Goal: Task Accomplishment & Management: Complete application form

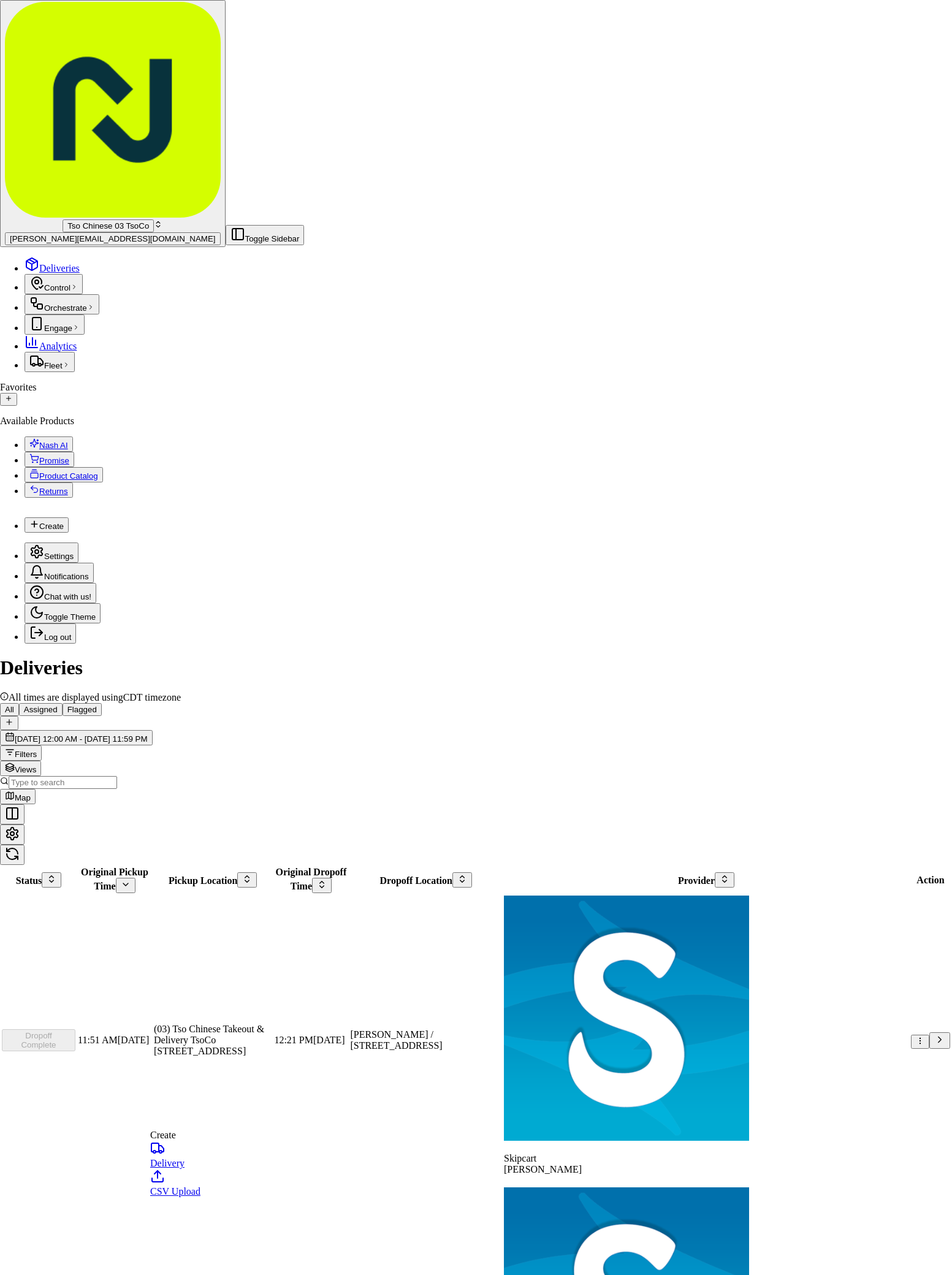
click at [197, 1161] on link "Delivery" at bounding box center [175, 1154] width 50 height 28
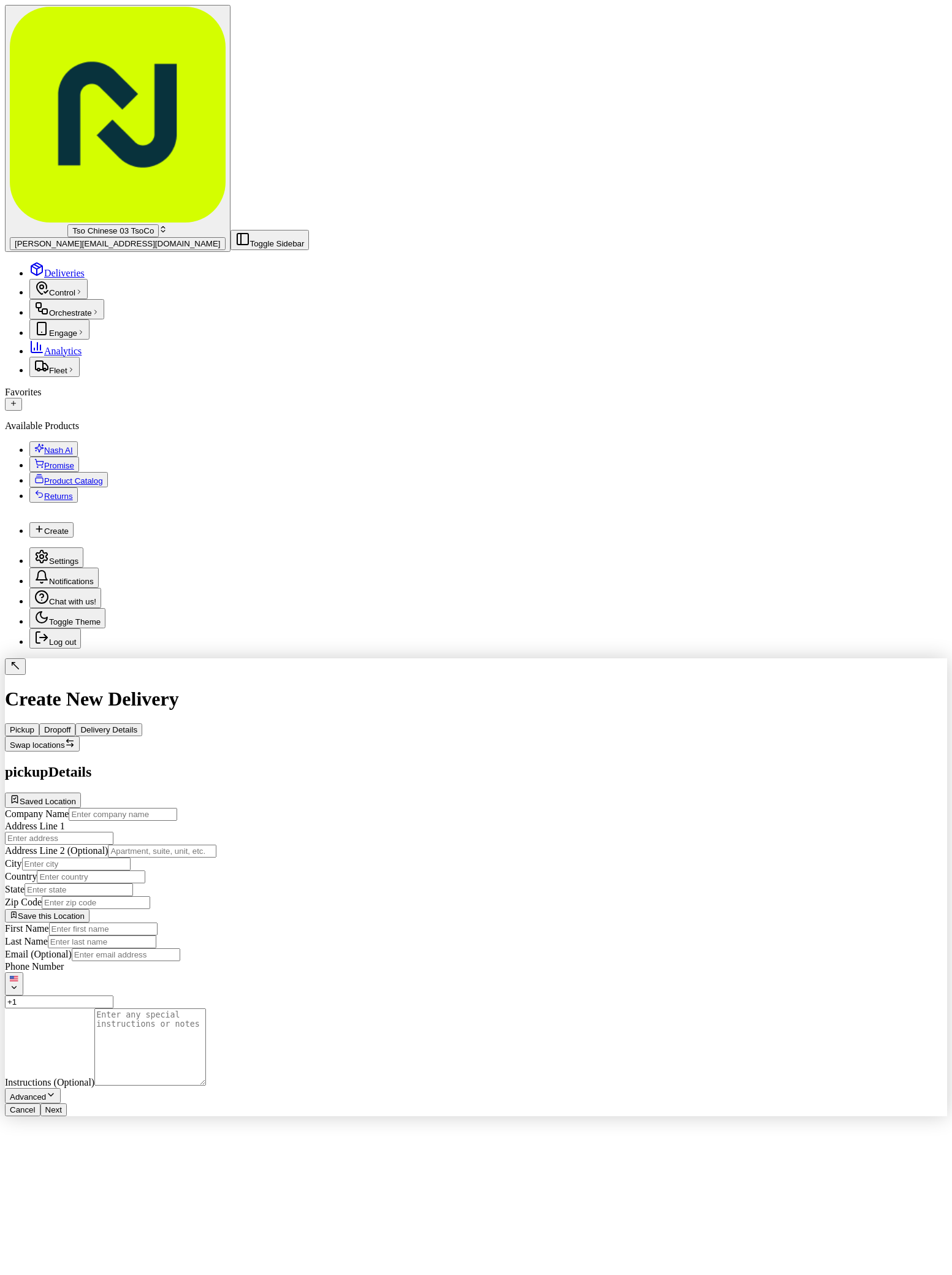
click at [76, 797] on span "Saved Location" at bounding box center [48, 802] width 57 height 9
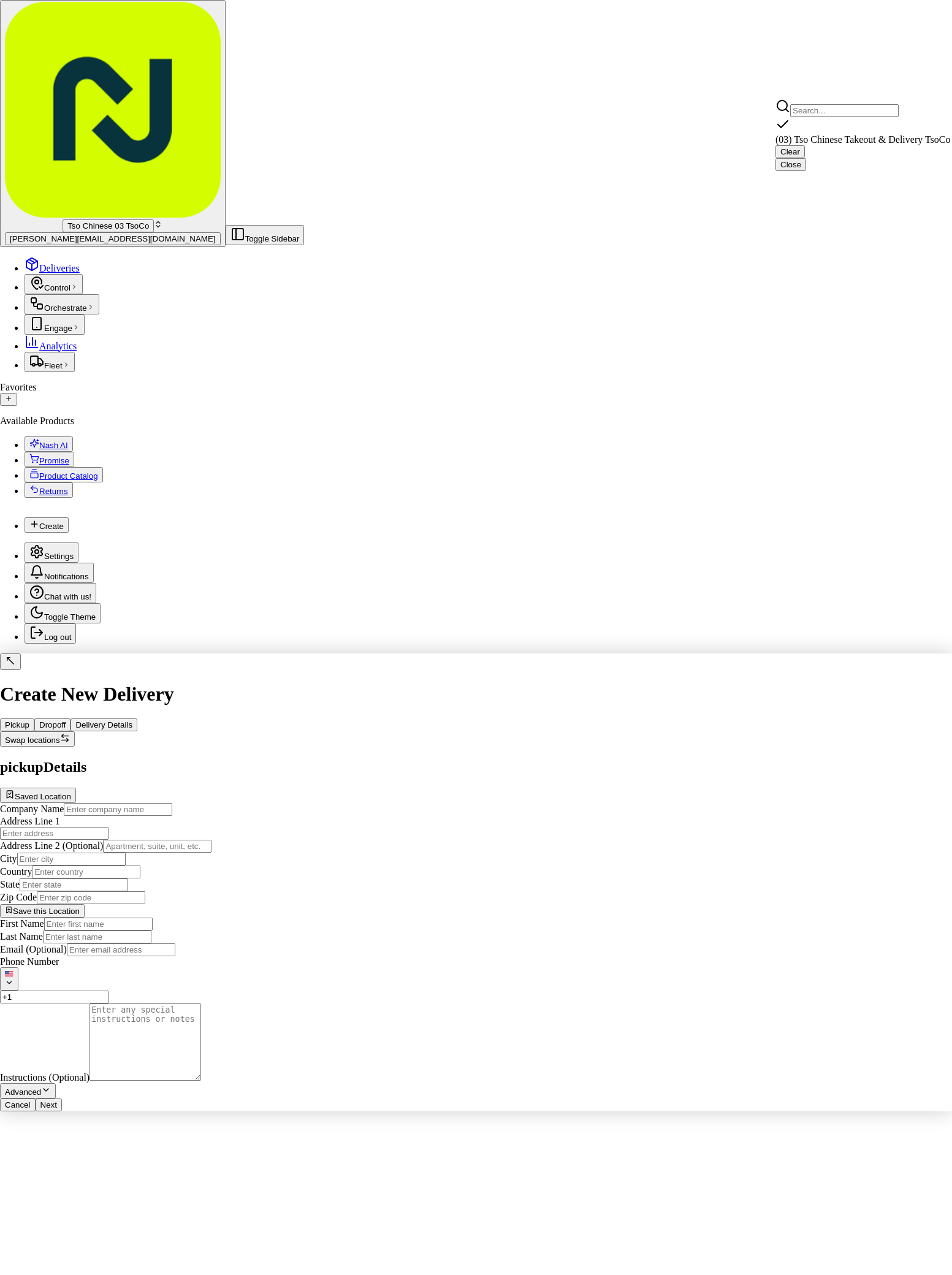
click at [896, 160] on div "Clear Close" at bounding box center [872, 157] width 193 height 26
click at [900, 137] on span "(03) Tso Chinese Takeout & Delivery TsoCo (03)" at bounding box center [872, 139] width 193 height 11
type input "(03) Tso Chinese Takeout & Delivery TsoCo"
type input "Ste F"
type input "Austin"
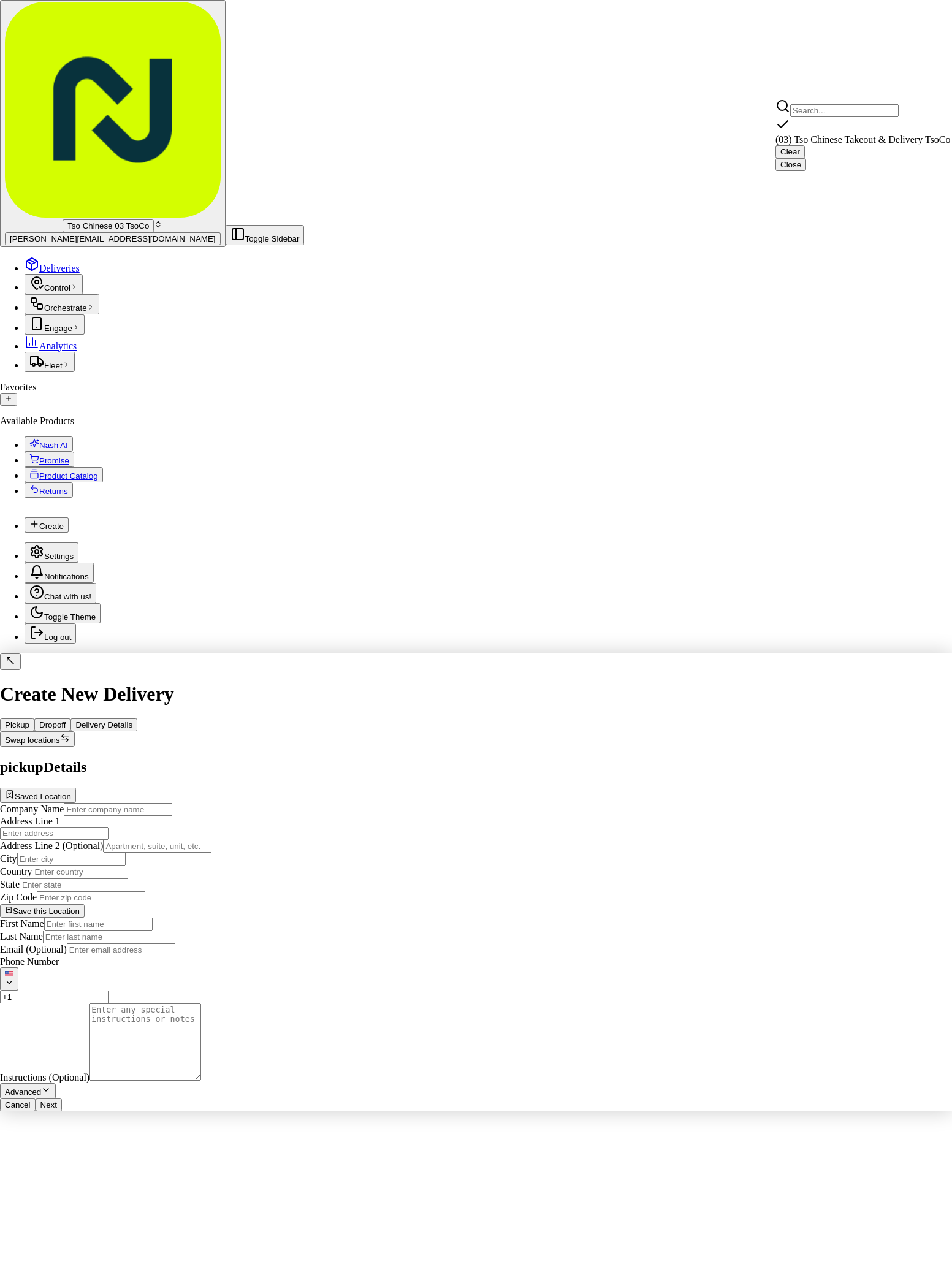
type input "US"
type input "TX"
type input "78704"
type input "Tso Chinese"
type input "TsoCo Manager"
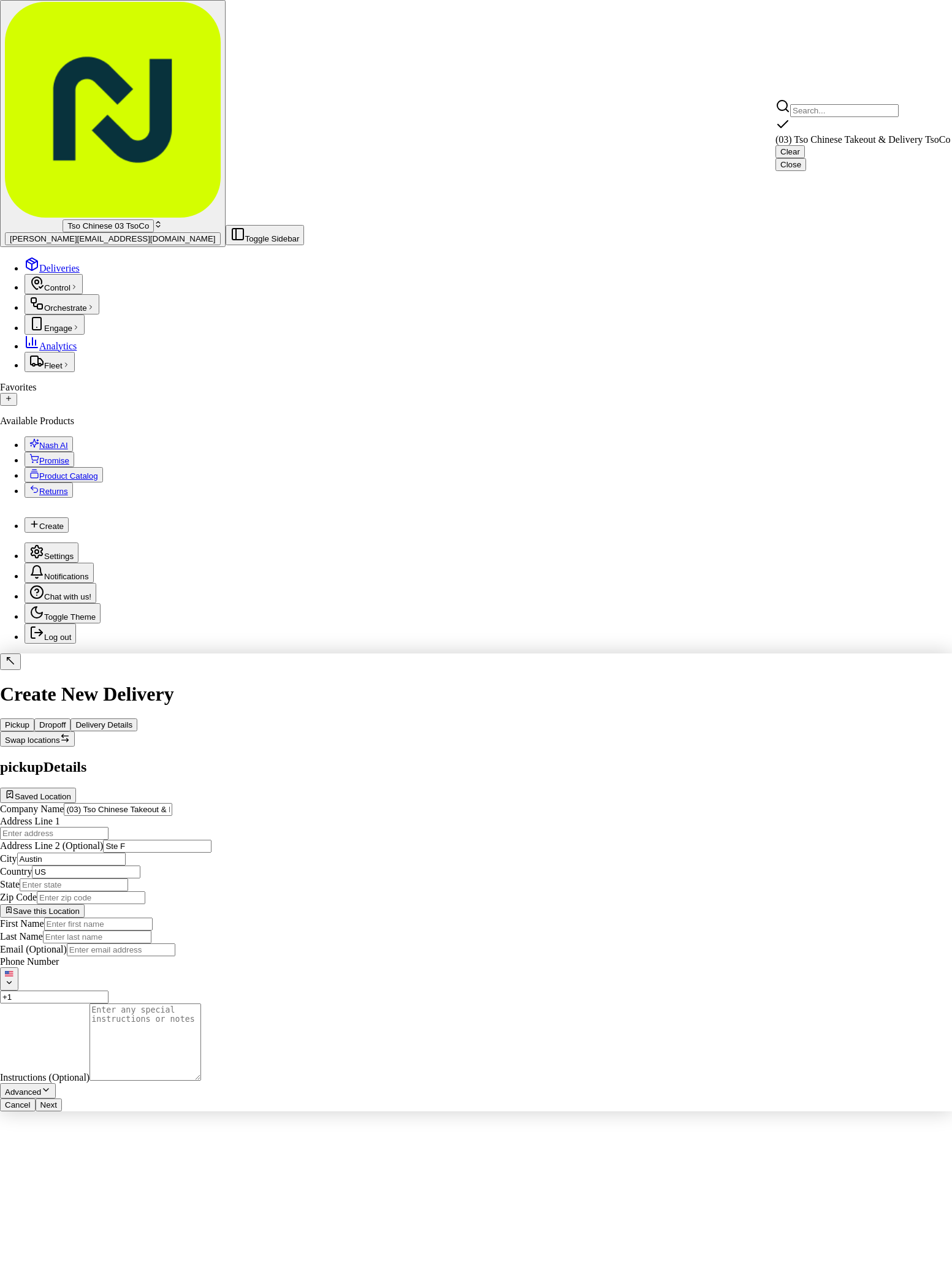
type input "tsocostore@tsochinese.com"
type input "+1 512 428 4445"
type textarea "Submit a picture displaying address & food as Proof of Delivery. Envía una foto…"
type input "2407 S Congress Ave"
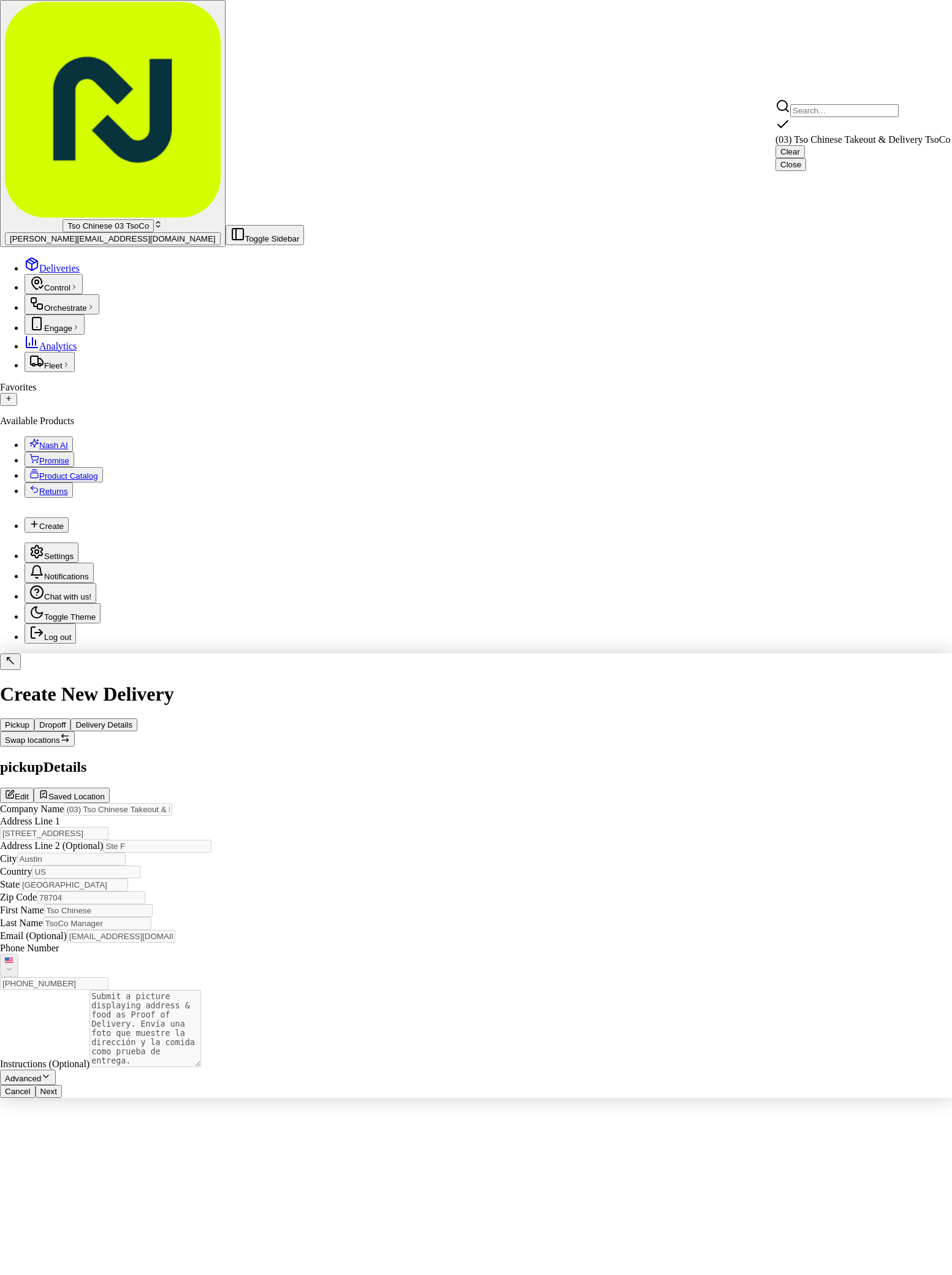
click at [773, 1108] on html "Tso Chinese 03 TsoCo antonia@tsochinese.com Toggle Sidebar Deliveries Control O…" at bounding box center [476, 553] width 952 height 1108
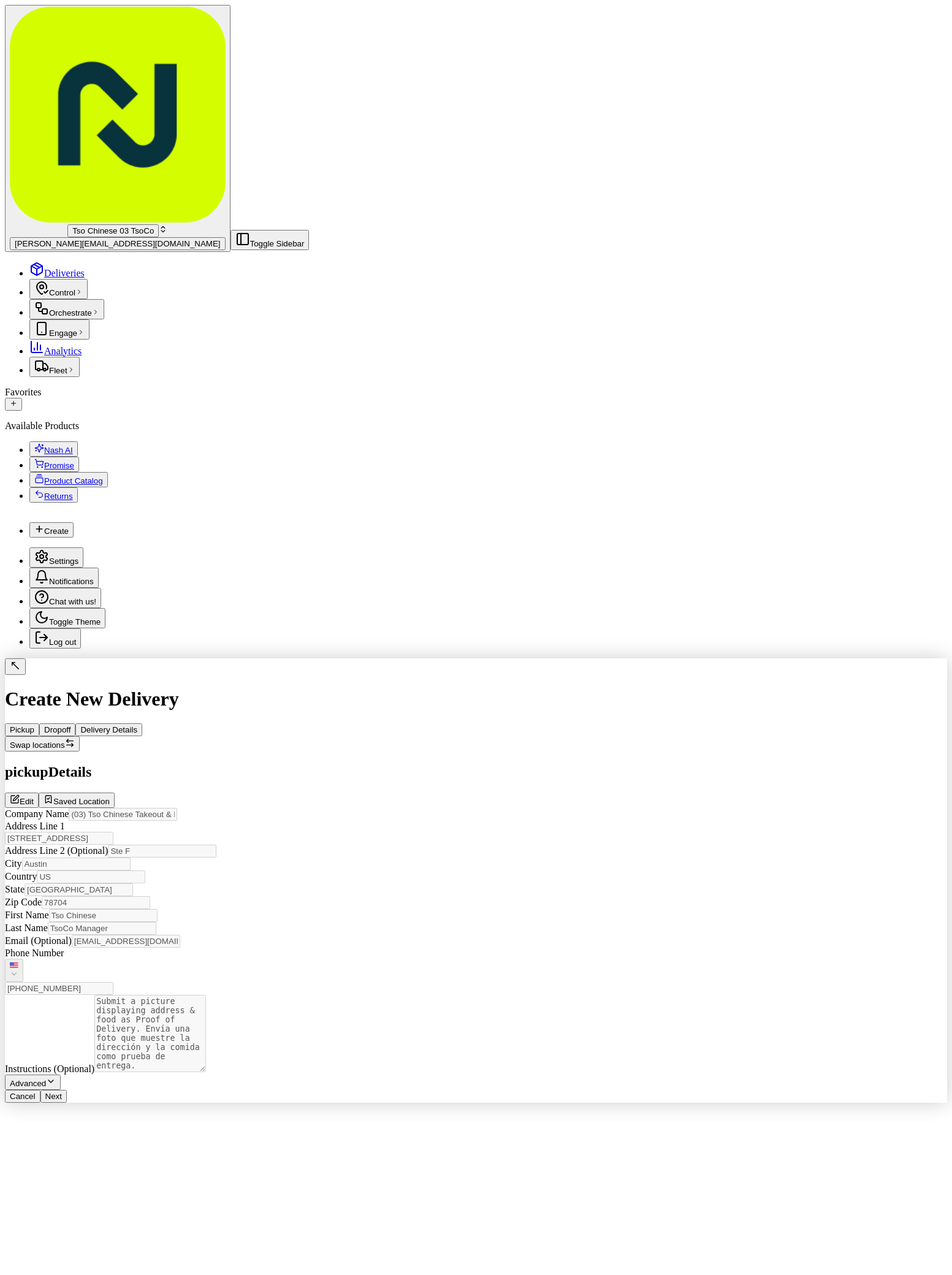
click at [67, 1102] on button "Next" at bounding box center [53, 1096] width 26 height 13
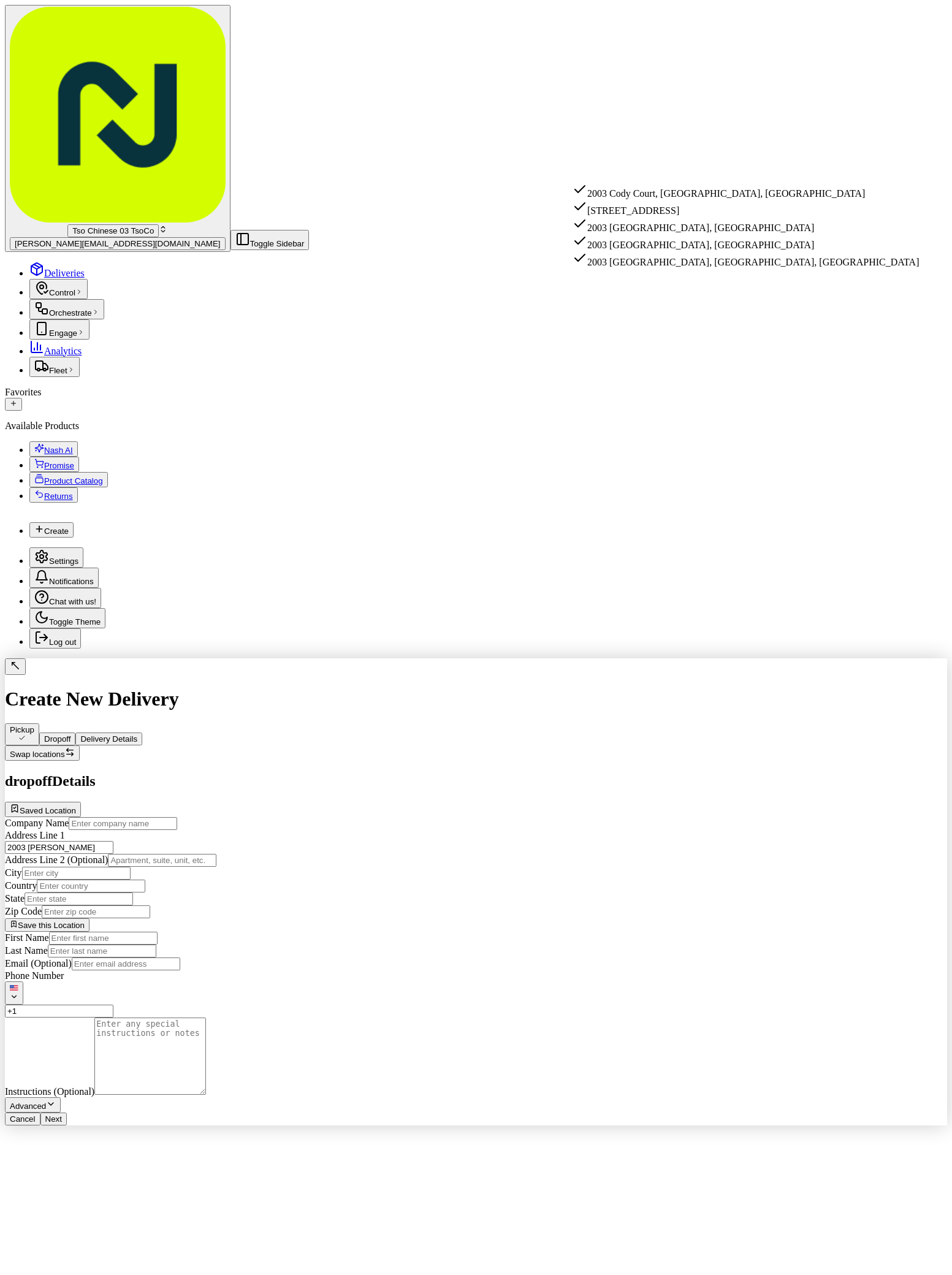
click at [681, 191] on div "2003 Cody Court, Austin, TX" at bounding box center [745, 190] width 346 height 17
type input "2003 Cody Court"
type input "Austin"
type input "United States"
type input "TX"
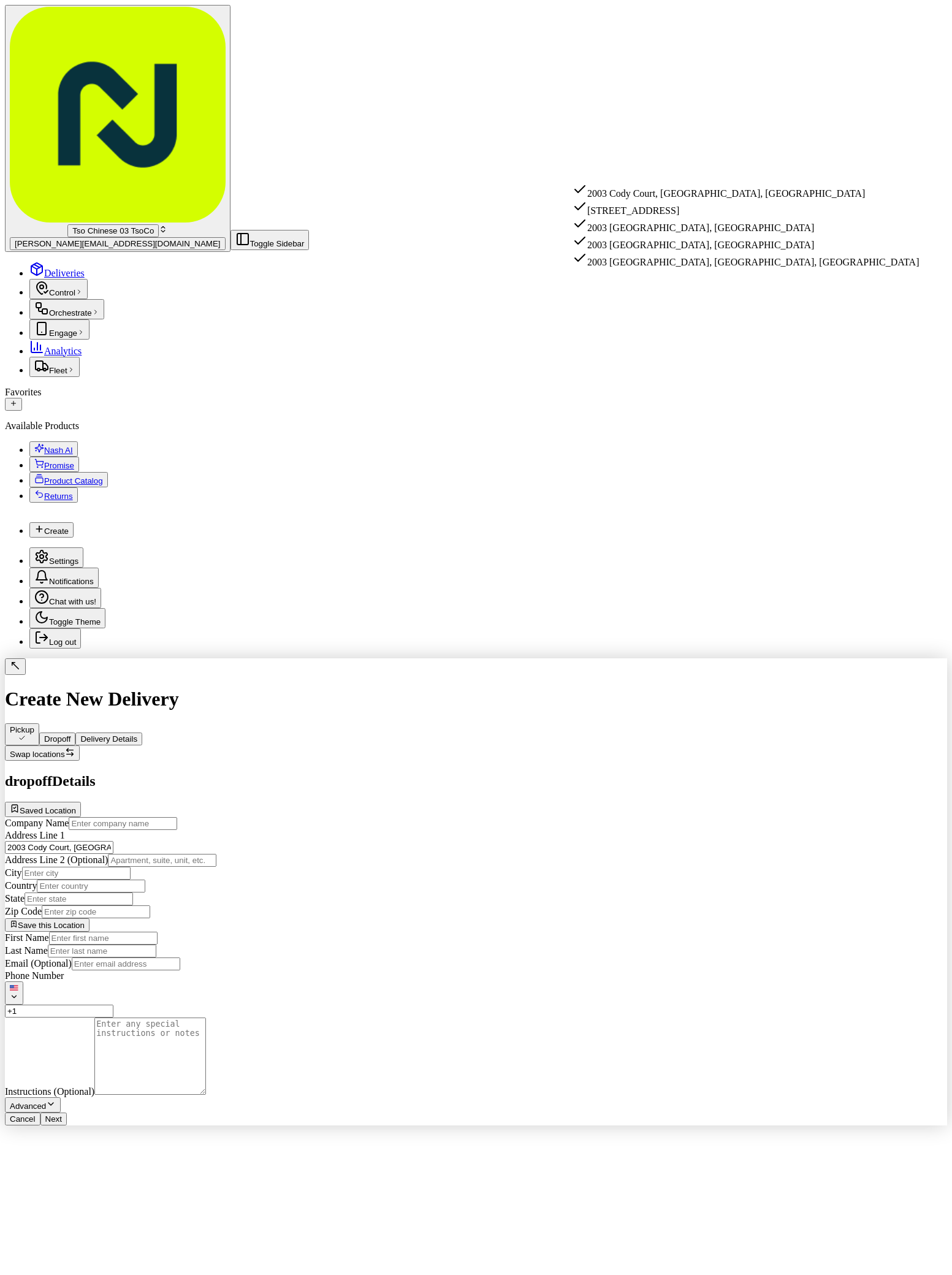
type input "78704"
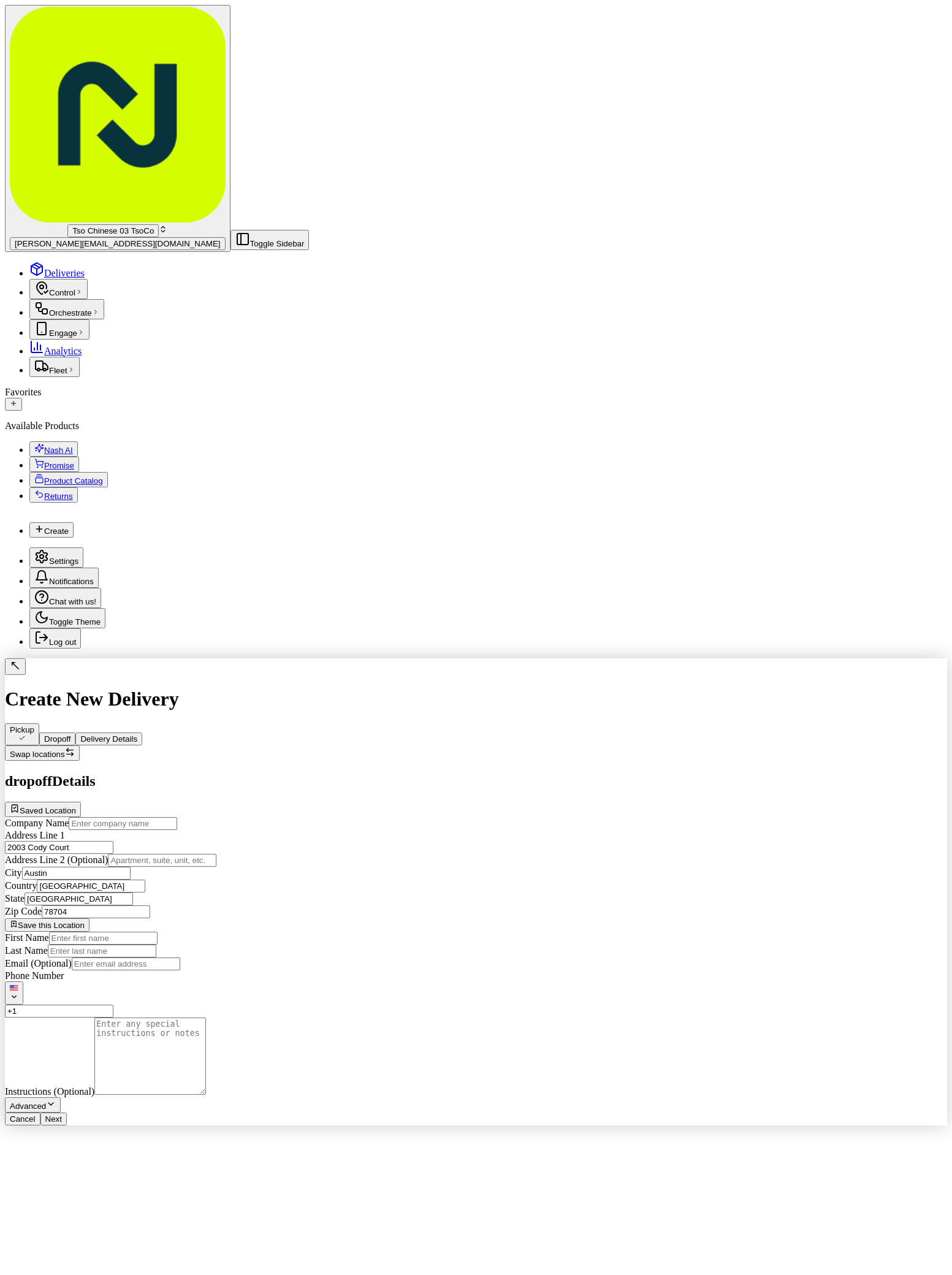
click at [157, 931] on input "First Name" at bounding box center [103, 938] width 109 height 13
paste input "Mitchell Griffin"
type input "Mitchell Griffin"
click at [894, 945] on div "Last Name" at bounding box center [475, 951] width 942 height 13
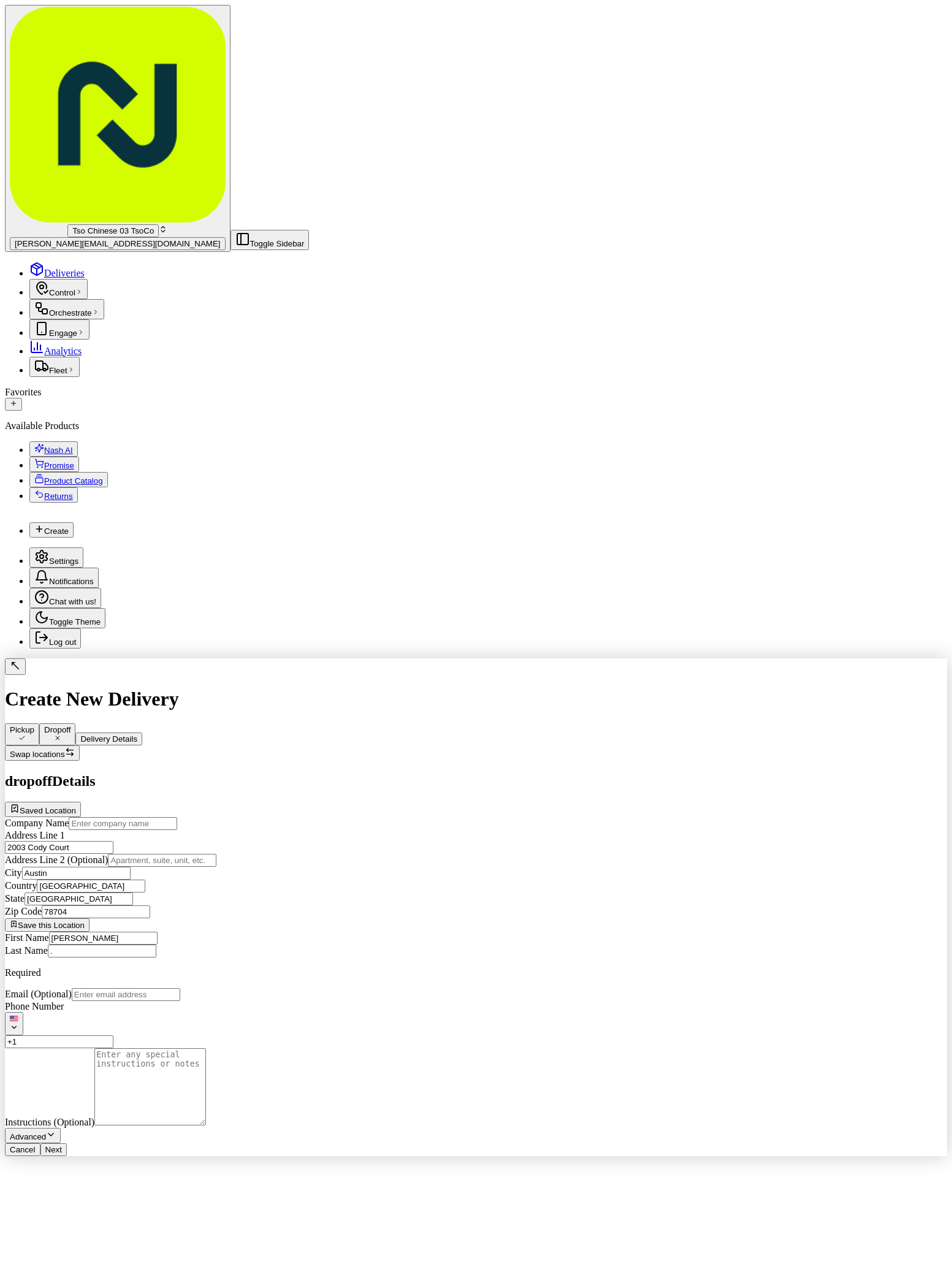
type input "."
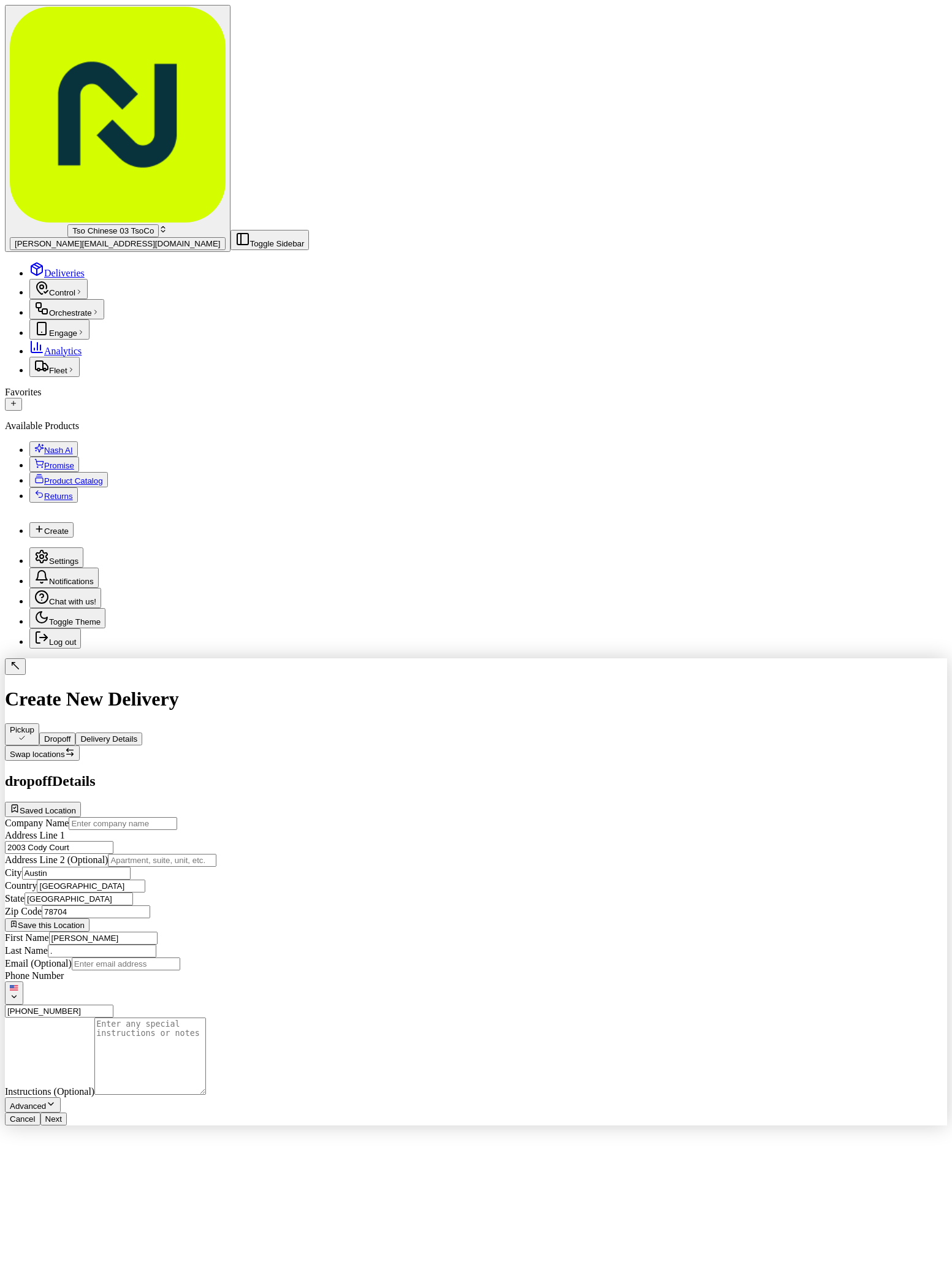
type input "[PHONE_NUMBER]"
click at [206, 1018] on textarea "Instructions (Optional)" at bounding box center [150, 1056] width 112 height 77
type textarea "A"
click at [67, 1126] on button "Next" at bounding box center [53, 1118] width 26 height 13
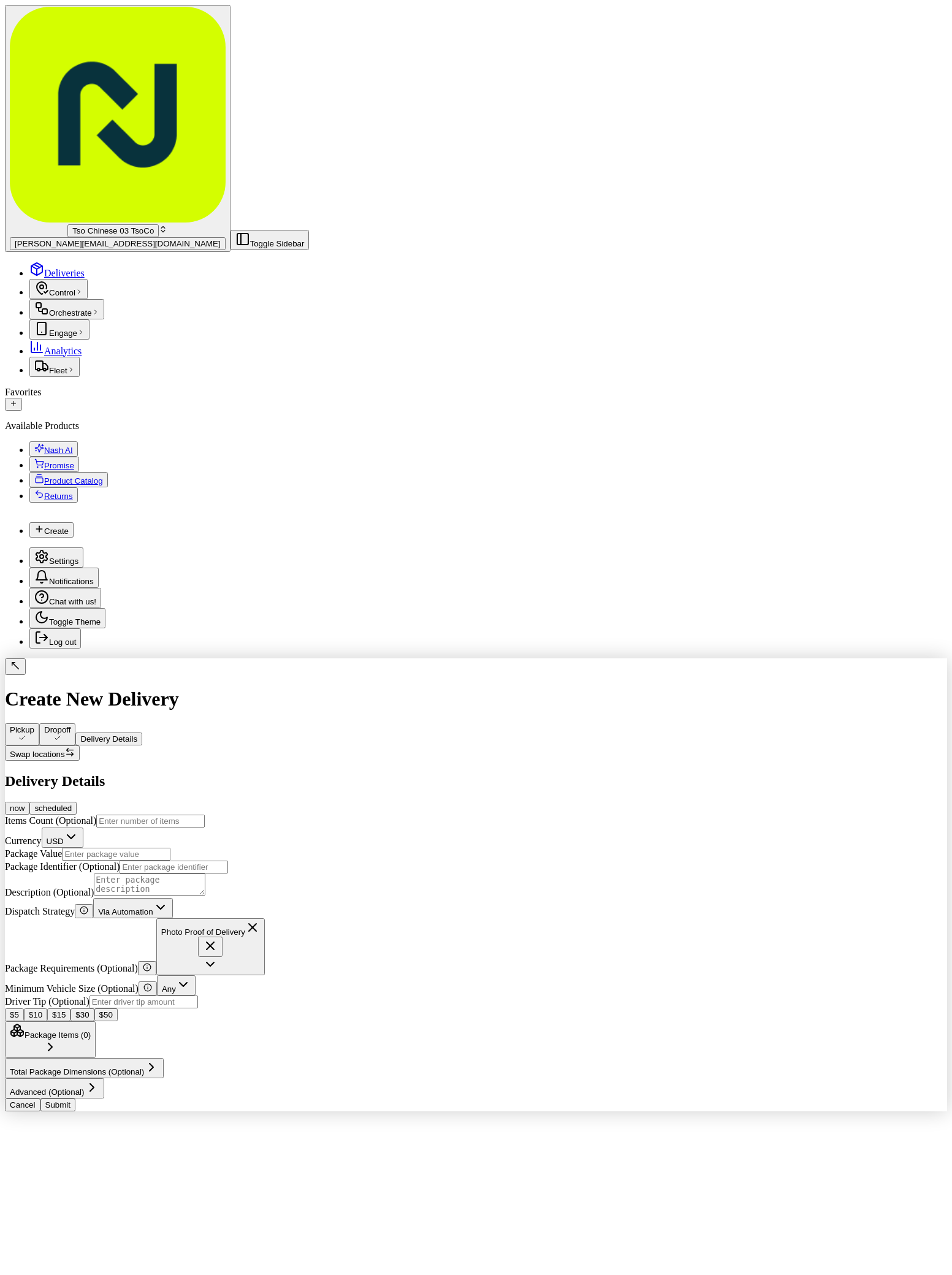
click at [172, 898] on button "Via Automation" at bounding box center [133, 908] width 79 height 20
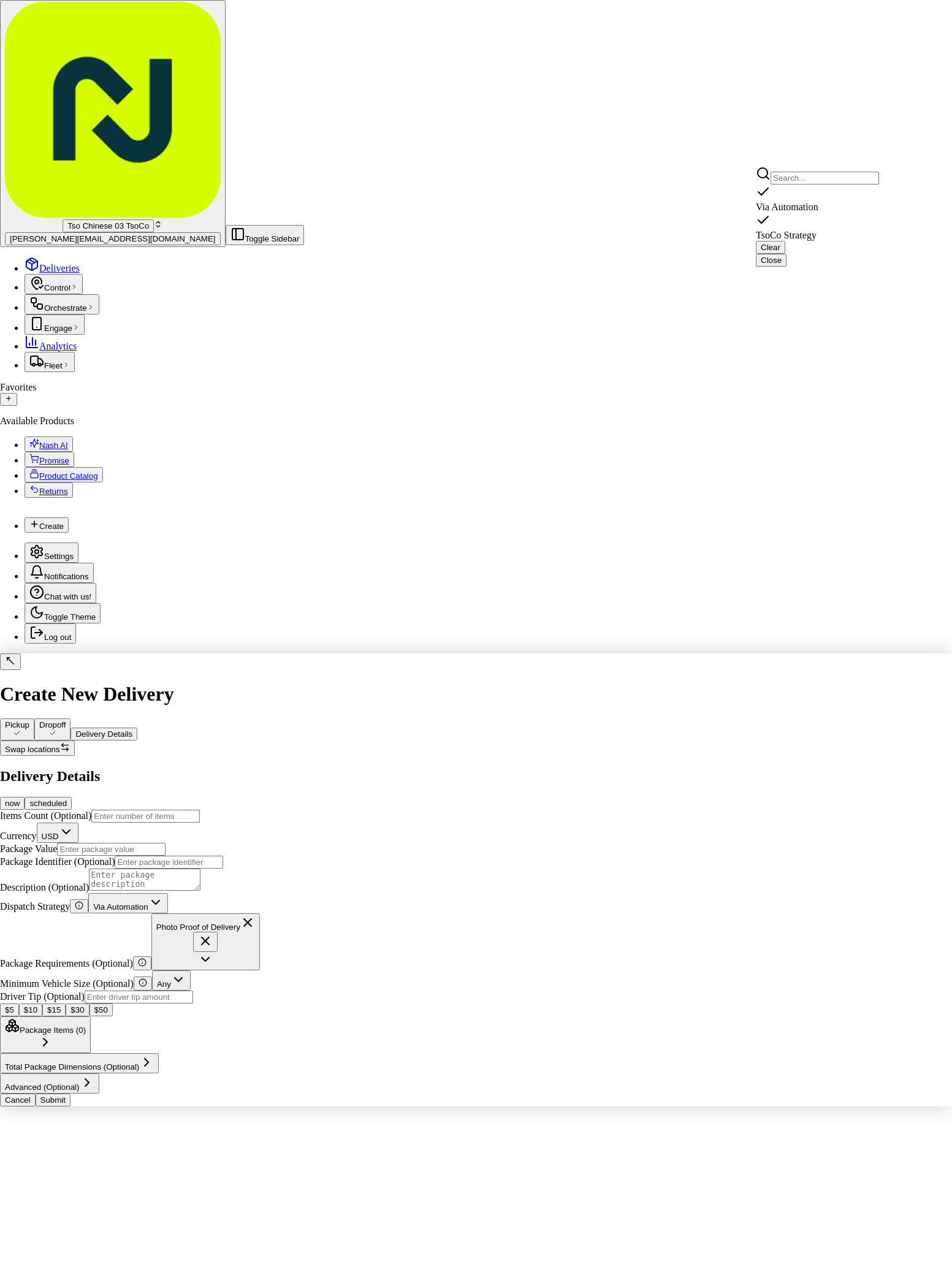
click at [801, 229] on span "TsoCo Strategy" at bounding box center [786, 235] width 60 height 11
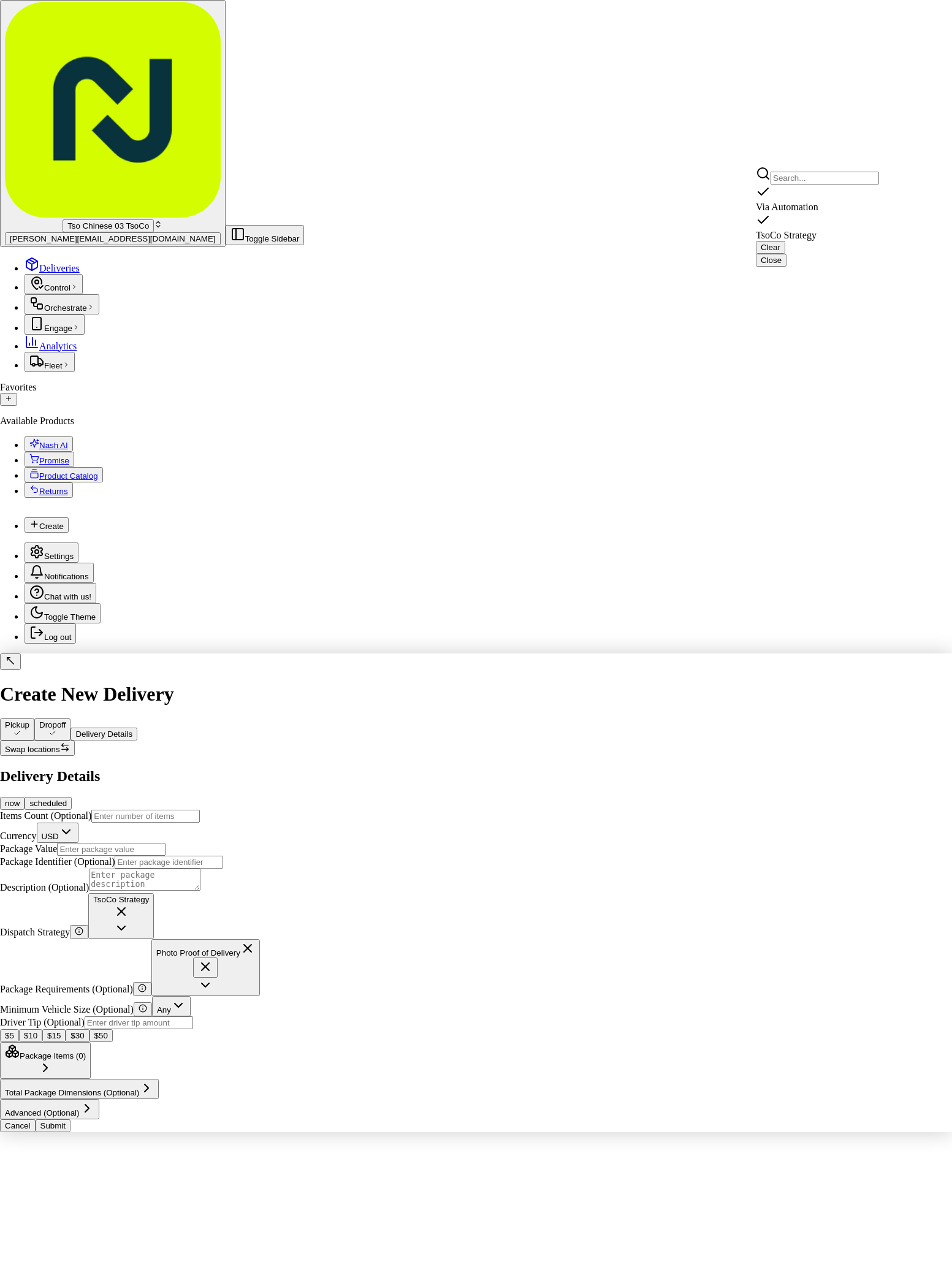
drag, startPoint x: 797, startPoint y: 418, endPoint x: 786, endPoint y: 282, distance: 136.4
click at [797, 418] on html "Tso Chinese 03 TsoCo antonia@tsochinese.com Toggle Sidebar Deliveries Control O…" at bounding box center [476, 570] width 952 height 1142
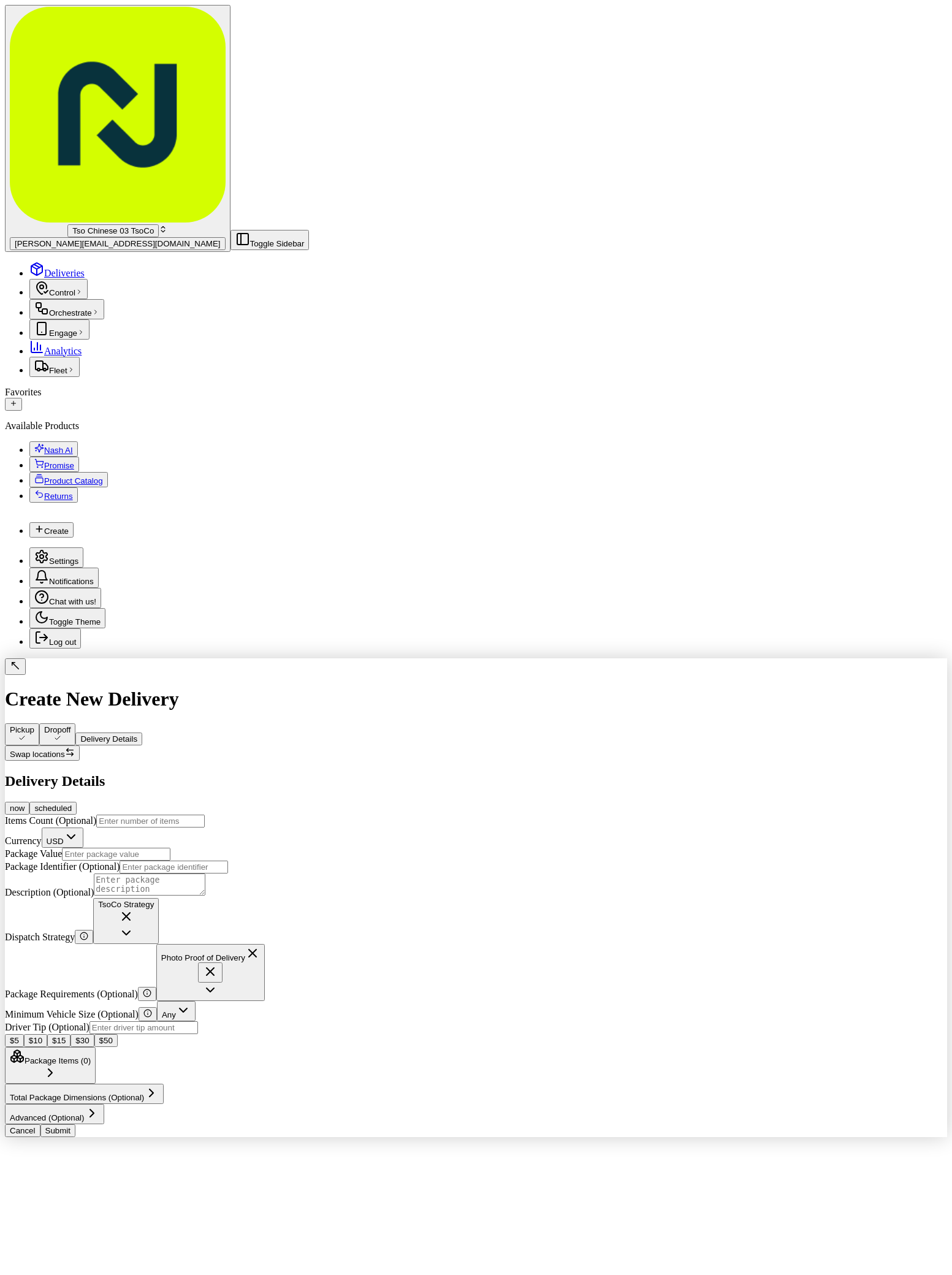
click at [198, 1021] on input "Driver Tip (Optional)" at bounding box center [143, 1028] width 109 height 13
type input "2"
click at [170, 848] on input "Package Value" at bounding box center [116, 854] width 109 height 13
type input "49.85"
click at [228, 860] on input "Package Identifier (Optional)" at bounding box center [174, 866] width 109 height 13
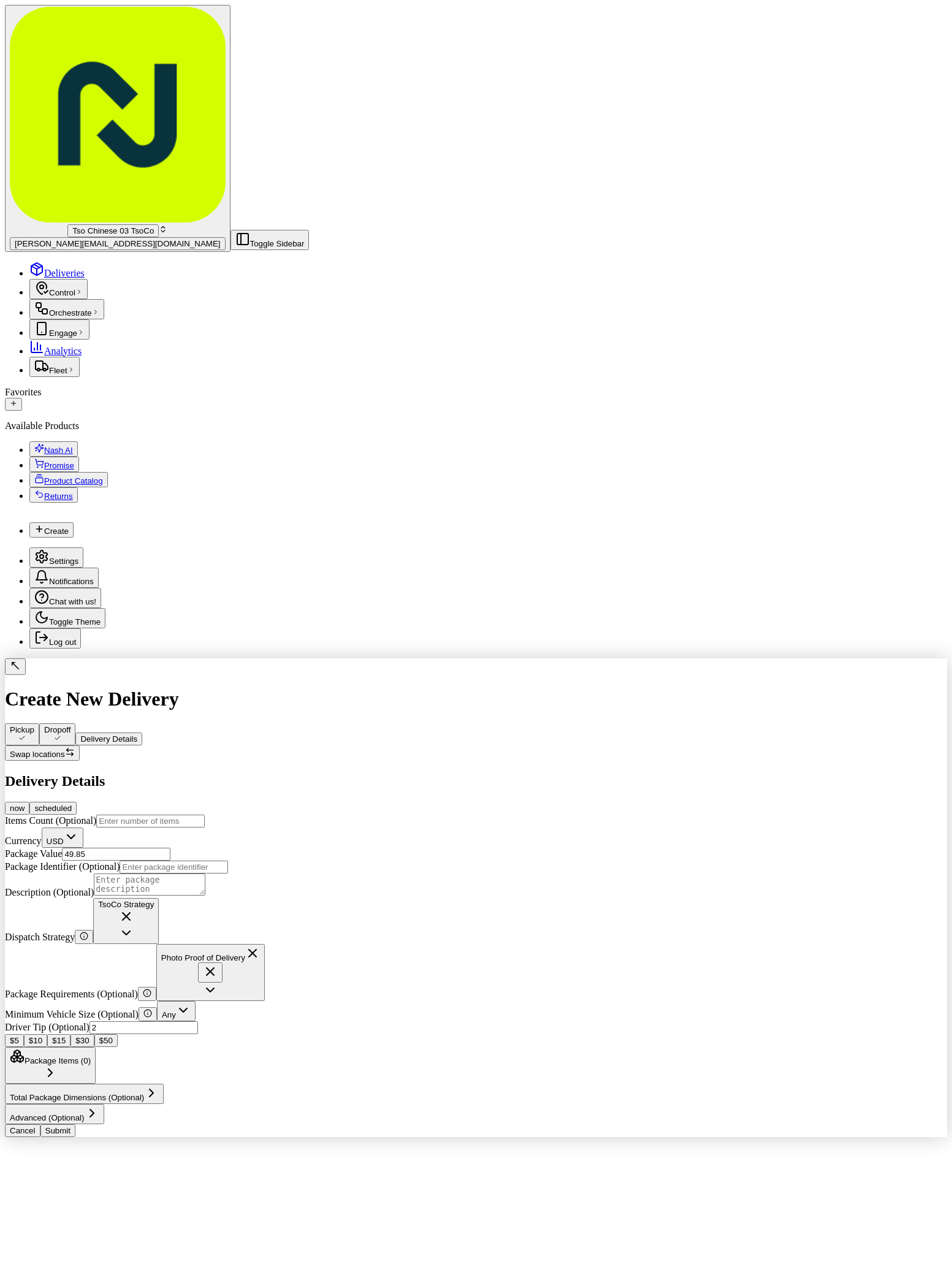
click at [228, 860] on input "Package Identifier (Optional)" at bounding box center [174, 866] width 109 height 13
paste input "2NBUOER"
type input "2NBUOER"
click at [76, 1137] on button "Submit" at bounding box center [58, 1130] width 35 height 13
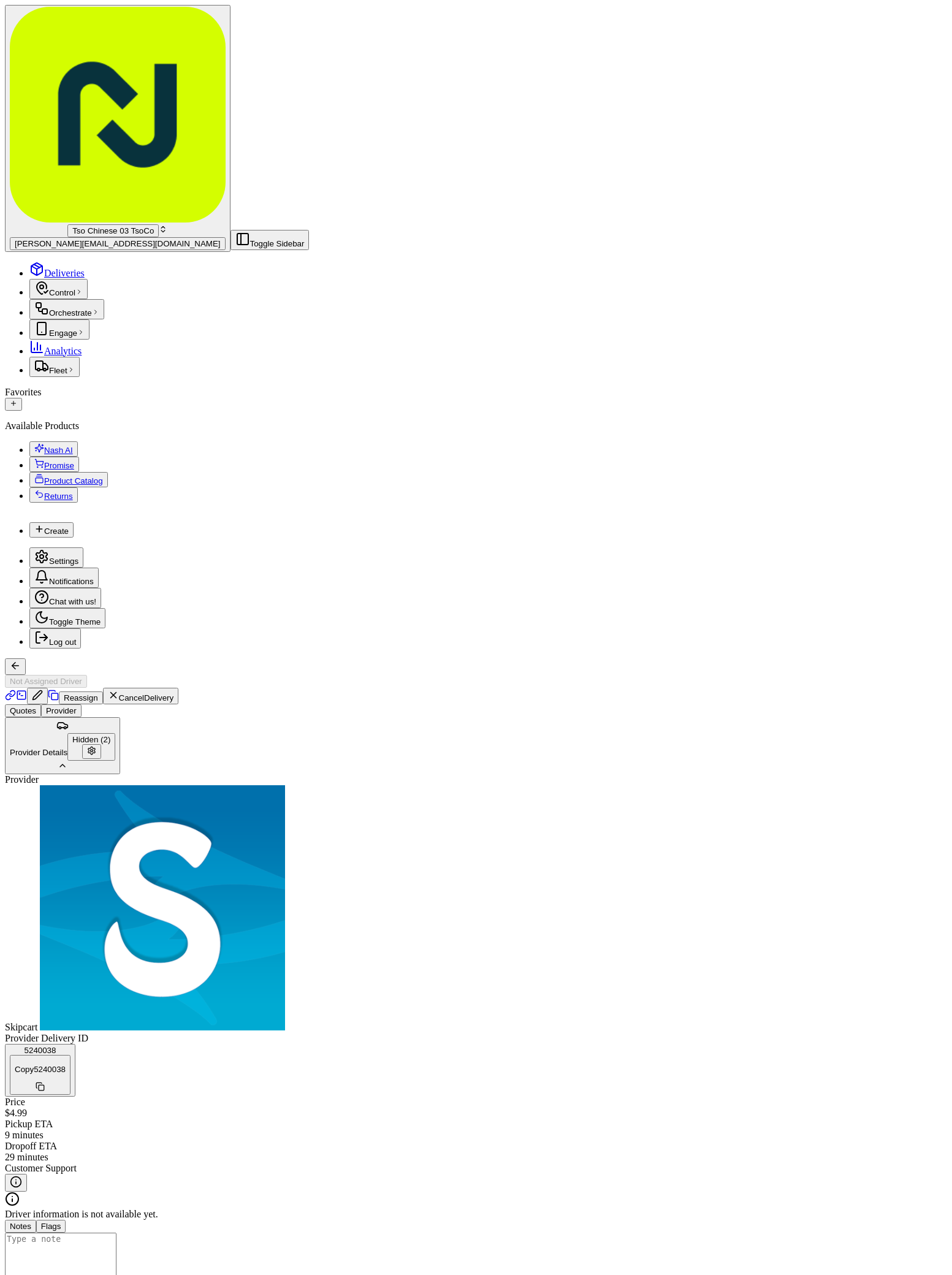
click at [67, 262] on div "Deliveries Control Orchestrate Engage Analytics Fleet" at bounding box center [475, 319] width 942 height 115
click at [47, 268] on span "Deliveries" at bounding box center [64, 274] width 40 height 11
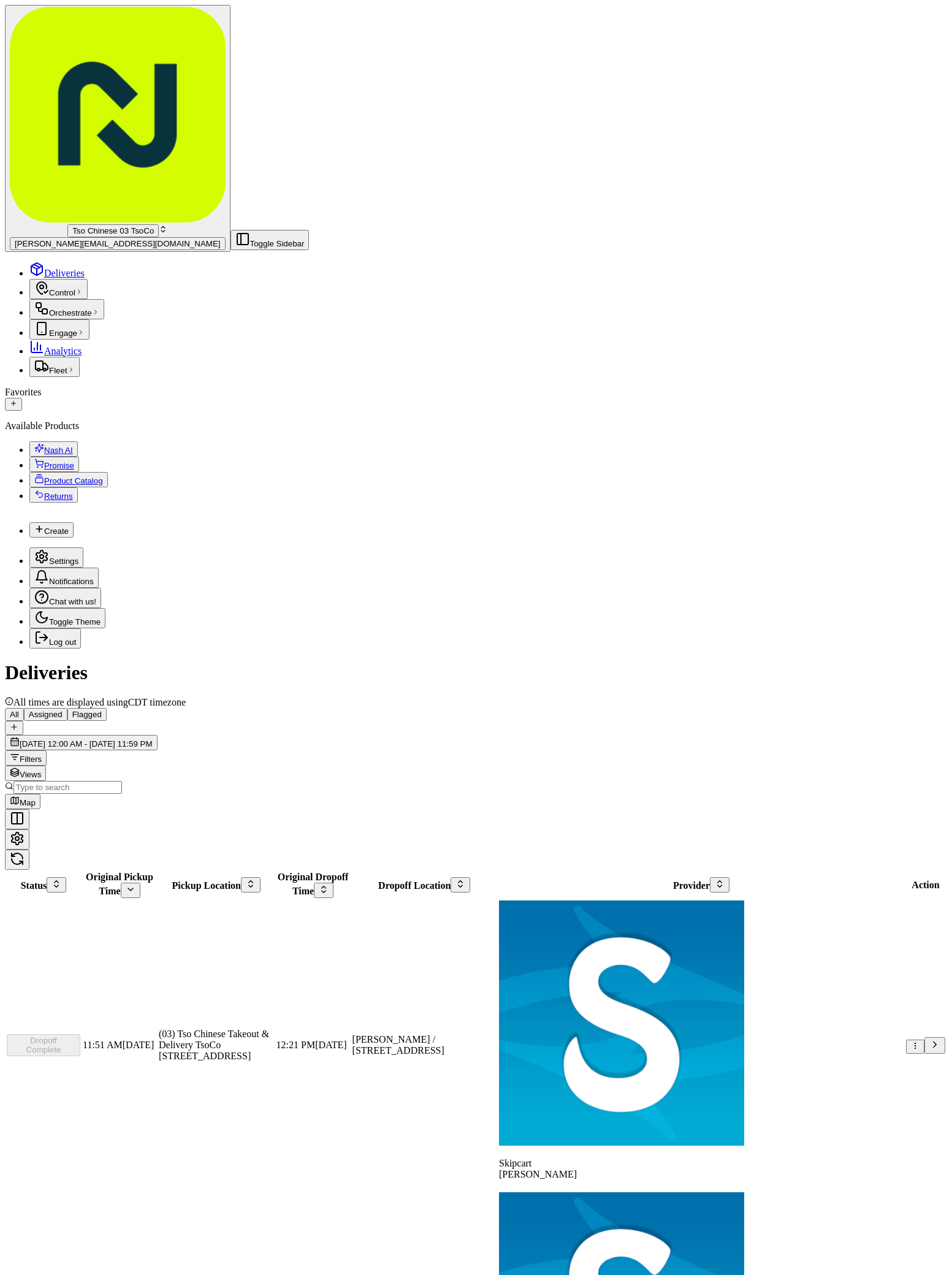
scroll to position [293, 0]
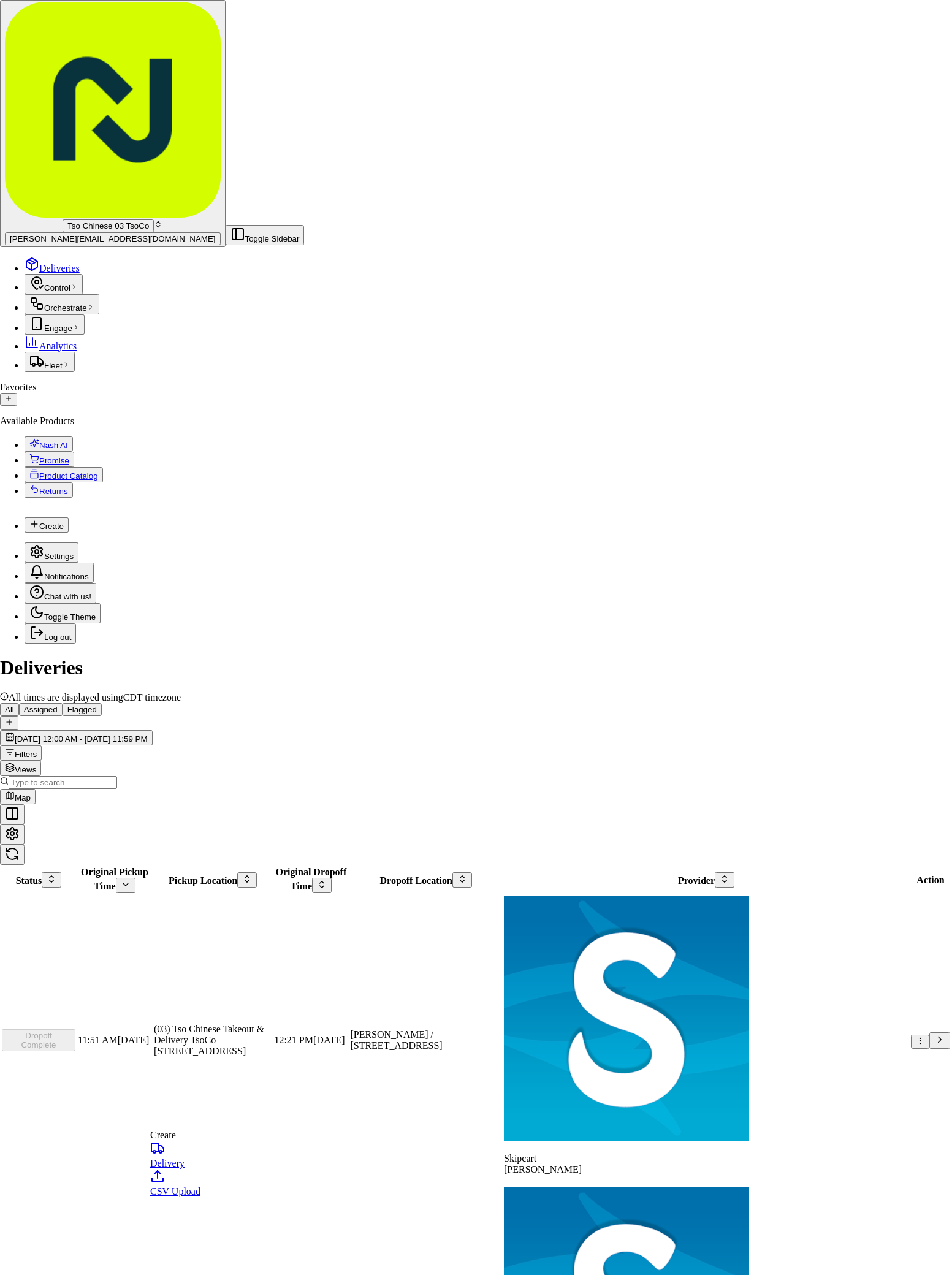
click at [201, 1163] on link "Delivery" at bounding box center [175, 1154] width 50 height 28
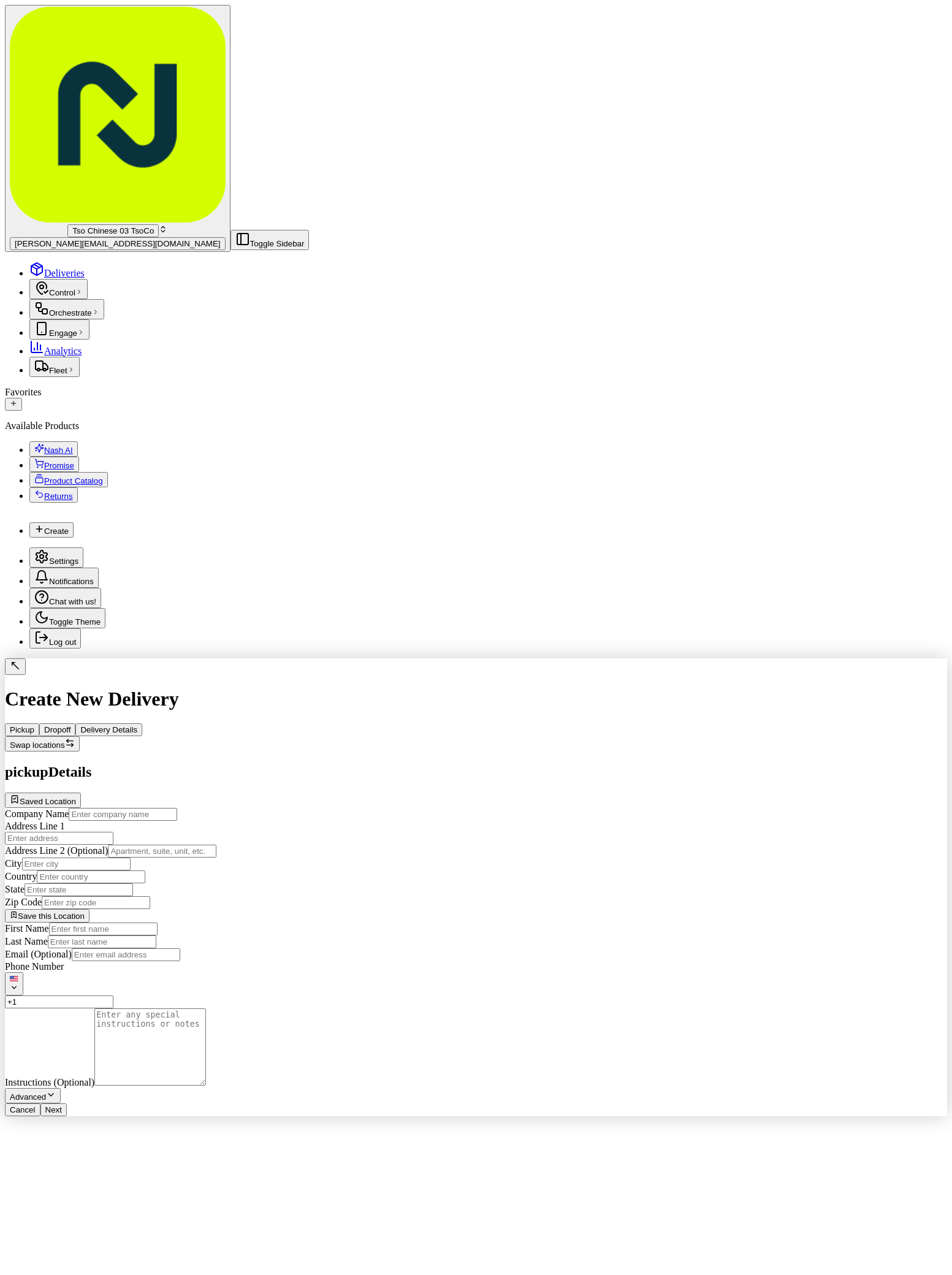
click at [76, 797] on span "Saved Location" at bounding box center [48, 802] width 57 height 9
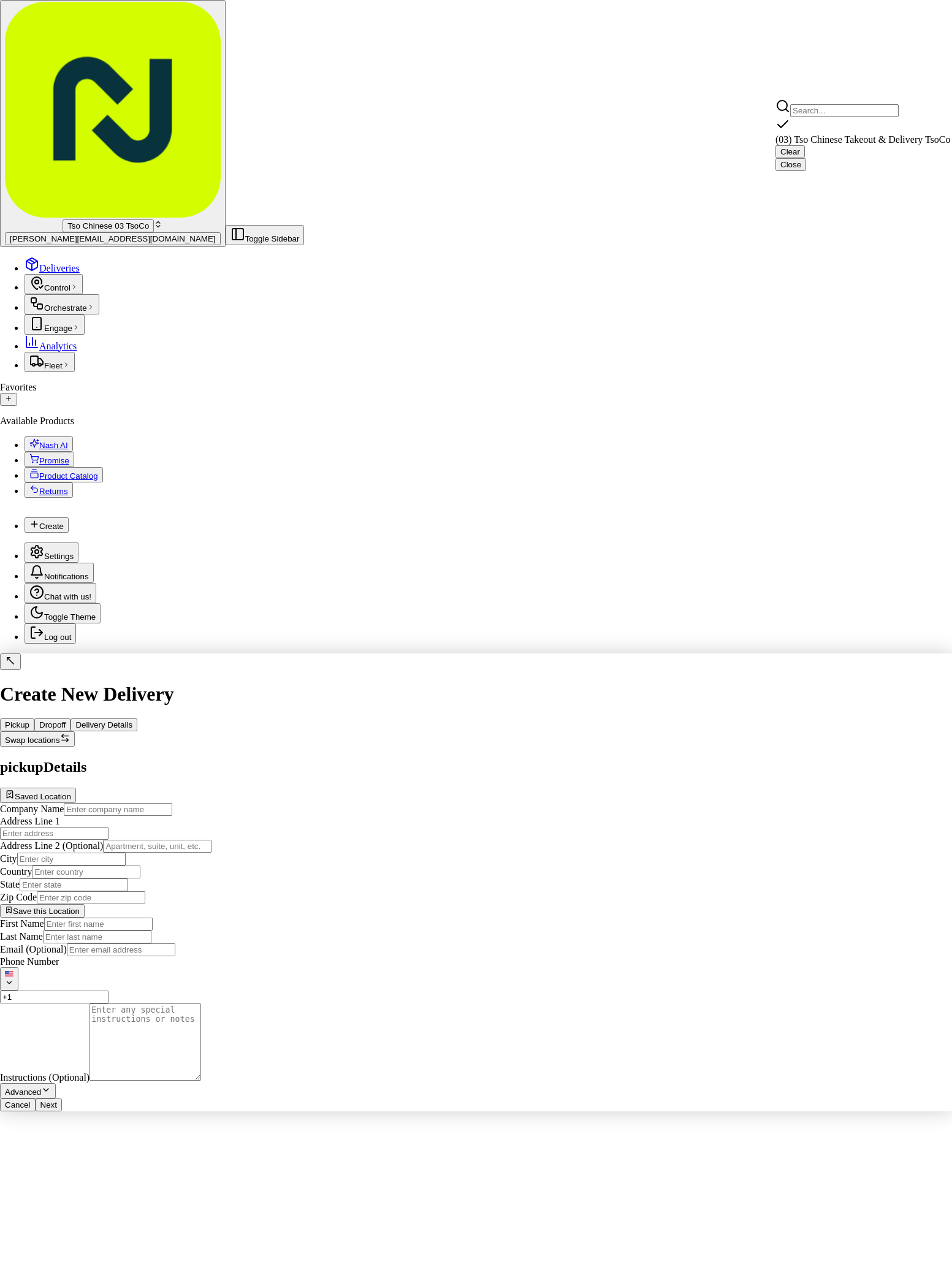
click at [884, 140] on span "(03) Tso Chinese Takeout & Delivery TsoCo (03)" at bounding box center [872, 139] width 193 height 11
type input "(03) Tso Chinese Takeout & Delivery TsoCo"
type input "Ste F"
type input "Austin"
type input "US"
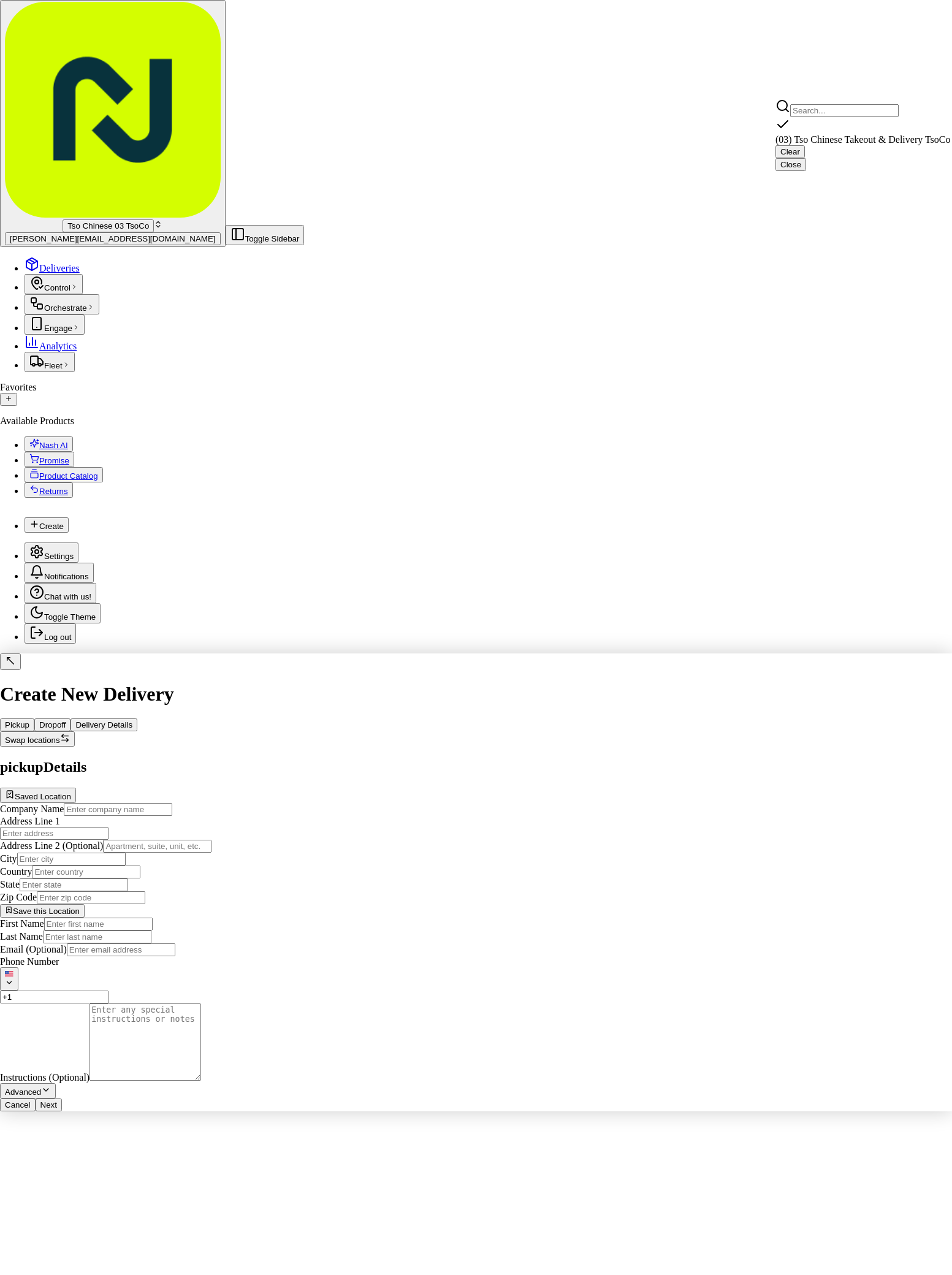
type input "[GEOGRAPHIC_DATA]"
type input "78704"
type input "Tso Chinese"
type input "TsoCo Manager"
type input "[EMAIL_ADDRESS][DOMAIN_NAME]"
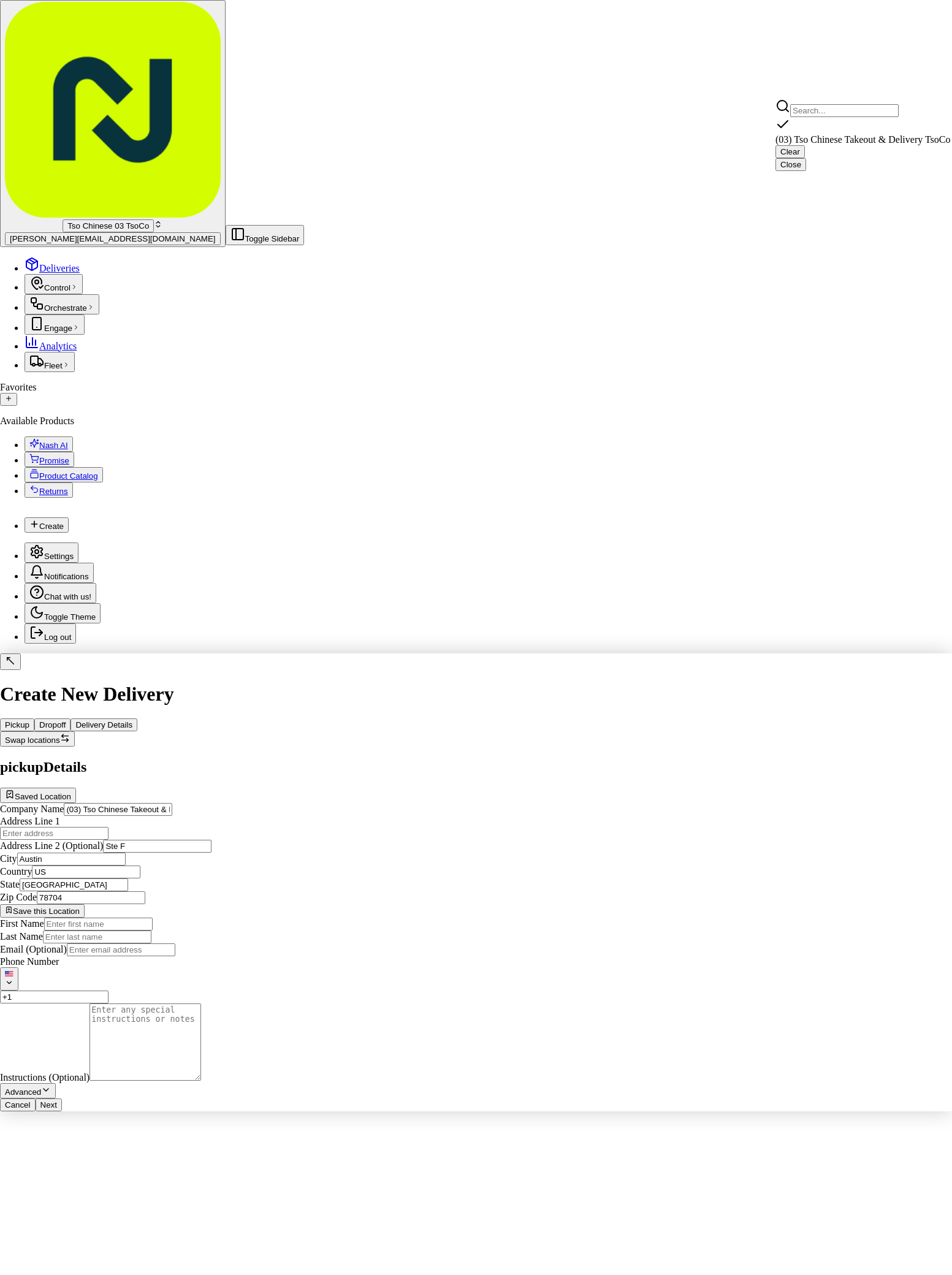
type input "[PHONE_NUMBER]"
type textarea "Submit a picture displaying address & food as Proof of Delivery. Envía una foto…"
type input "[STREET_ADDRESS]"
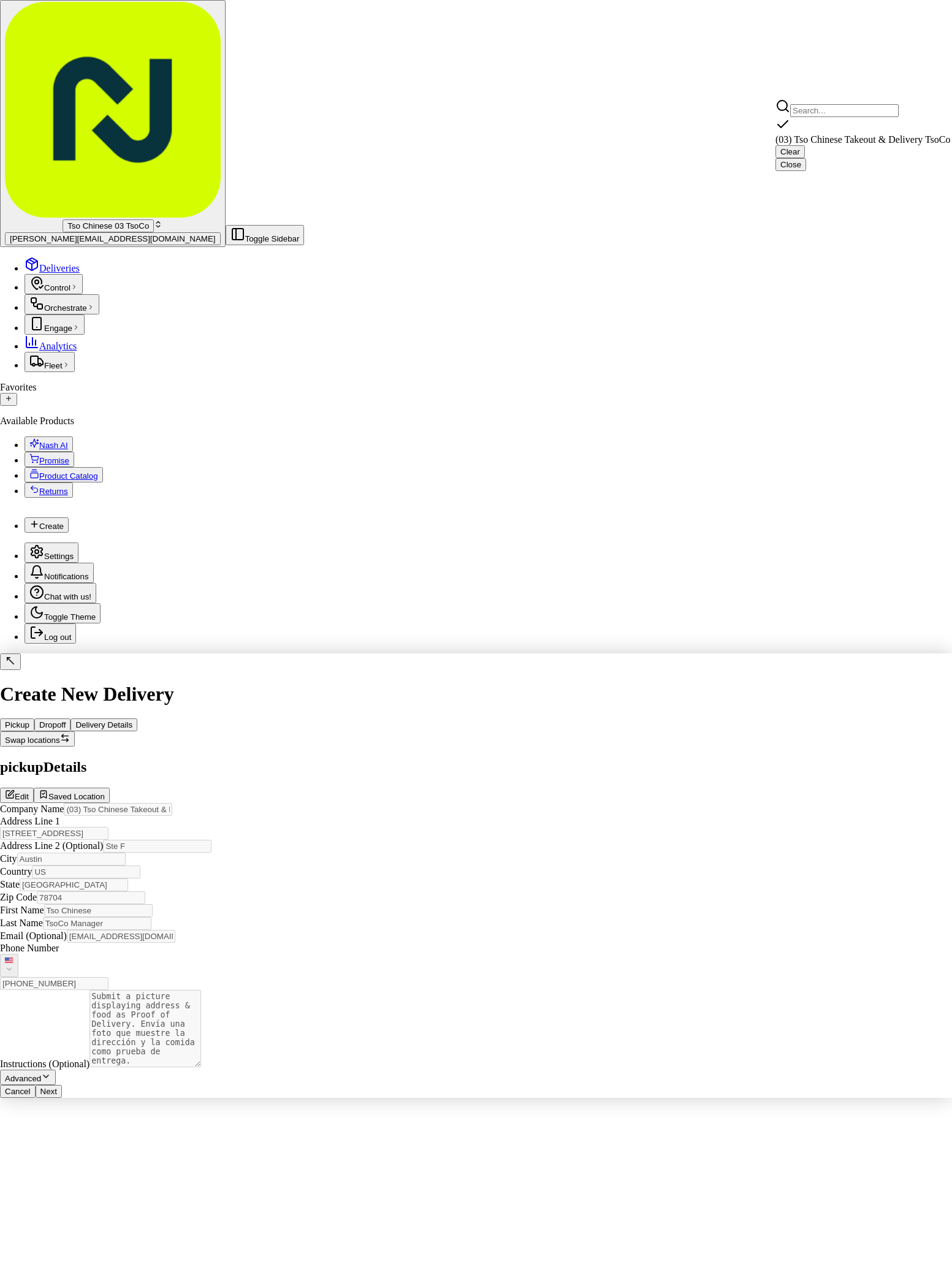
click at [806, 165] on button "Close" at bounding box center [791, 165] width 31 height 13
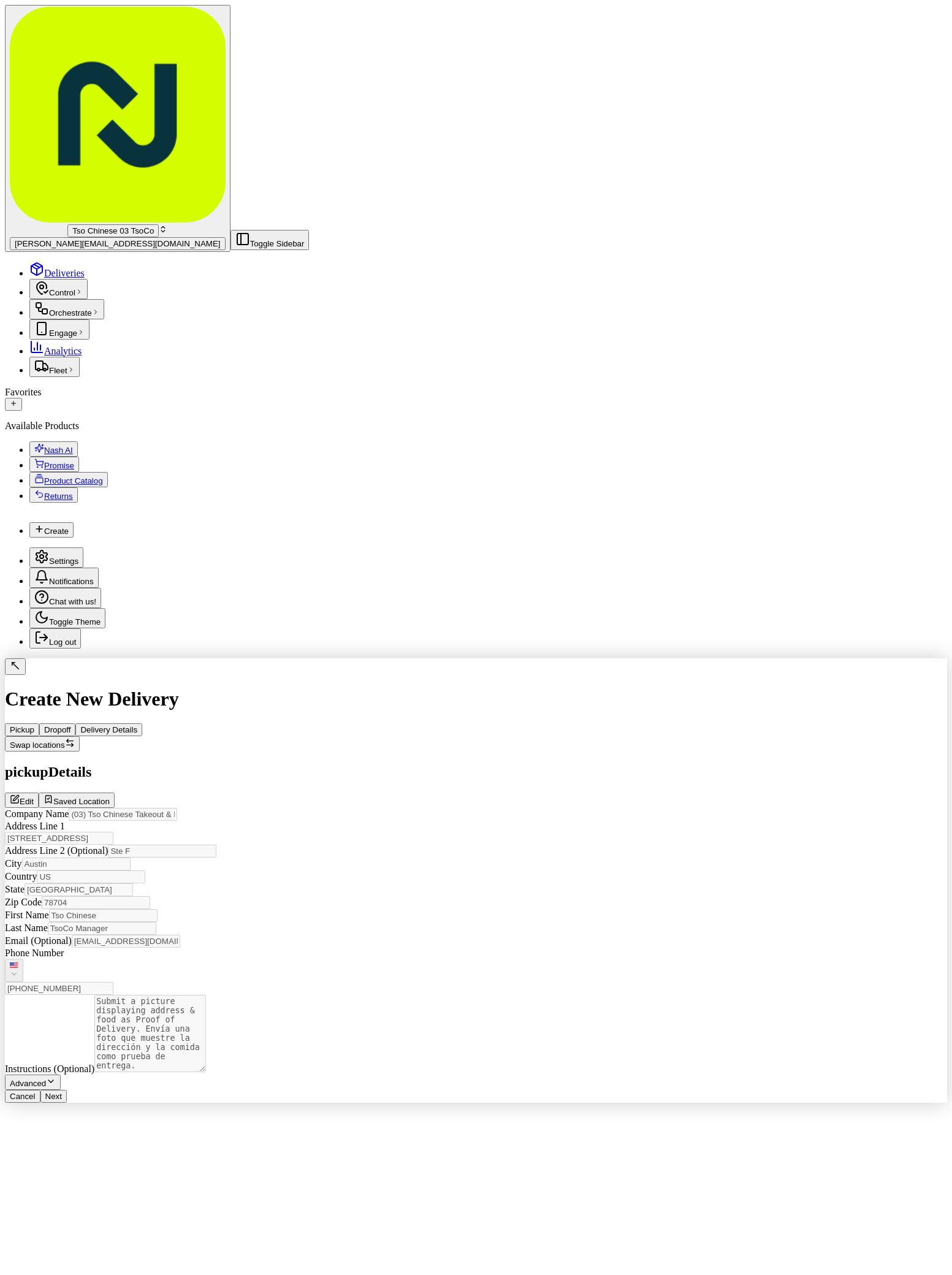
click at [70, 725] on span "Dropoff" at bounding box center [57, 730] width 26 height 9
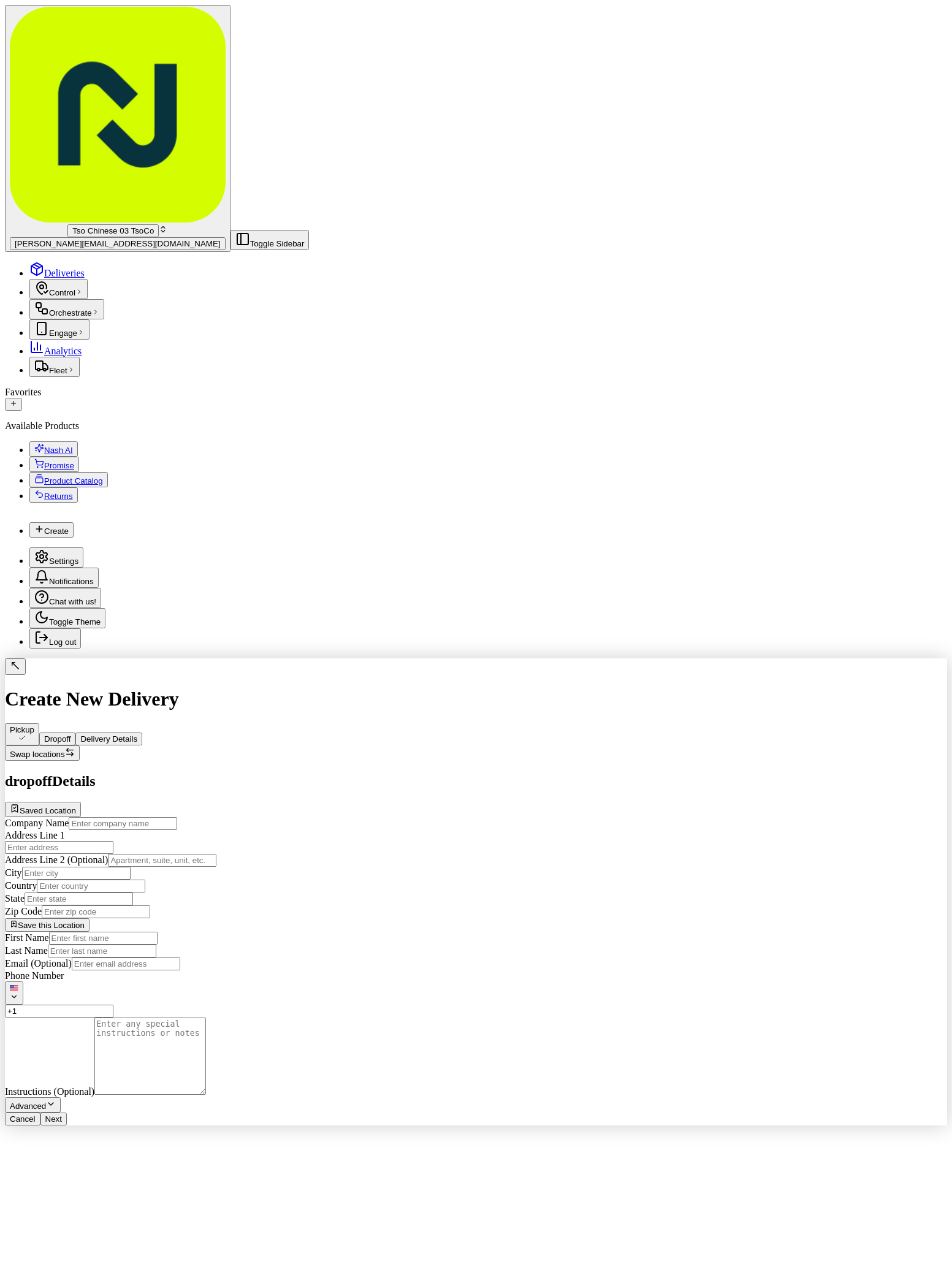
paste input "1701 Coriander Dr"
click at [113, 841] on input "1701 Coriander Dr" at bounding box center [58, 848] width 109 height 13
click at [678, 185] on div "1701 Coriander Dr, Austin, TX" at bounding box center [664, 190] width 184 height 17
type input "[STREET_ADDRESS]"
type input "Austin"
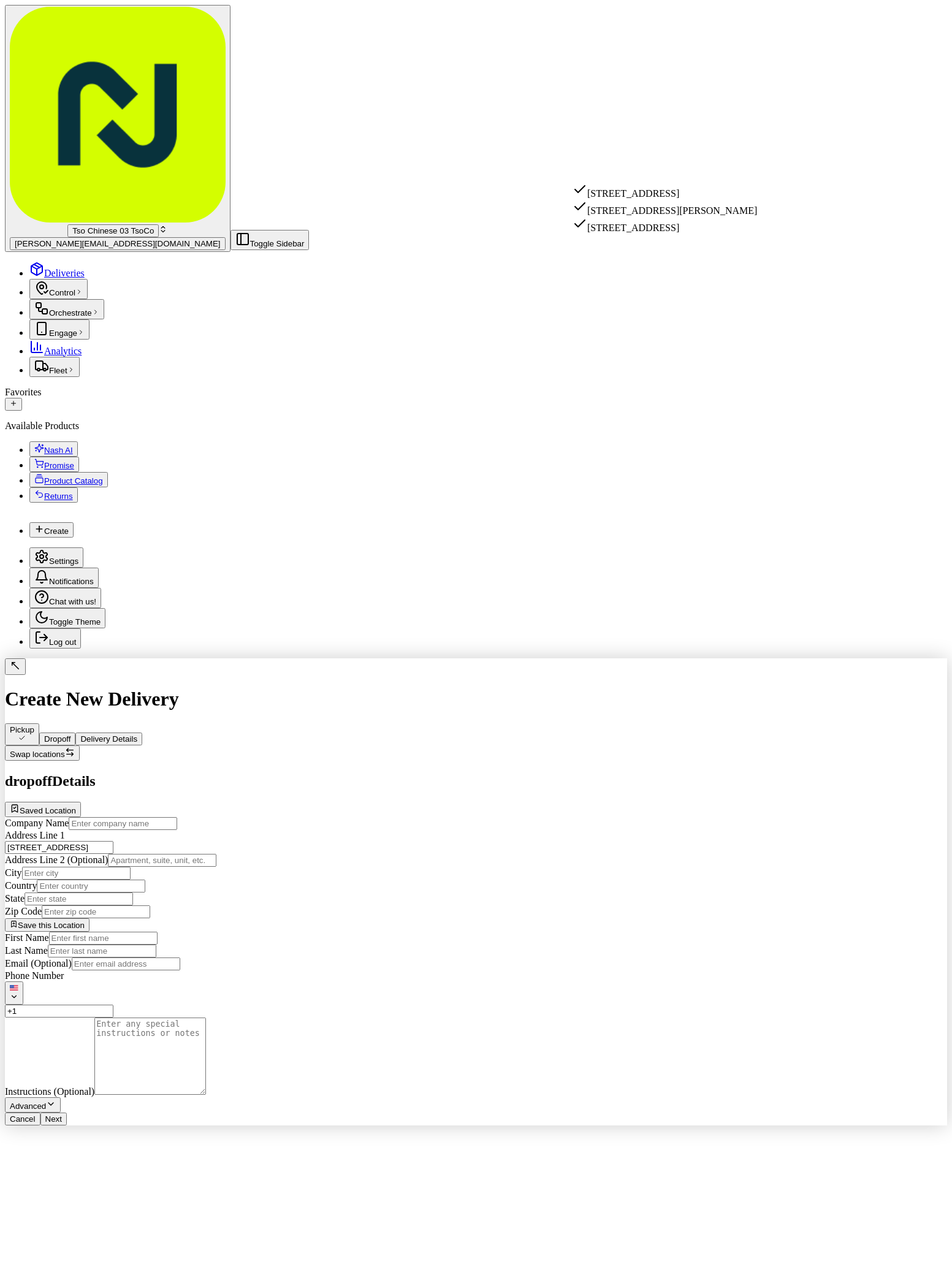
type input "[GEOGRAPHIC_DATA]"
type input "78741"
type input "1701 Coriander Drive"
click at [206, 1018] on textarea "Instructions (Optional)" at bounding box center [150, 1056] width 112 height 77
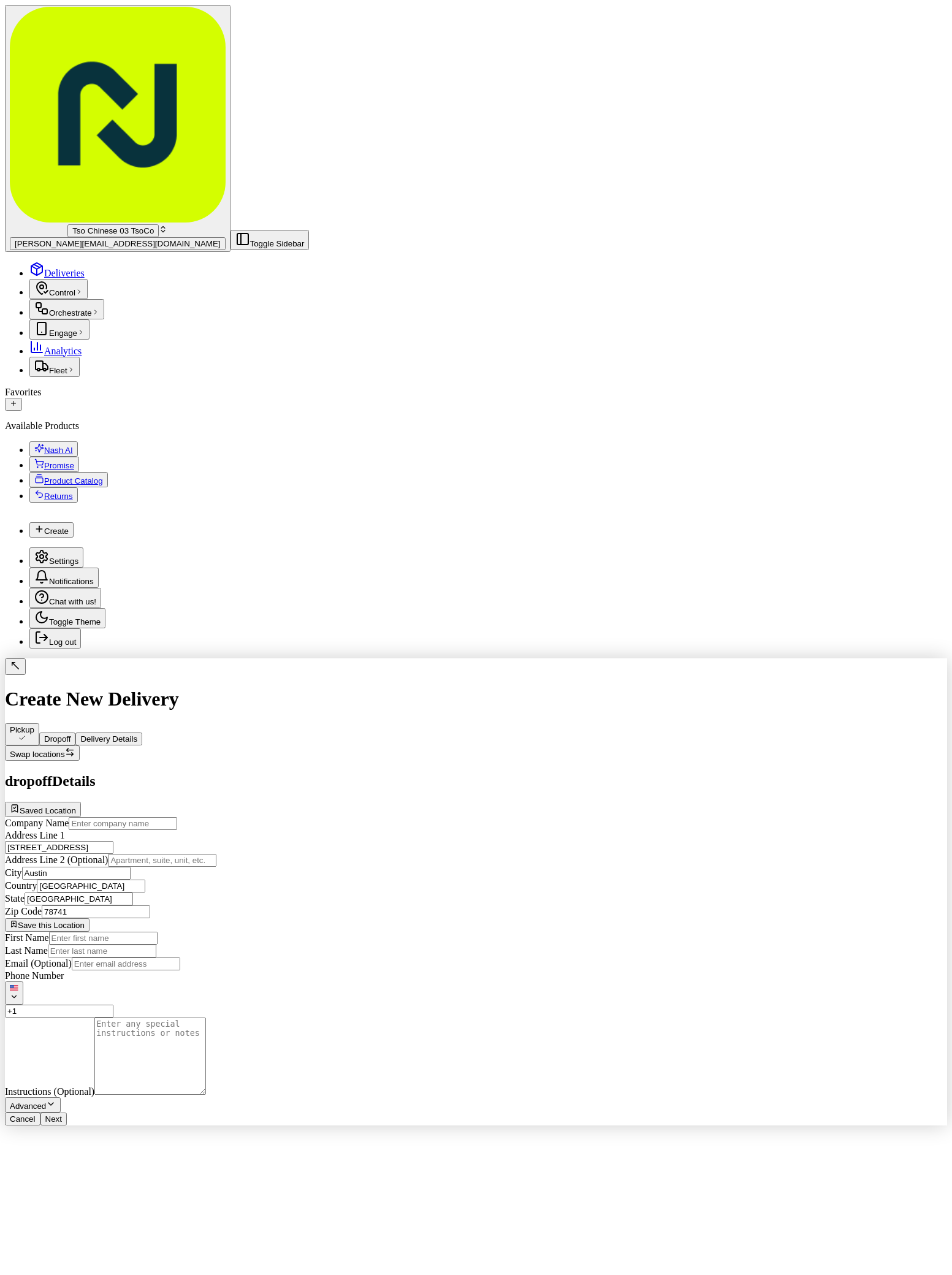
click at [206, 1018] on textarea "Instructions (Optional)" at bounding box center [150, 1056] width 112 height 77
paste textarea "Please bring soy sauce"
type textarea "Please bring soy sauce"
click at [177, 817] on input "Company Name" at bounding box center [122, 823] width 109 height 13
paste input "[PERSON_NAME]"
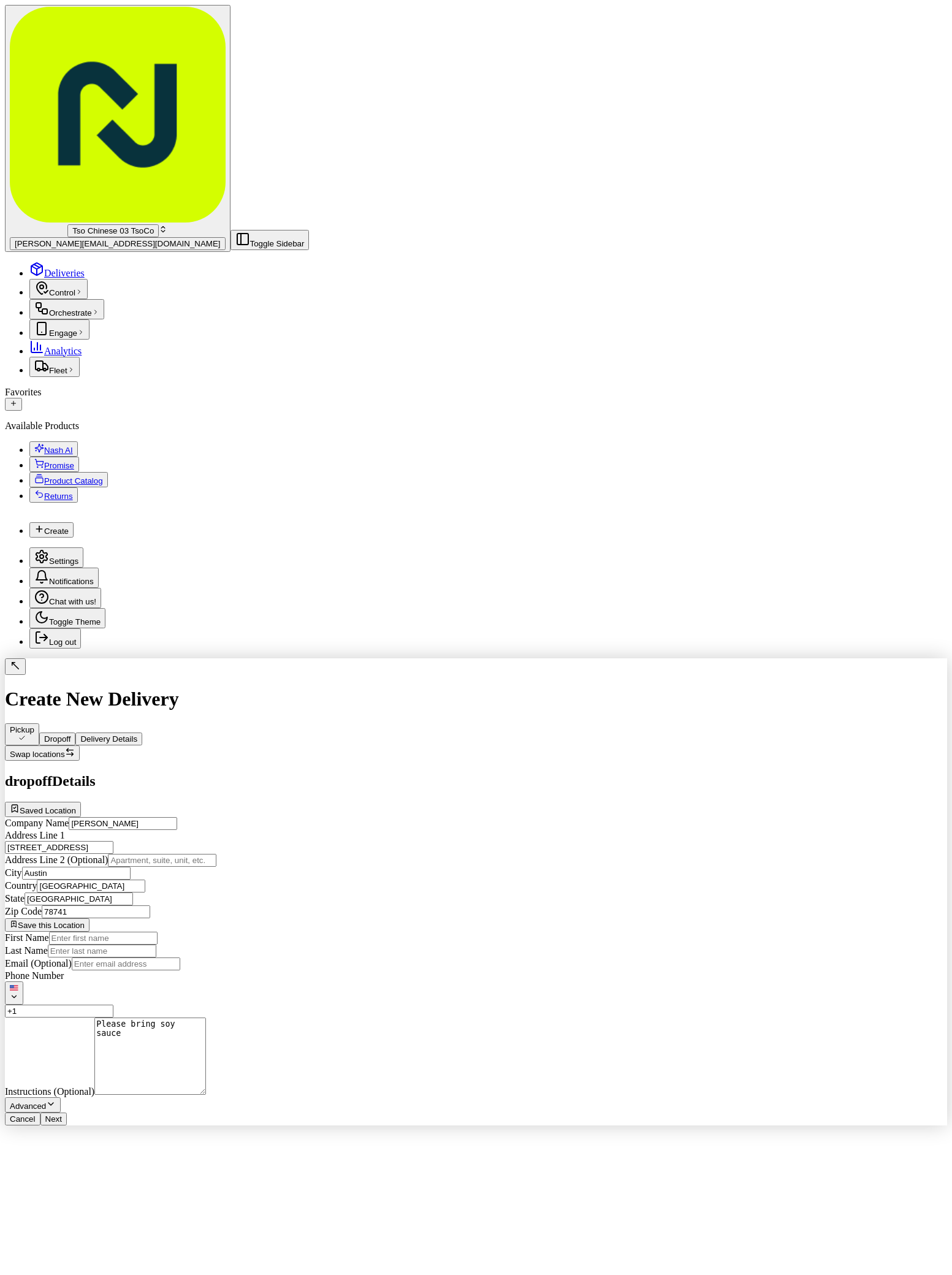
type input "[PERSON_NAME]"
paste input "[PERSON_NAME]"
type input "[PERSON_NAME]"
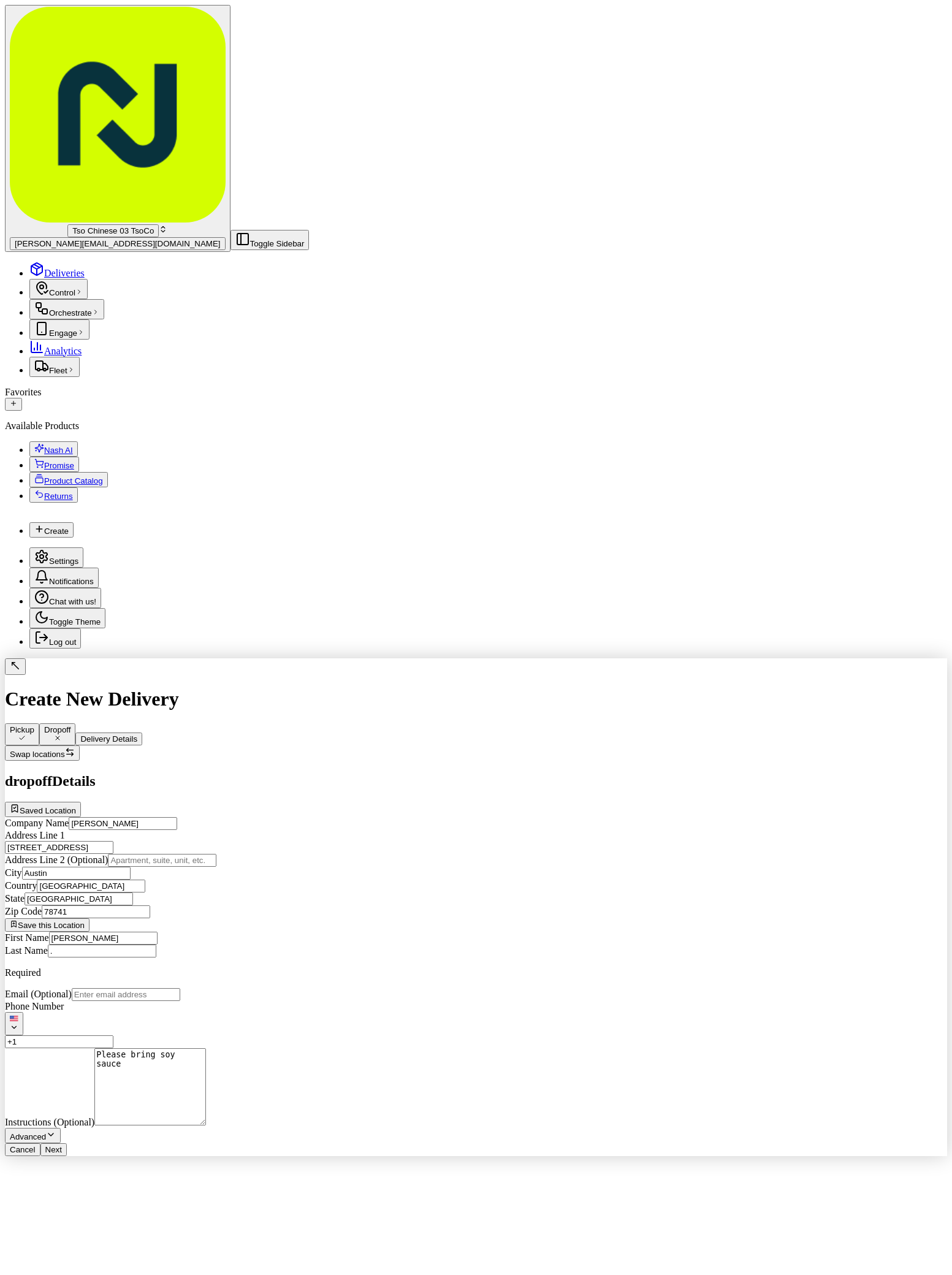
type input "."
click at [813, 931] on div "First Name Santos Perez Last Name . Required Email (Optional) Phone Number US +…" at bounding box center [475, 1037] width 942 height 211
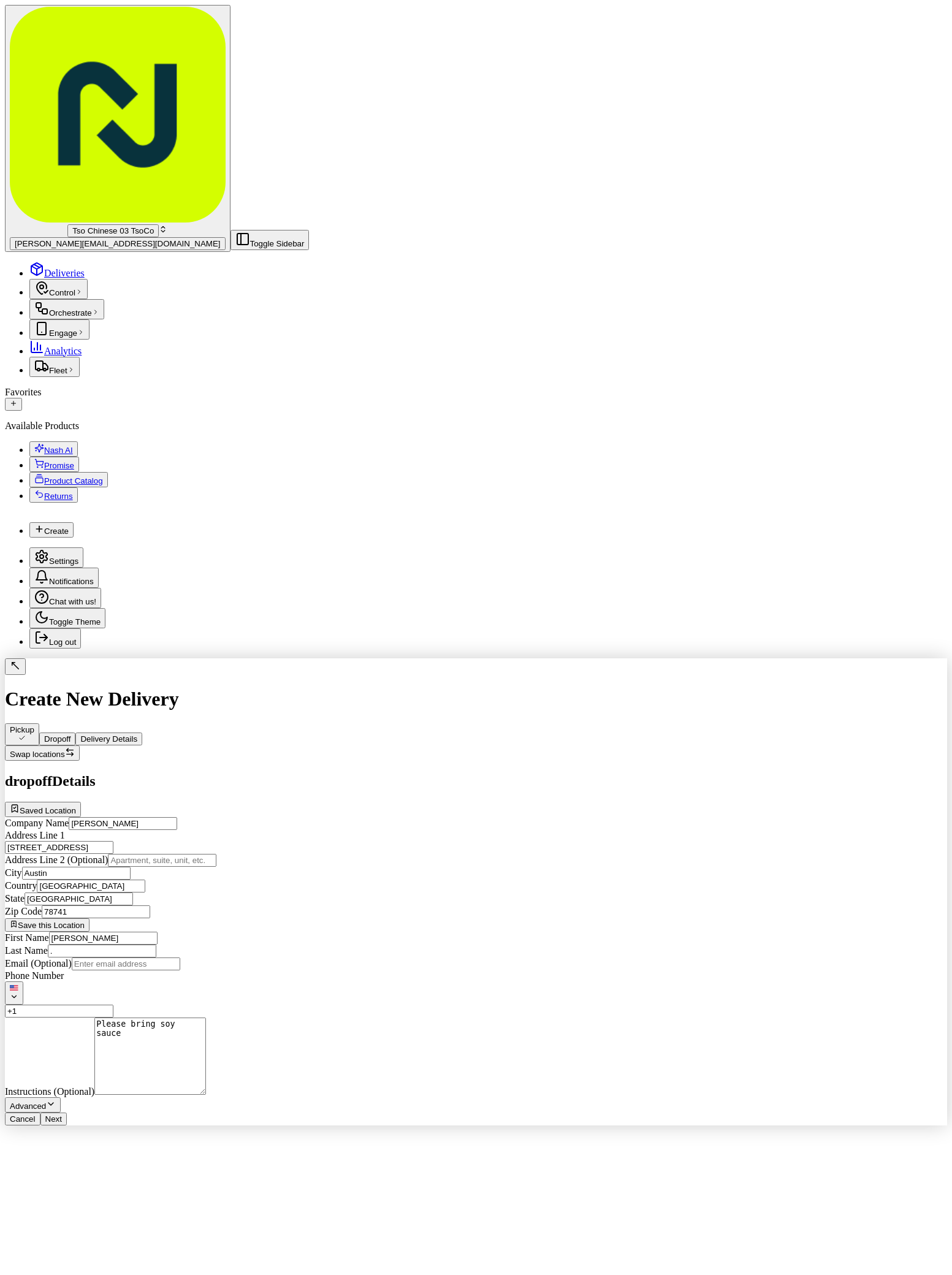
click at [113, 1004] on input "+1" at bounding box center [58, 1010] width 109 height 13
paste input "36 1 649 4153"
click at [113, 1004] on input "+36 1 649 4153" at bounding box center [58, 1010] width 109 height 13
type input "[PHONE_NUMBER]"
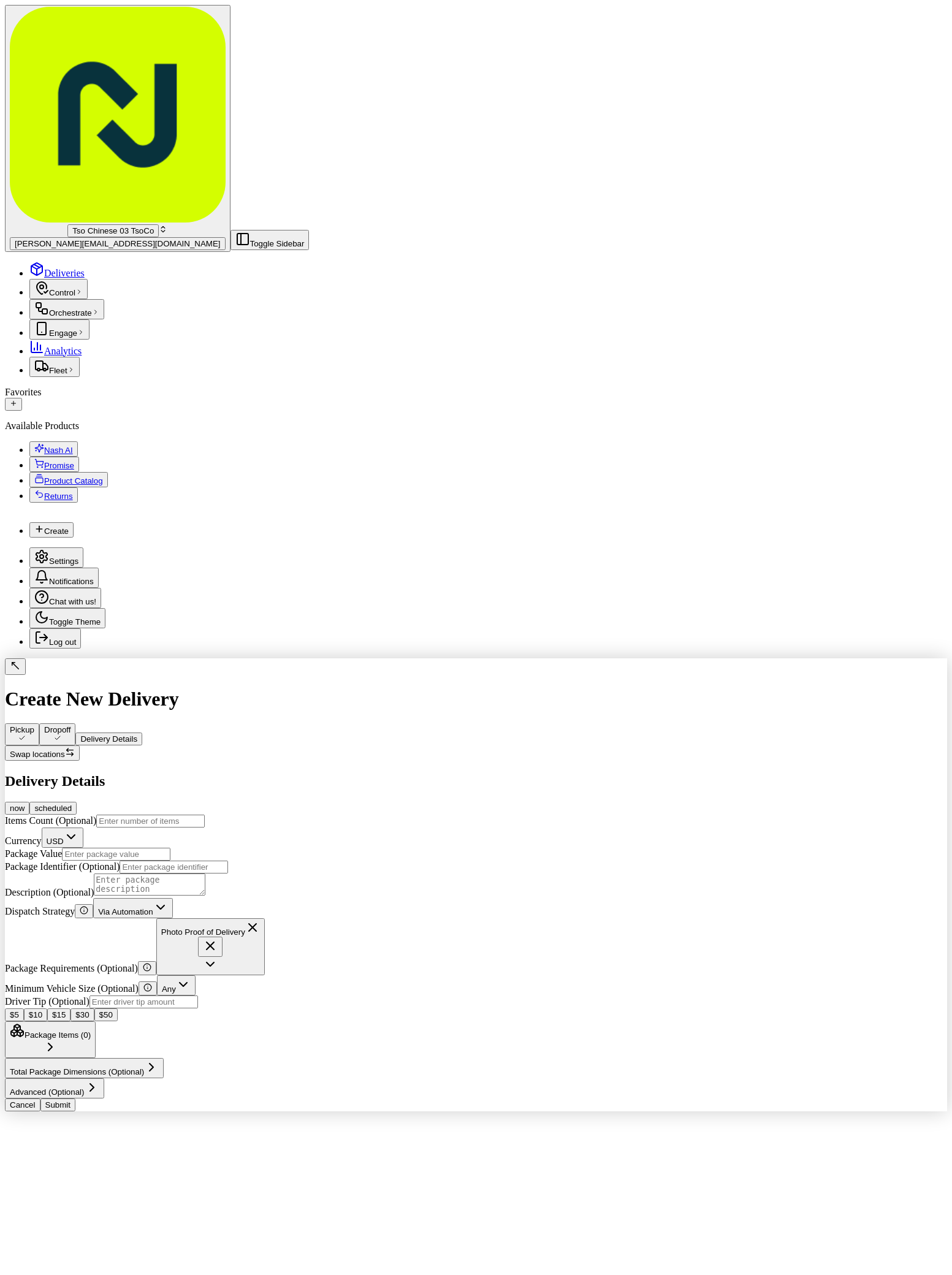
click at [138, 734] on span "Delivery Details" at bounding box center [108, 739] width 57 height 9
click at [167, 900] on div "Via Automation" at bounding box center [132, 908] width 69 height 16
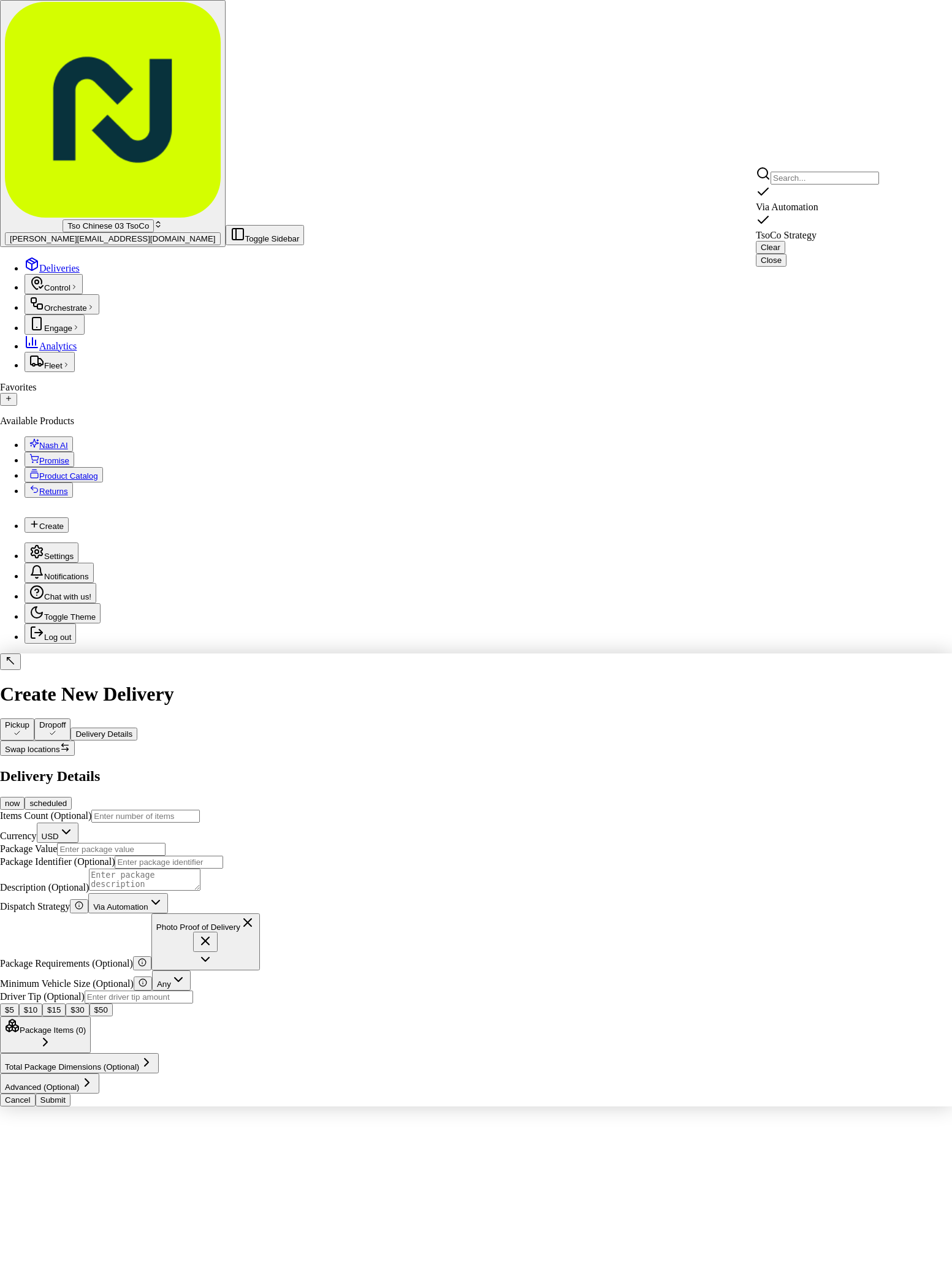
click at [816, 229] on span "TsoCo Strategy" at bounding box center [786, 235] width 60 height 11
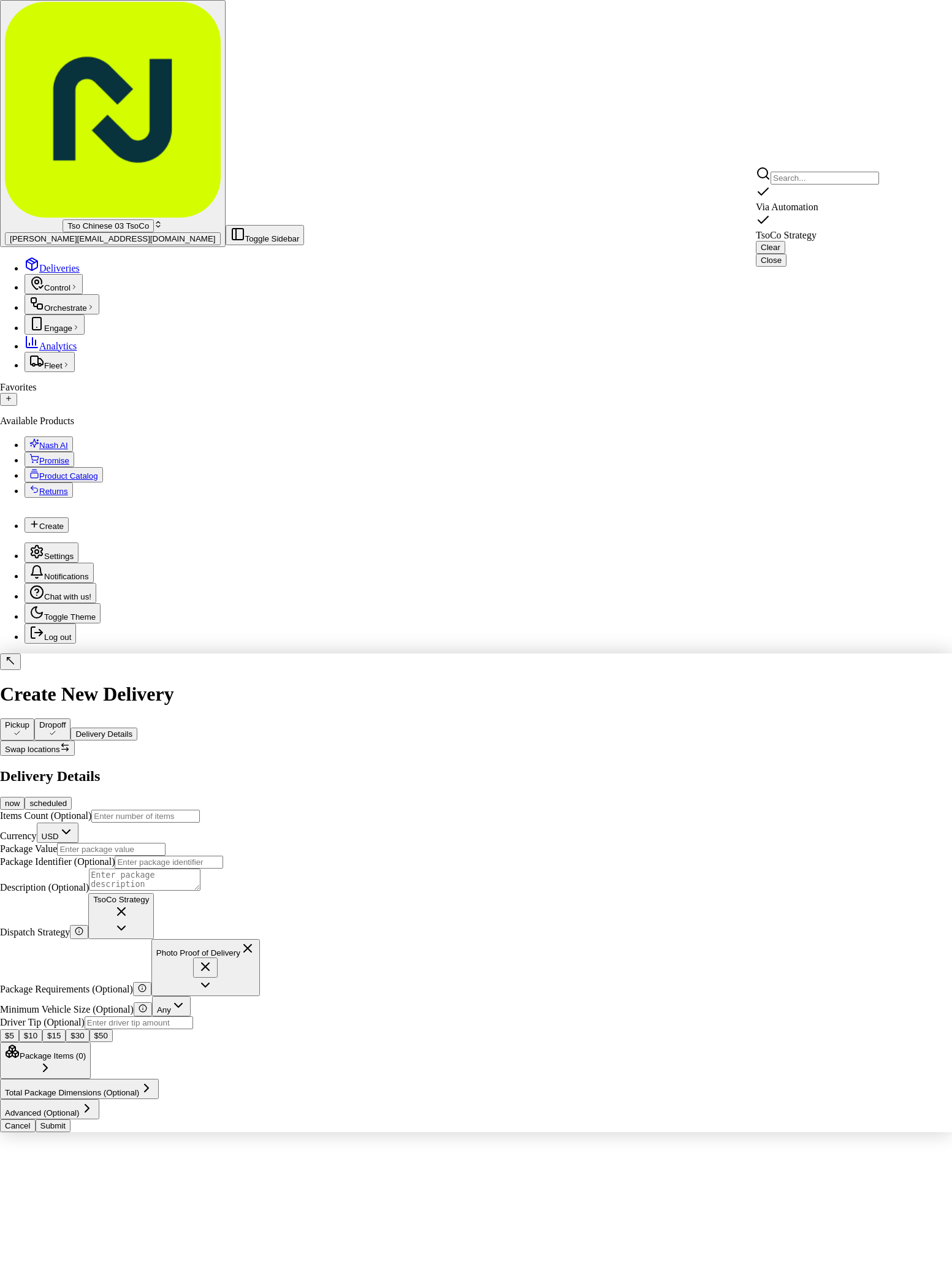
click at [786, 254] on button "Close" at bounding box center [771, 260] width 31 height 13
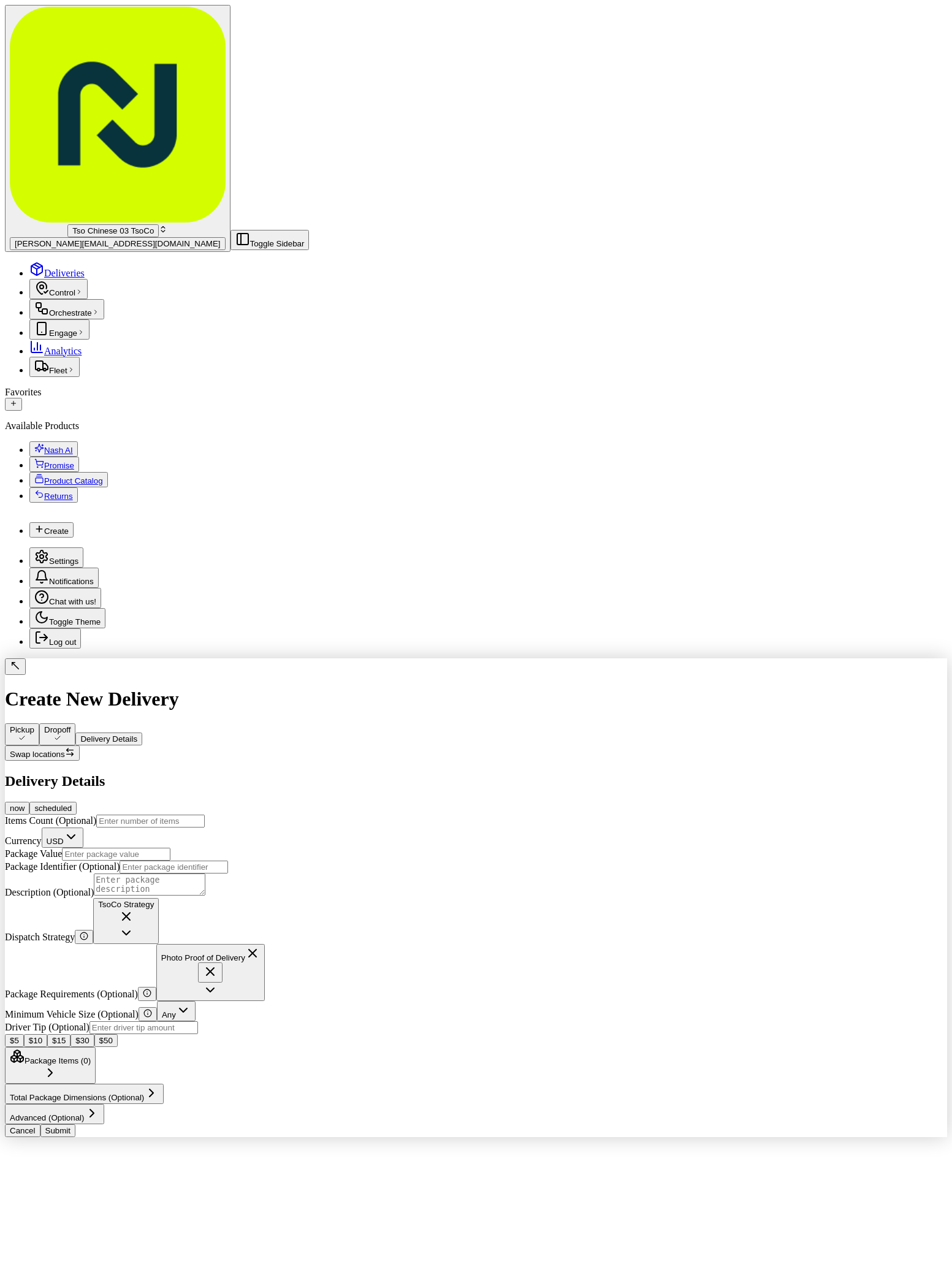
click at [198, 1021] on input "Driver Tip (Optional)" at bounding box center [143, 1028] width 109 height 13
type input "2"
click at [170, 848] on input "Package Value" at bounding box center [116, 854] width 109 height 13
paste input "58.24"
type input "58.24"
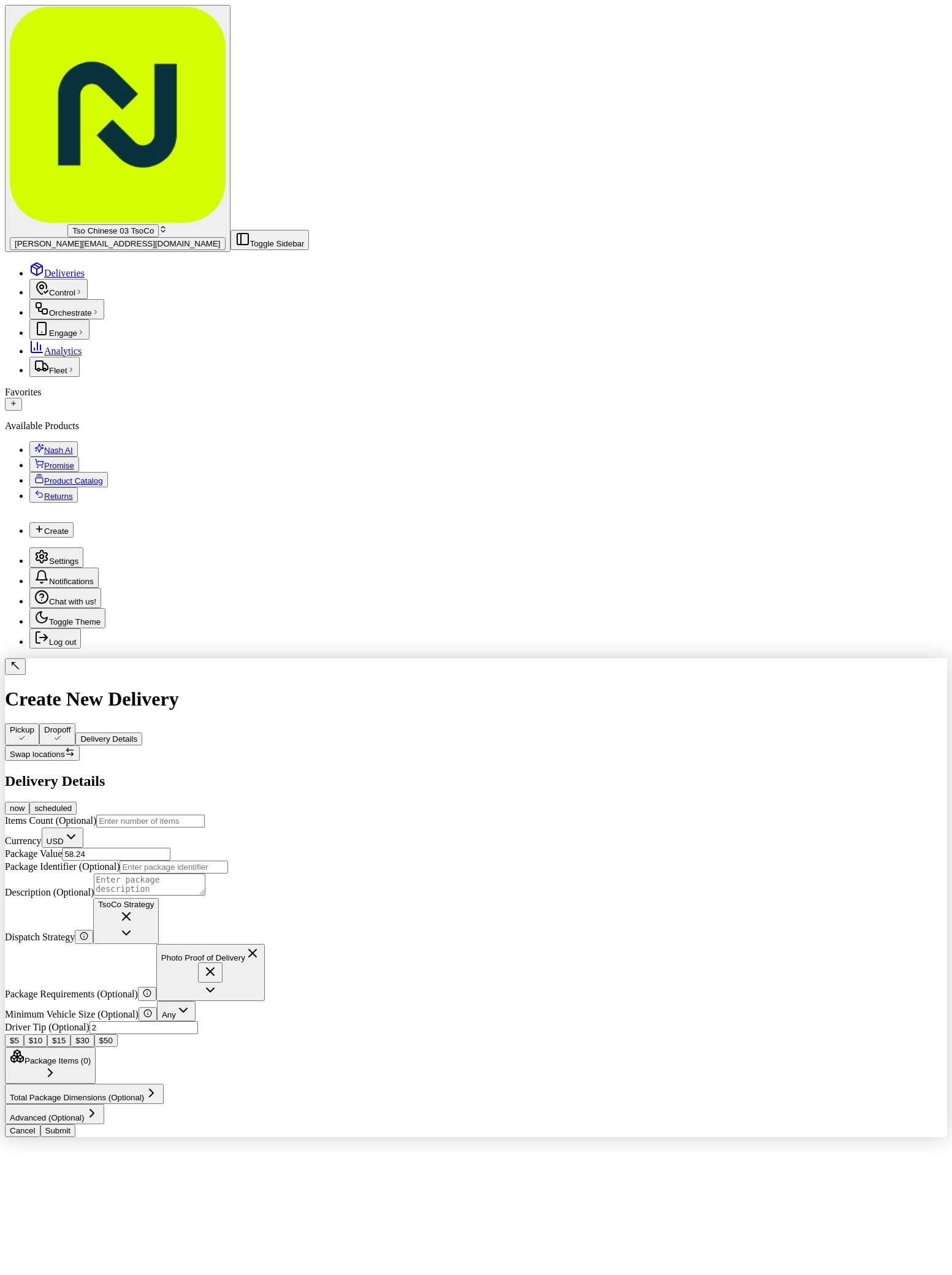
click at [228, 860] on input "Package Identifier (Optional)" at bounding box center [174, 866] width 109 height 13
paste input "WPABSNX"
type input "WPABSNX"
click at [76, 1137] on button "Submit" at bounding box center [58, 1130] width 35 height 13
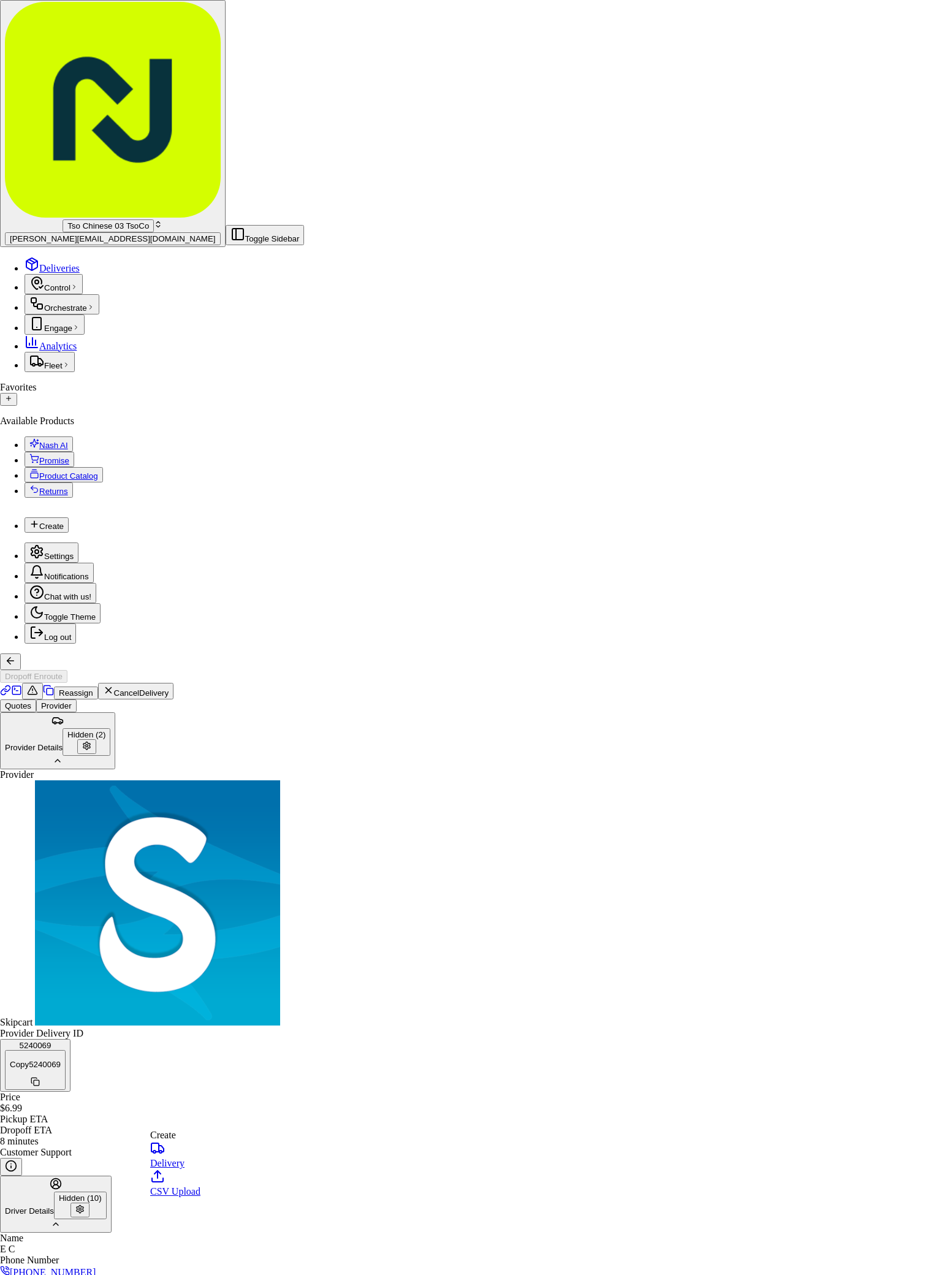
click at [189, 1163] on link "Delivery" at bounding box center [175, 1154] width 50 height 28
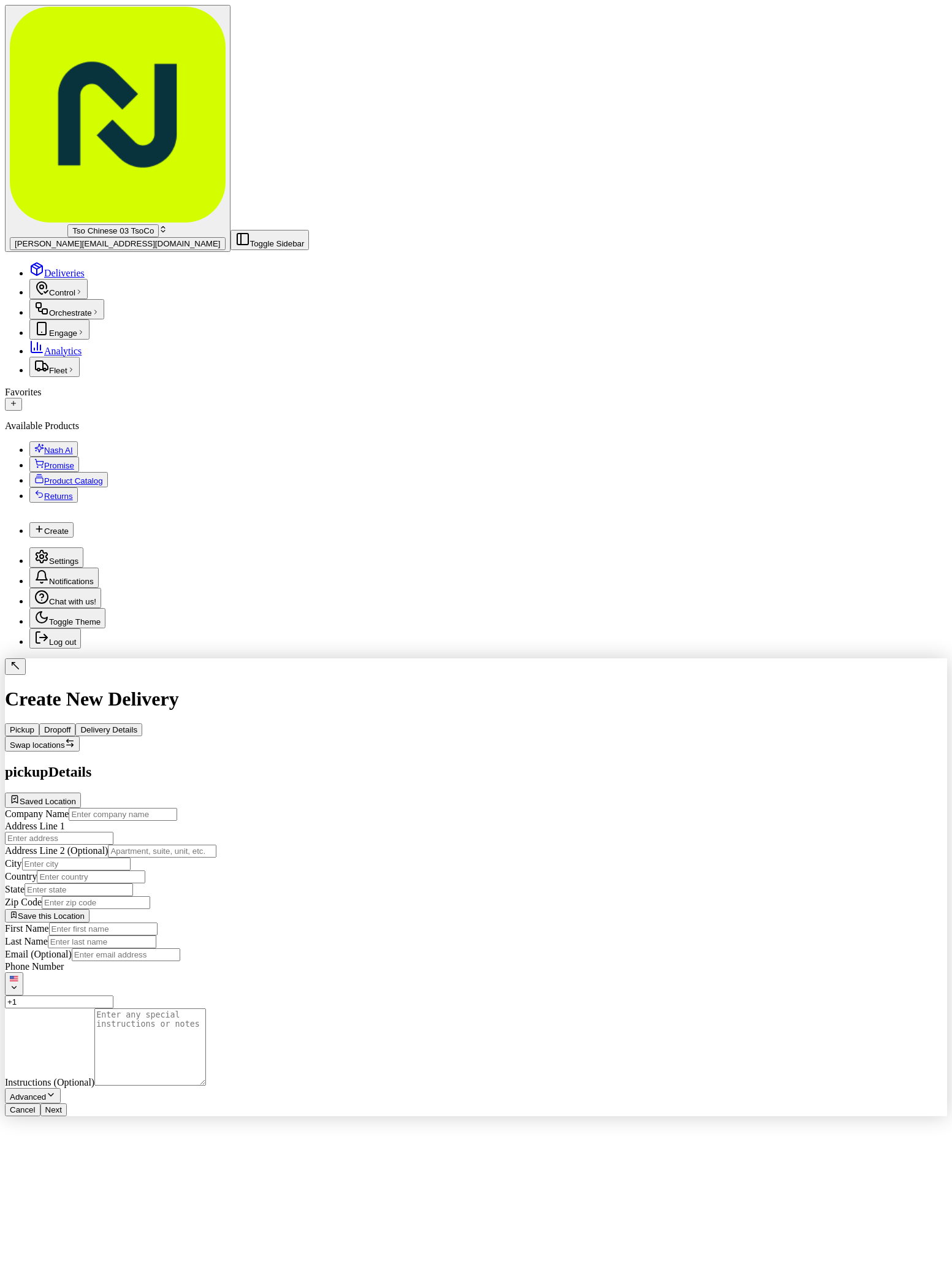
click at [76, 797] on span "Saved Location" at bounding box center [48, 802] width 57 height 9
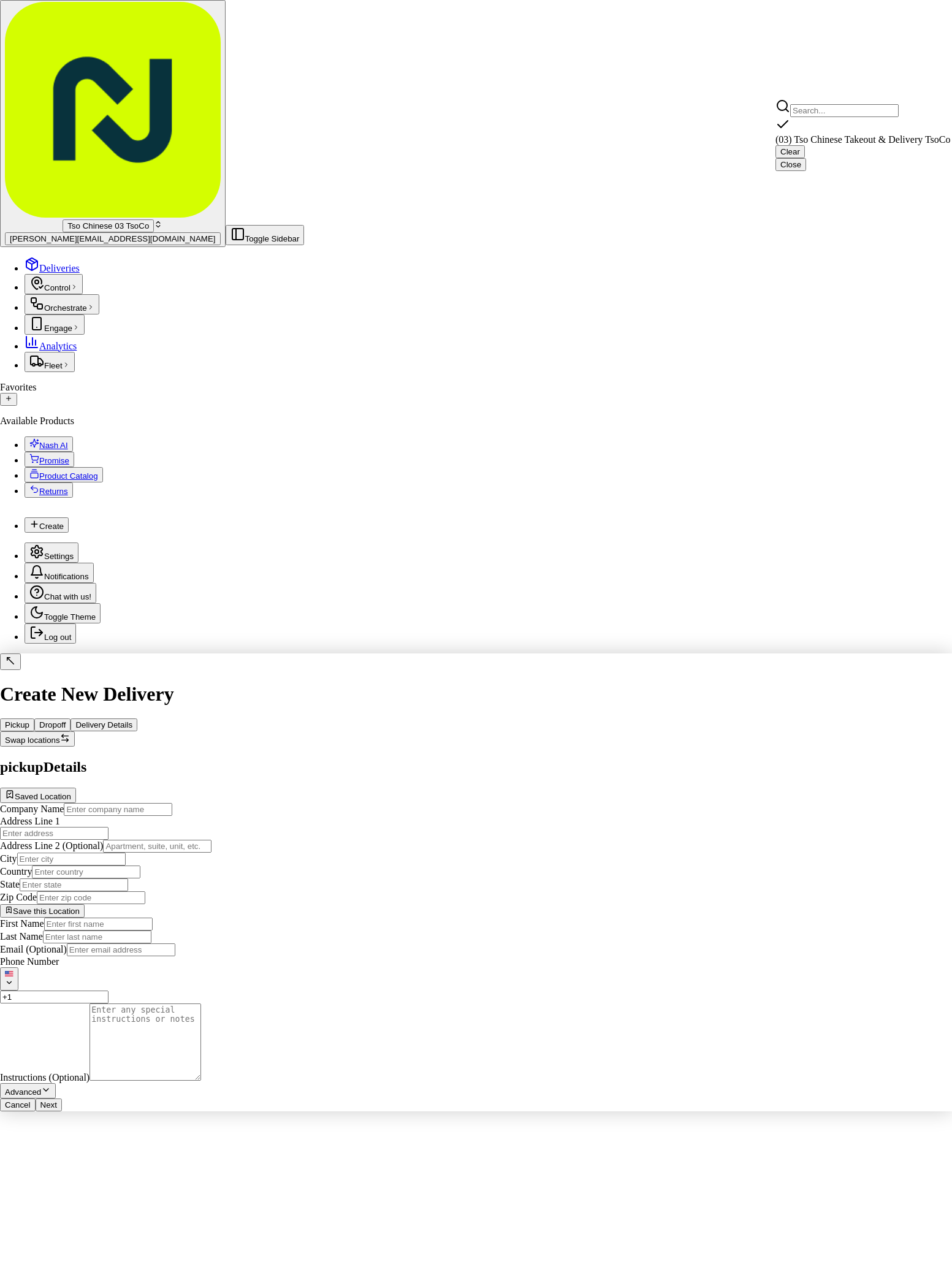
click at [912, 134] on span "(03) Tso Chinese Takeout & Delivery TsoCo (03)" at bounding box center [872, 139] width 193 height 11
type input "(03) Tso Chinese Takeout & Delivery TsoCo"
type input "Ste F"
type input "Austin"
type input "US"
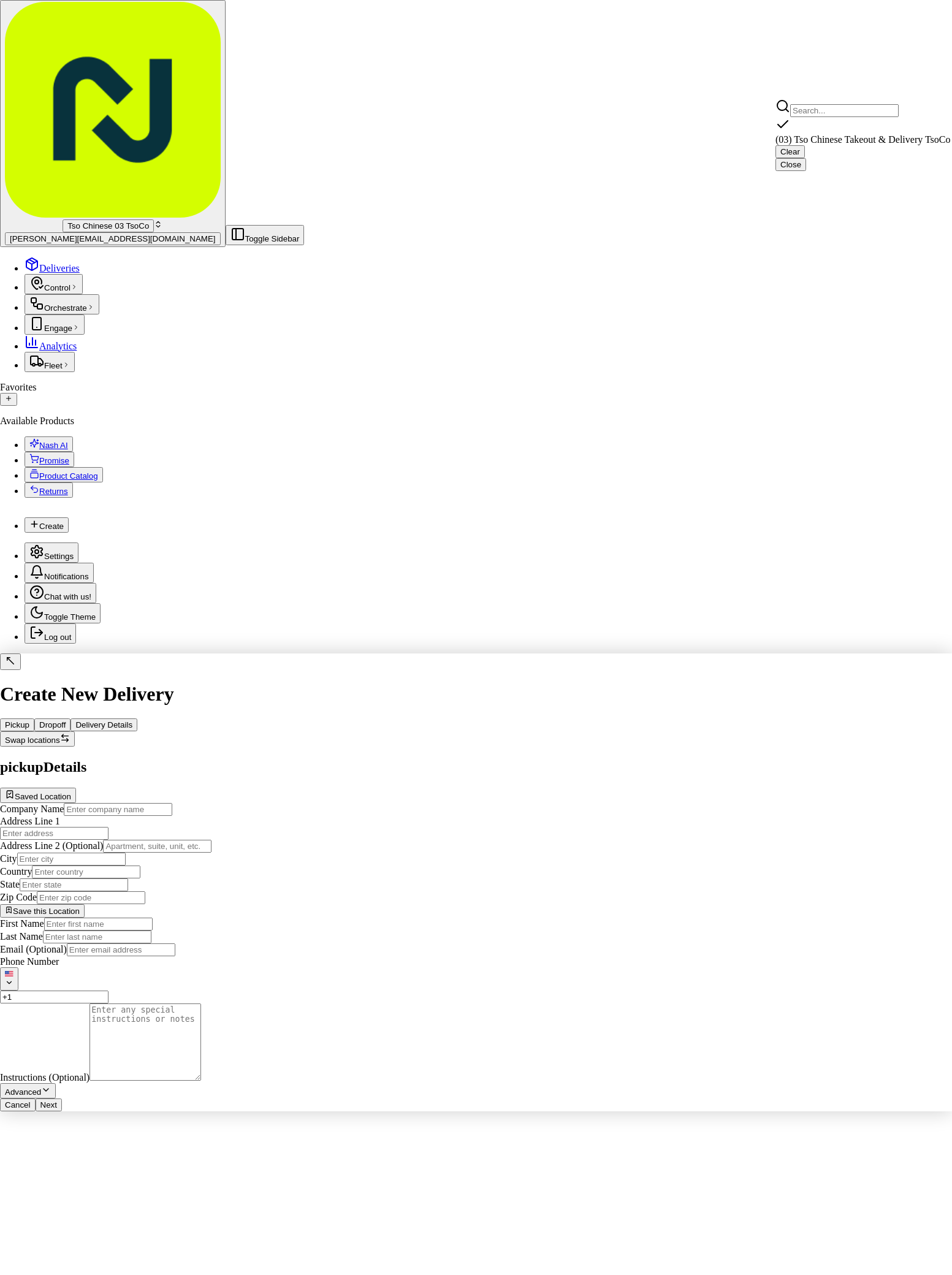
type input "[GEOGRAPHIC_DATA]"
type input "78704"
type input "Tso Chinese"
type input "TsoCo Manager"
type input "[EMAIL_ADDRESS][DOMAIN_NAME]"
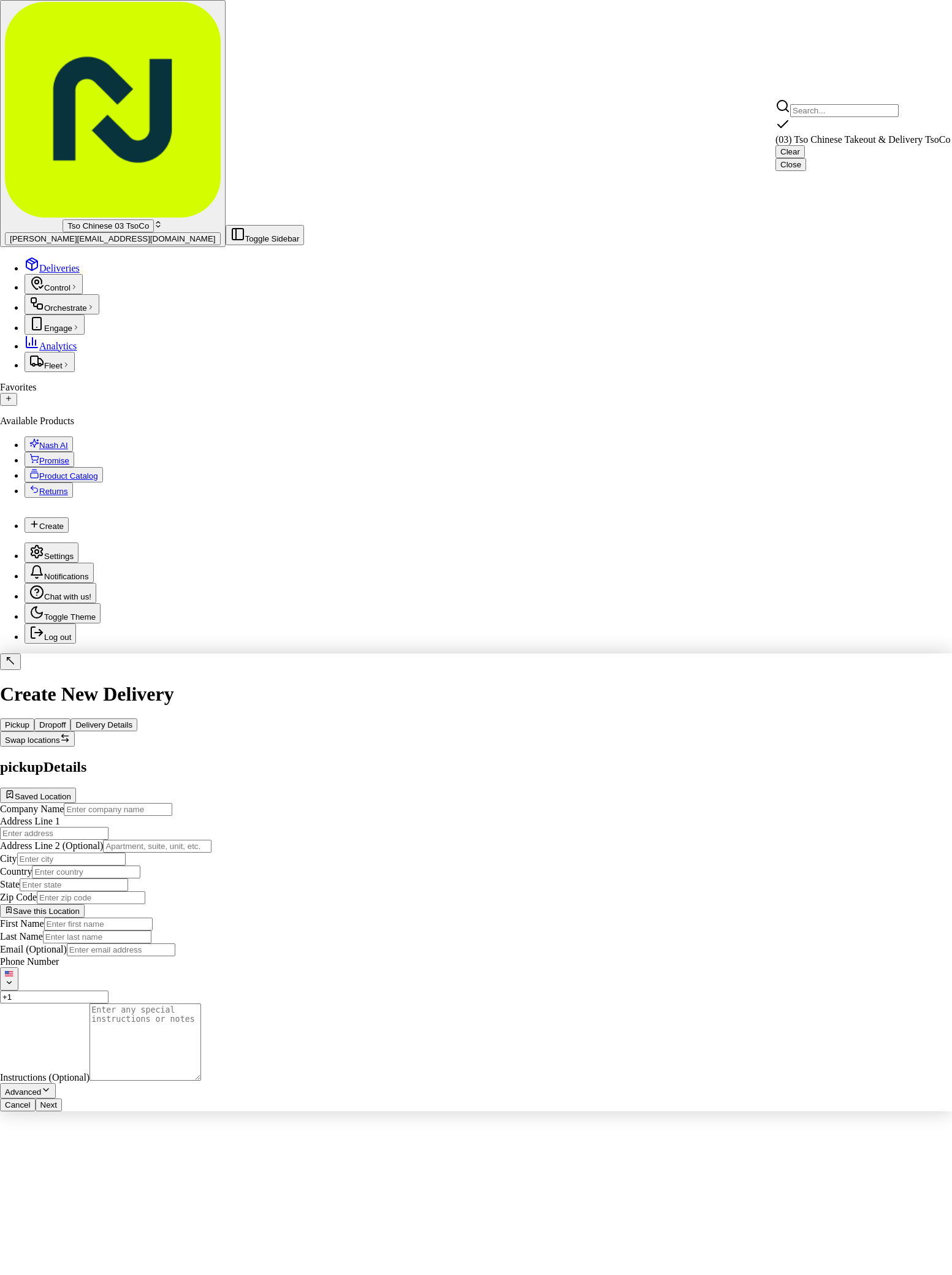
type input "[PHONE_NUMBER]"
type textarea "Submit a picture displaying address & food as Proof of Delivery. Envía una foto…"
type input "[STREET_ADDRESS]"
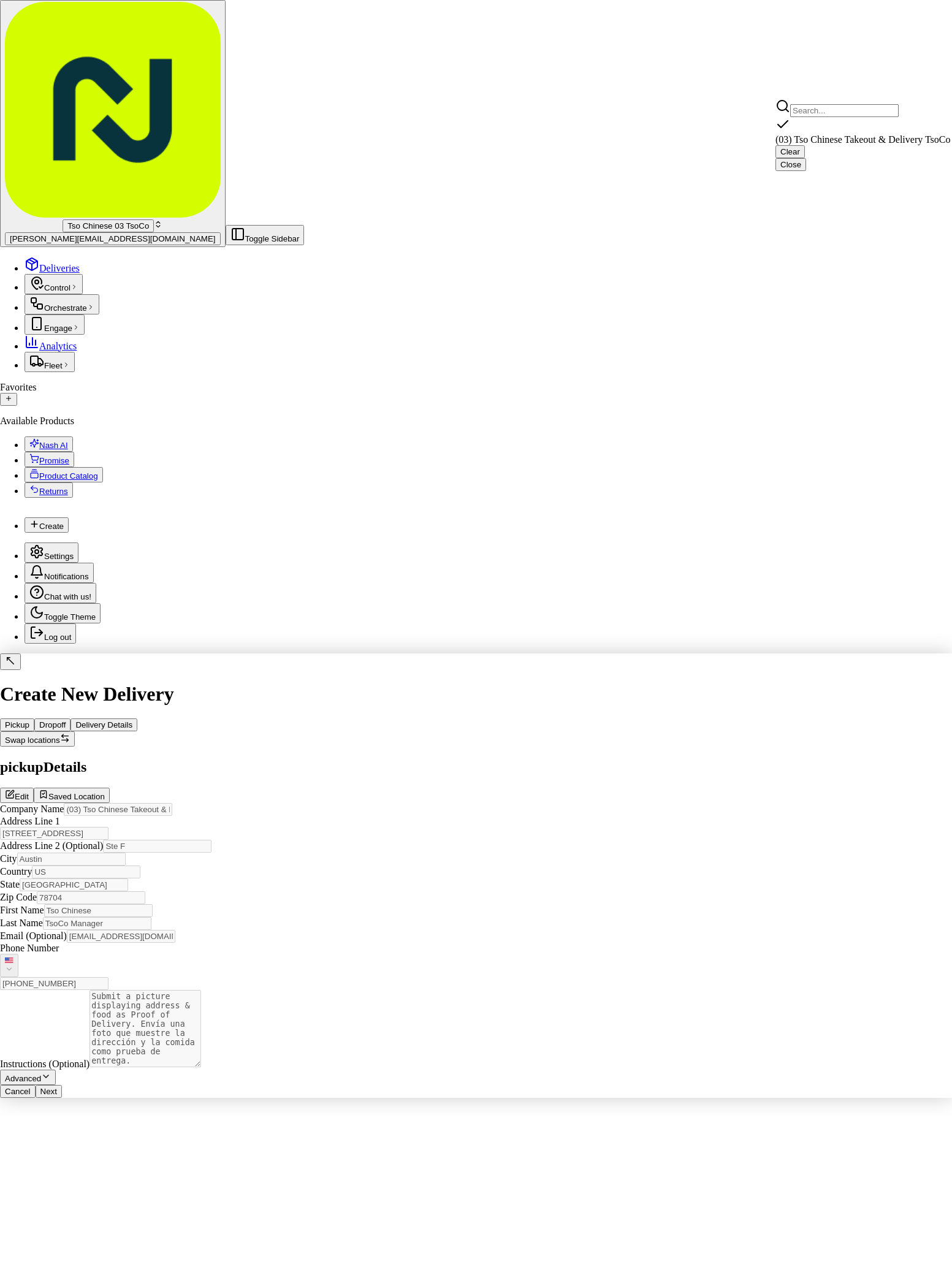
click at [808, 1108] on html "Tso Chinese 03 TsoCo [PERSON_NAME][EMAIL_ADDRESS][DOMAIN_NAME] Toggle Sidebar D…" at bounding box center [476, 553] width 952 height 1108
click at [62, 1098] on button "Next" at bounding box center [49, 1091] width 26 height 13
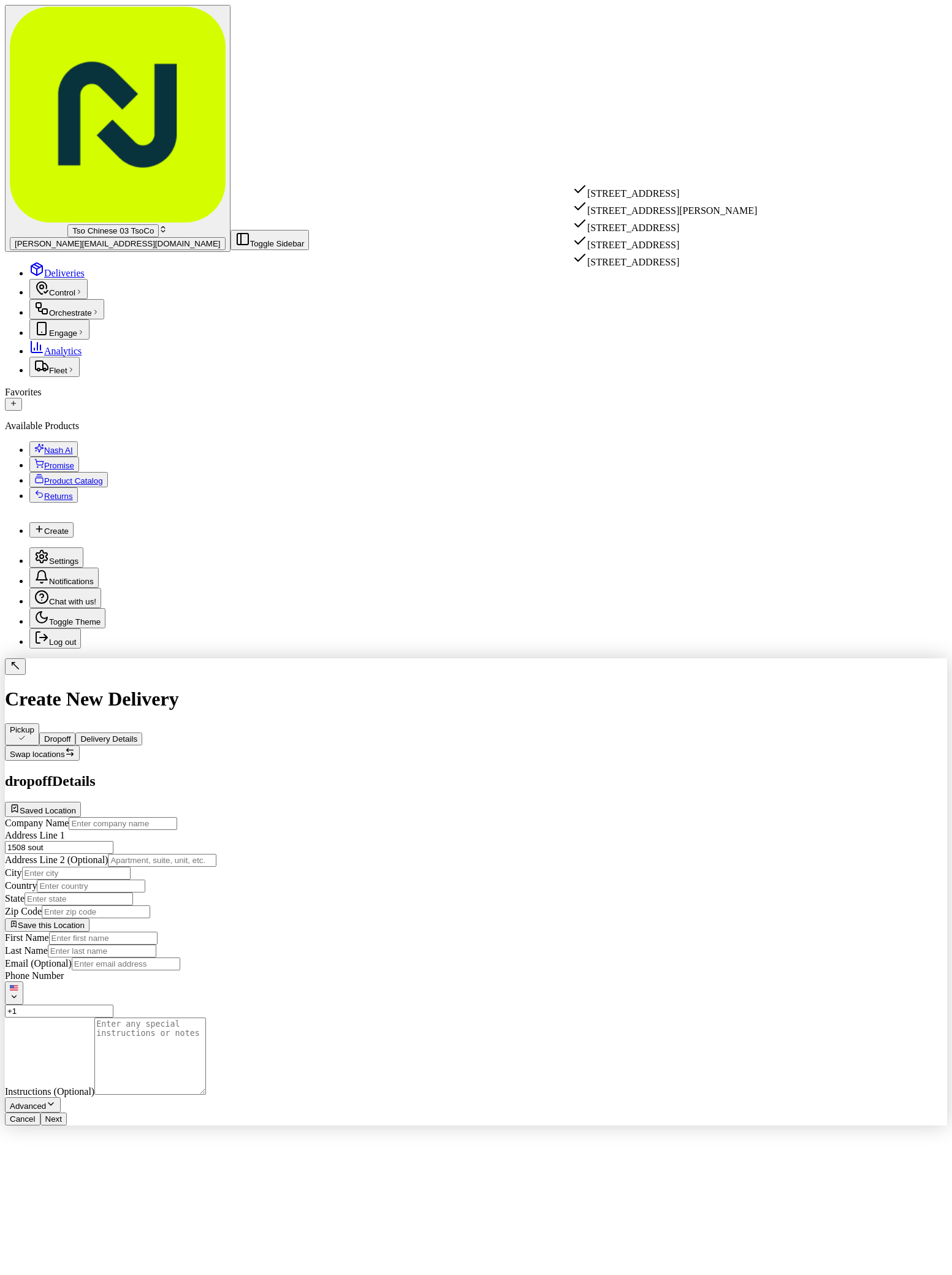
click at [672, 189] on div "1508 Southport Drive, Austin, TX" at bounding box center [664, 190] width 184 height 17
type input "[STREET_ADDRESS]"
type input "Austin"
type input "[GEOGRAPHIC_DATA]"
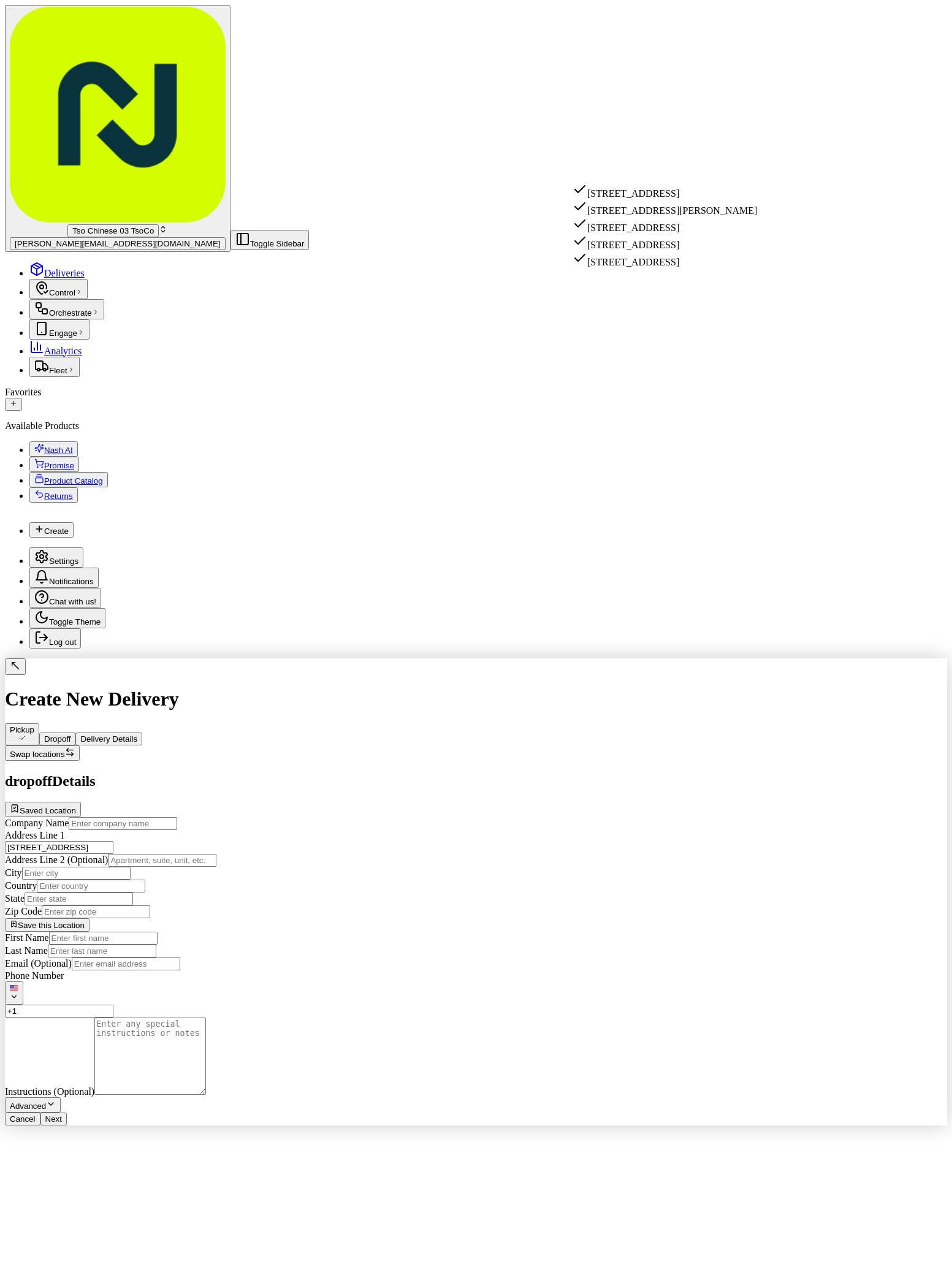
type input "78704"
type input "1508 Southport Drive"
paste input "myles cooley"
type input "myles cooley"
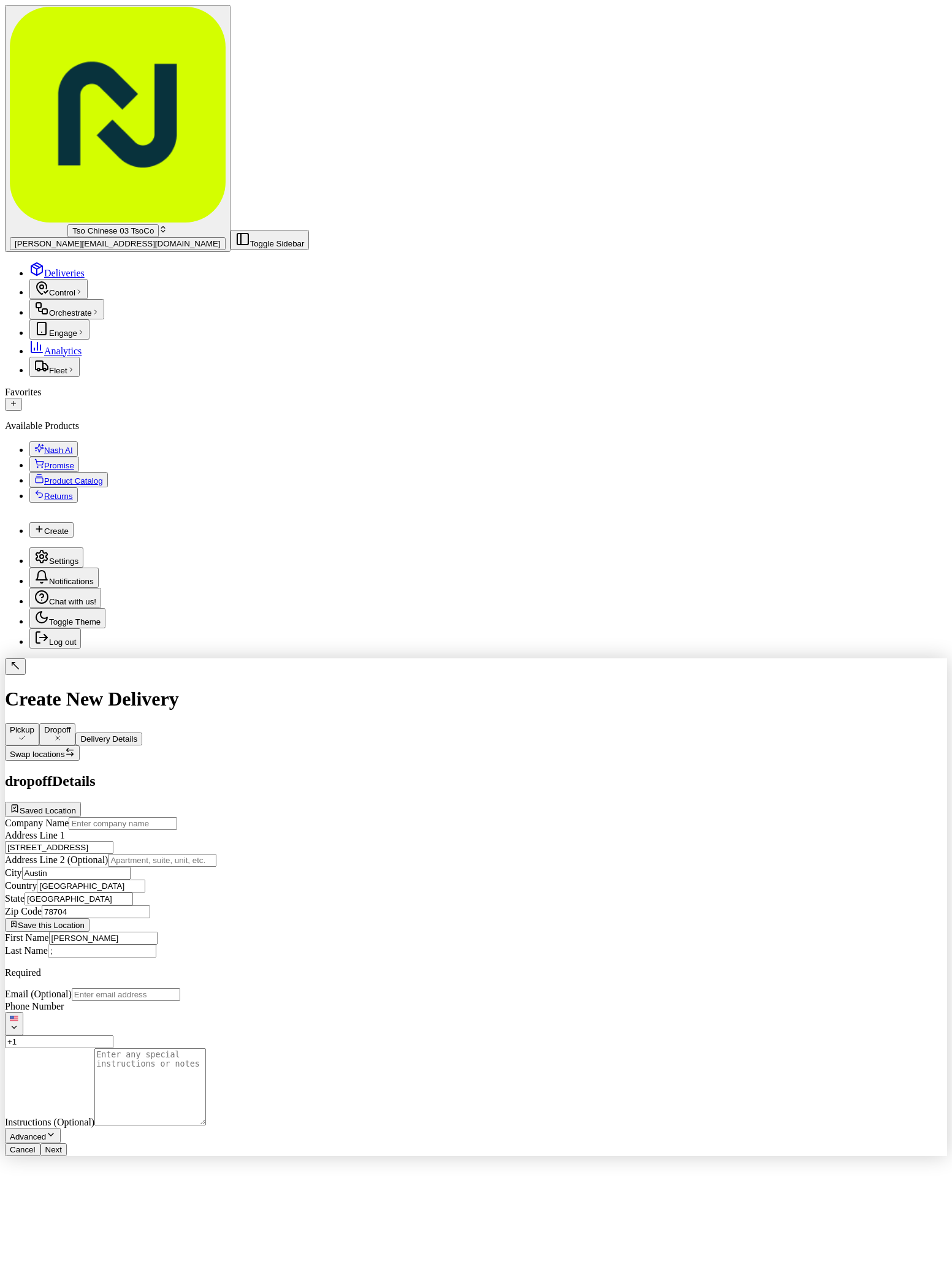
type input ";"
click at [897, 1001] on div "Phone Number US +1" at bounding box center [475, 1024] width 942 height 47
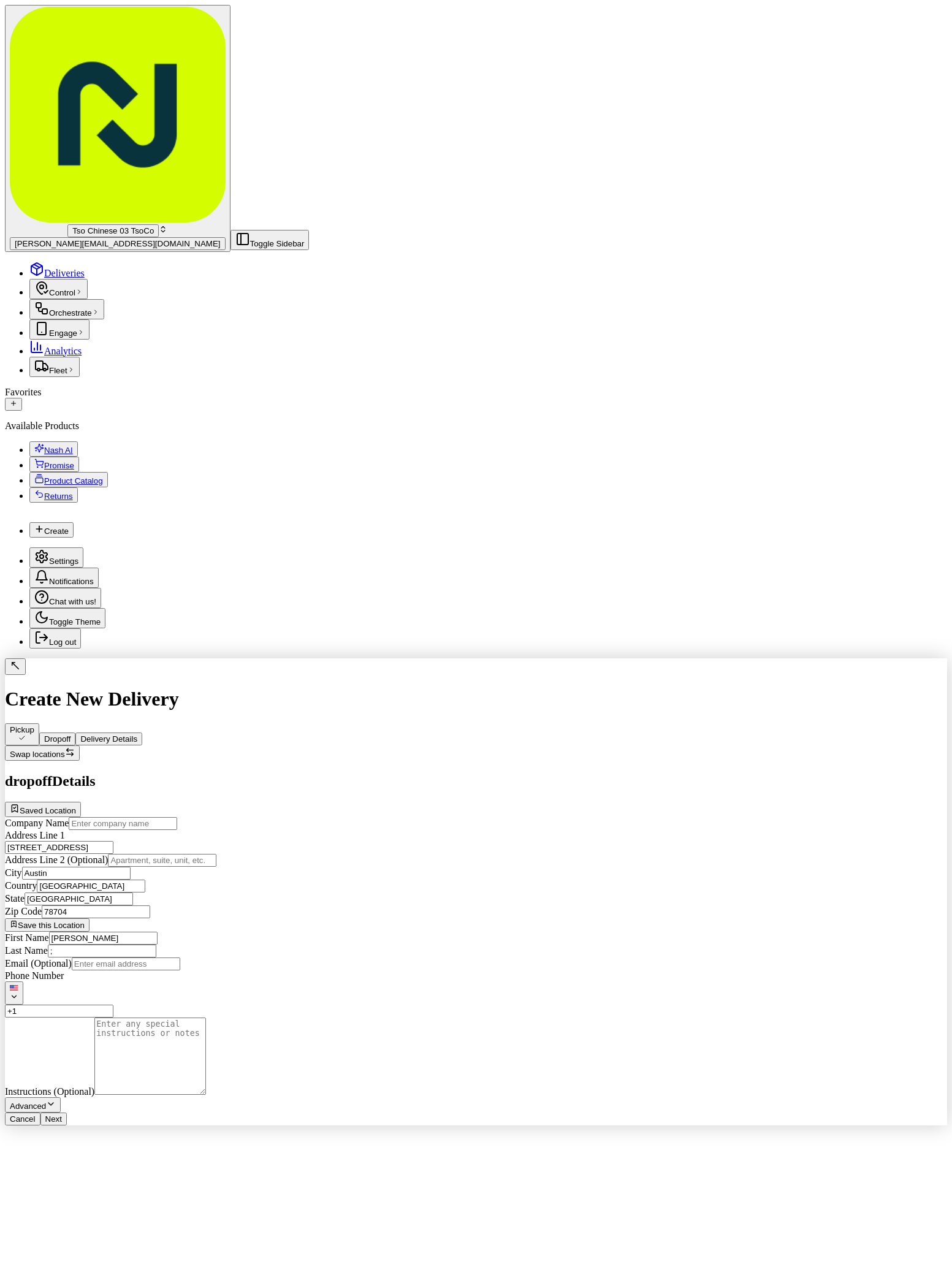
click at [113, 1004] on input "+1" at bounding box center [58, 1010] width 109 height 13
type input "+1 409 789 1803"
click at [206, 1018] on textarea "Instructions (Optional)" at bounding box center [150, 1056] width 112 height 77
paste textarea "Tramor villas at Southport"
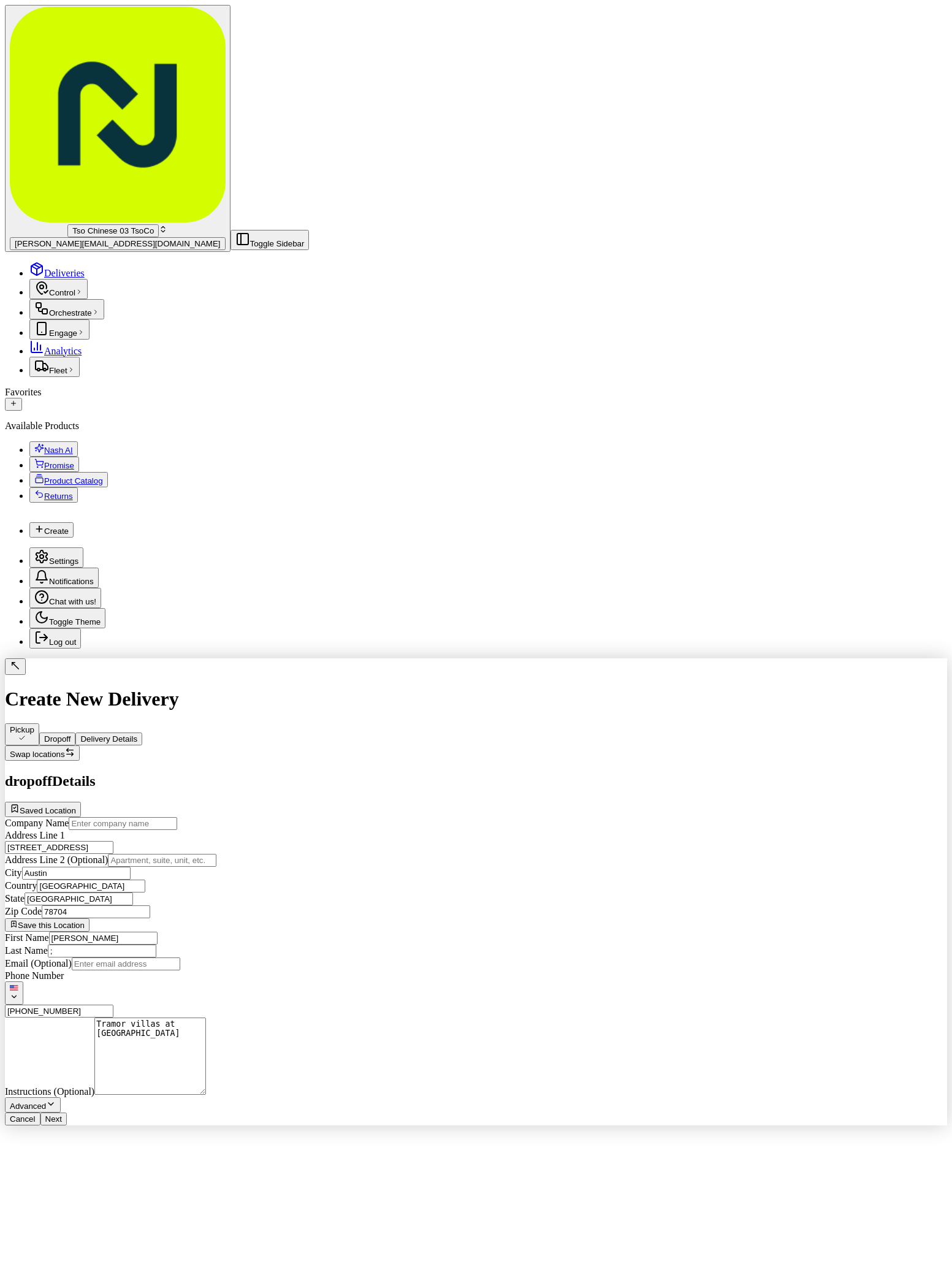
paste textarea "Apt 138 building P"
click at [206, 1018] on textarea "Tramor villas at SouthportApt 138 building P" at bounding box center [150, 1056] width 112 height 77
type textarea "Tramor villas at Southport Apt 138 building P"
click at [67, 1126] on button "Next" at bounding box center [53, 1118] width 26 height 13
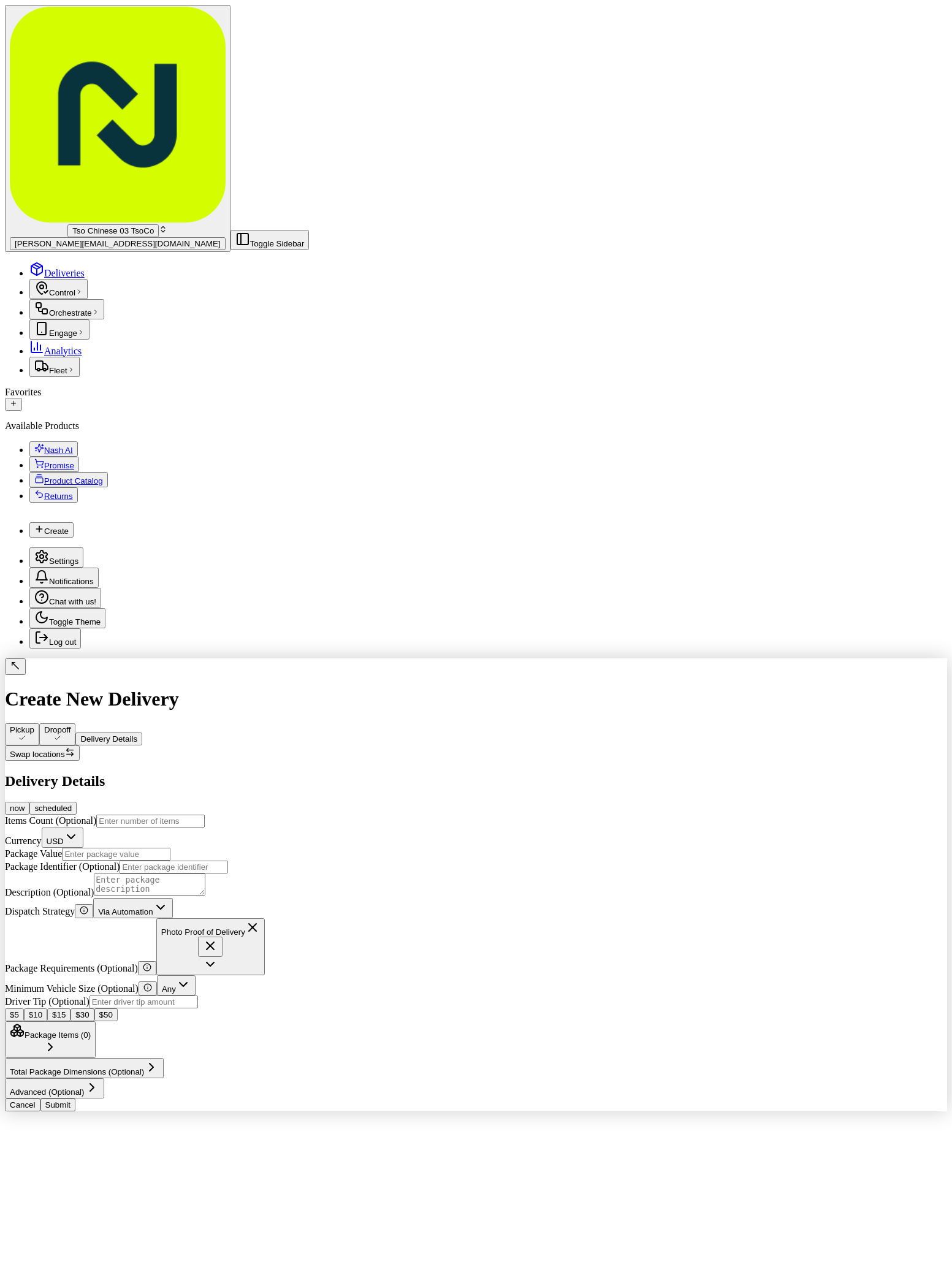
click at [153, 907] on span "Via Automation" at bounding box center [125, 911] width 55 height 9
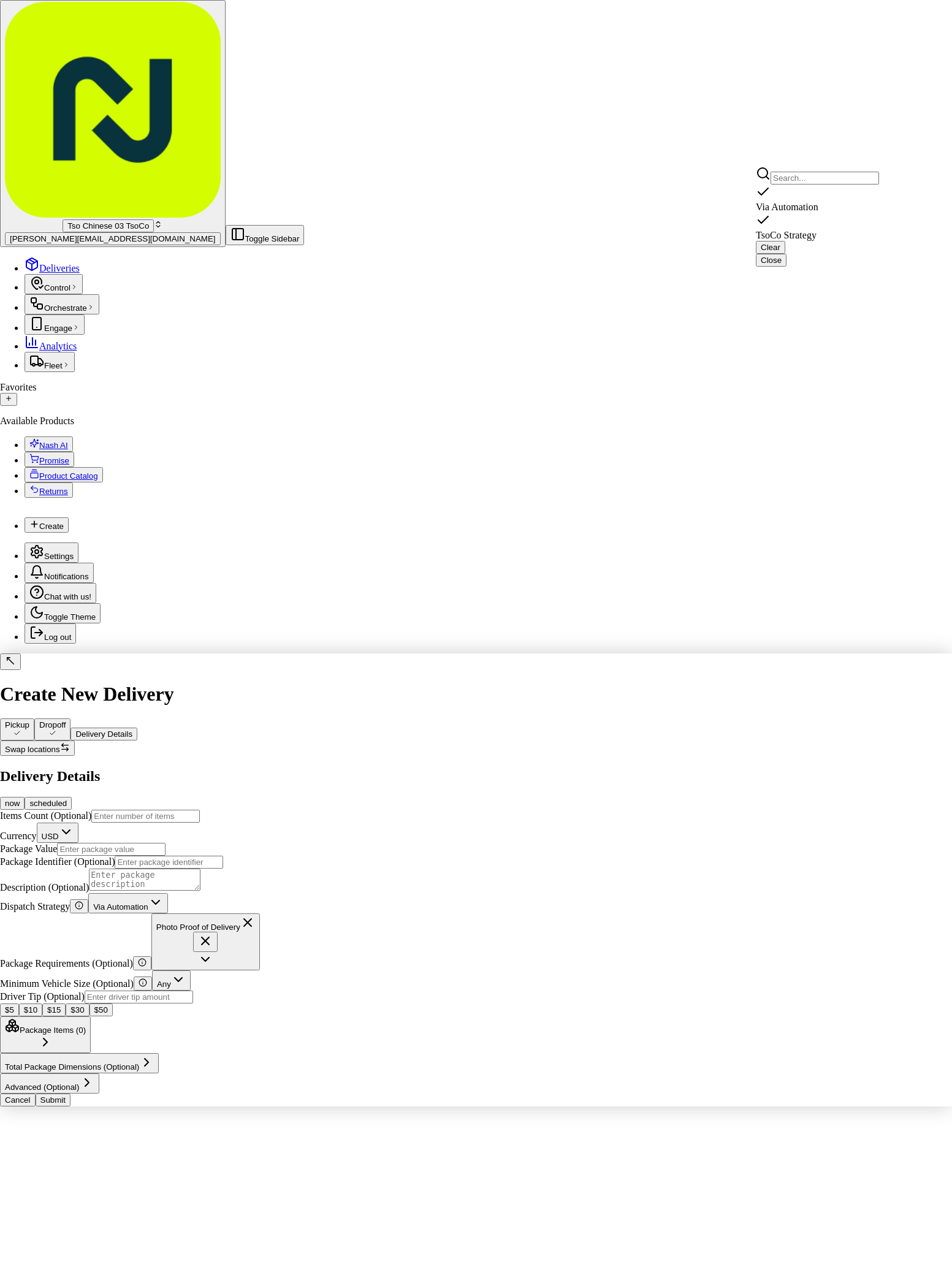
click at [790, 208] on div "Via Automation" at bounding box center [817, 198] width 123 height 28
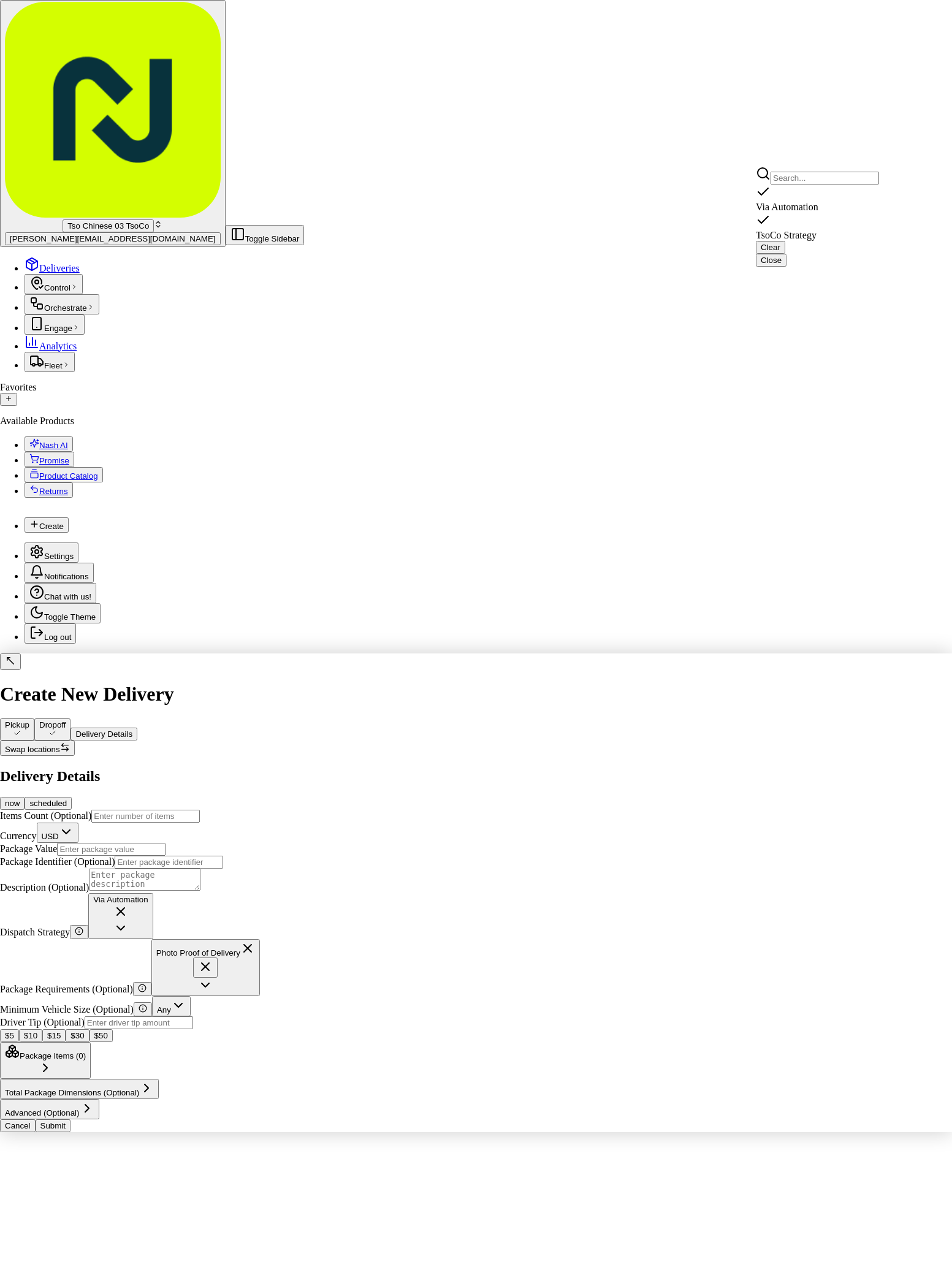
click at [790, 229] on span "TsoCo Strategy" at bounding box center [786, 235] width 60 height 11
drag, startPoint x: 768, startPoint y: 441, endPoint x: 768, endPoint y: 403, distance: 38.0
click at [768, 441] on html "Tso Chinese 03 TsoCo antonia@tsochinese.com Toggle Sidebar Deliveries Control O…" at bounding box center [476, 570] width 952 height 1142
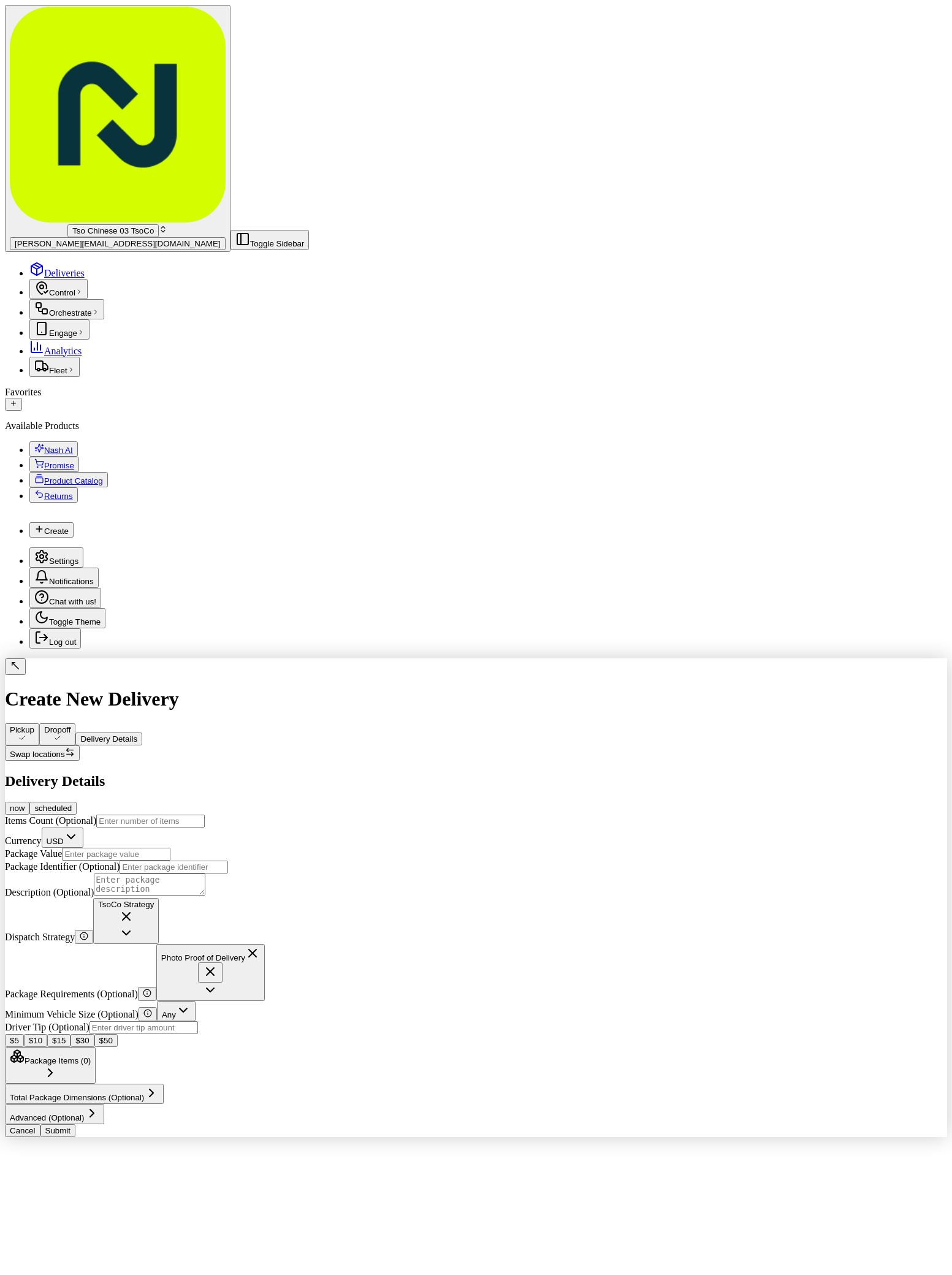
click at [198, 1021] on input "Driver Tip (Optional)" at bounding box center [143, 1028] width 109 height 13
type input "2"
click at [624, 814] on div "Items Count (Optional) Currency USD Package Value Package Identifier (Optional)…" at bounding box center [475, 856] width 942 height 84
click at [170, 848] on input "Package Value" at bounding box center [116, 854] width 109 height 13
type input "29.93"
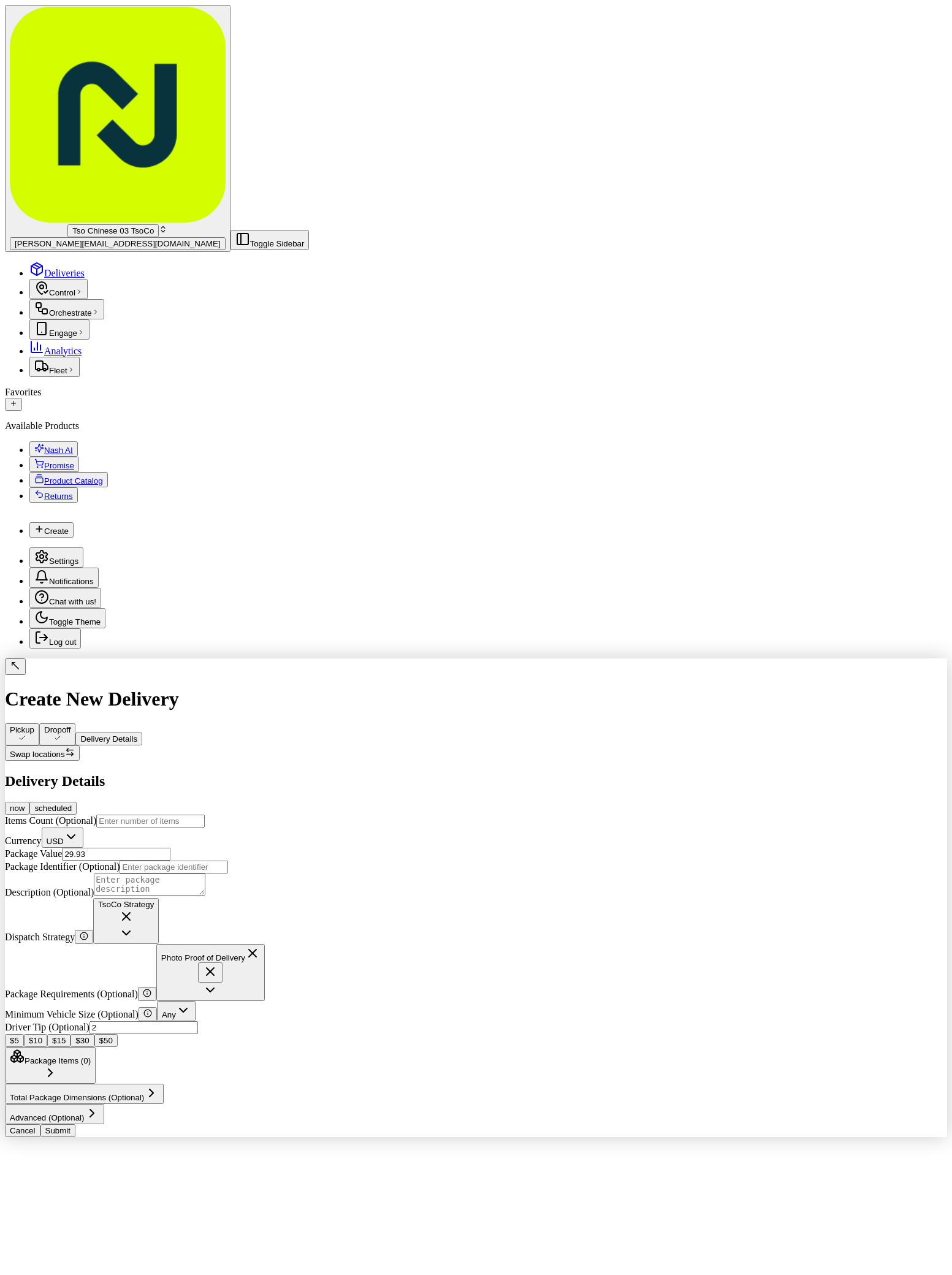
click at [94, 887] on label "Description (Optional)" at bounding box center [49, 893] width 89 height 11
click at [205, 874] on textarea "Description (Optional)" at bounding box center [149, 884] width 112 height 22
click at [228, 860] on input "Package Identifier (Optional)" at bounding box center [174, 866] width 109 height 13
paste input "UYXGMKV"
type input "UYXGMKV"
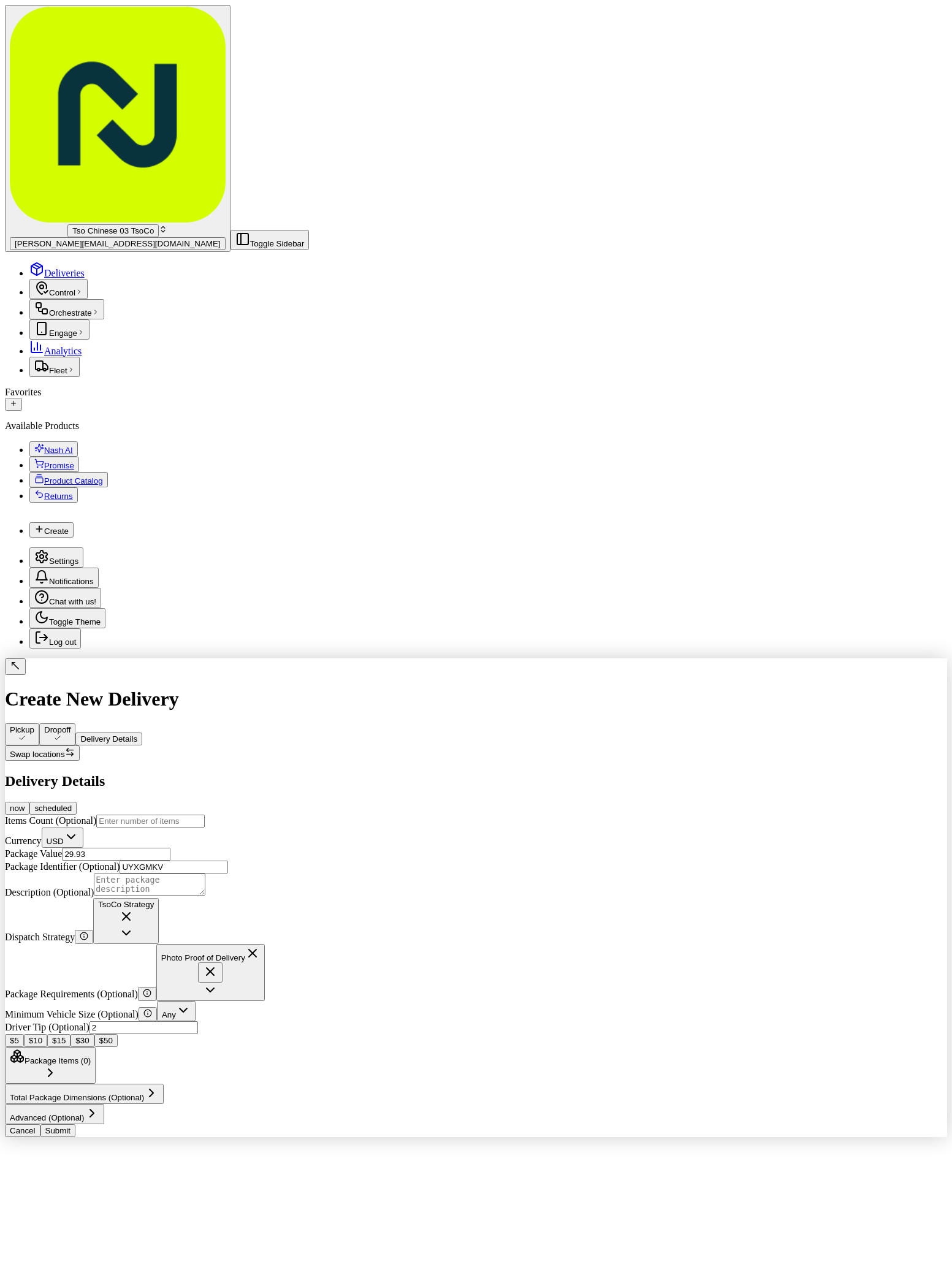
click at [76, 1137] on button "Submit" at bounding box center [58, 1130] width 35 height 13
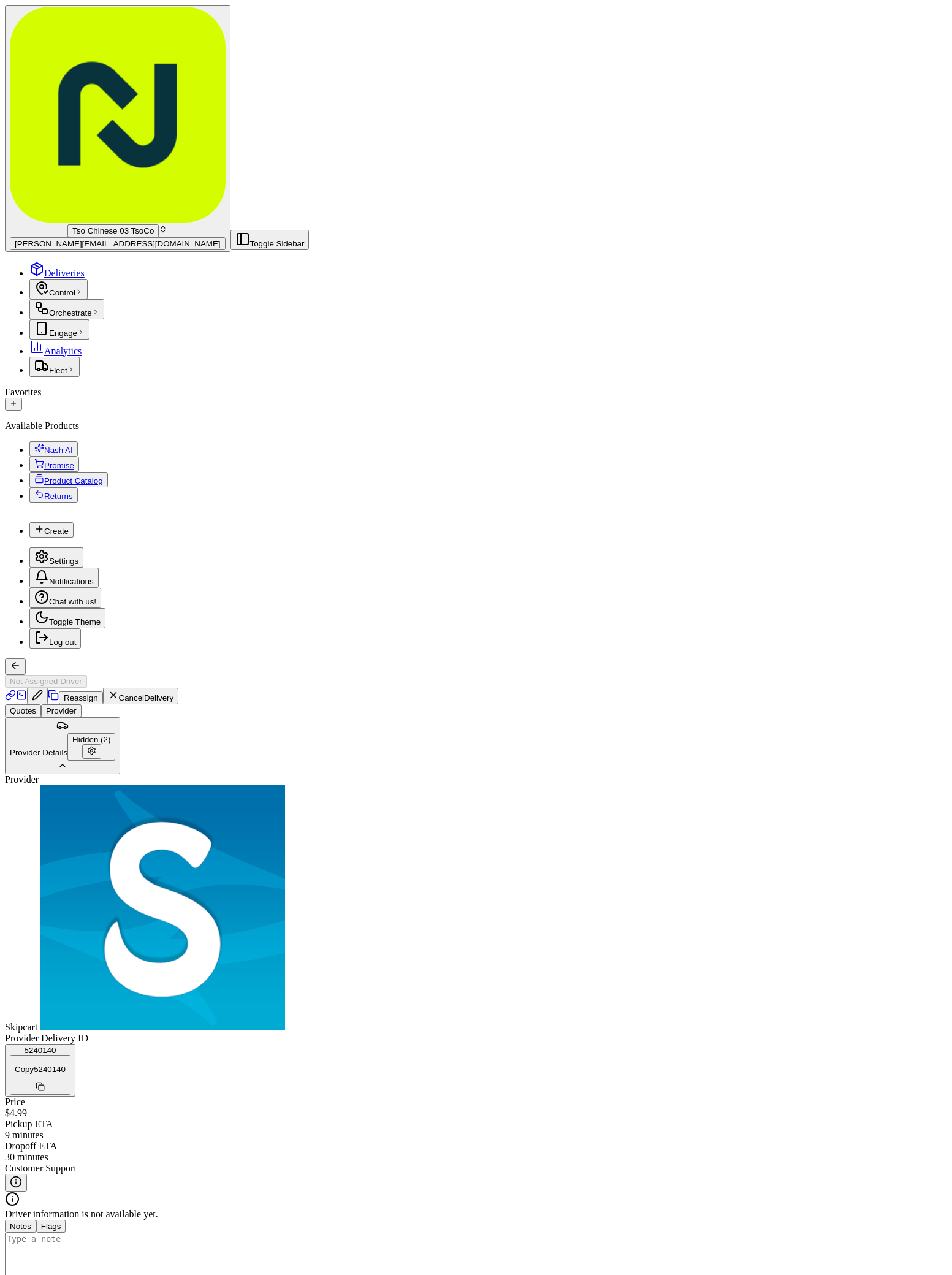
click at [47, 268] on span "Deliveries" at bounding box center [64, 274] width 40 height 11
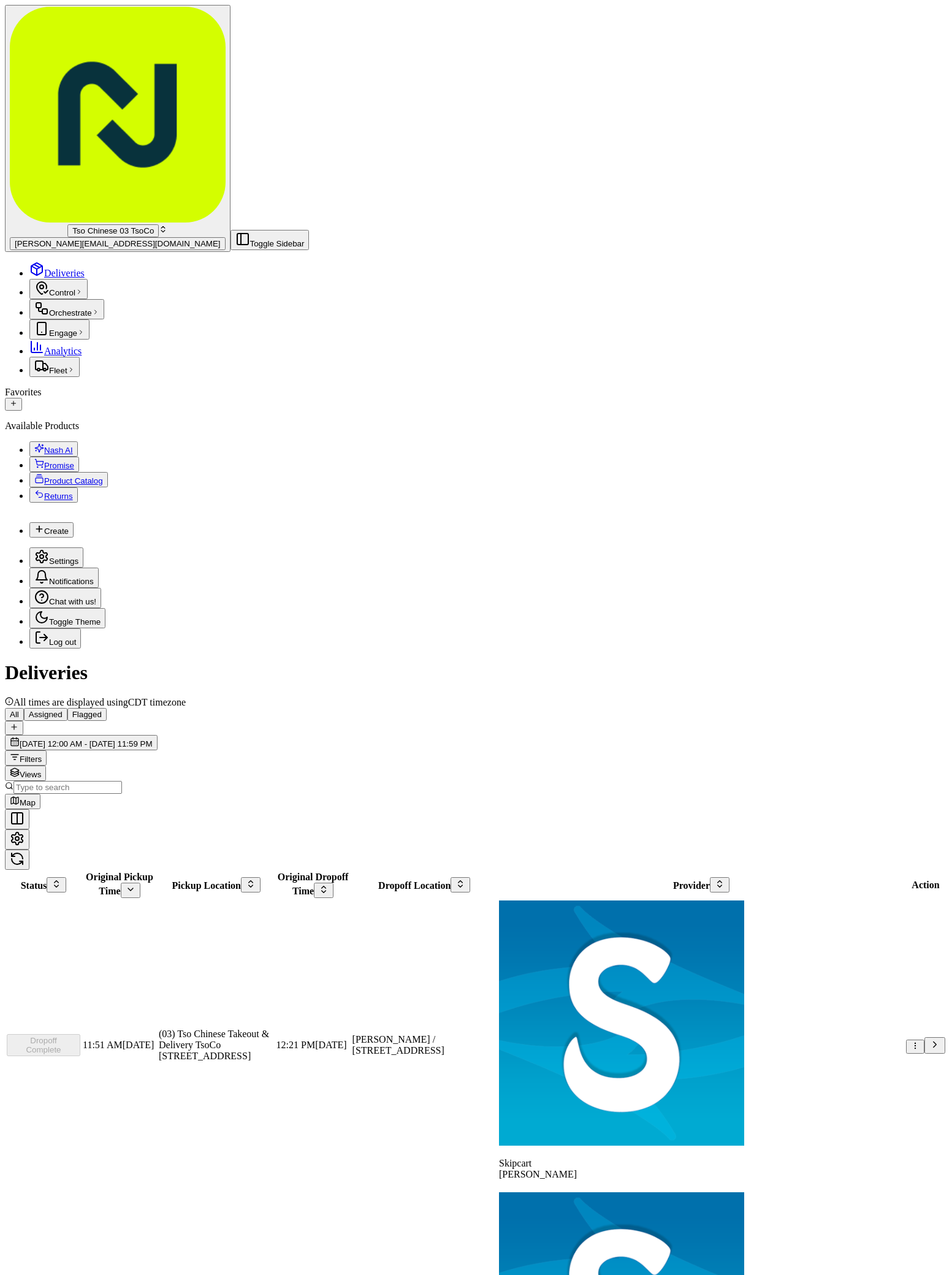
scroll to position [399, 0]
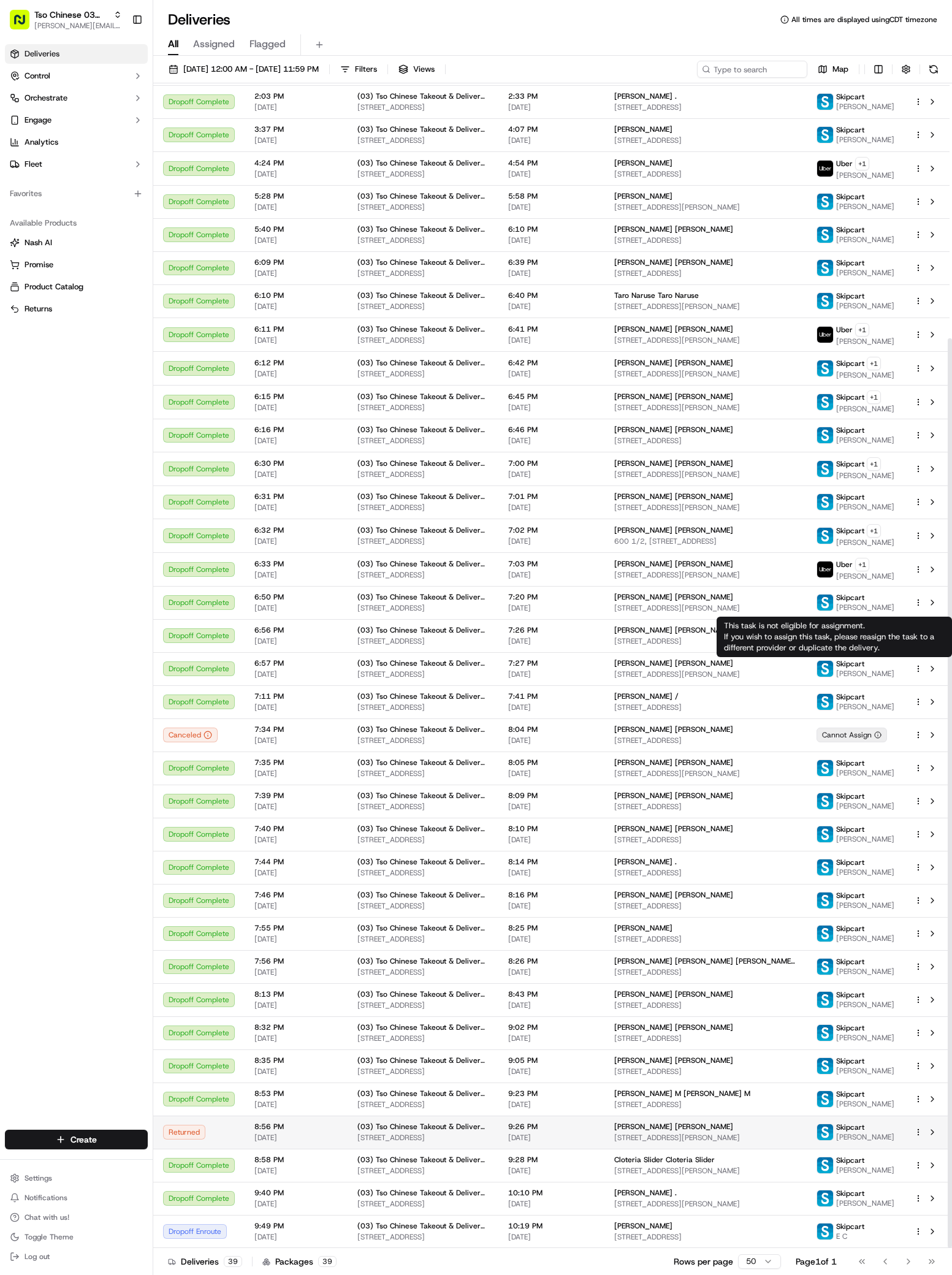
click at [627, 1124] on span "[PERSON_NAME] [PERSON_NAME]" at bounding box center [674, 1127] width 119 height 10
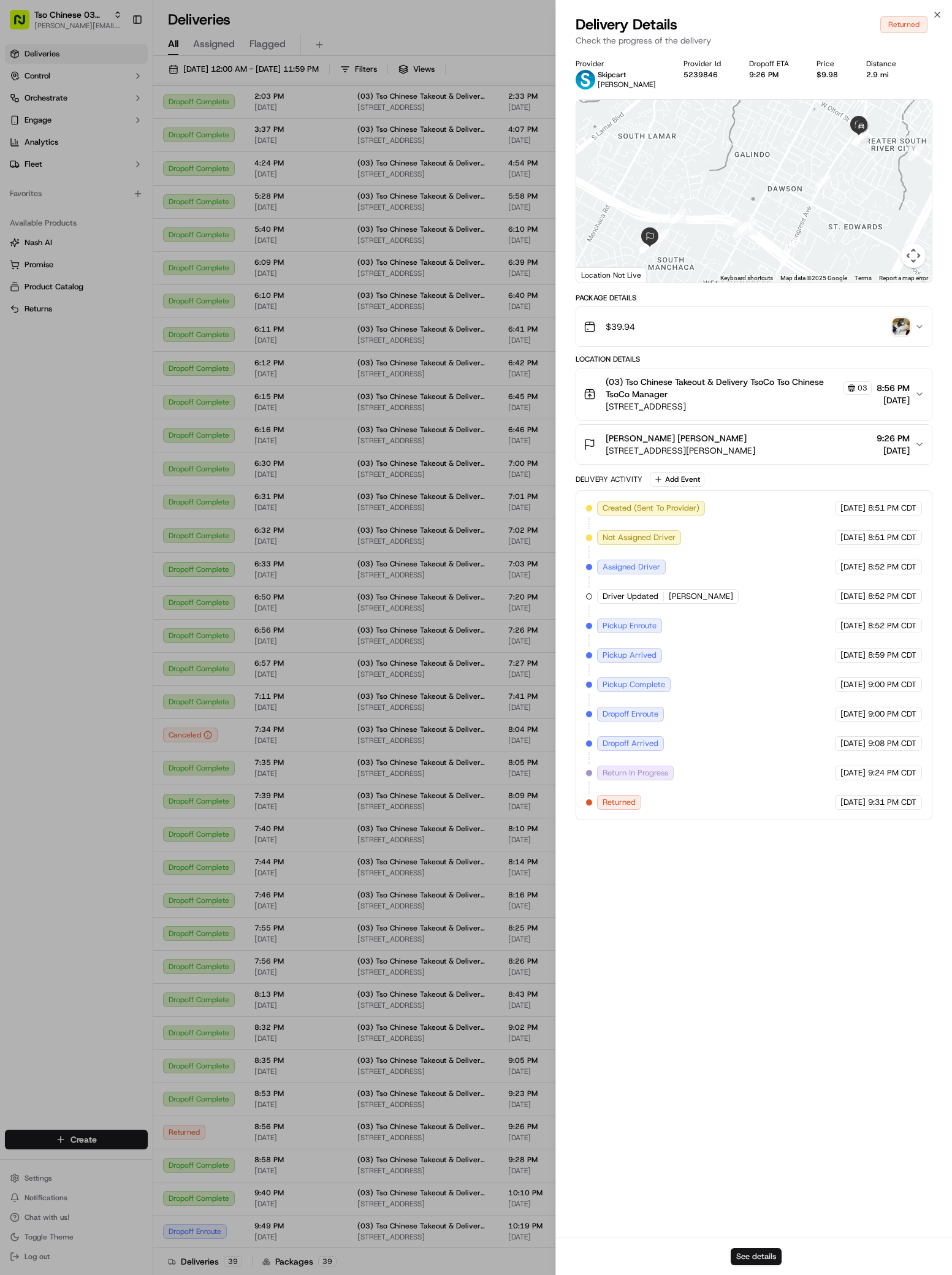
click at [741, 1259] on button "See details" at bounding box center [756, 1256] width 51 height 17
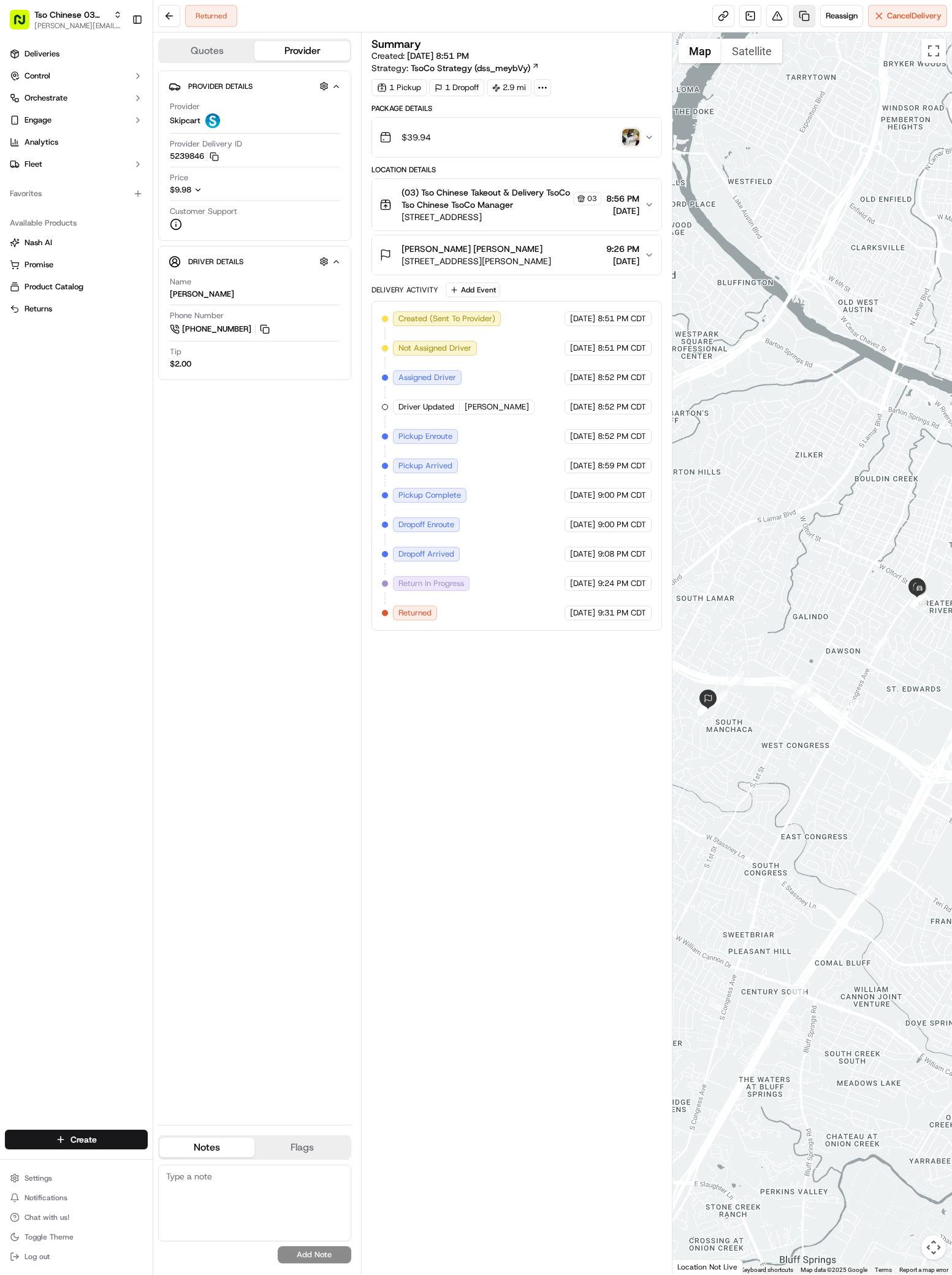
click at [797, 15] on link at bounding box center [804, 15] width 22 height 22
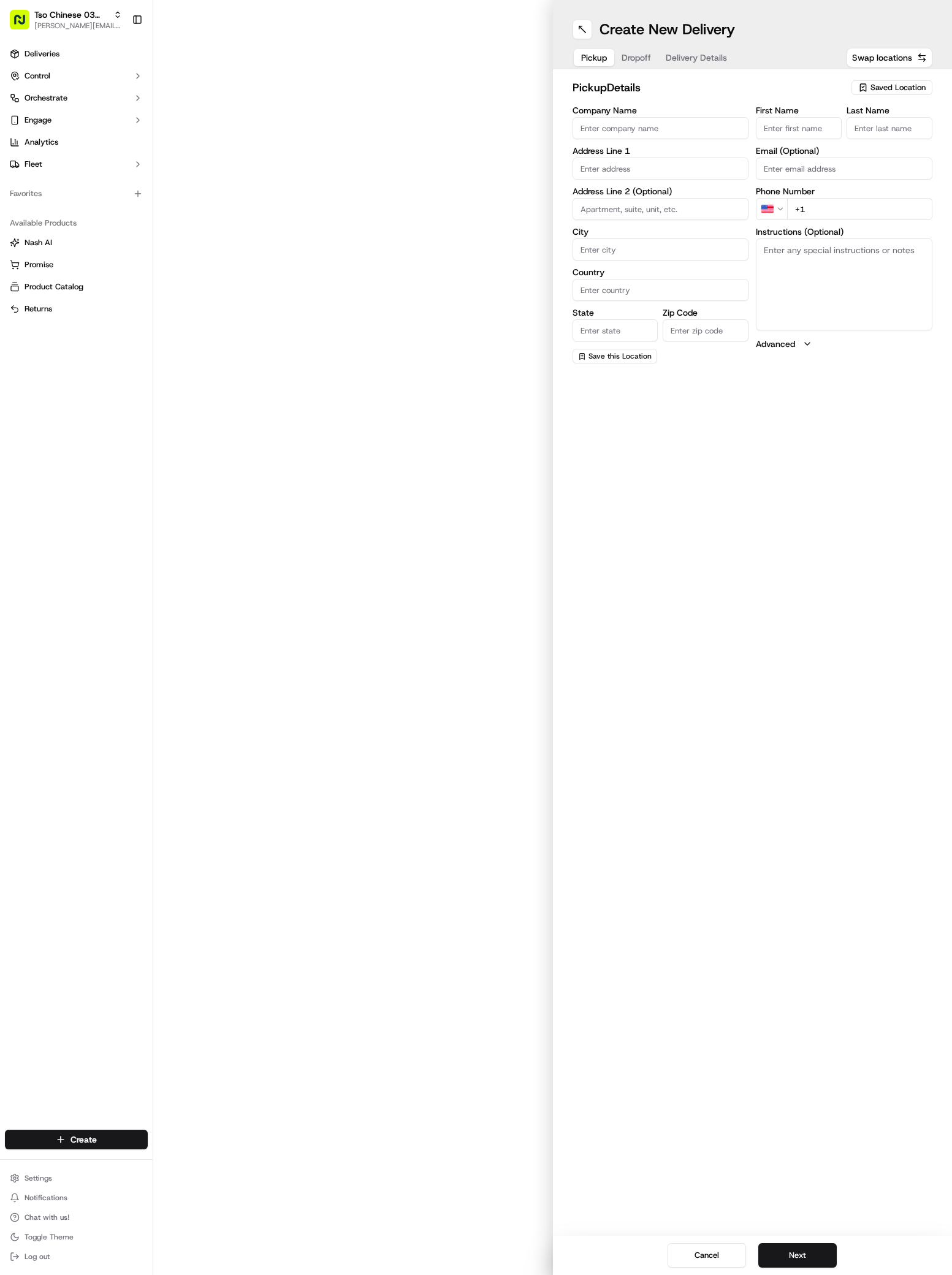
type input "(03) Tso Chinese Takeout & Delivery TsoCo"
type input "2407 S Congress Ave"
type input "Ste F"
type input "Austin"
type input "US"
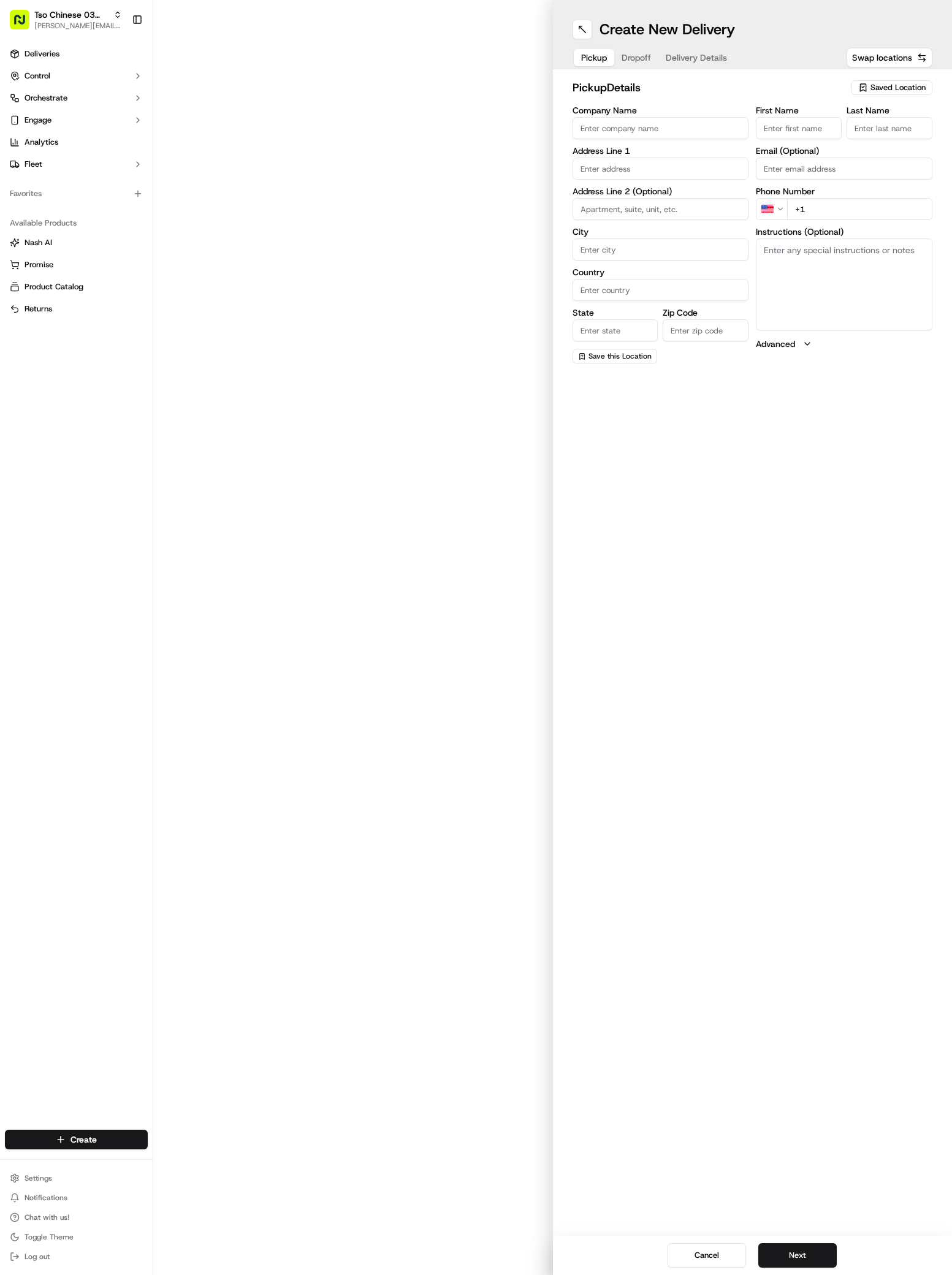
type input "TX"
type input "78704"
type input "Tso Chinese"
type input "TsoCo Manager"
type input "tsocostore@tsochinese.com"
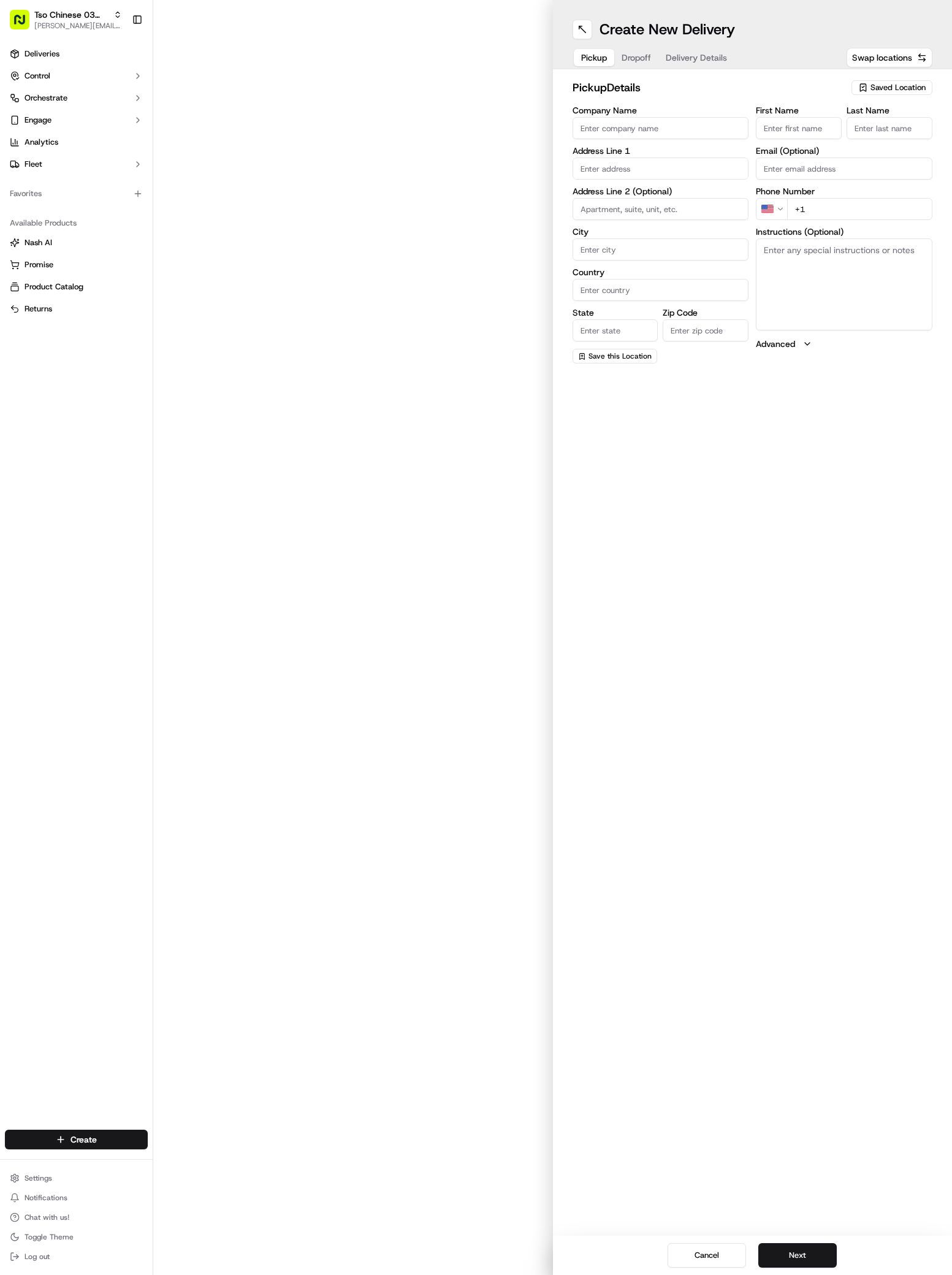
type input "+1 512 428 4445"
type textarea "Submit a picture displaying address & food as Proof of Delivery. Envía una foto…"
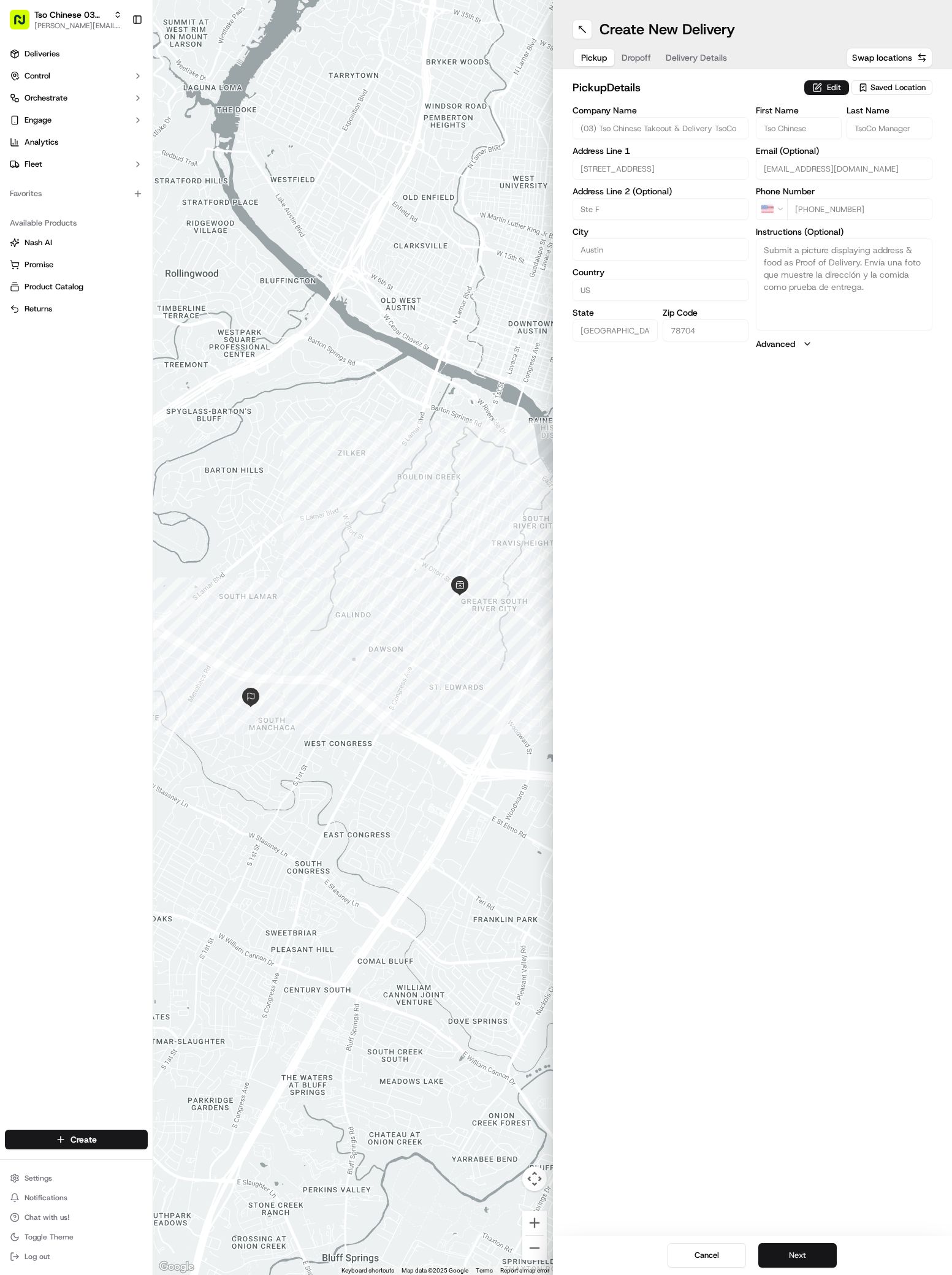
click at [786, 1254] on button "Next" at bounding box center [797, 1254] width 78 height 24
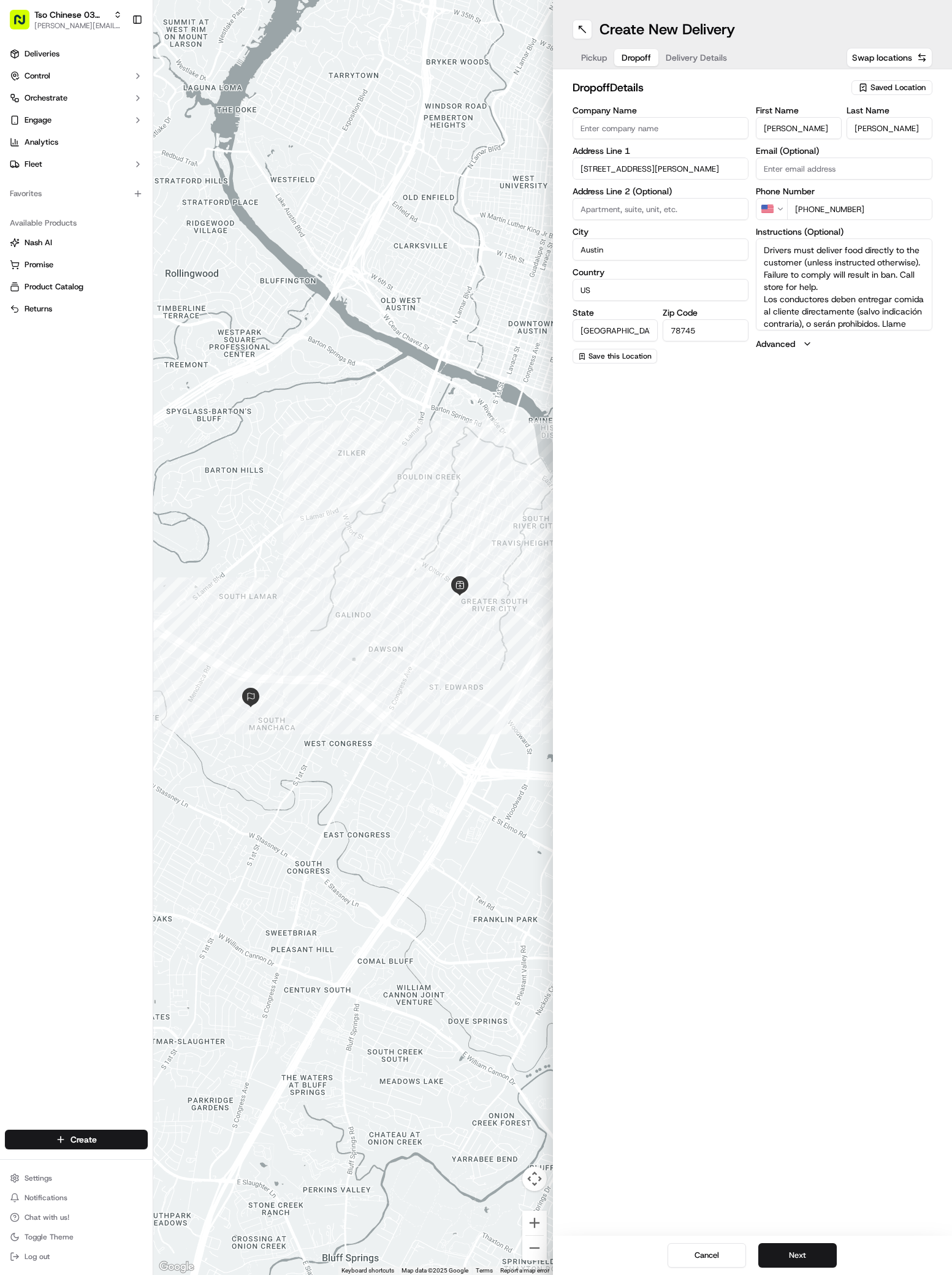
drag, startPoint x: 801, startPoint y: 211, endPoint x: 903, endPoint y: 211, distance: 102.0
click at [903, 211] on input "[PHONE_NUMBER]" at bounding box center [859, 209] width 145 height 22
drag, startPoint x: 875, startPoint y: 212, endPoint x: 884, endPoint y: 211, distance: 9.1
click at [876, 212] on input "[PHONE_NUMBER]" at bounding box center [859, 209] width 145 height 22
click at [884, 211] on input "[PHONE_NUMBER]" at bounding box center [859, 209] width 145 height 22
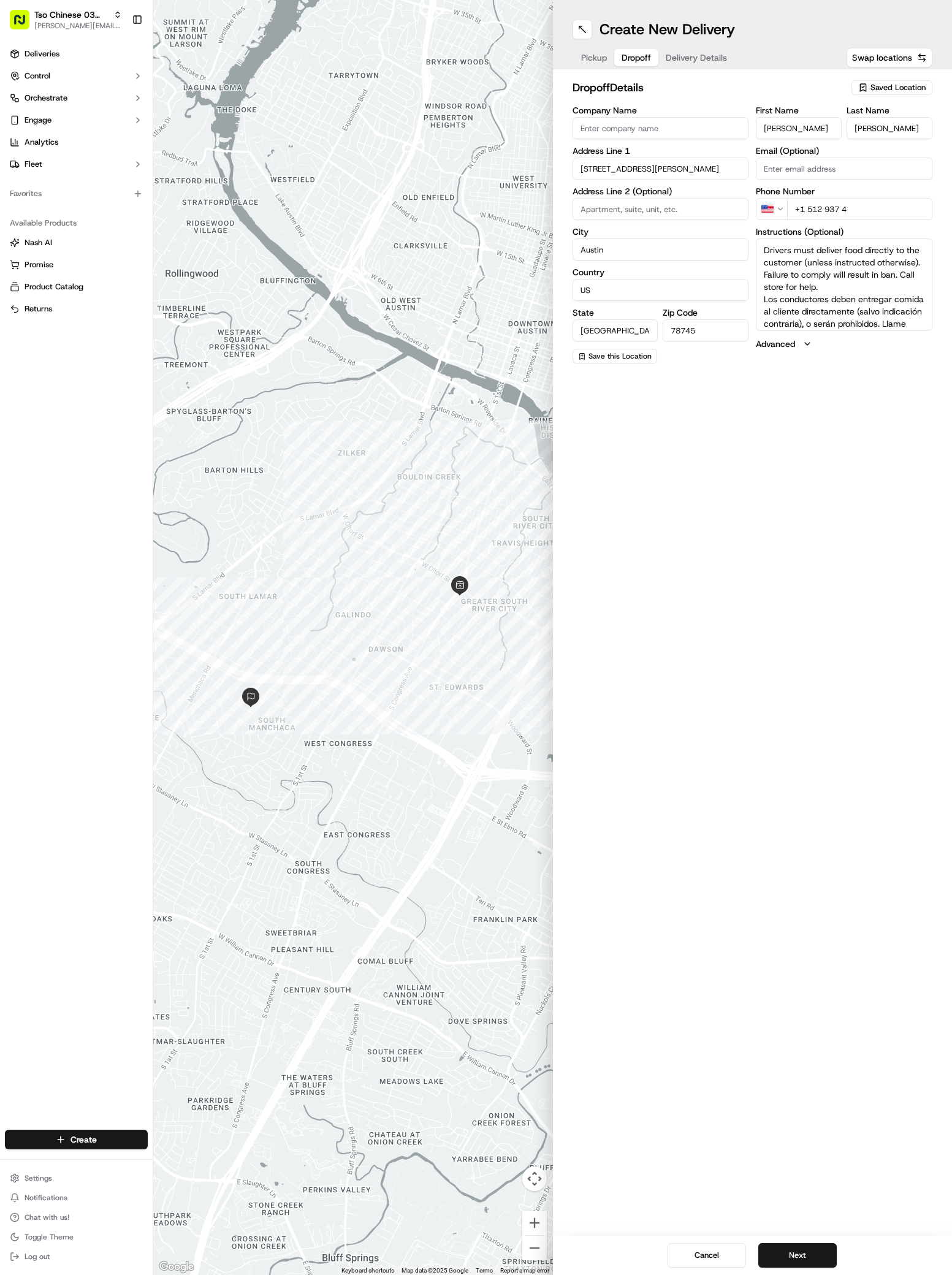
type input "+1 512 937 4"
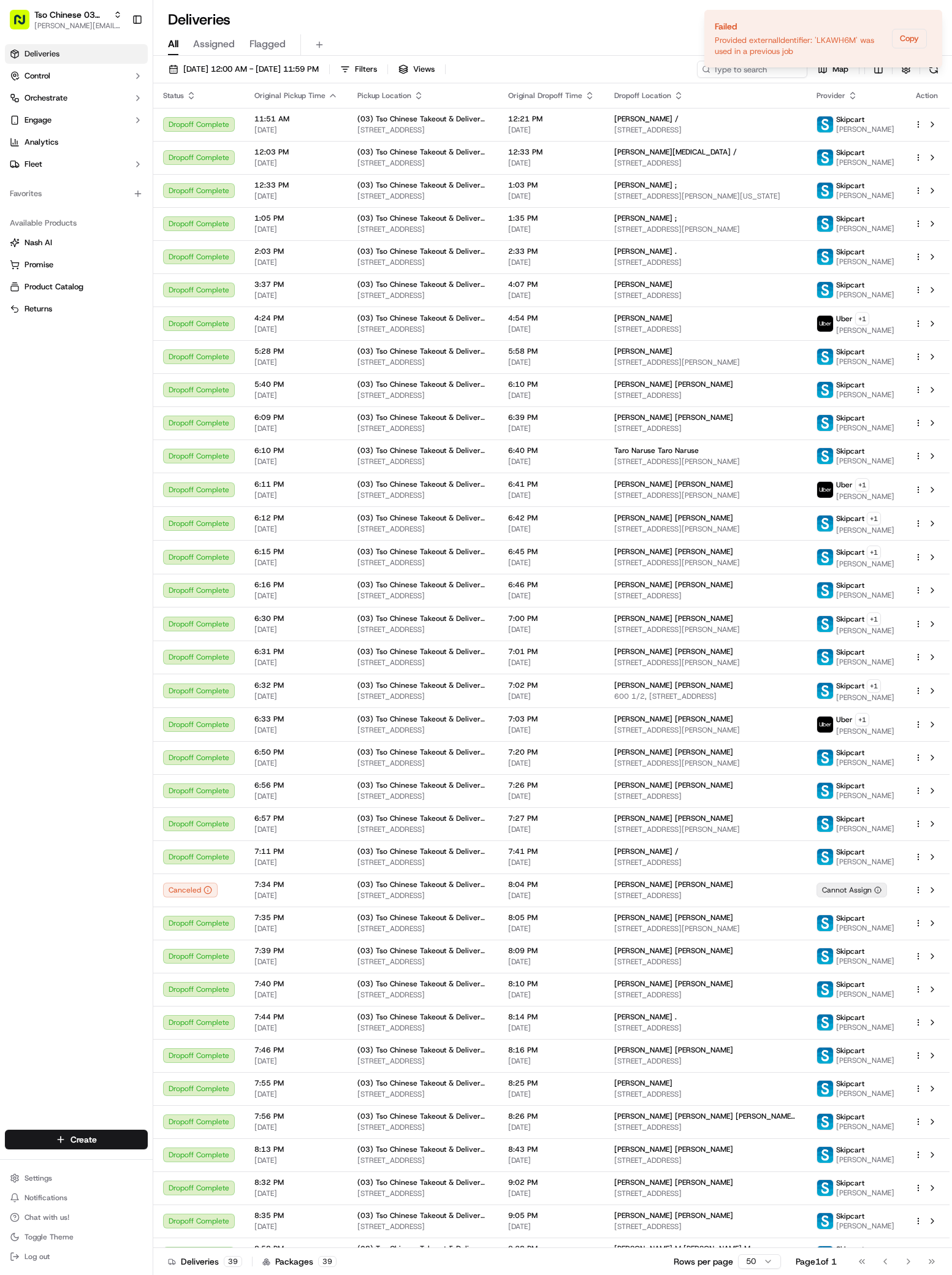
scroll to position [67, 0]
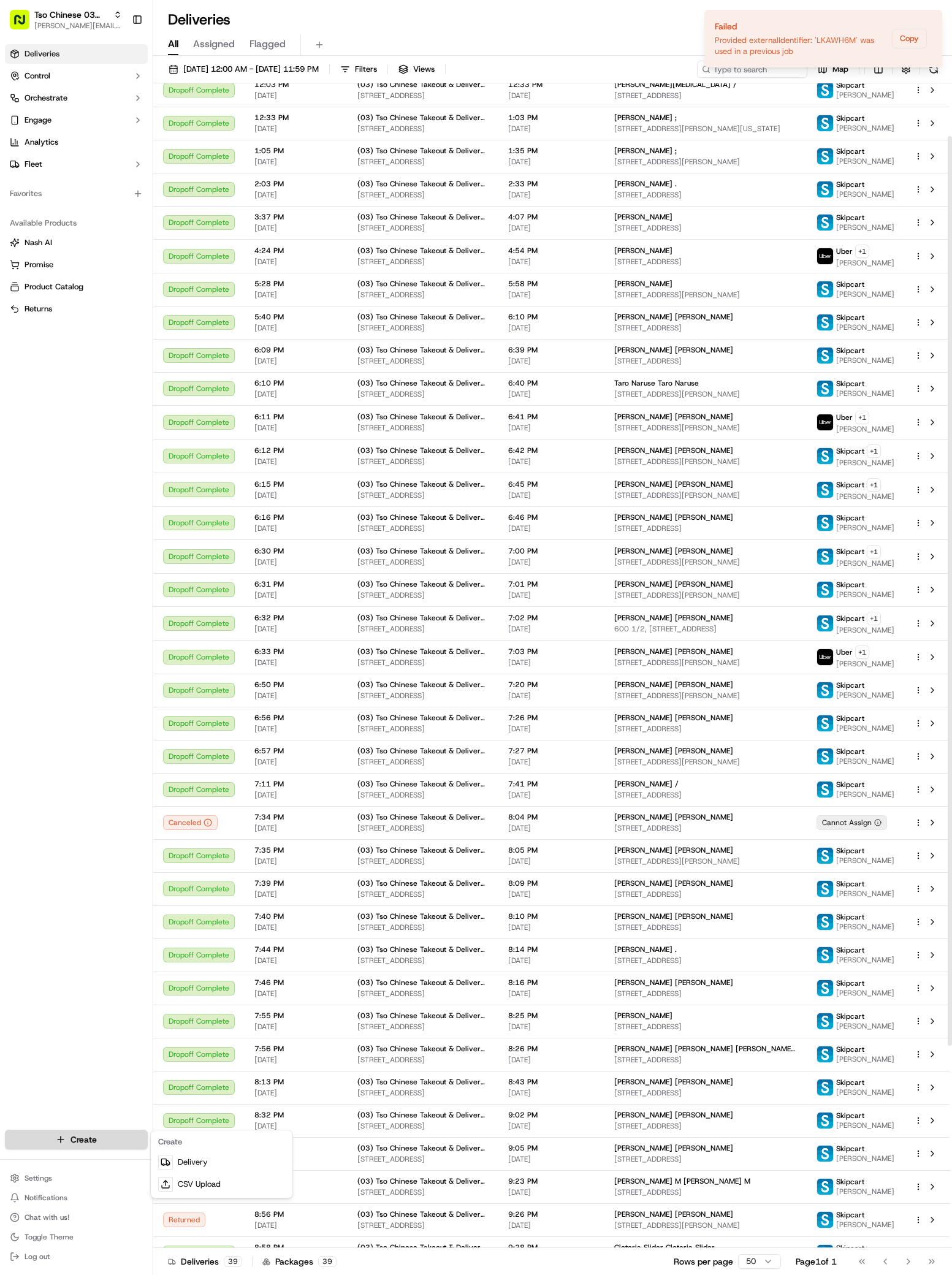
click at [76, 1137] on html "Tso Chinese 03 TsoCo antonia@tsochinese.com Toggle Sidebar Deliveries Control O…" at bounding box center [476, 637] width 952 height 1275
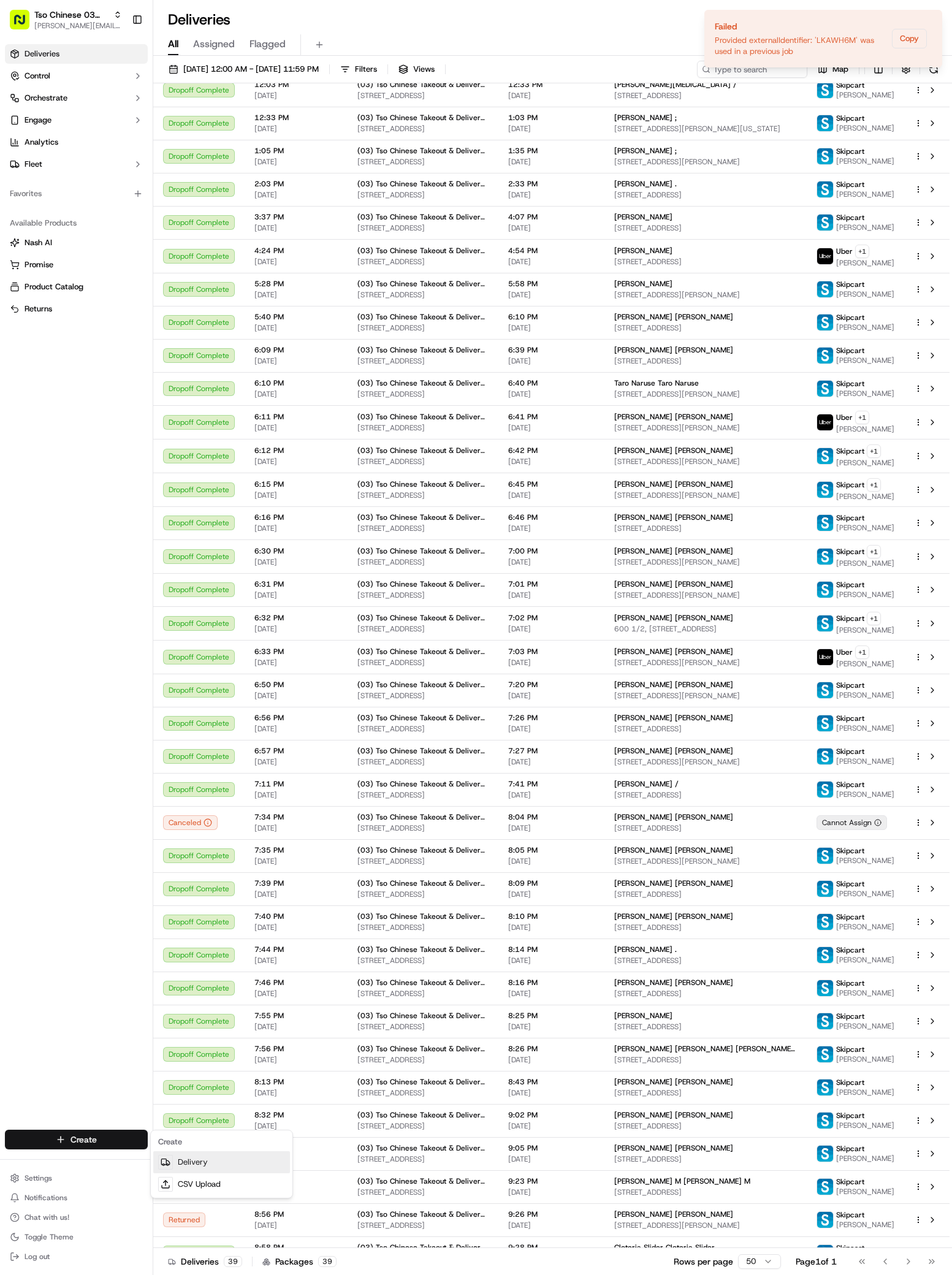
click at [161, 1163] on icon at bounding box center [163, 1162] width 4 height 5
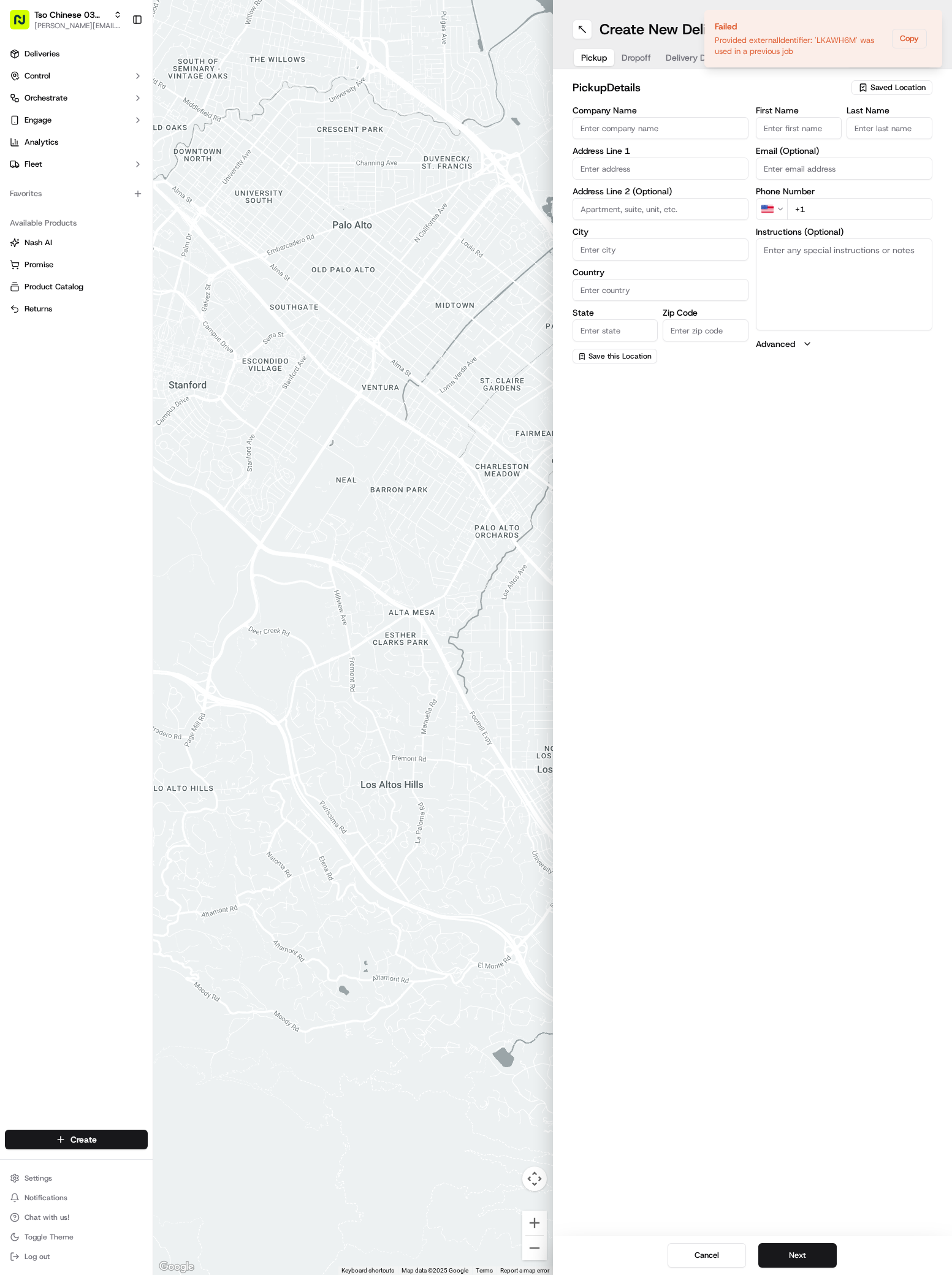
click at [874, 92] on span "Saved Location" at bounding box center [897, 87] width 55 height 11
click at [880, 133] on span "(03) Tso Chinese Takeout & Delivery TsoCo (03)" at bounding box center [871, 139] width 151 height 22
type input "(03) Tso Chinese Takeout & Delivery TsoCo"
type input "Ste F"
type input "Austin"
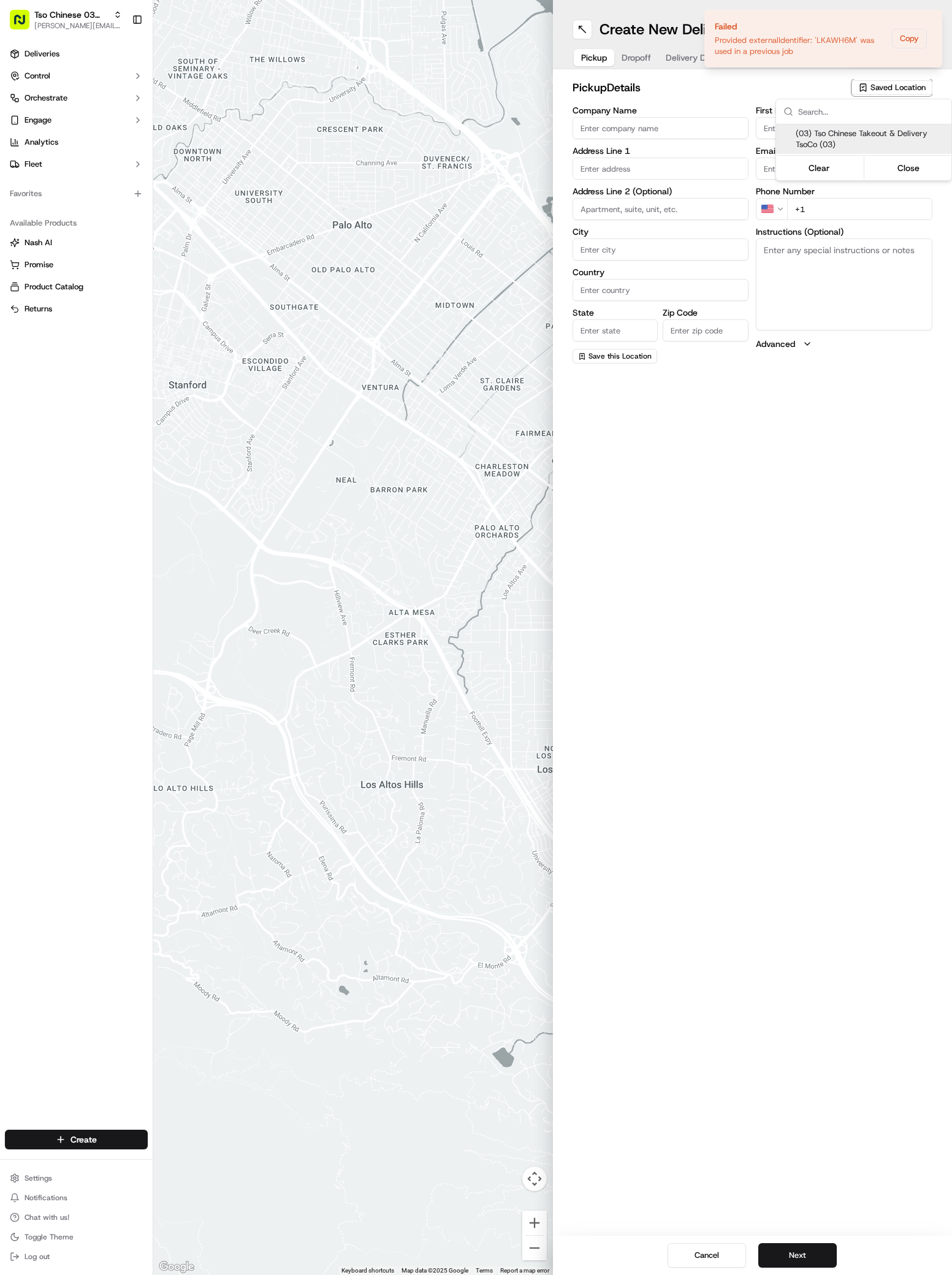
type input "US"
type input "[GEOGRAPHIC_DATA]"
type input "78704"
type input "Tso Chinese"
type input "TsoCo Manager"
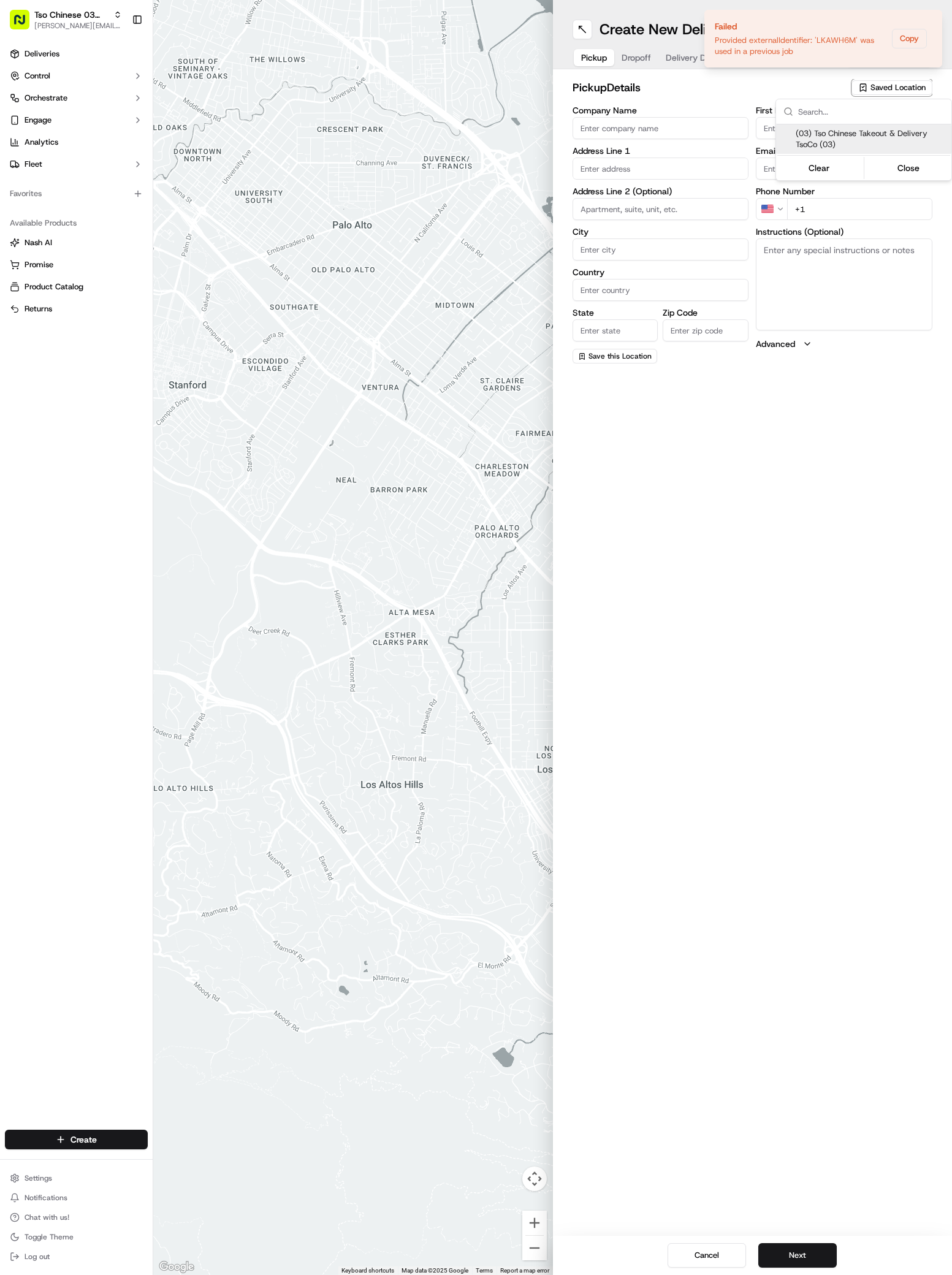
type input "[EMAIL_ADDRESS][DOMAIN_NAME]"
type input "[PHONE_NUMBER]"
type textarea "Submit a picture displaying address & food as Proof of Delivery. Envía una foto…"
type input "2407 S Congress Ave"
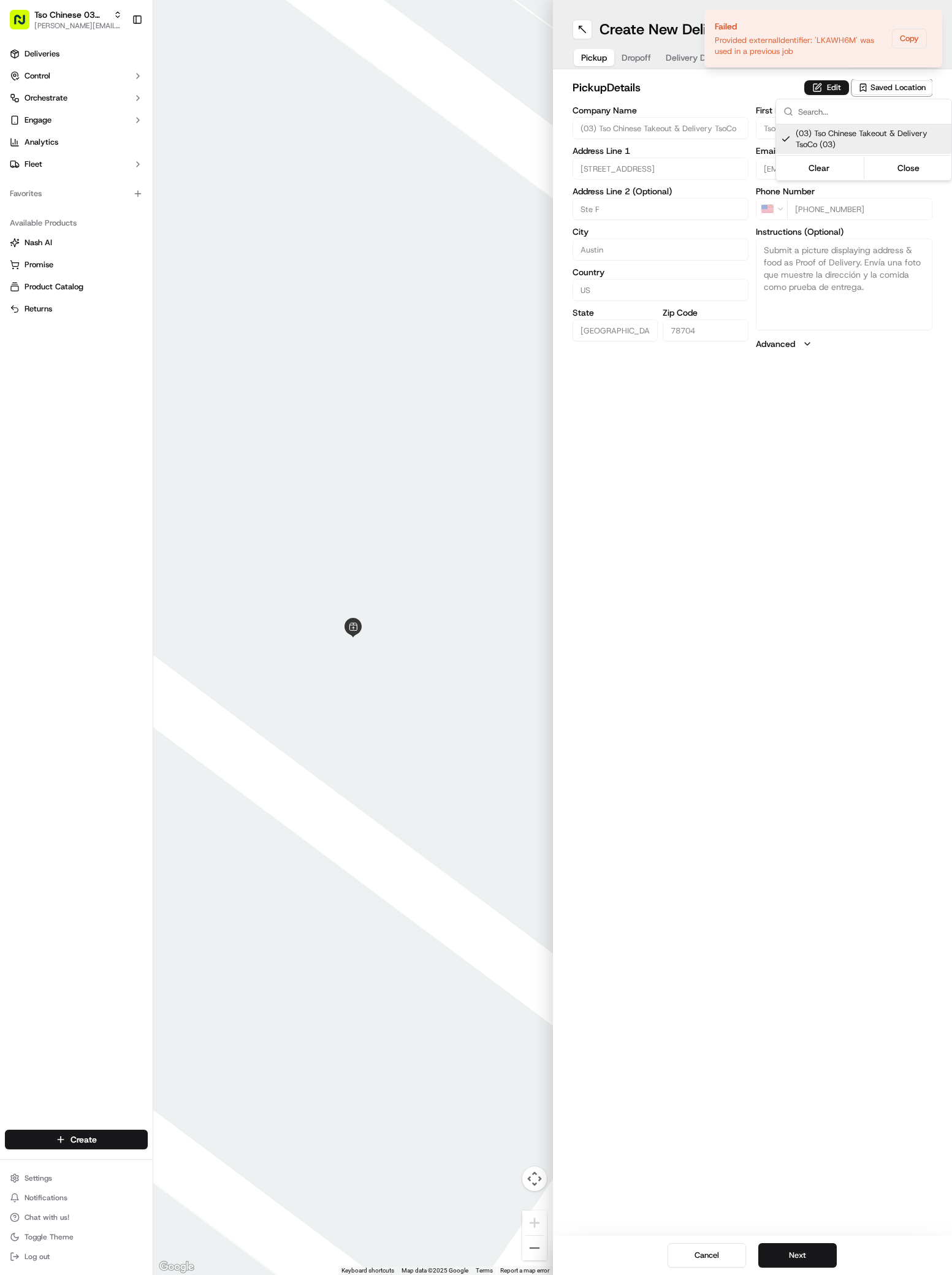
click at [770, 1255] on html "Tso Chinese 03 TsoCo antonia@tsochinese.com Toggle Sidebar Deliveries Control O…" at bounding box center [476, 637] width 952 height 1275
click at [770, 1256] on button "Next" at bounding box center [797, 1254] width 78 height 24
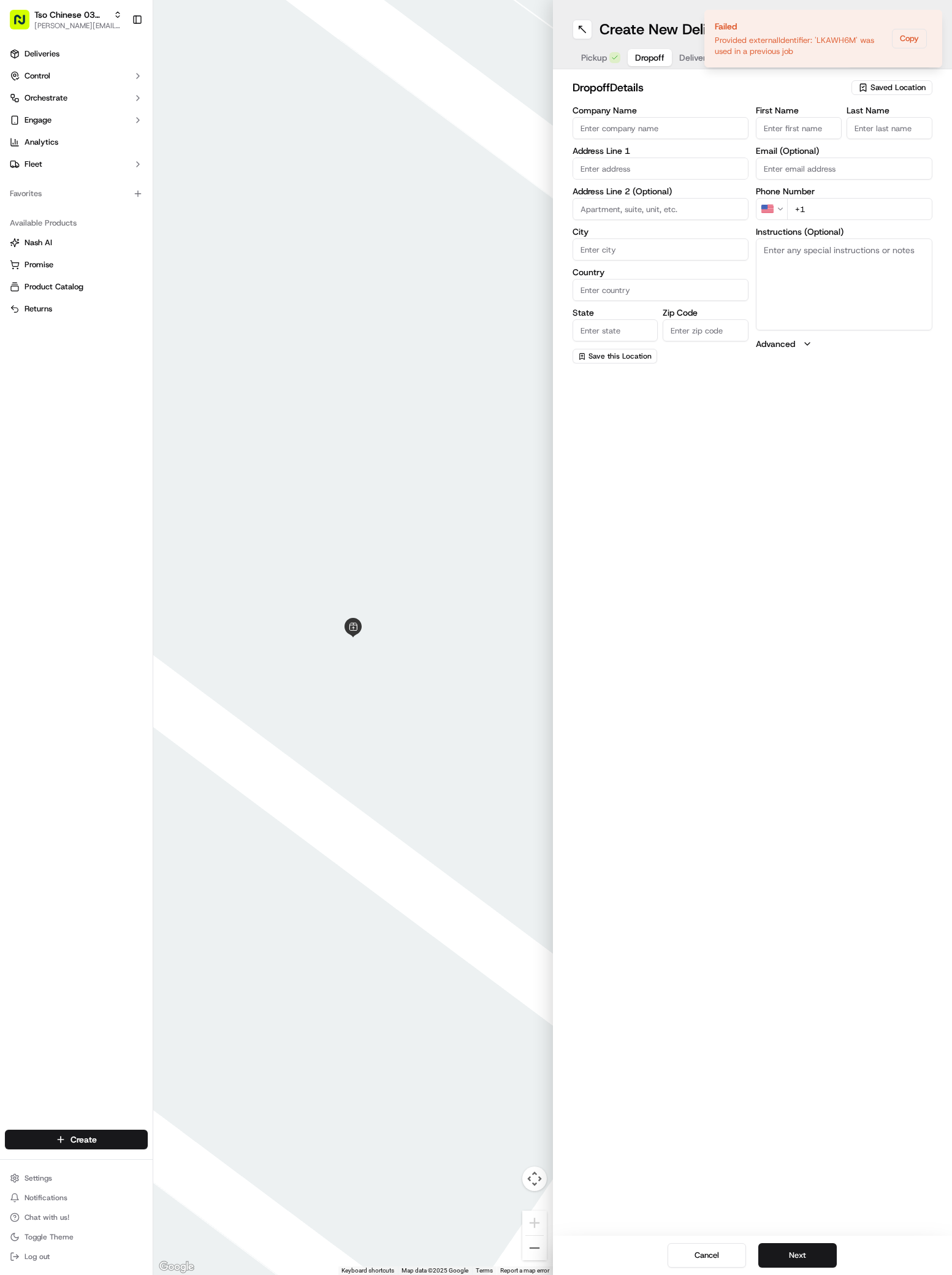
drag, startPoint x: 659, startPoint y: 190, endPoint x: 659, endPoint y: 168, distance: 22.0
click at [659, 189] on label "Address Line 2 (Optional)" at bounding box center [660, 192] width 176 height 9
click at [660, 212] on div "4427 Gillis Street, Austin, TX" at bounding box center [660, 212] width 170 height 18
type input "4427 Gillis St, Austin, TX 78745, USA"
type input "Austin"
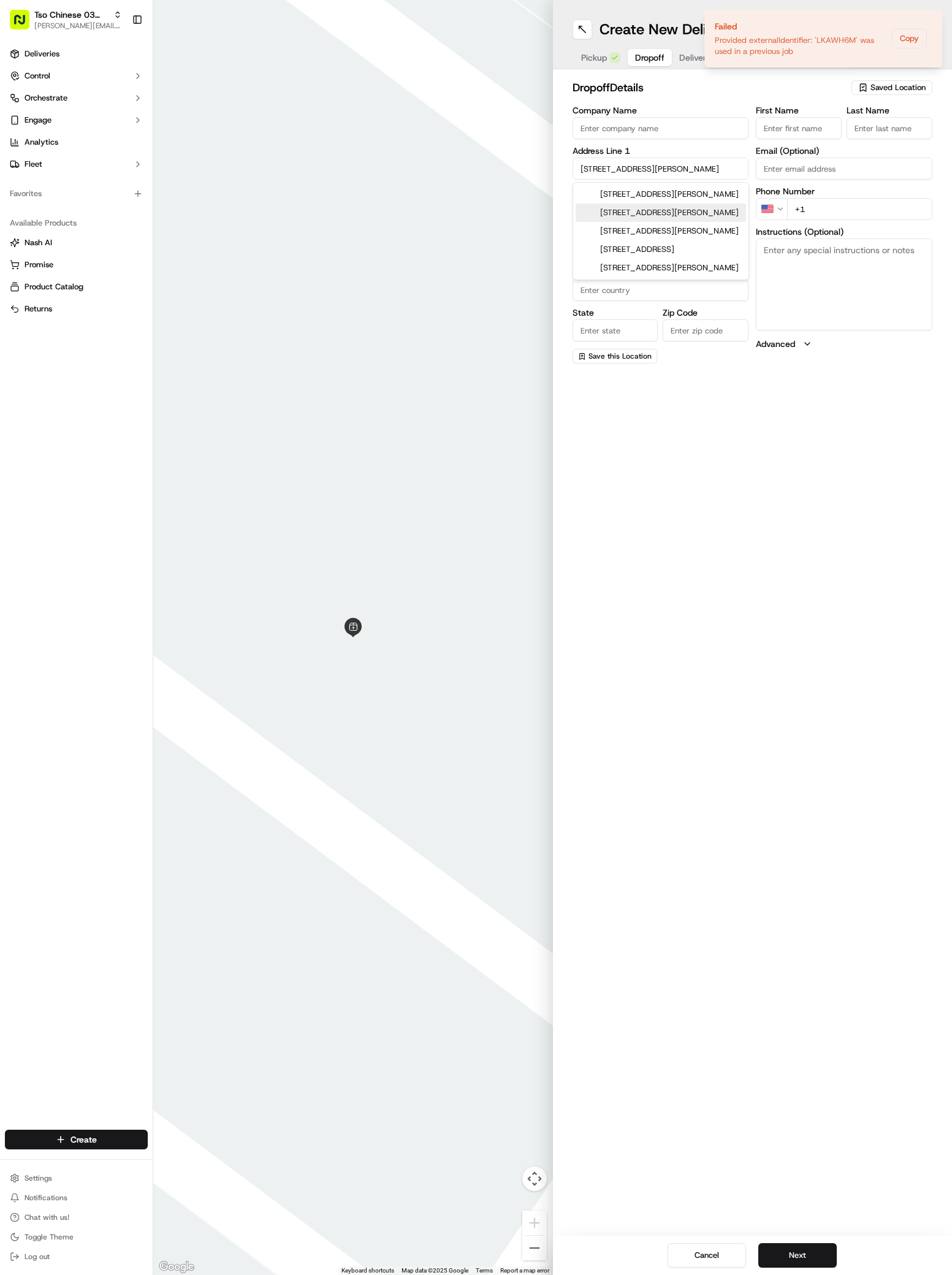
type input "United States"
type input "TX"
type input "78745"
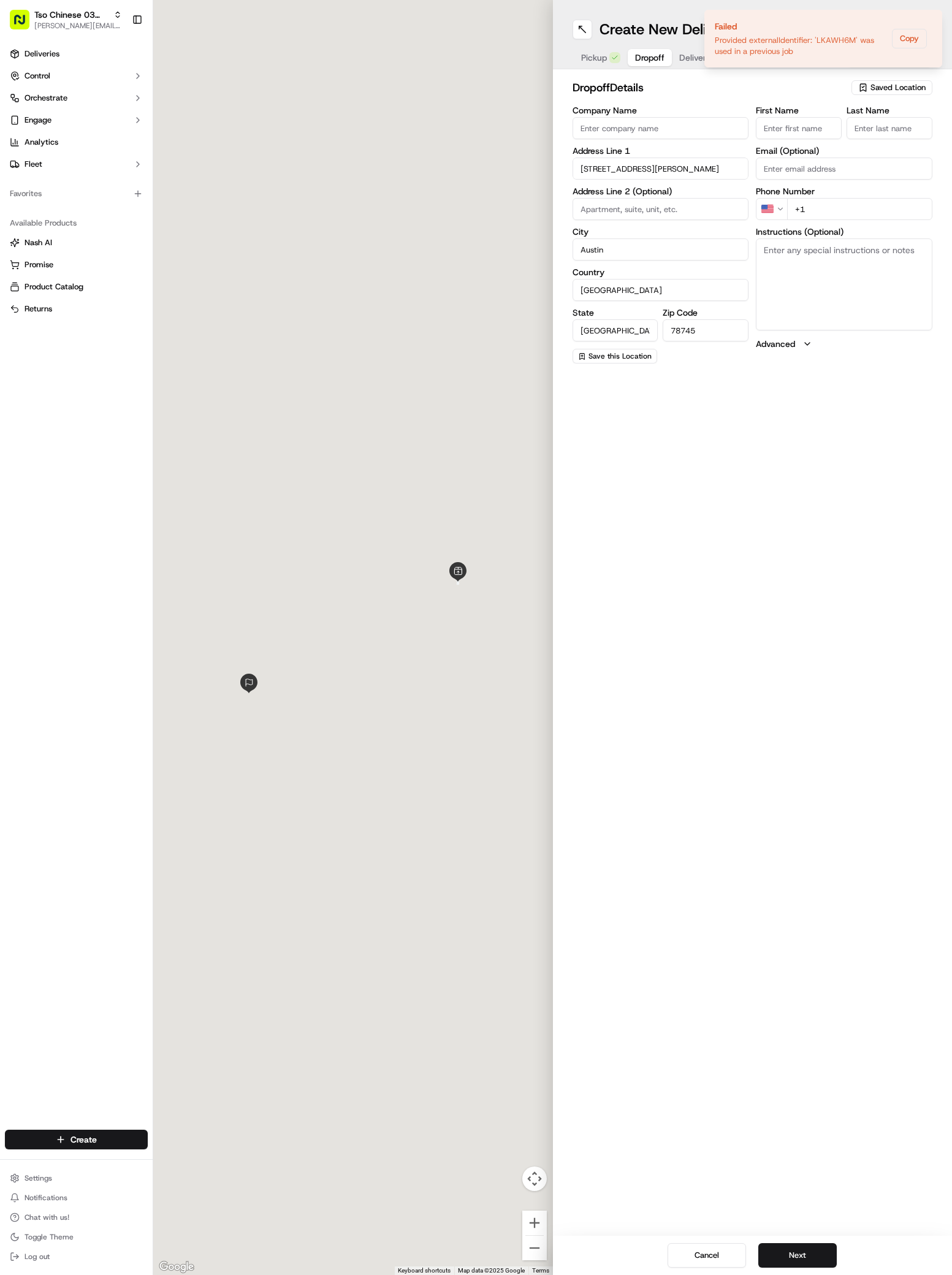
type input "4427 Gillis Street"
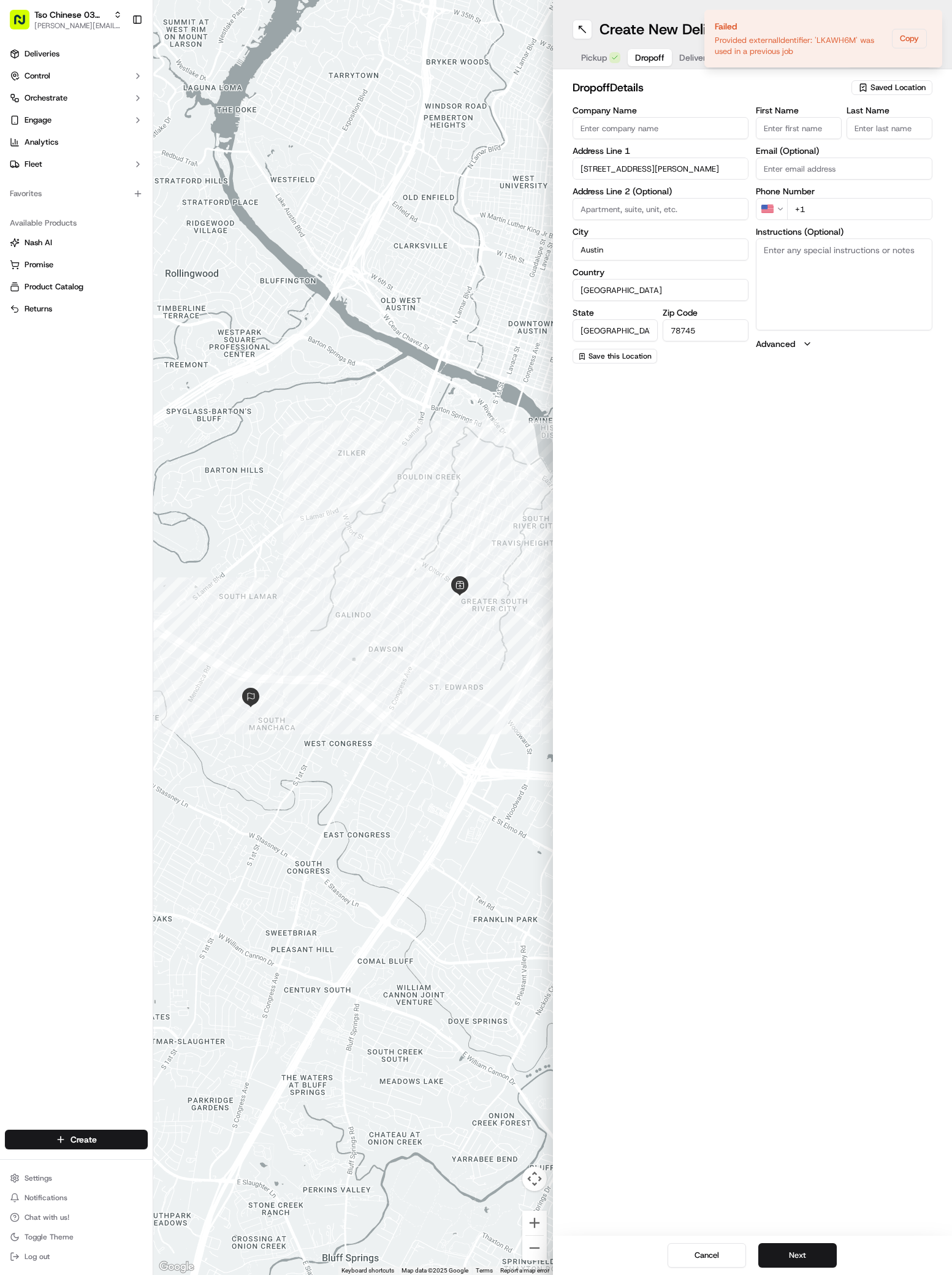
paste input "Aaron Schoen"
type input "Aaron Schoen"
type input "."
type input "+1 949 374 0448"
click at [870, 278] on textarea "Instructions (Optional)" at bounding box center [844, 284] width 176 height 92
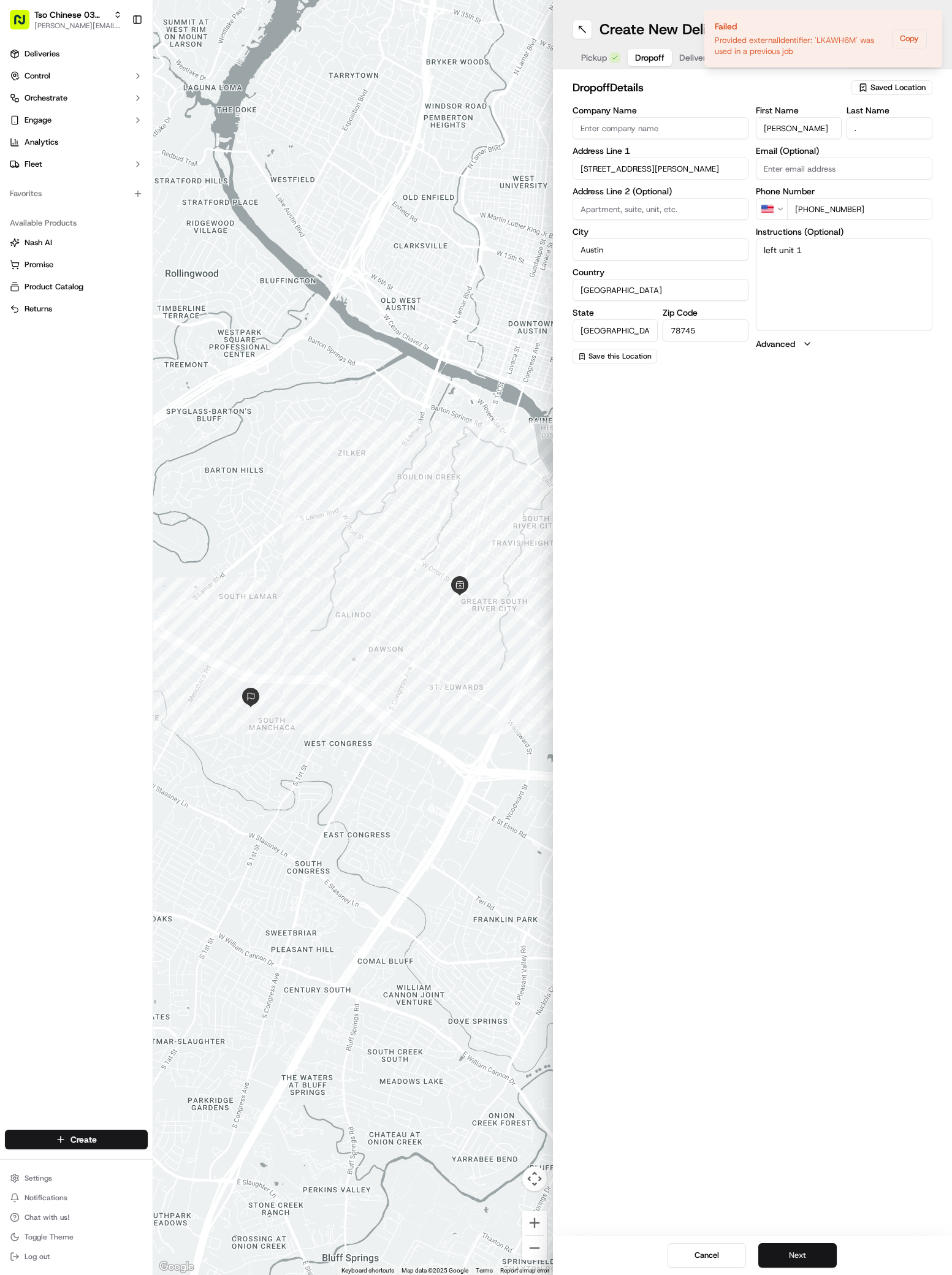
type textarea "left unit 1"
click at [814, 1258] on button "Next" at bounding box center [797, 1254] width 78 height 24
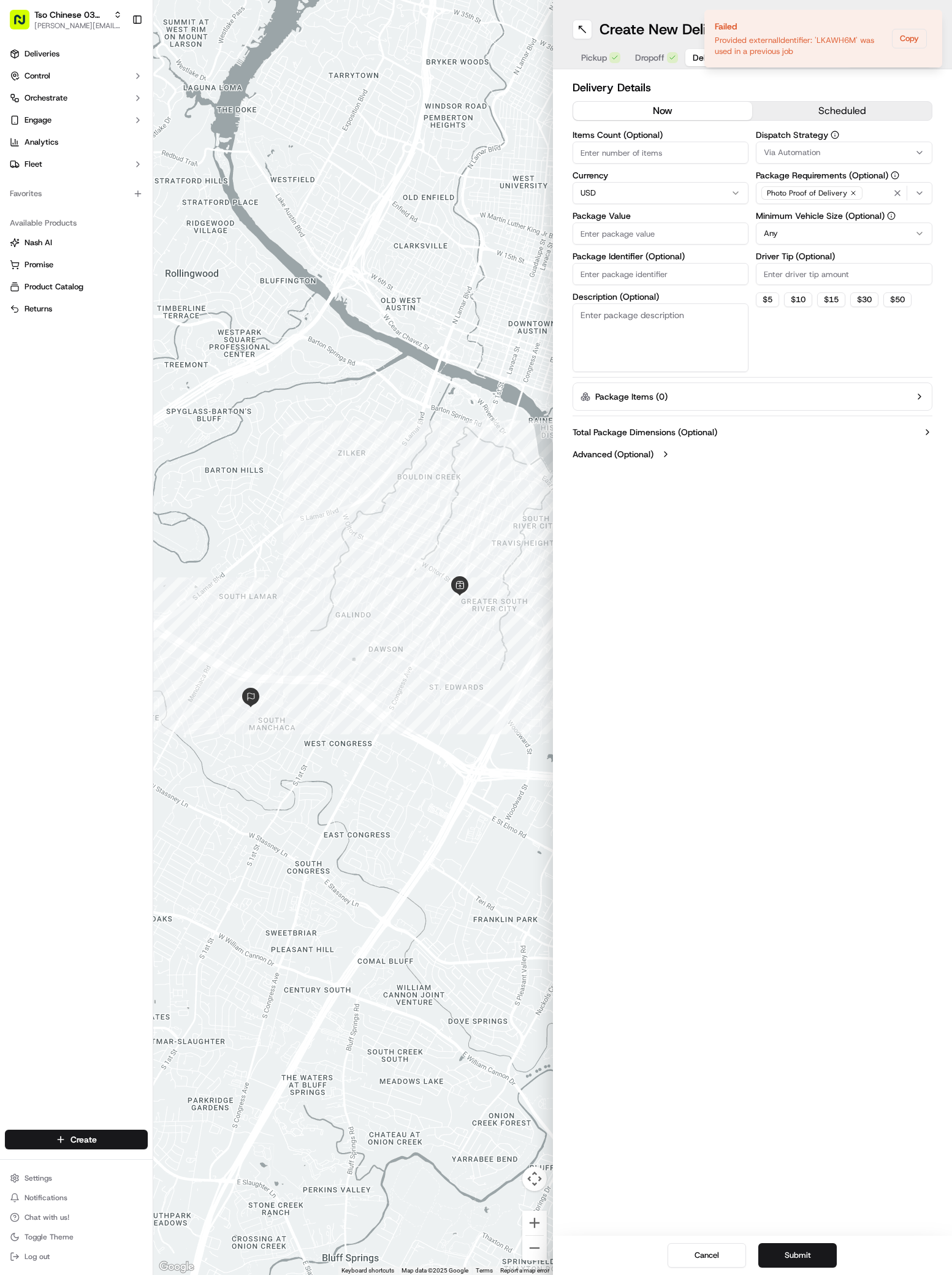
click at [798, 158] on button "Via Automation" at bounding box center [844, 152] width 176 height 22
click at [795, 223] on span "TsoCo Strategy" at bounding box center [851, 220] width 151 height 11
drag, startPoint x: 786, startPoint y: 457, endPoint x: 786, endPoint y: 443, distance: 14.0
click at [786, 454] on html "Tso Chinese 03 TsoCo antonia@tsochinese.com Toggle Sidebar Deliveries Control O…" at bounding box center [476, 637] width 952 height 1275
click at [789, 276] on input "Driver Tip (Optional)" at bounding box center [844, 274] width 176 height 22
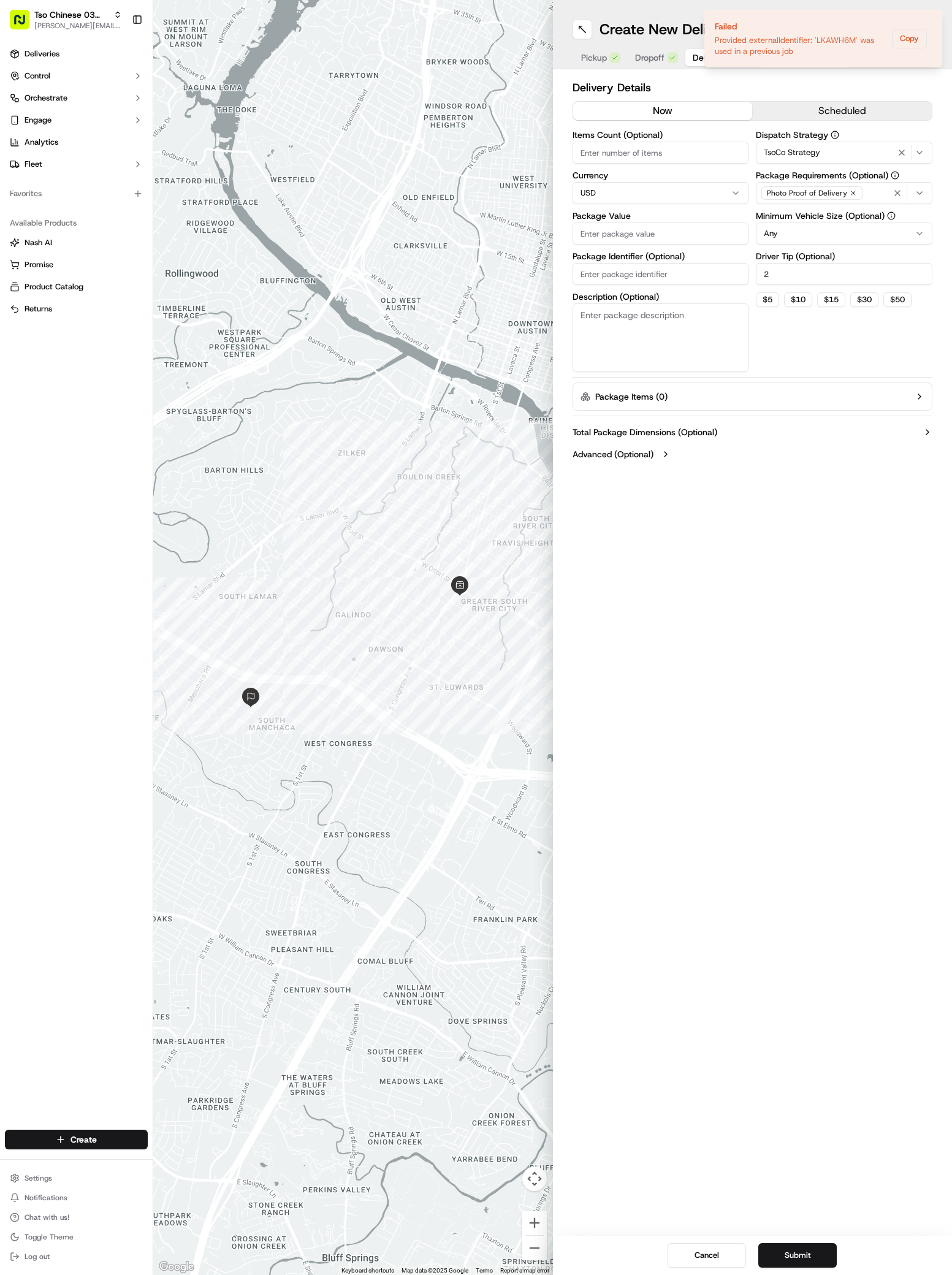
type input "2"
click at [630, 240] on input "Package Value" at bounding box center [660, 233] width 176 height 22
type input "39.94"
click at [790, 1252] on button "Submit" at bounding box center [797, 1254] width 78 height 24
click at [790, 1252] on div "Cancel Submit" at bounding box center [752, 1255] width 400 height 40
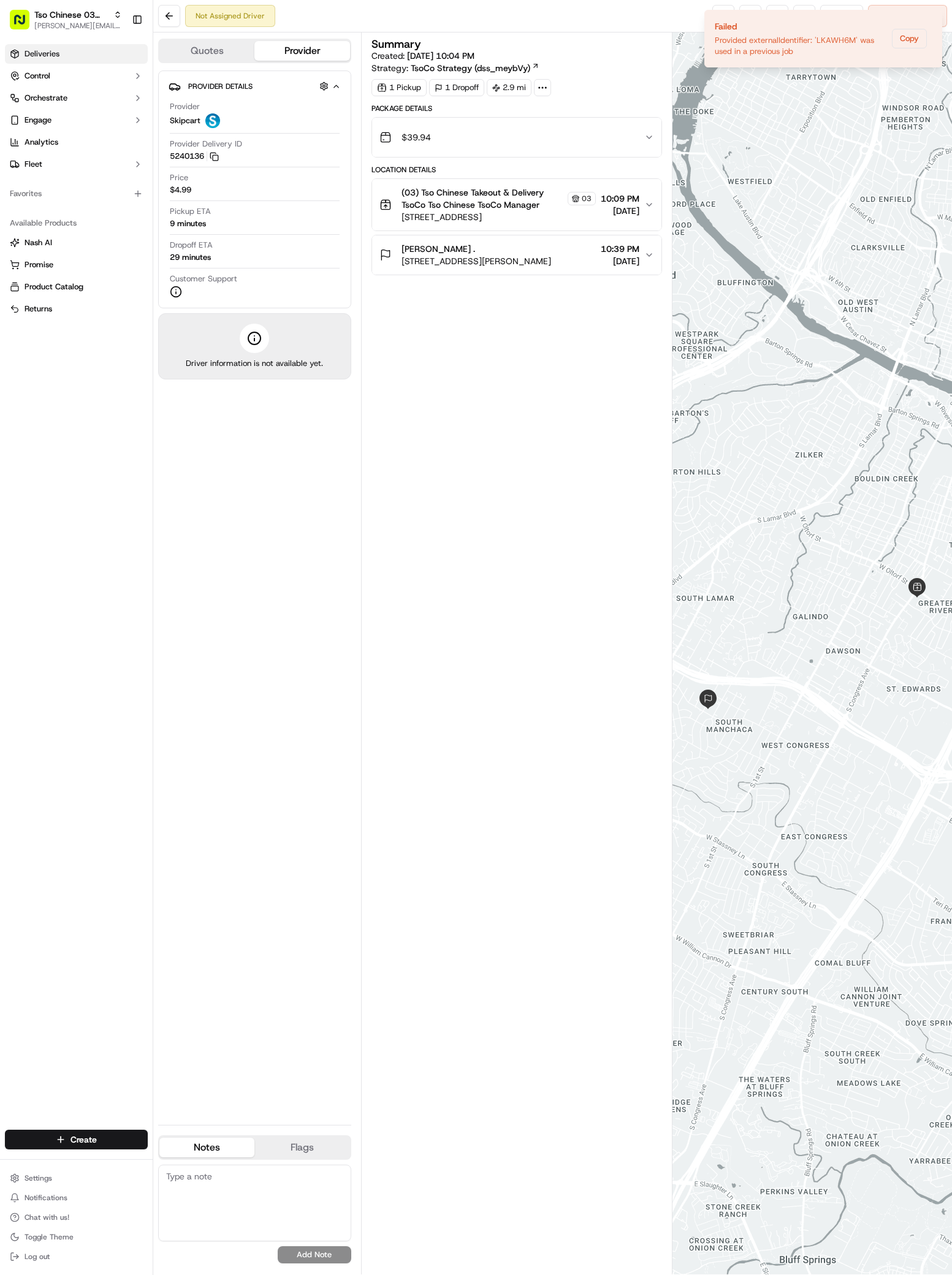
click at [37, 58] on span "Deliveries" at bounding box center [41, 54] width 35 height 11
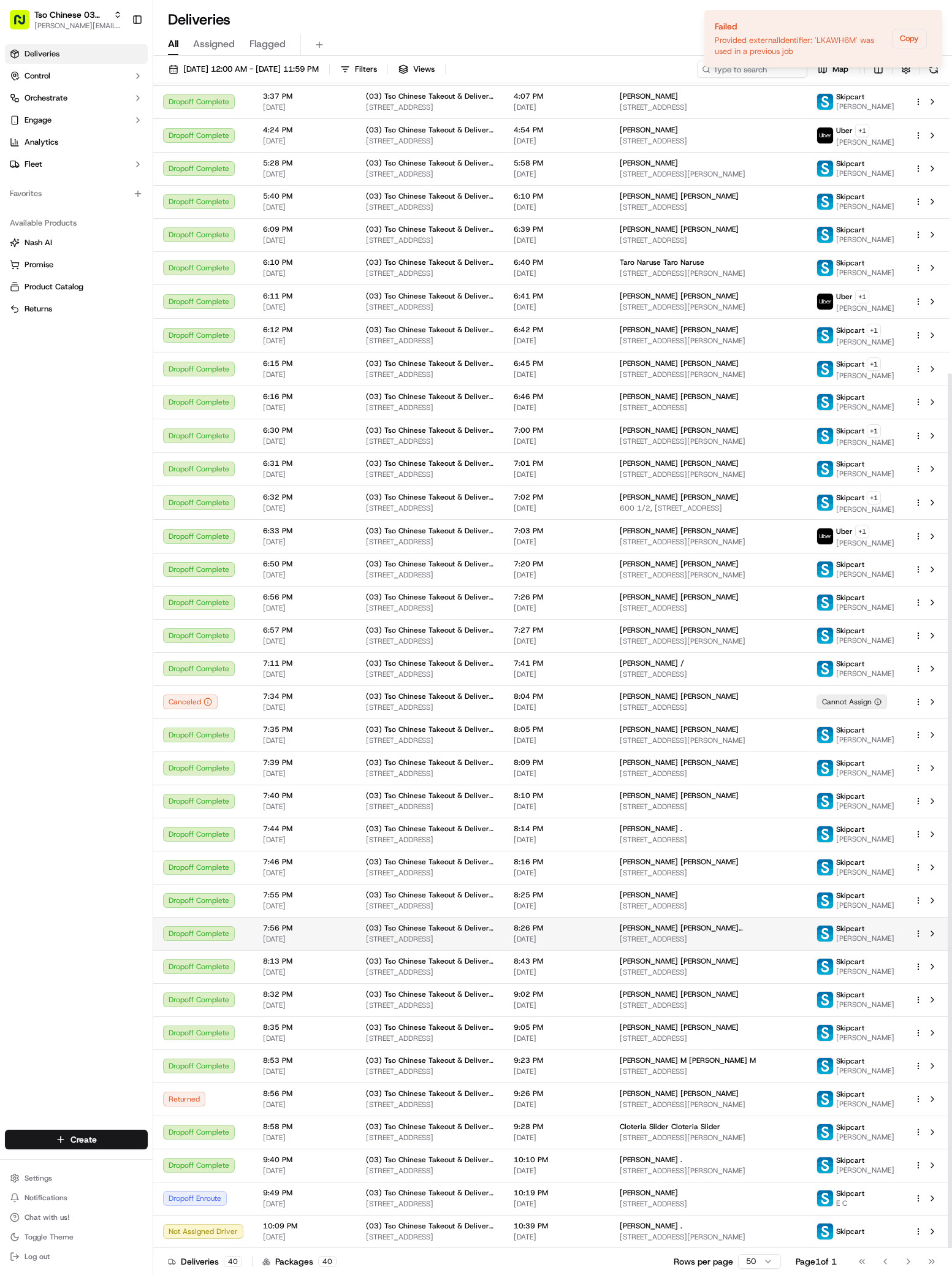
scroll to position [386, 0]
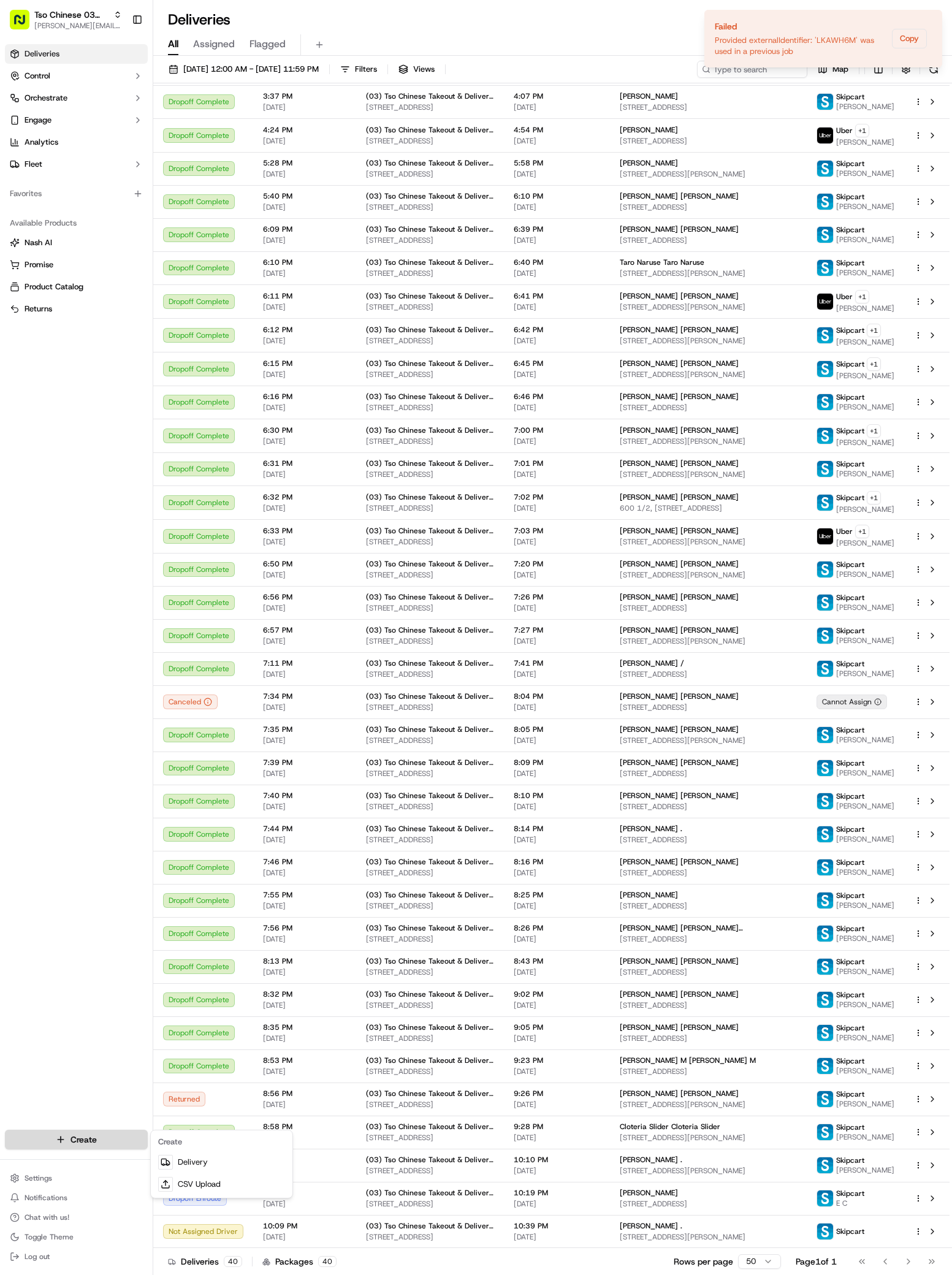
click at [107, 1134] on html "Tso Chinese 03 TsoCo antonia@tsochinese.com Toggle Sidebar Deliveries Control O…" at bounding box center [476, 637] width 952 height 1275
click at [174, 1160] on link "Delivery" at bounding box center [221, 1162] width 137 height 22
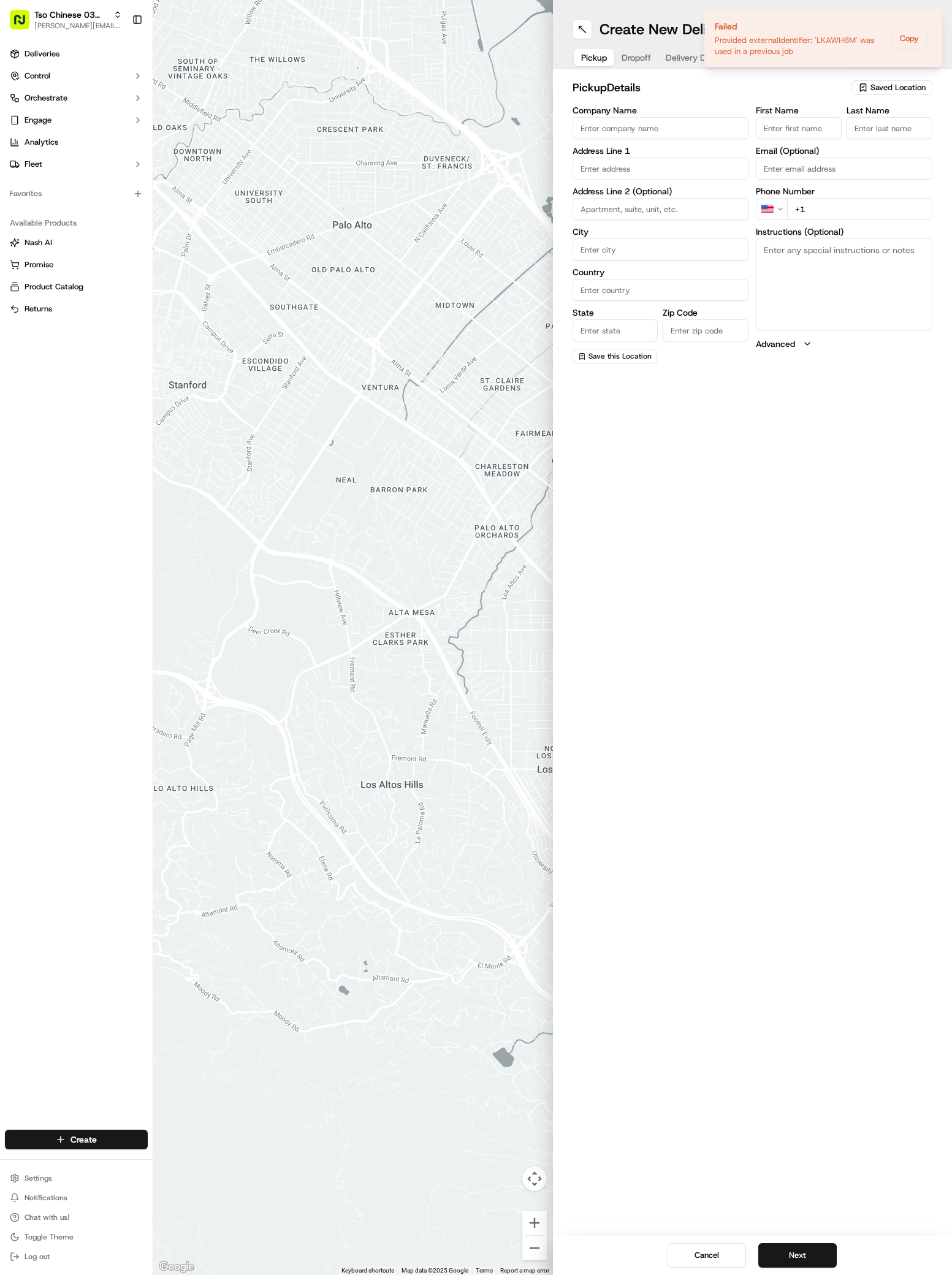
click at [891, 88] on span "Saved Location" at bounding box center [897, 87] width 55 height 11
click at [873, 148] on span "(03) Tso Chinese Takeout & Delivery TsoCo (03)" at bounding box center [871, 139] width 151 height 22
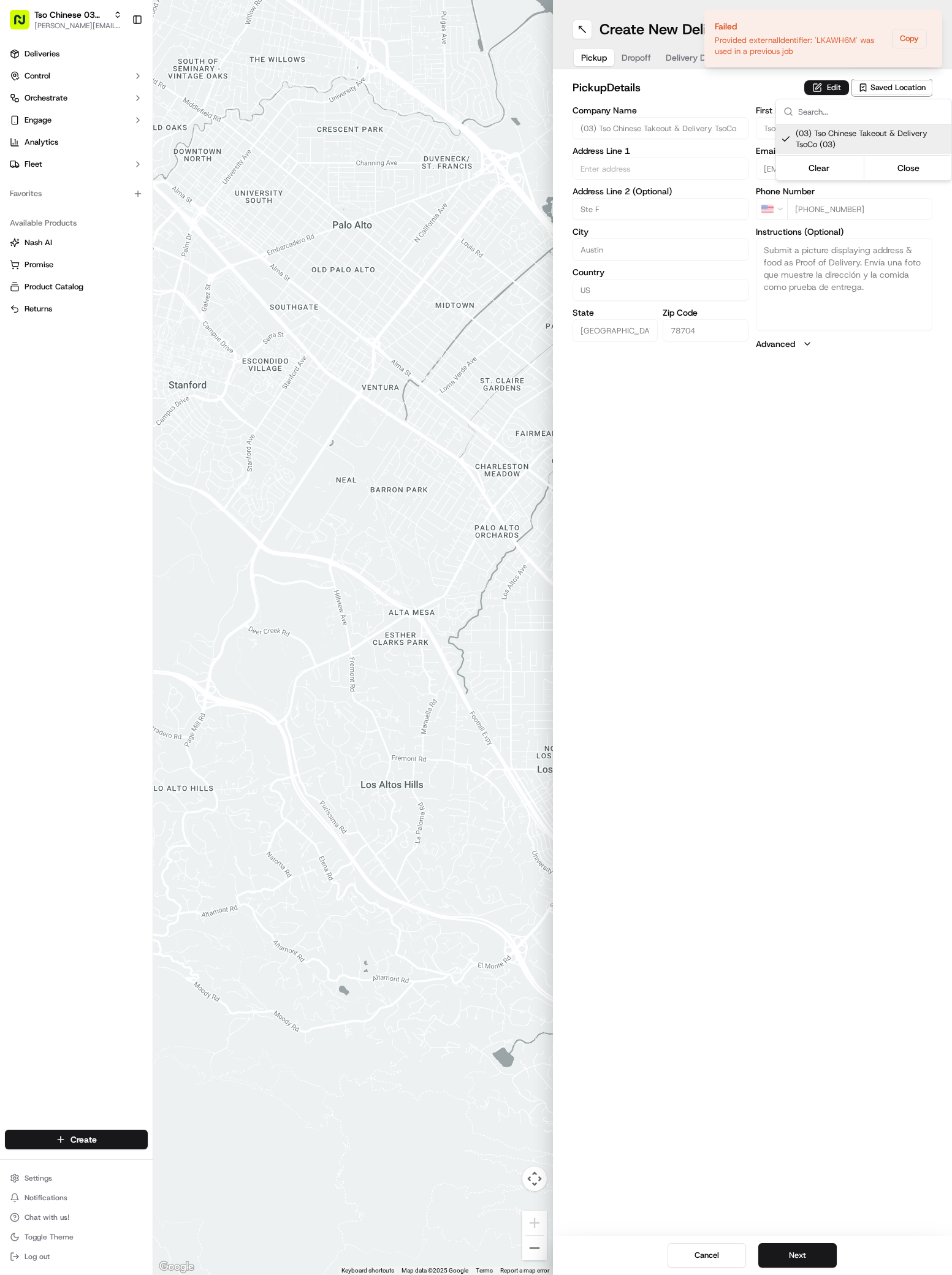
type input "(03) Tso Chinese Takeout & Delivery TsoCo"
type input "Ste F"
type input "Austin"
type input "US"
type input "TX"
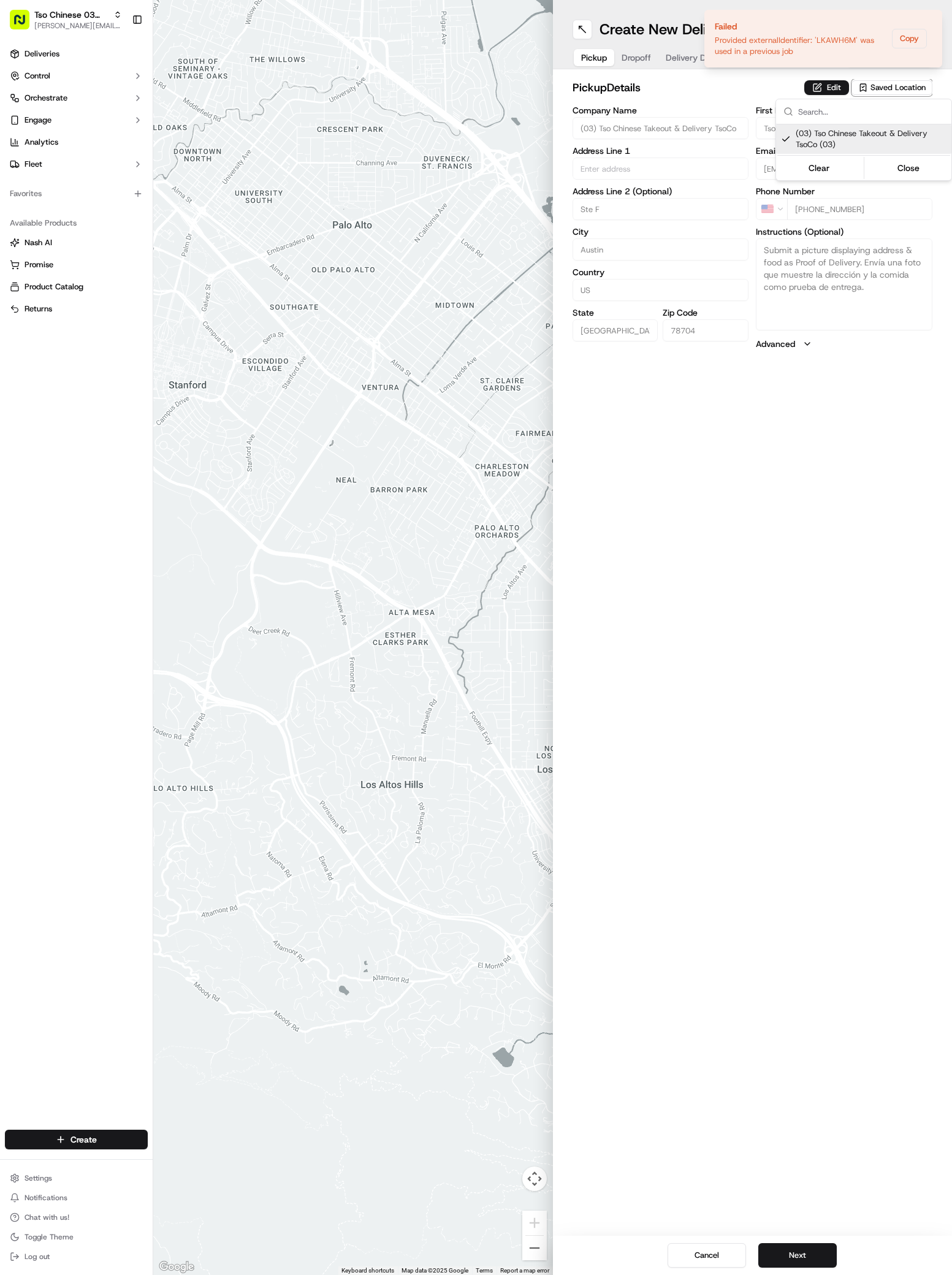
type input "78704"
type input "Tso Chinese"
type input "TsoCo Manager"
type input "tsocostore@tsochinese.com"
type input "+1 512 428 4445"
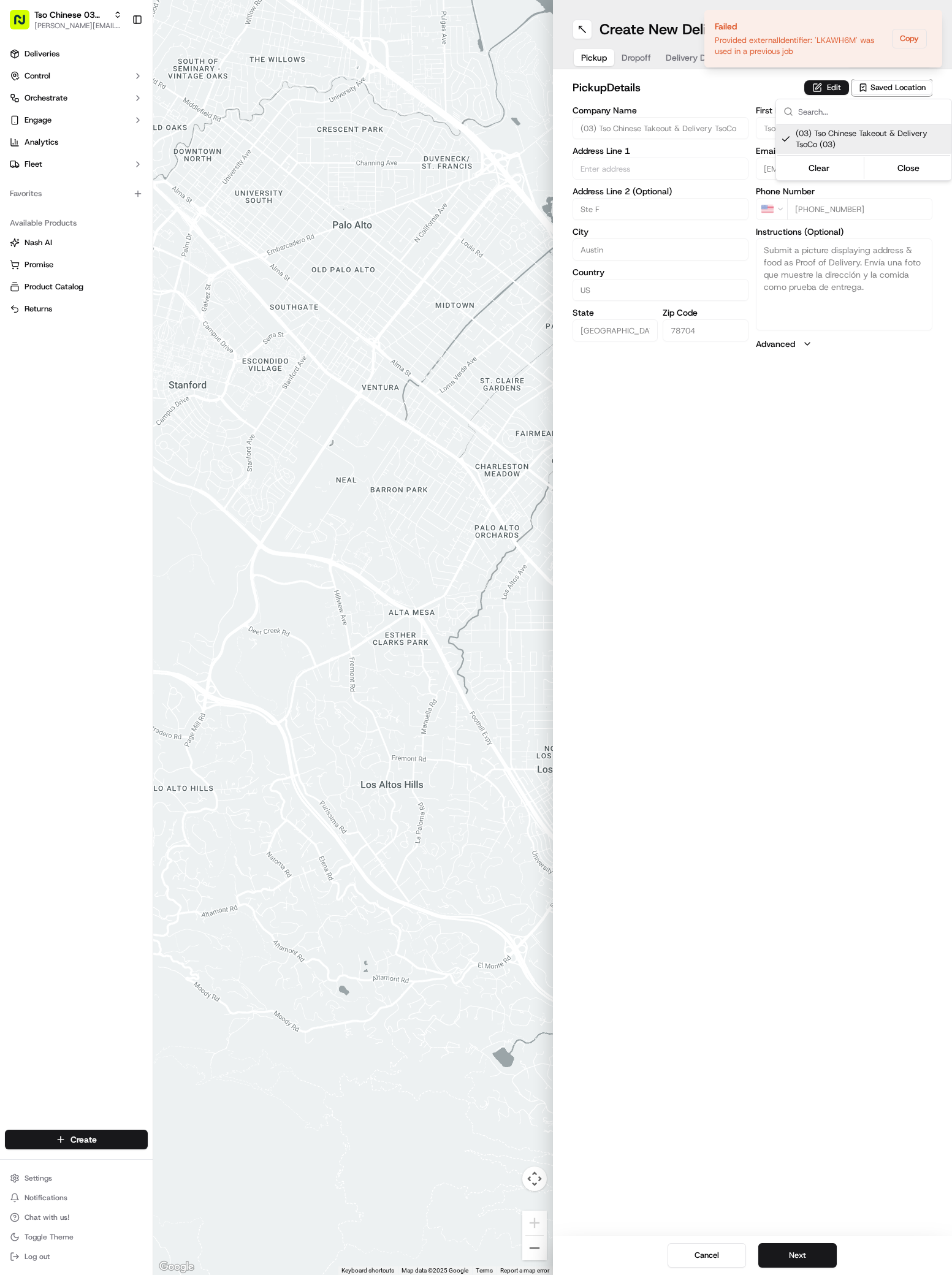
type textarea "Submit a picture displaying address & food as Proof of Delivery. Envía una foto…"
type input "2407 S Congress Ave"
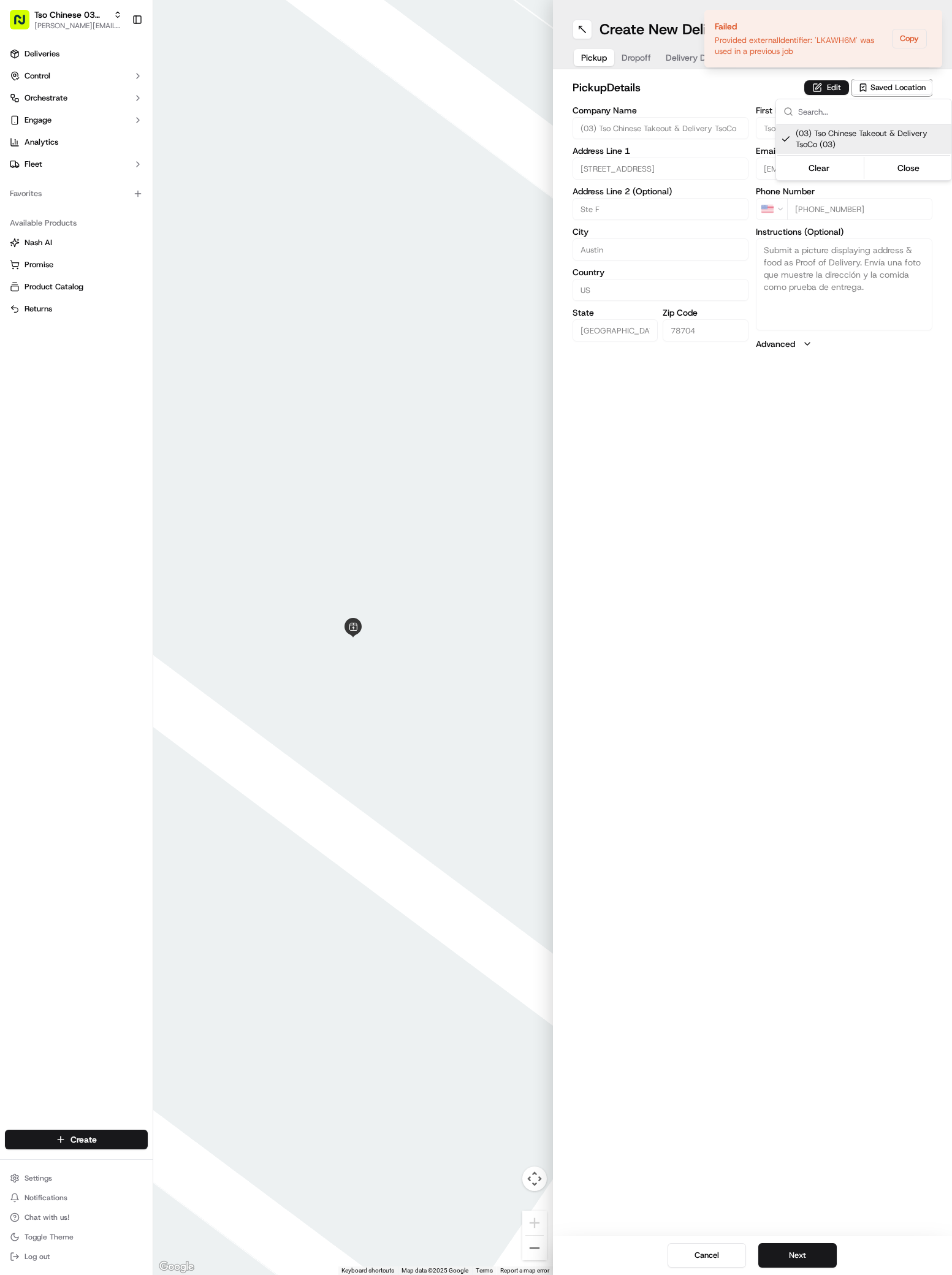
click at [799, 1251] on html "Tso Chinese 03 TsoCo antonia@tsochinese.com Toggle Sidebar Deliveries Control O…" at bounding box center [476, 637] width 952 height 1275
click at [799, 1256] on button "Next" at bounding box center [797, 1254] width 78 height 24
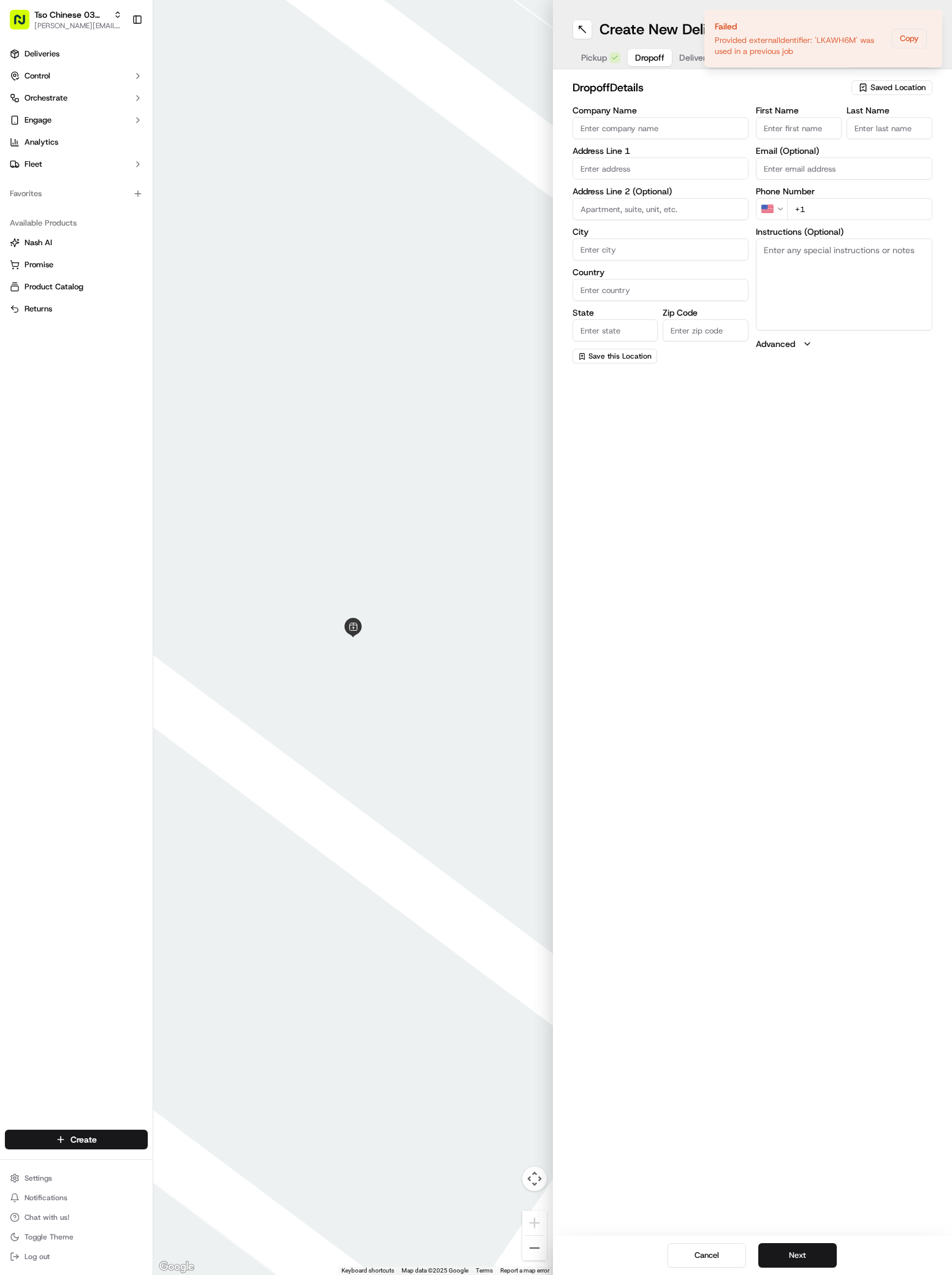
click at [658, 154] on label "Address Line 1" at bounding box center [660, 151] width 176 height 9
type input "1508 south"
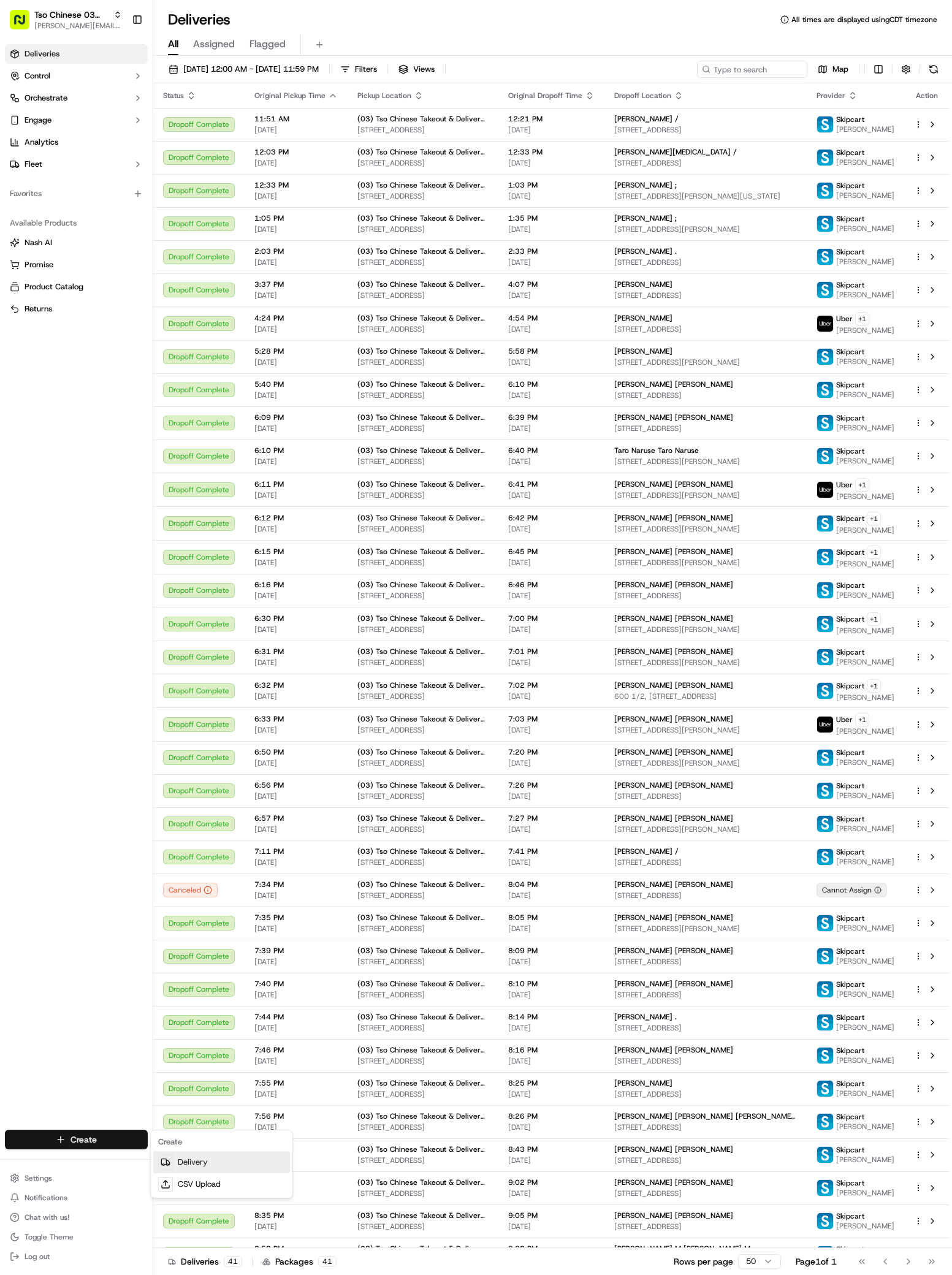
click at [207, 1162] on link "Delivery" at bounding box center [221, 1162] width 137 height 22
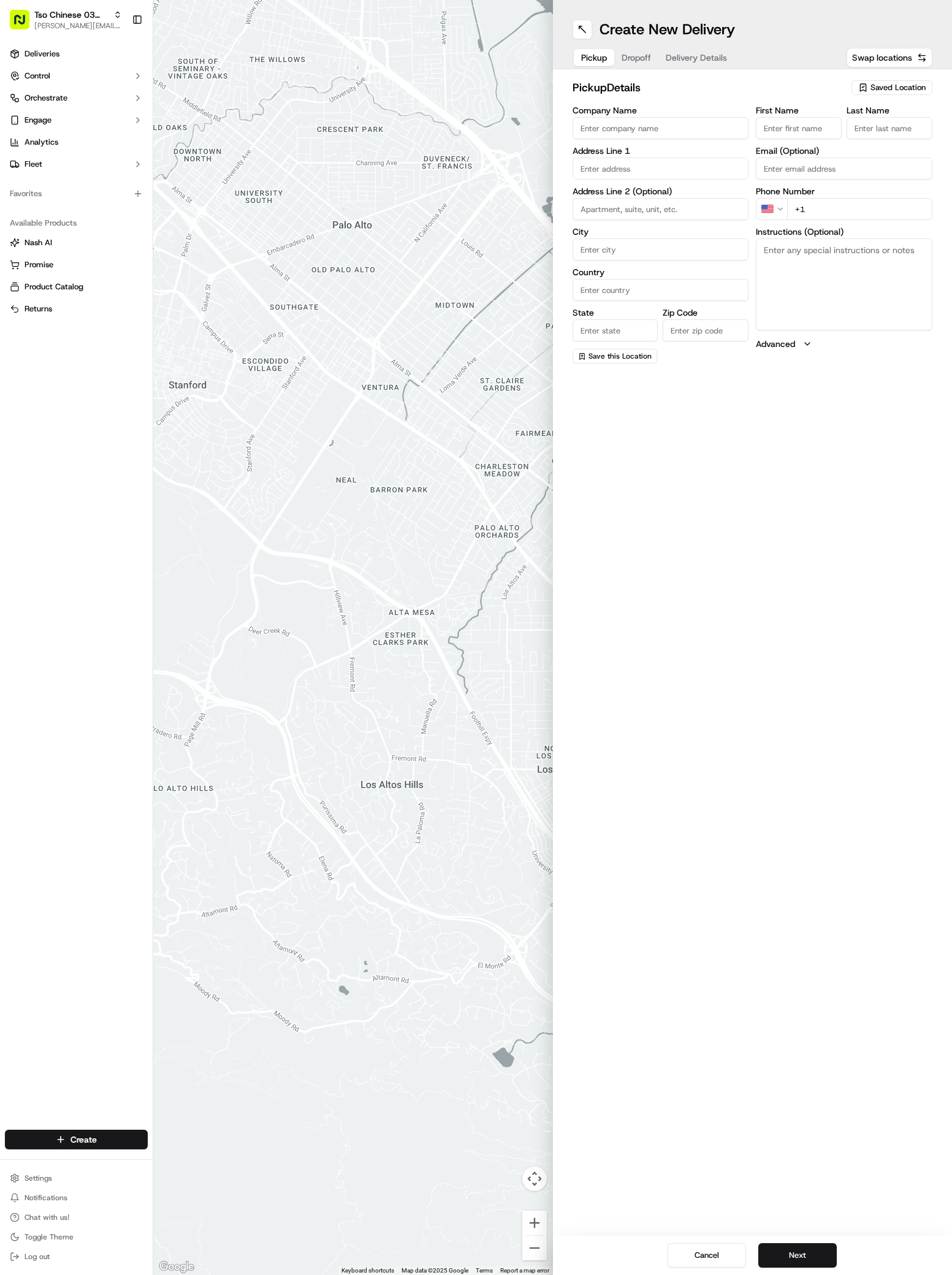
click at [870, 87] on span "Saved Location" at bounding box center [897, 87] width 55 height 11
click at [864, 148] on span "(03) Tso Chinese Takeout & Delivery TsoCo (03)" at bounding box center [871, 139] width 151 height 22
type input "(03) Tso Chinese Takeout & Delivery TsoCo"
type input "Ste F"
type input "Austin"
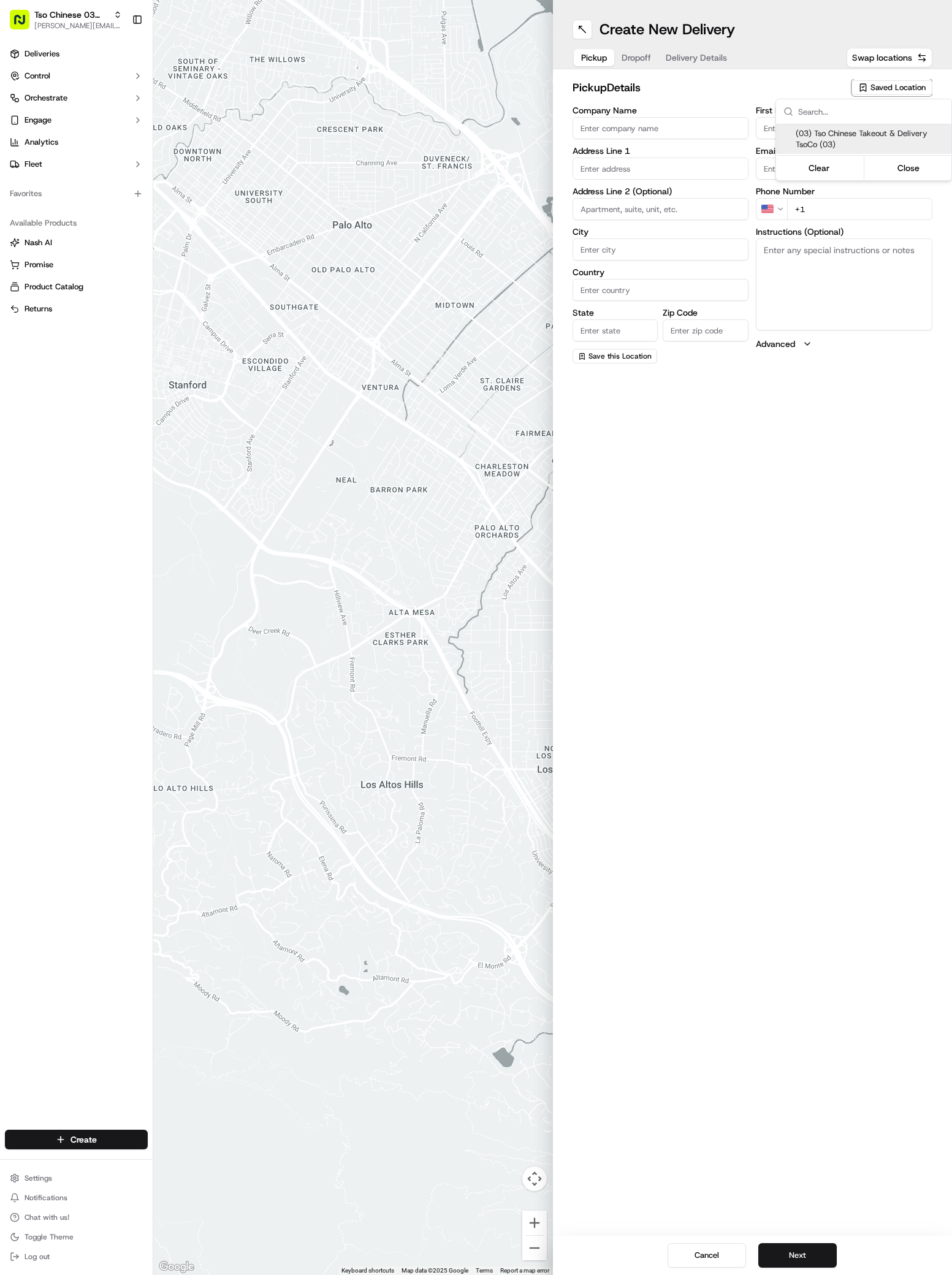
type input "US"
type input "[GEOGRAPHIC_DATA]"
type input "78704"
type input "Tso Chinese"
type input "TsoCo Manager"
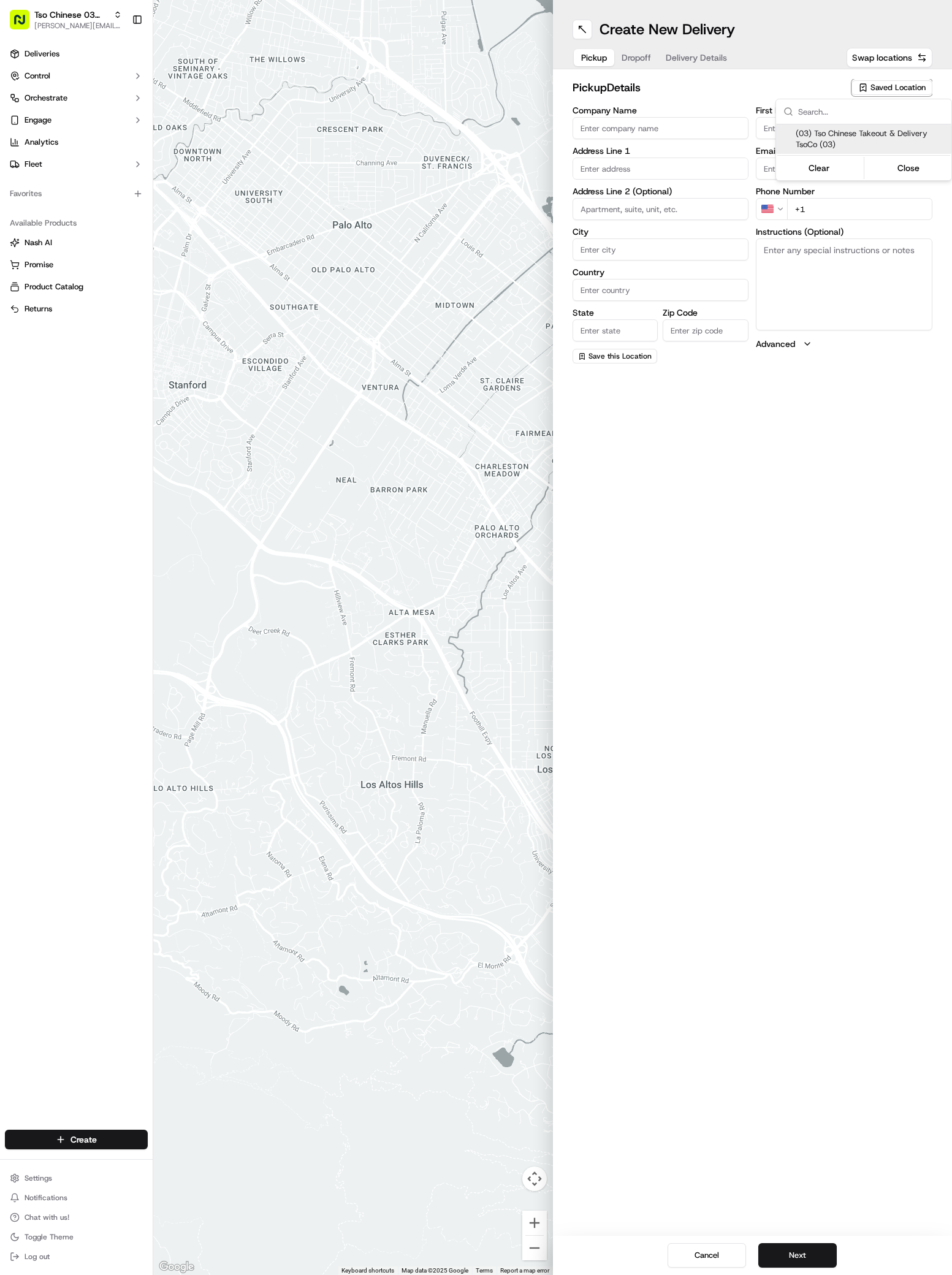
type input "[EMAIL_ADDRESS][DOMAIN_NAME]"
type input "[PHONE_NUMBER]"
type textarea "Submit a picture displaying address & food as Proof of Delivery. Envía una foto…"
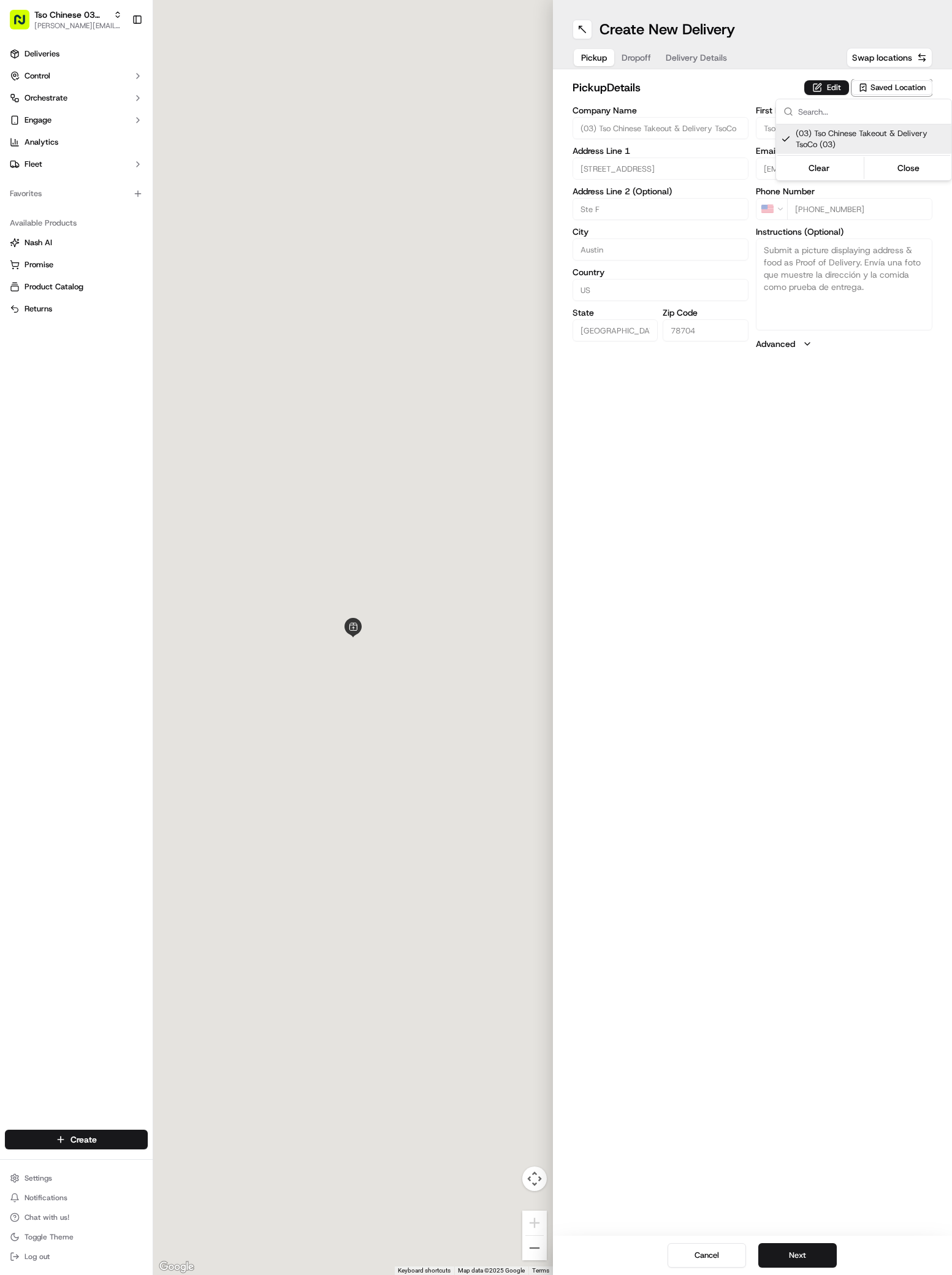
type input "[STREET_ADDRESS]"
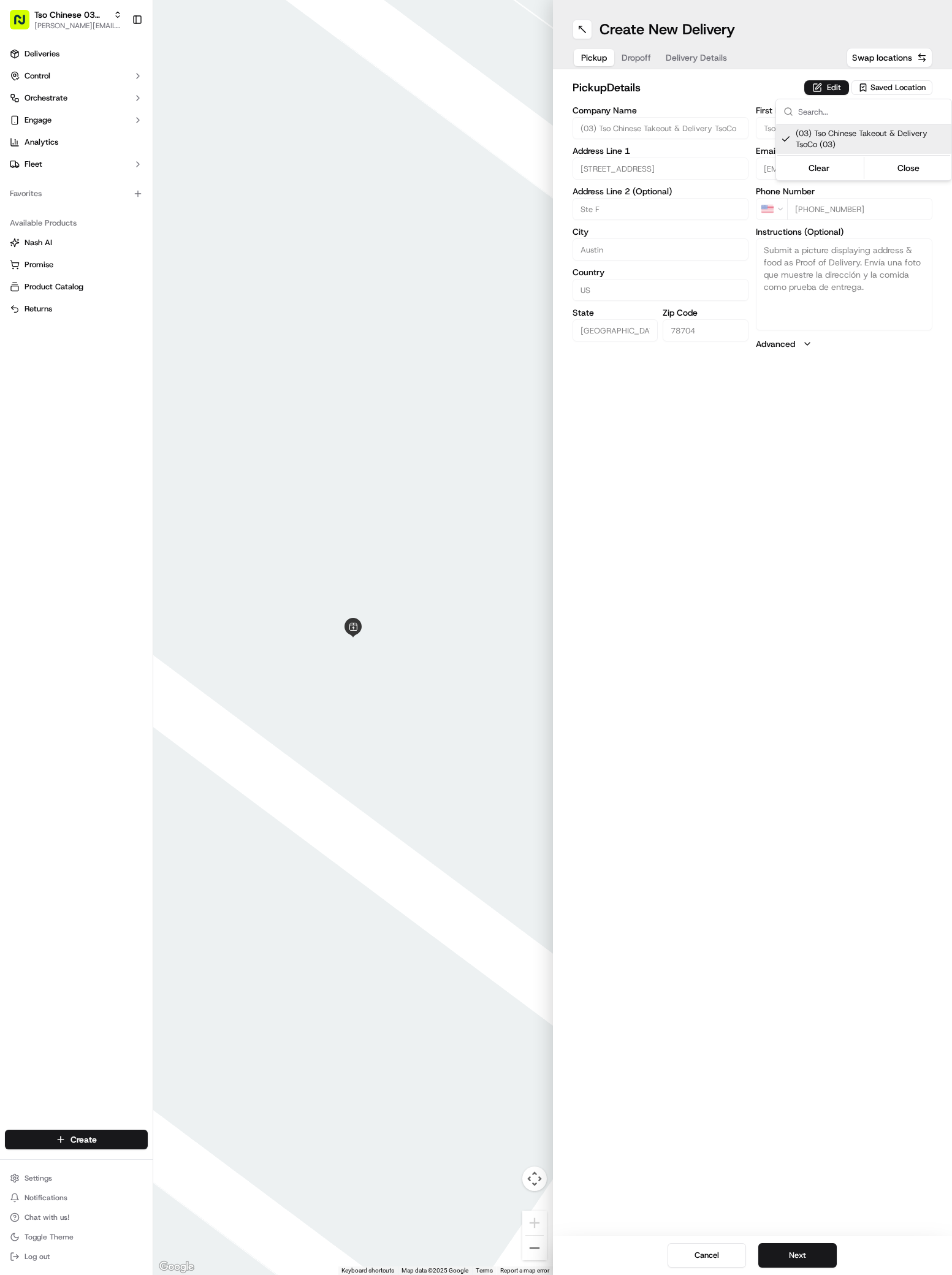
click at [782, 1259] on html "Tso Chinese 03 TsoCo [PERSON_NAME][EMAIL_ADDRESS][DOMAIN_NAME] Toggle Sidebar D…" at bounding box center [476, 637] width 952 height 1275
click at [782, 1259] on button "Next" at bounding box center [797, 1254] width 78 height 24
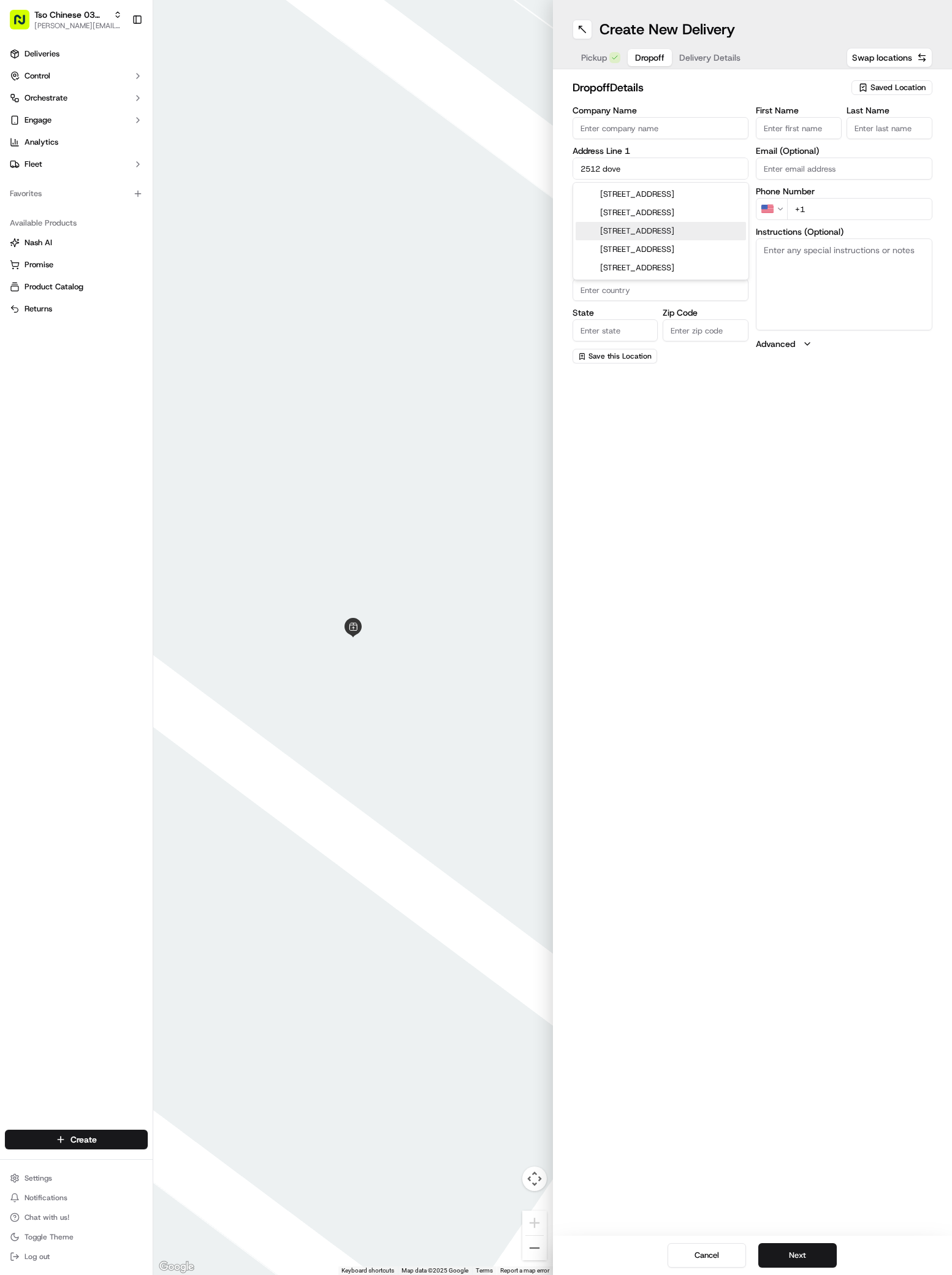
click at [654, 233] on div "[STREET_ADDRESS]" at bounding box center [660, 231] width 170 height 18
type input "[STREET_ADDRESS]"
type input "Austin"
type input "[GEOGRAPHIC_DATA]"
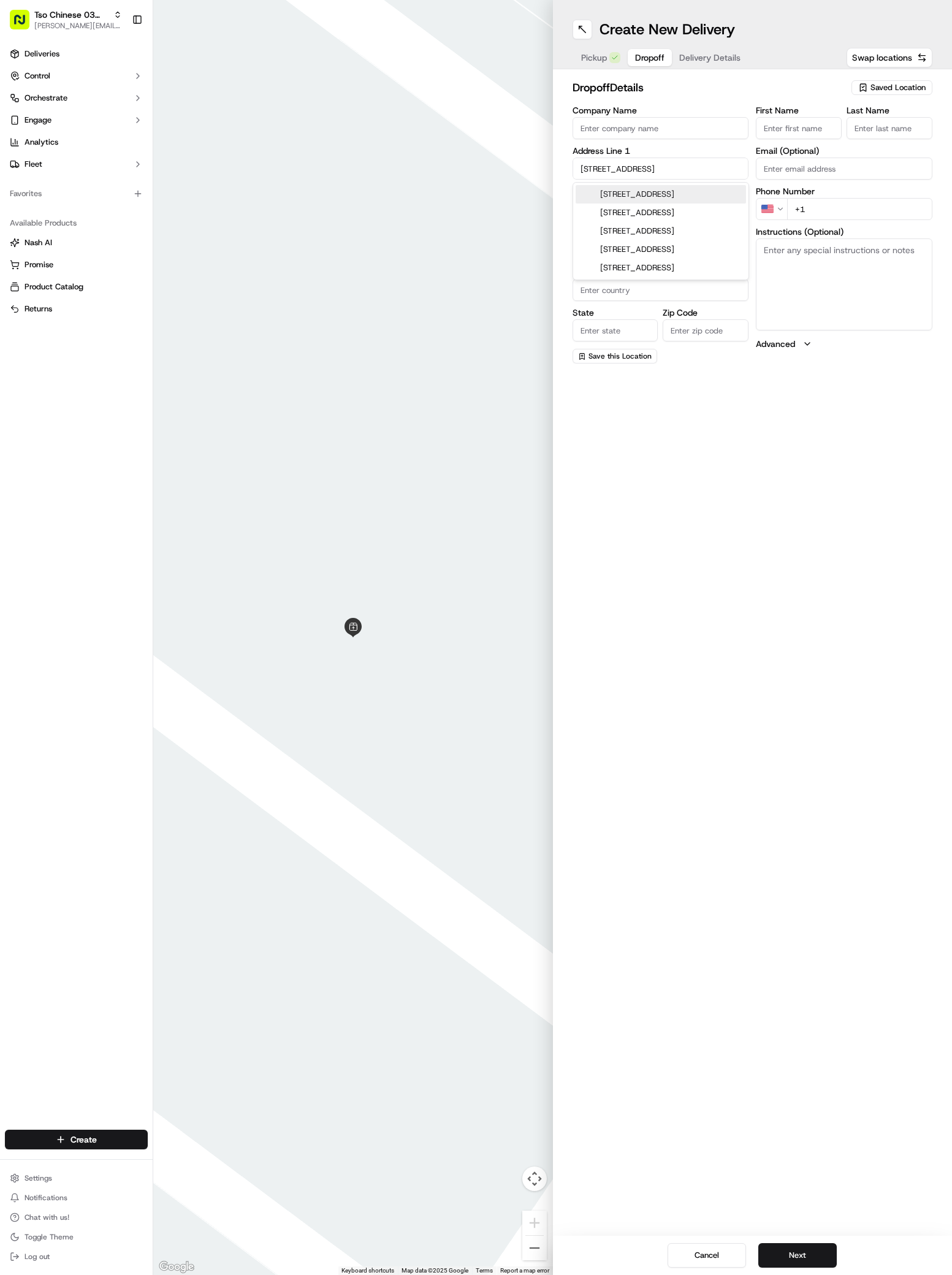
type input "78744"
type input "[STREET_ADDRESS]"
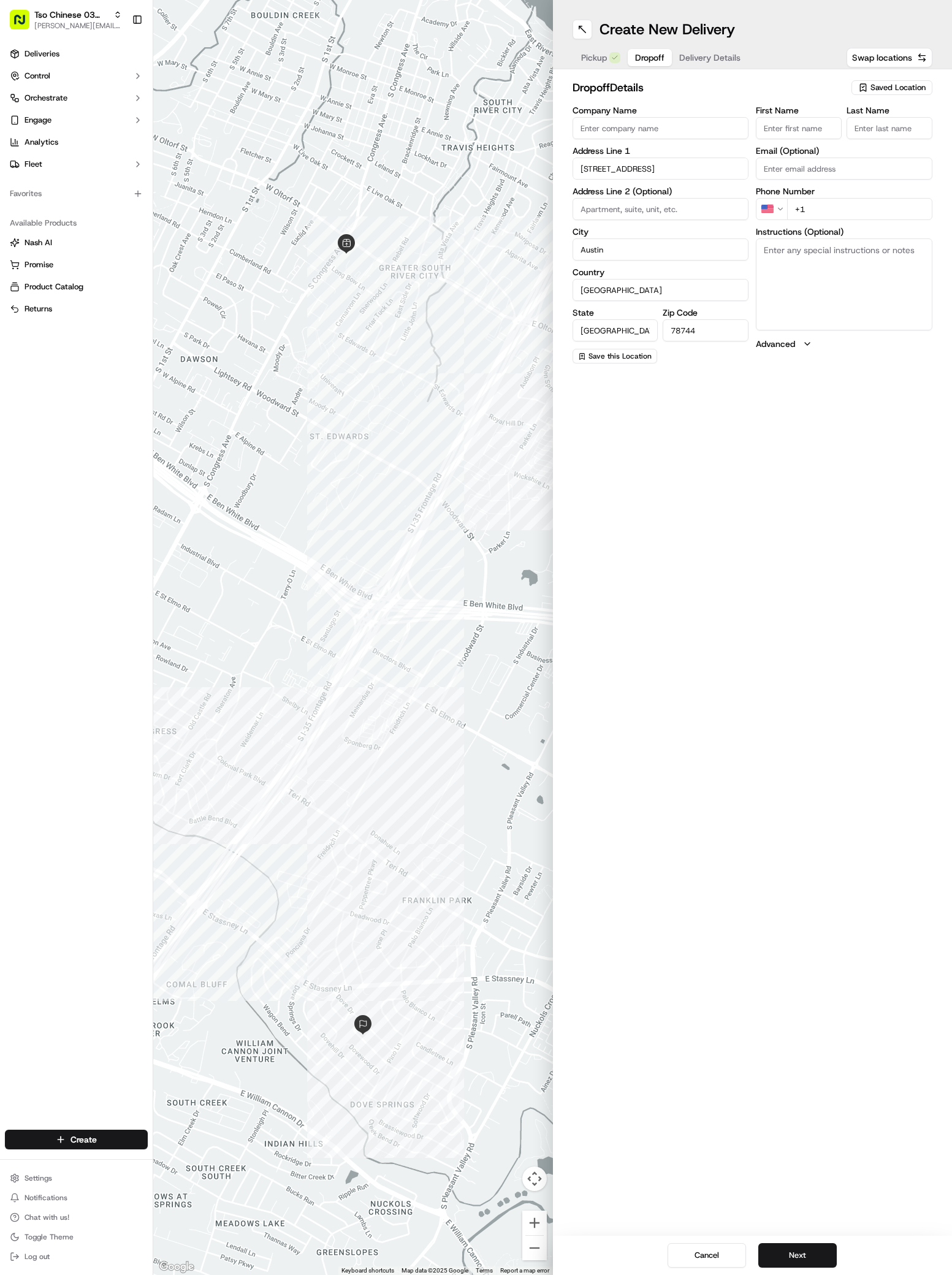
click at [784, 134] on input "First Name" at bounding box center [798, 128] width 85 height 22
paste input "[PERSON_NAME]"
type input "[PERSON_NAME]"
click at [876, 114] on label "Last Name" at bounding box center [889, 111] width 85 height 9
click at [876, 117] on input "Last Name" at bounding box center [889, 128] width 85 height 22
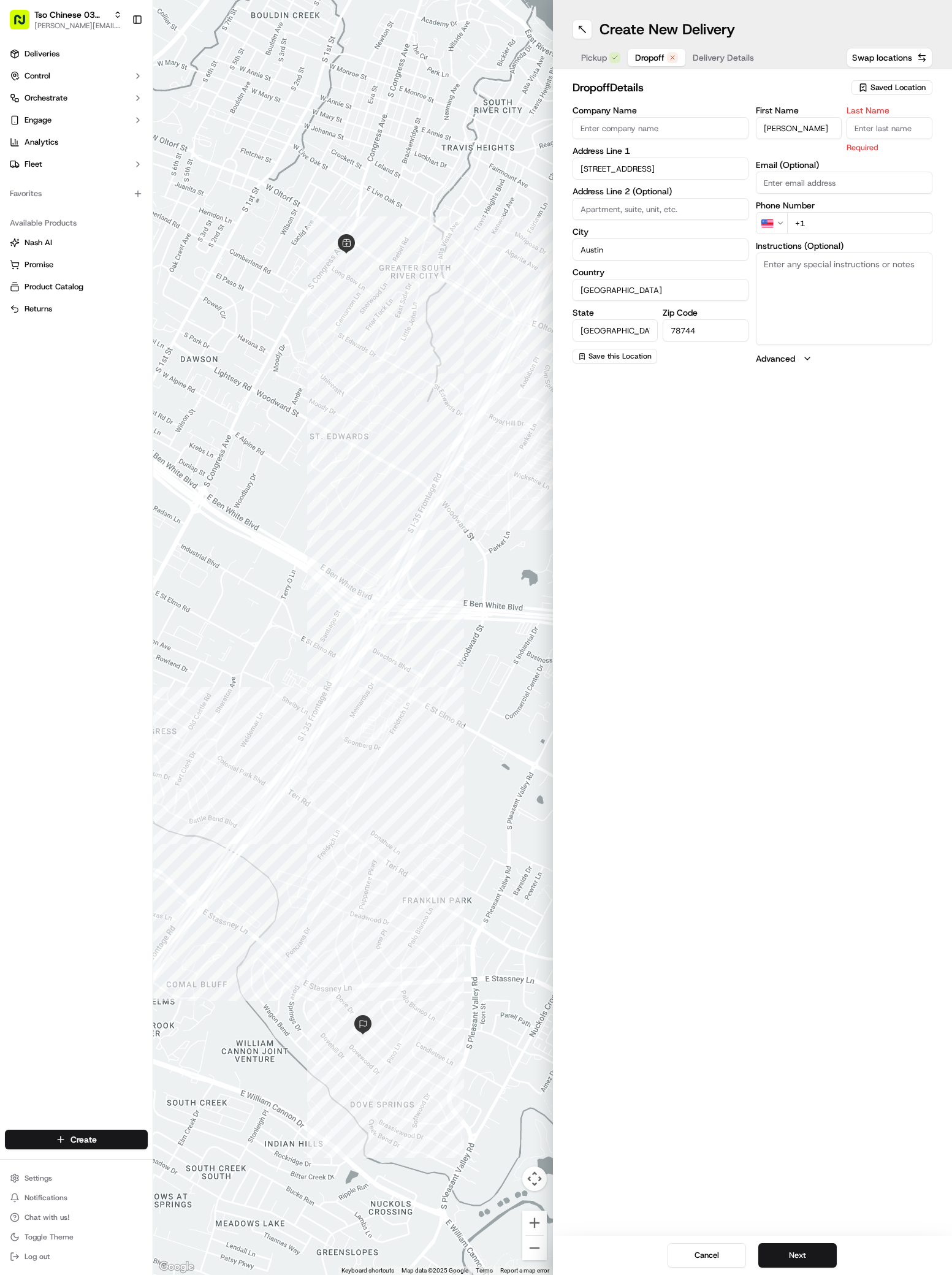
click at [876, 128] on input "Last Name" at bounding box center [889, 128] width 85 height 22
paste input "[PERSON_NAME]"
type input "[PERSON_NAME]"
type input "[PHONE_NUMBER]"
click at [779, 1250] on button "Next" at bounding box center [797, 1254] width 78 height 24
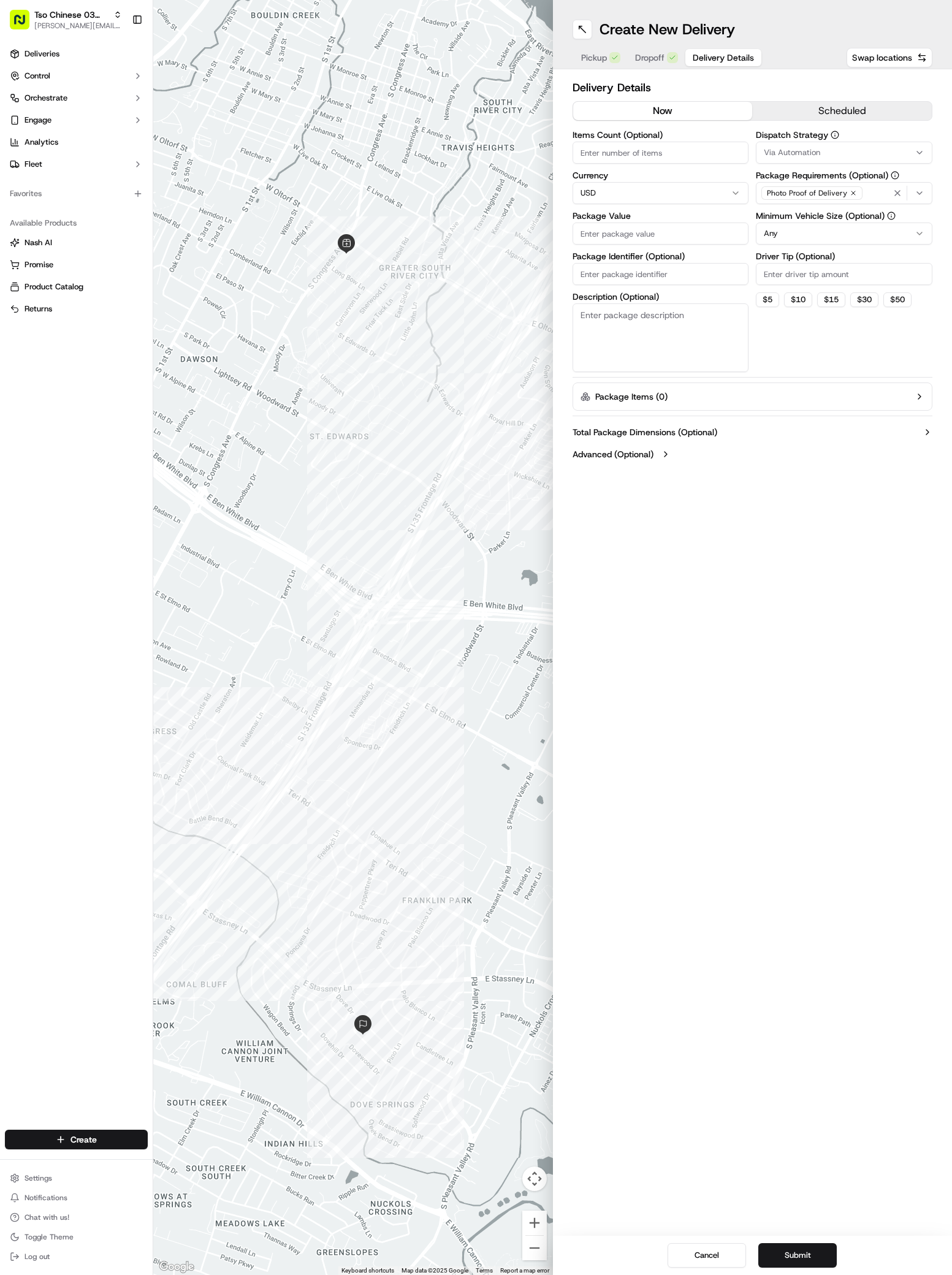
click at [776, 158] on button "Via Automation" at bounding box center [844, 152] width 176 height 22
click at [795, 219] on span "TsoCo Strategy" at bounding box center [851, 220] width 151 height 11
click at [794, 435] on html "Tso Chinese 03 TsoCo [PERSON_NAME][EMAIL_ADDRESS][DOMAIN_NAME] Toggle Sidebar D…" at bounding box center [476, 637] width 952 height 1275
click at [795, 283] on input "Driver Tip (Optional)" at bounding box center [844, 274] width 176 height 22
type input "2"
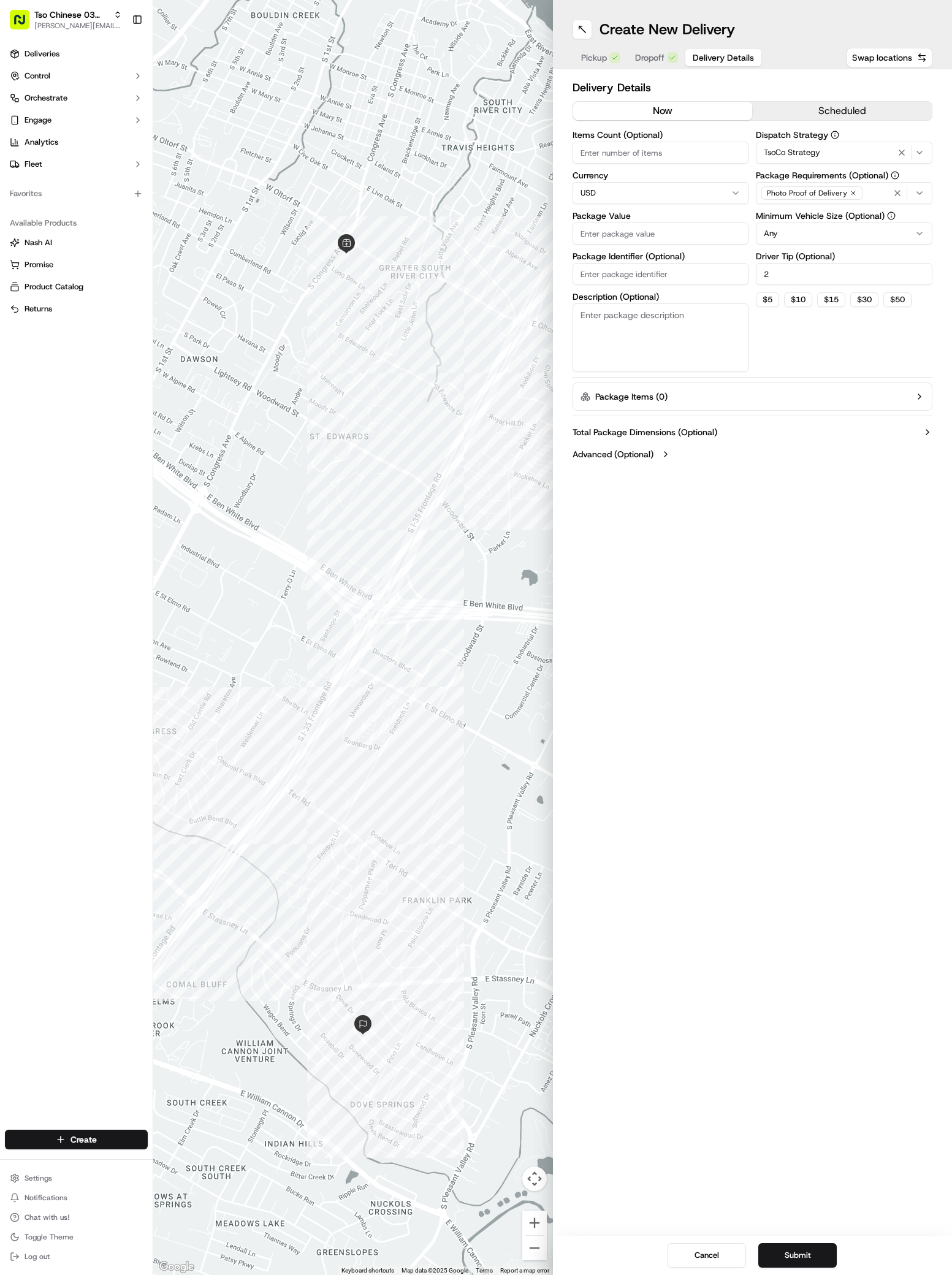
click at [599, 207] on div "Items Count (Optional) Currency USD Package Value Package Identifier (Optional)…" at bounding box center [660, 251] width 176 height 241
click at [610, 226] on input "Package Value" at bounding box center [660, 233] width 176 height 22
type input "47.41"
click at [687, 283] on input "Package Identifier (Optional)" at bounding box center [660, 274] width 176 height 22
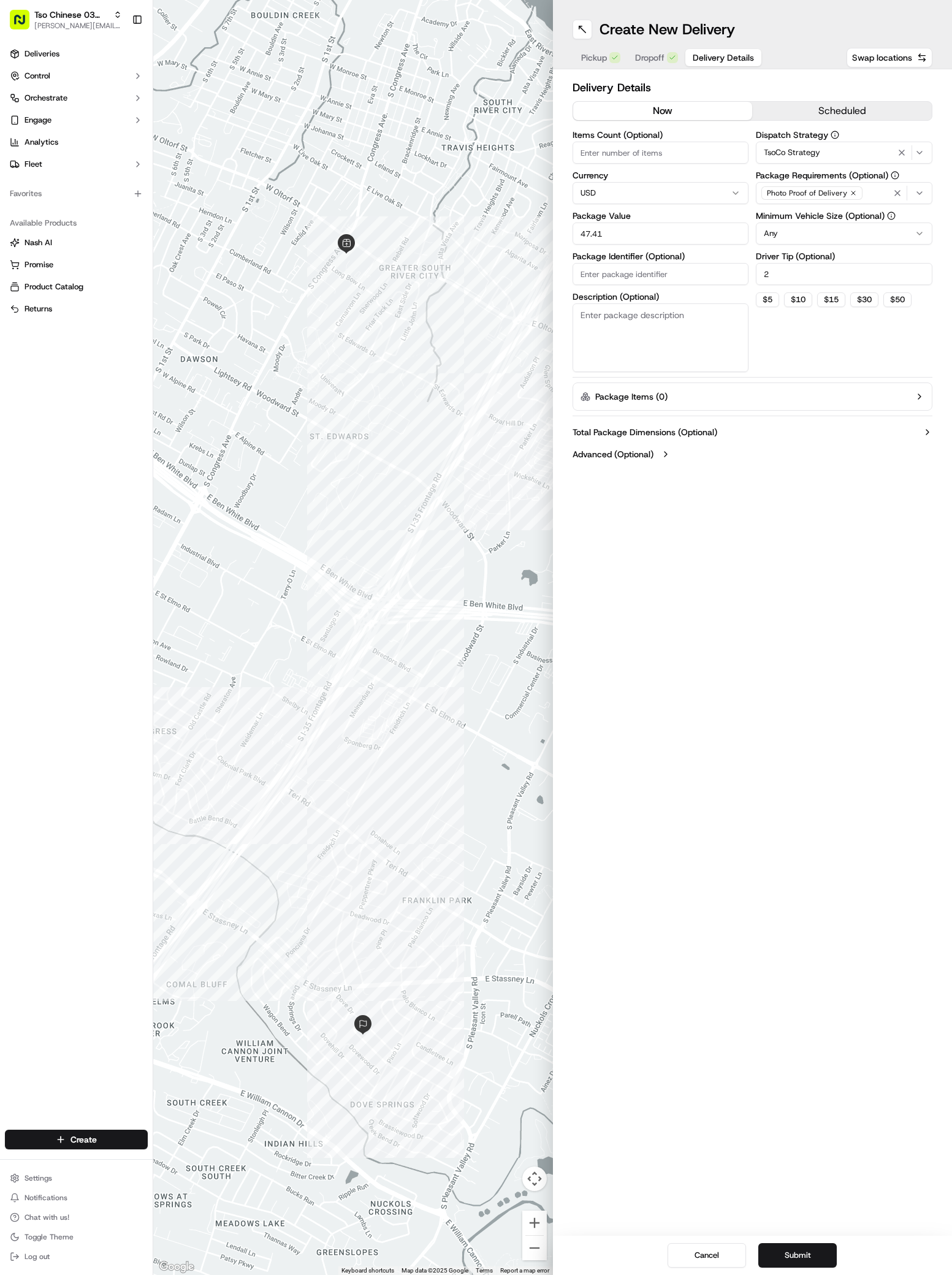
paste input "INJ0A8B"
type input "INJ0A8B"
click at [801, 1249] on button "Submit" at bounding box center [797, 1254] width 78 height 24
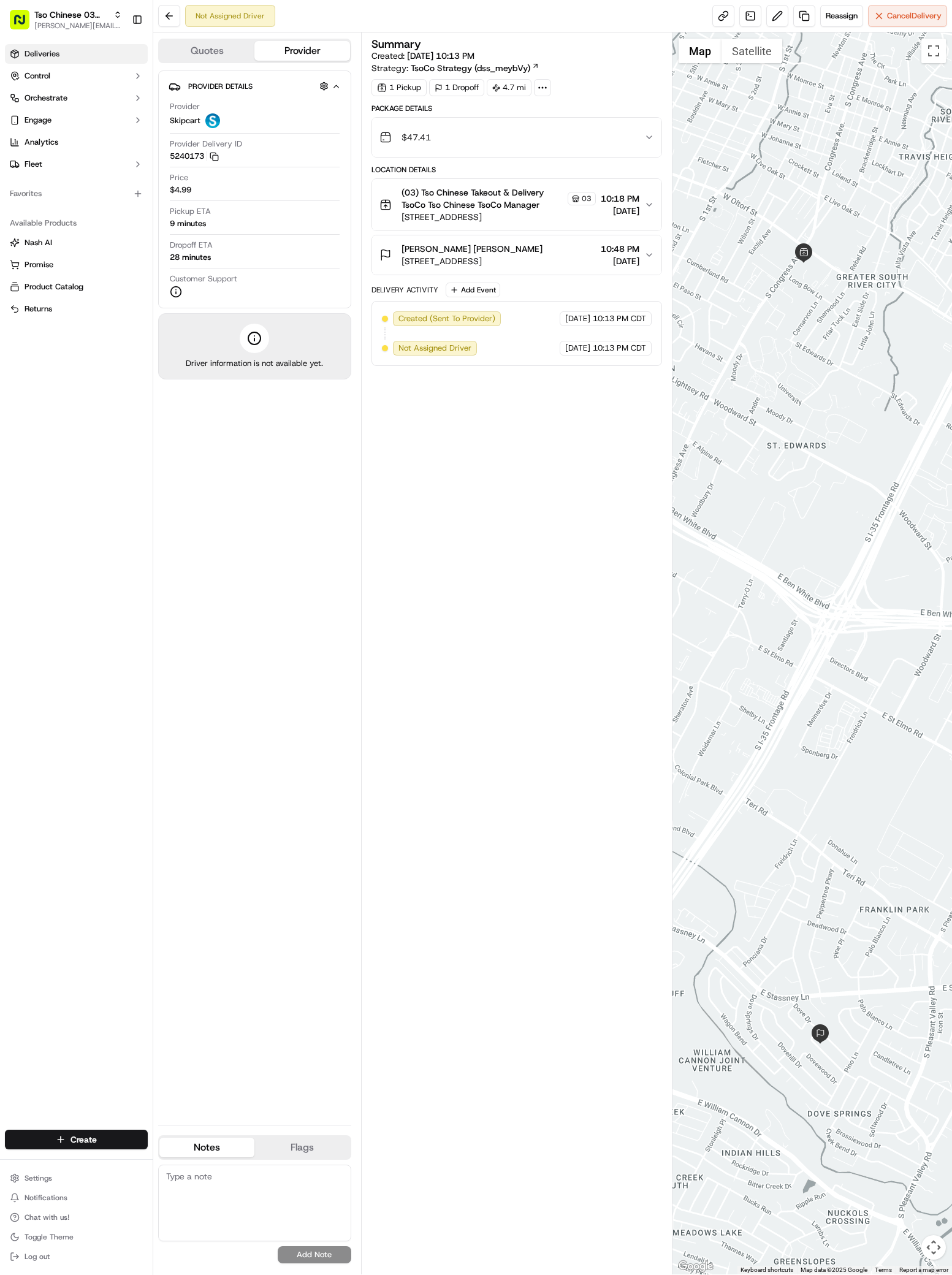
click at [45, 49] on span "Deliveries" at bounding box center [41, 54] width 35 height 11
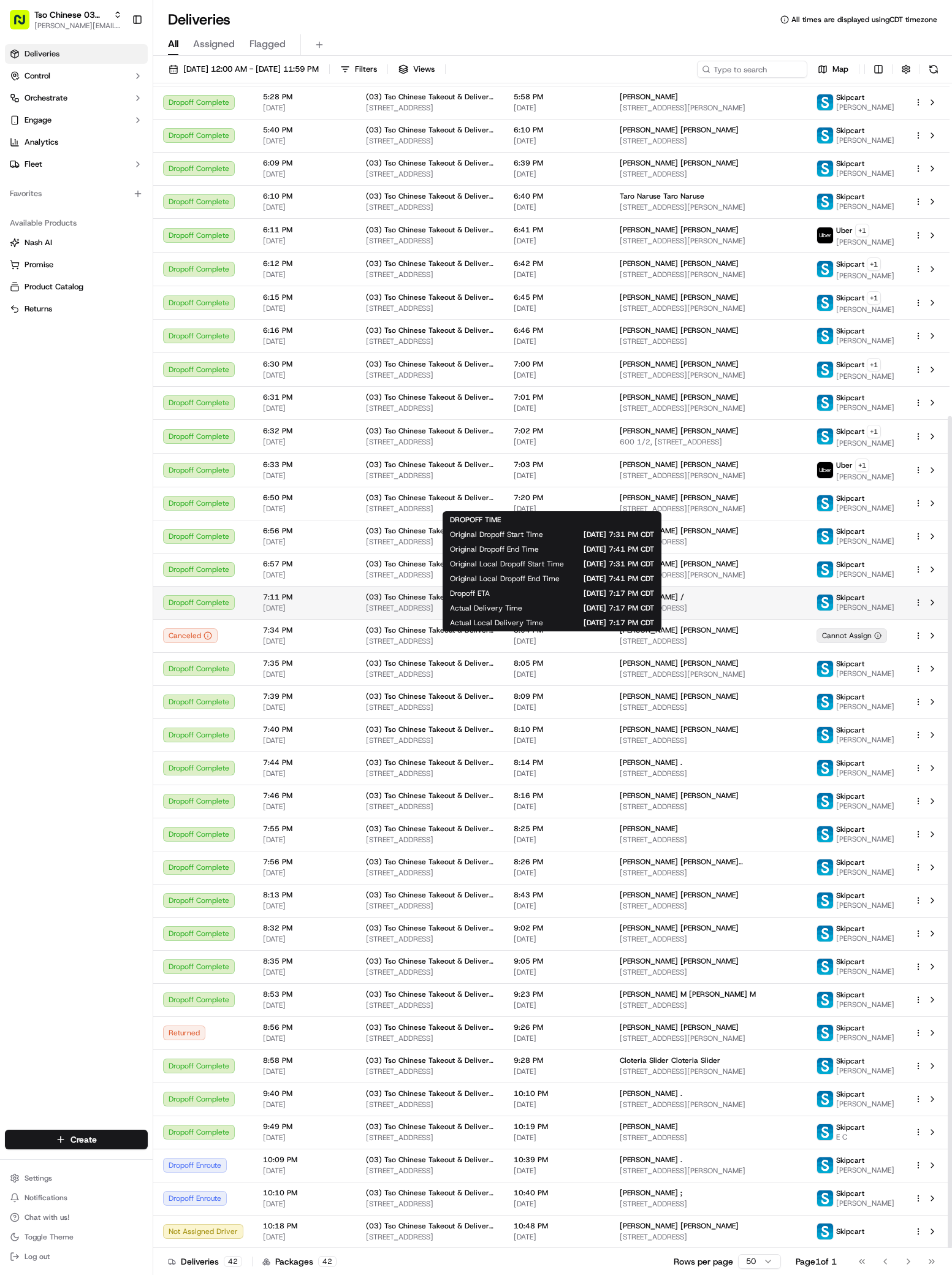
scroll to position [466, 0]
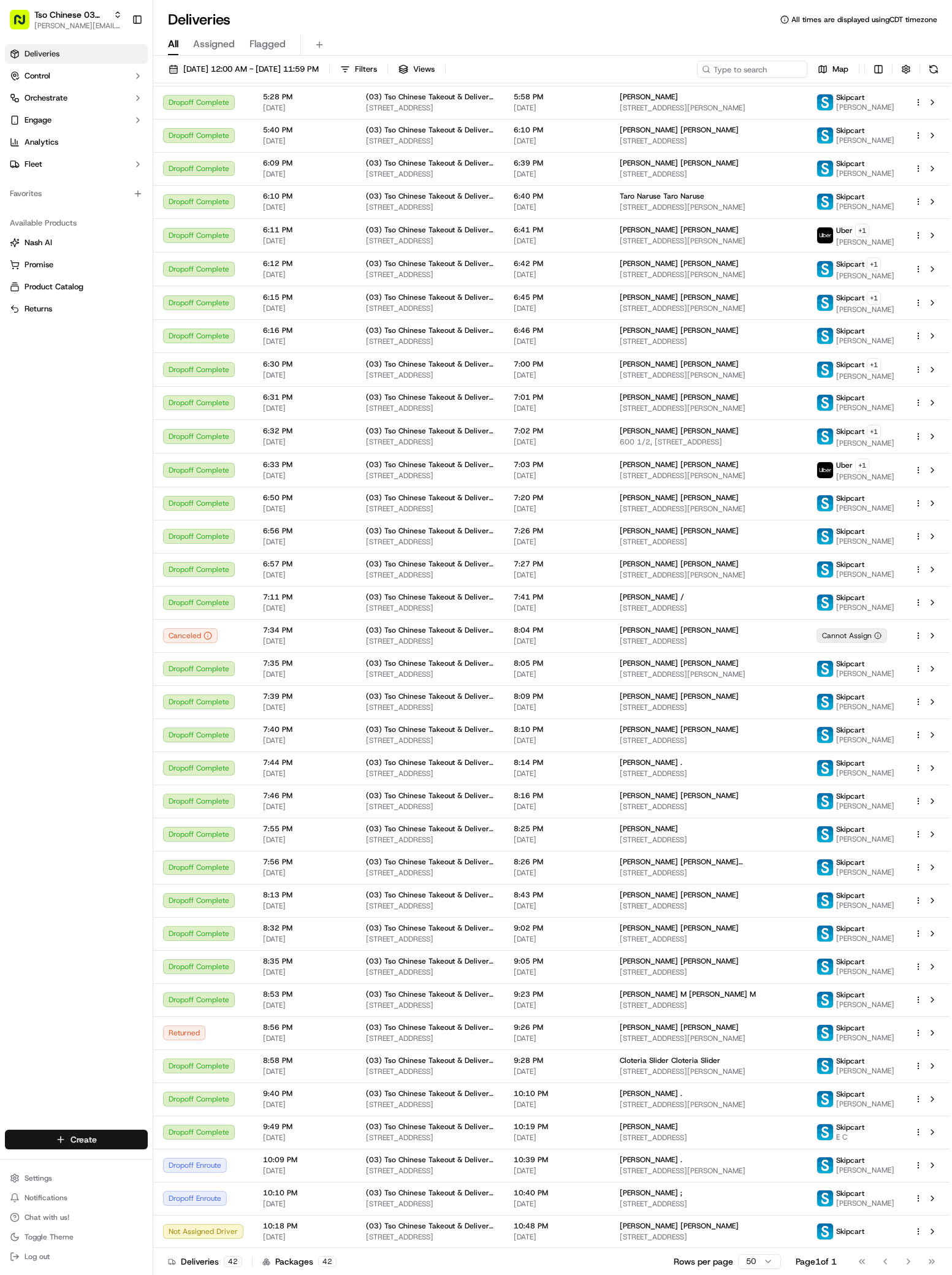
click at [107, 1148] on html "Tso Chinese 03 TsoCo [PERSON_NAME][EMAIL_ADDRESS][DOMAIN_NAME] Toggle Sidebar D…" at bounding box center [476, 637] width 952 height 1275
click at [107, 1145] on html "Tso Chinese 03 TsoCo [PERSON_NAME][EMAIL_ADDRESS][DOMAIN_NAME] Toggle Sidebar D…" at bounding box center [476, 637] width 952 height 1275
click at [117, 1136] on html "Tso Chinese 03 TsoCo [PERSON_NAME][EMAIL_ADDRESS][DOMAIN_NAME] Toggle Sidebar D…" at bounding box center [476, 637] width 952 height 1275
click at [175, 1153] on link "Delivery" at bounding box center [221, 1162] width 137 height 22
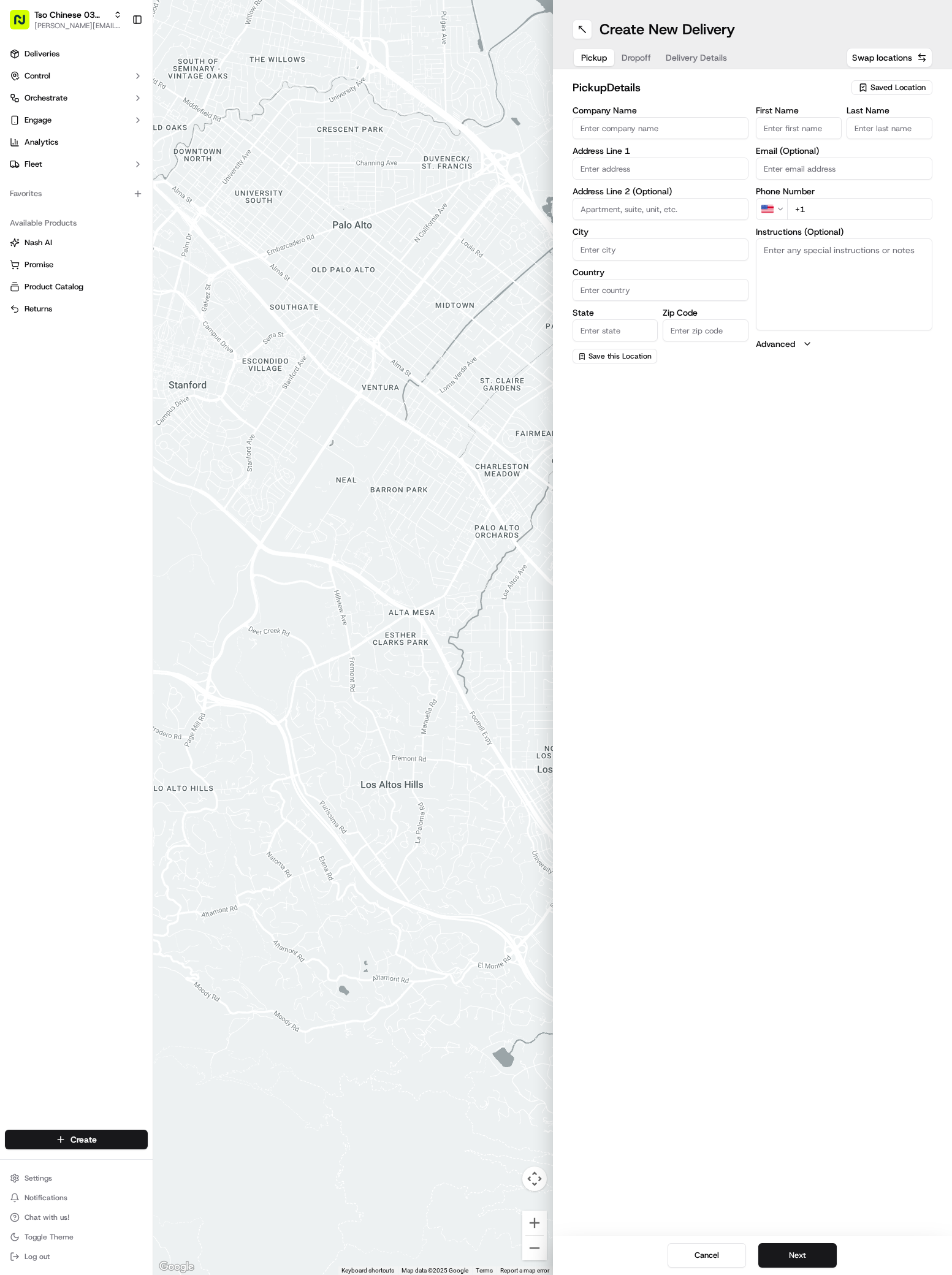
click at [904, 87] on span "Saved Location" at bounding box center [897, 87] width 55 height 11
click at [891, 161] on button "Close" at bounding box center [908, 167] width 84 height 17
click at [913, 91] on span "Saved Location" at bounding box center [897, 87] width 55 height 11
click at [905, 138] on span "(03) Tso Chinese Takeout & Delivery TsoCo (03)" at bounding box center [871, 139] width 151 height 22
type input "(03) Tso Chinese Takeout & Delivery TsoCo"
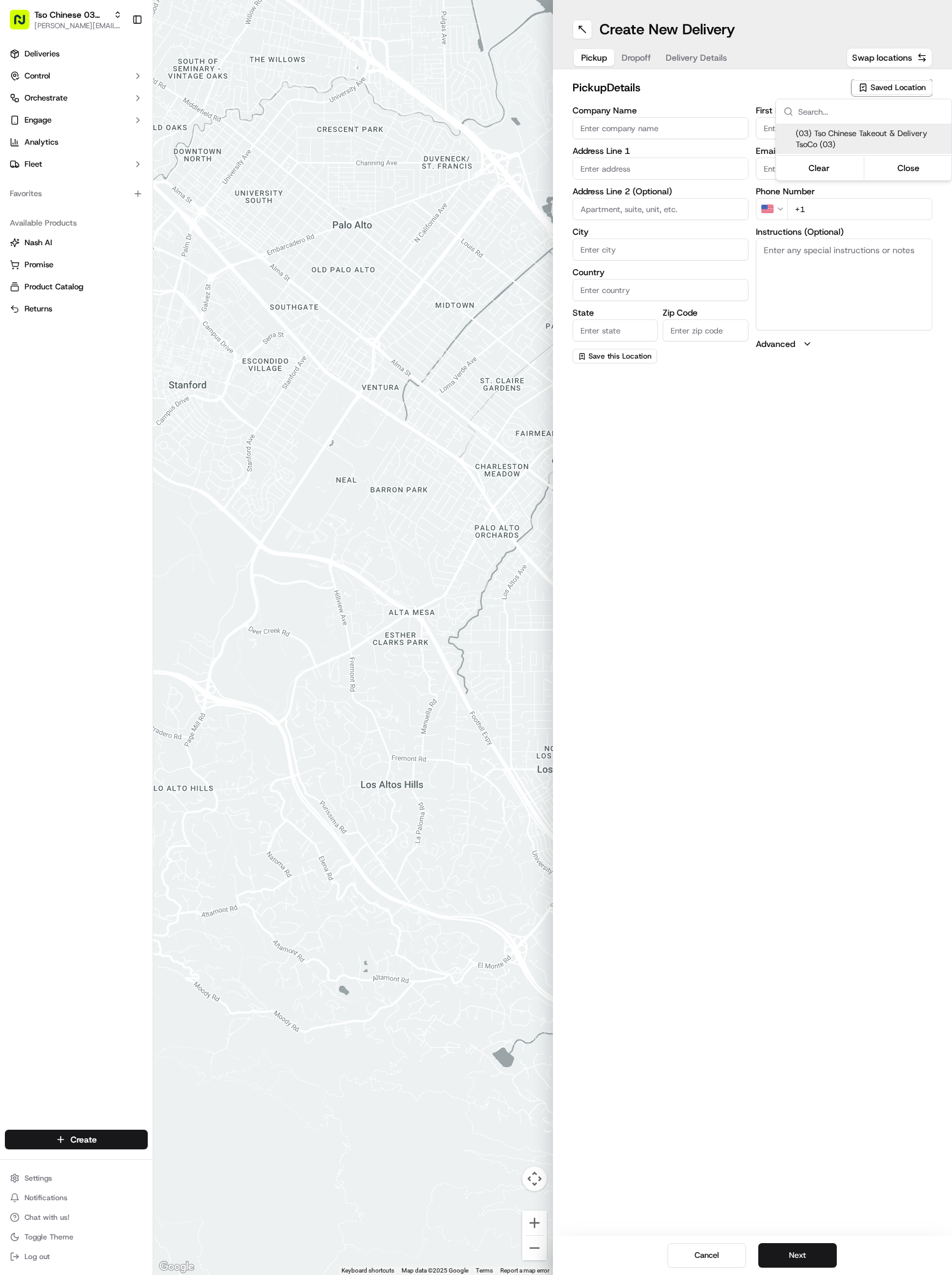
type input "Ste F"
type input "Austin"
type input "US"
type input "TX"
type input "78704"
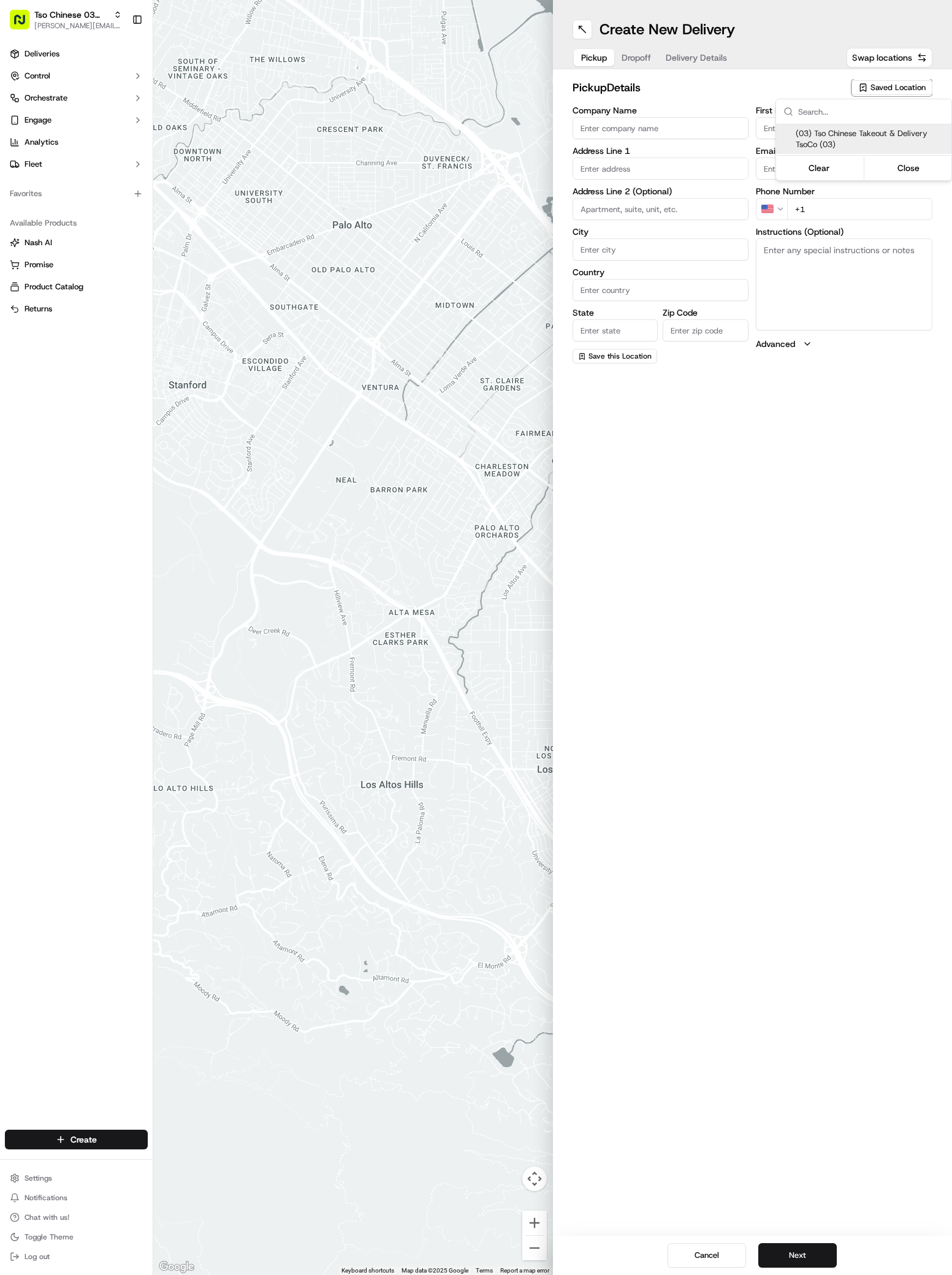
type input "Tso Chinese"
type input "TsoCo Manager"
type input "tsocostore@tsochinese.com"
type input "+1 512 428 4445"
type textarea "Submit a picture displaying address & food as Proof of Delivery. Envía una foto…"
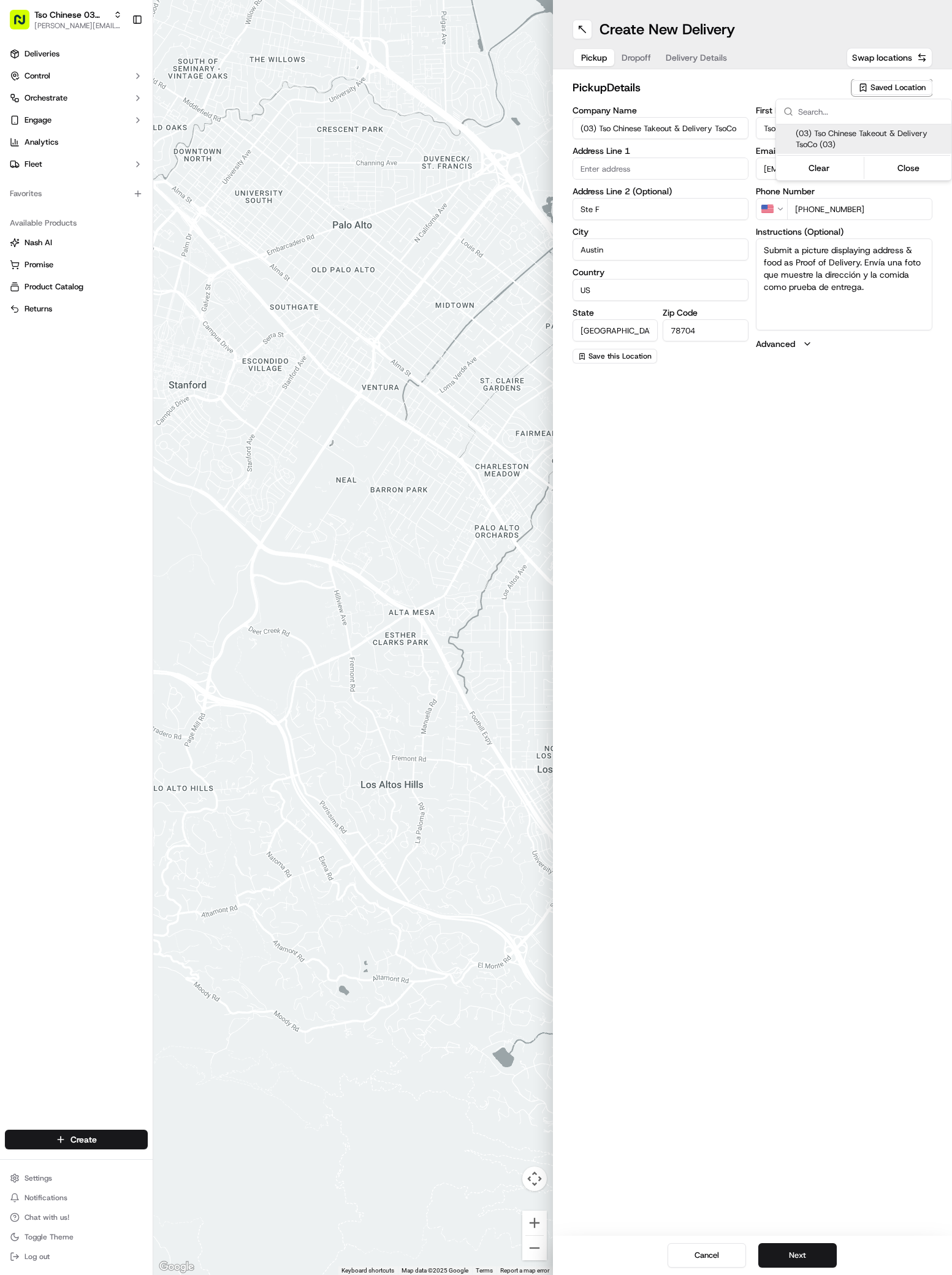
type input "2407 S Congress Ave"
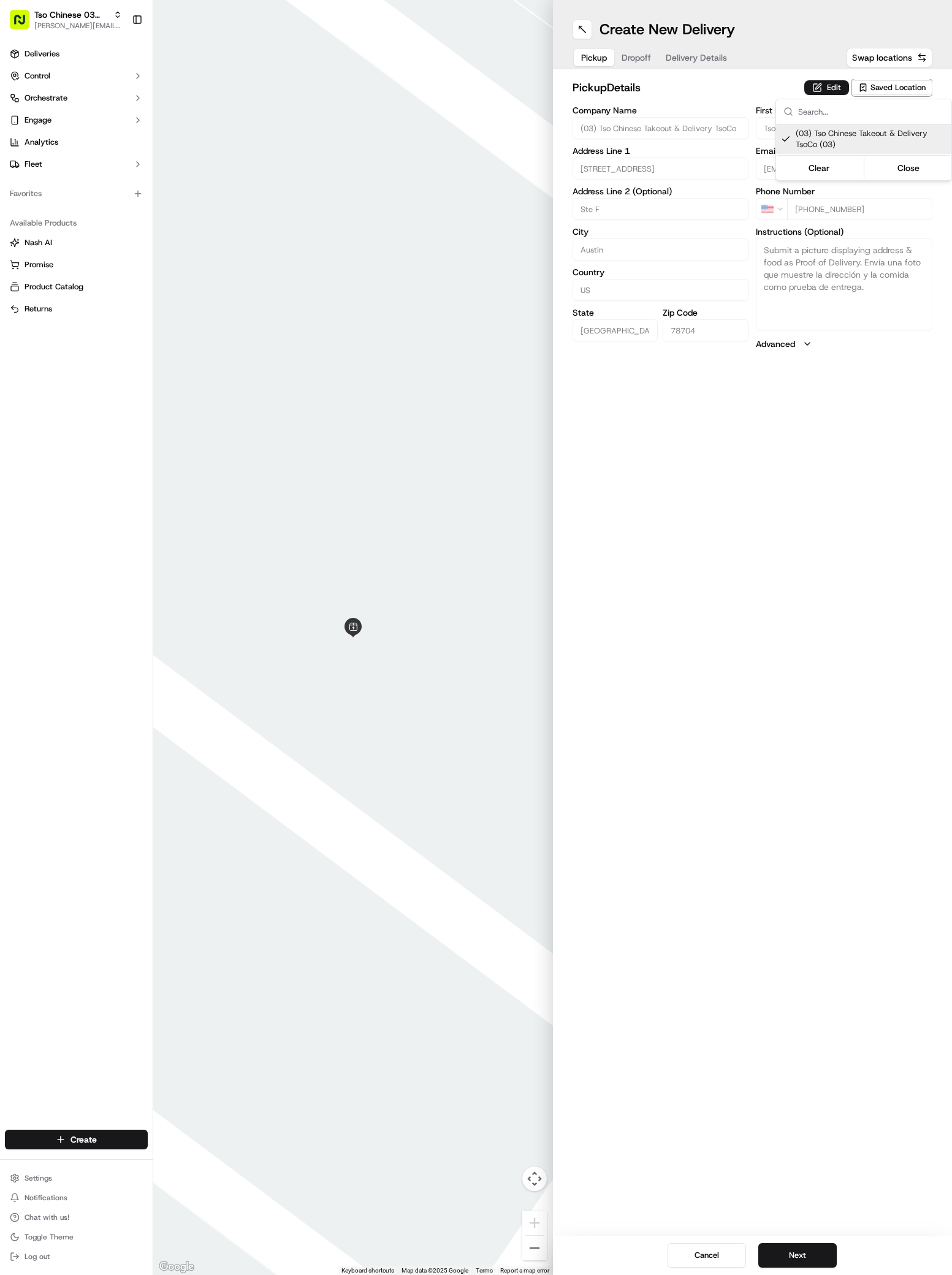
click at [817, 1245] on html "Tso Chinese 03 TsoCo antonia@tsochinese.com Toggle Sidebar Deliveries Control O…" at bounding box center [476, 637] width 952 height 1275
click at [817, 1253] on button "Next" at bounding box center [797, 1254] width 78 height 24
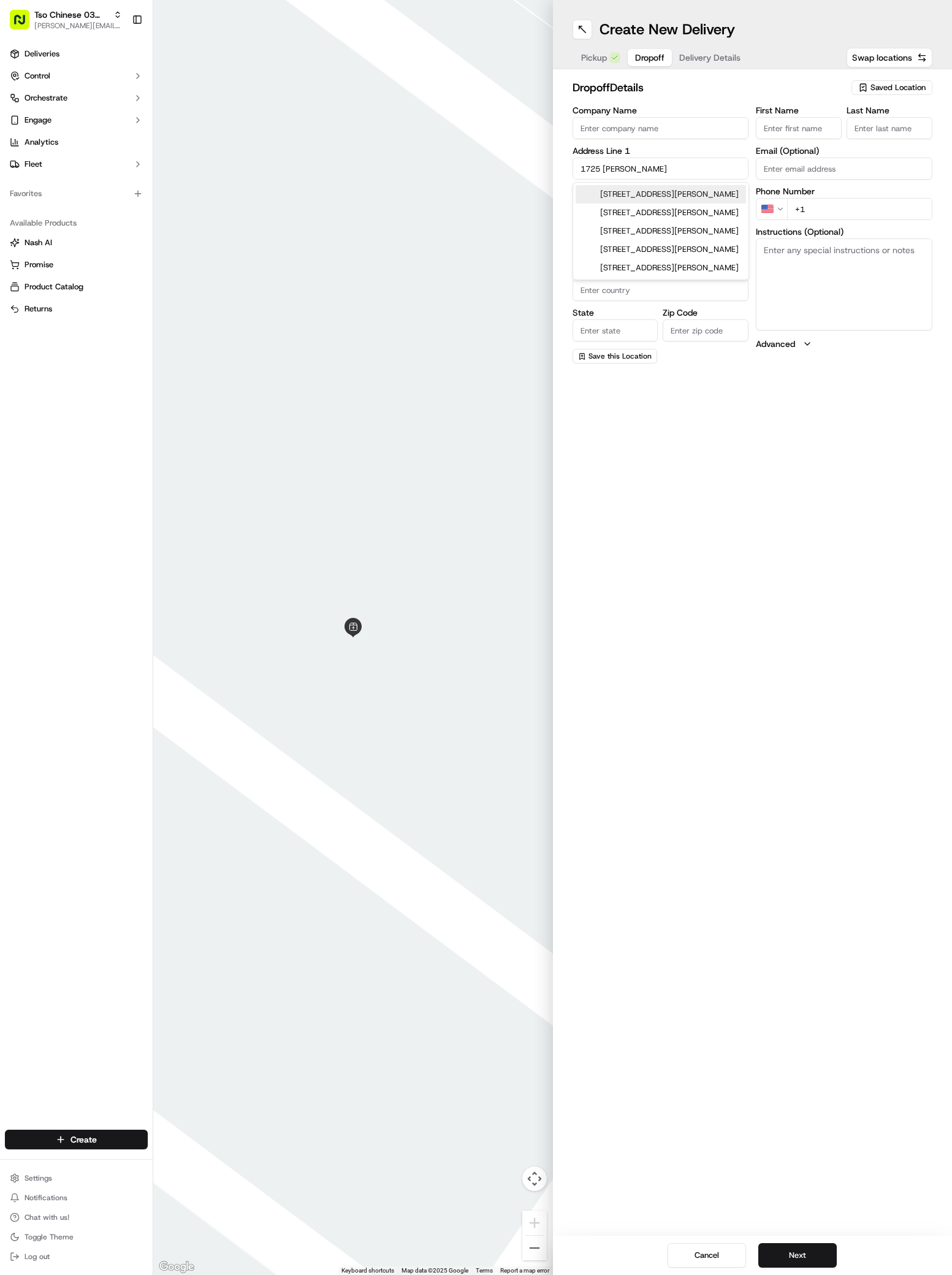
click at [691, 191] on div "1725 Toomey Road, Austin, TX" at bounding box center [660, 194] width 170 height 18
type input "1725 Toomey Rd, Austin, TX 78704, USA"
type input "Austin"
type input "United States"
type input "TX"
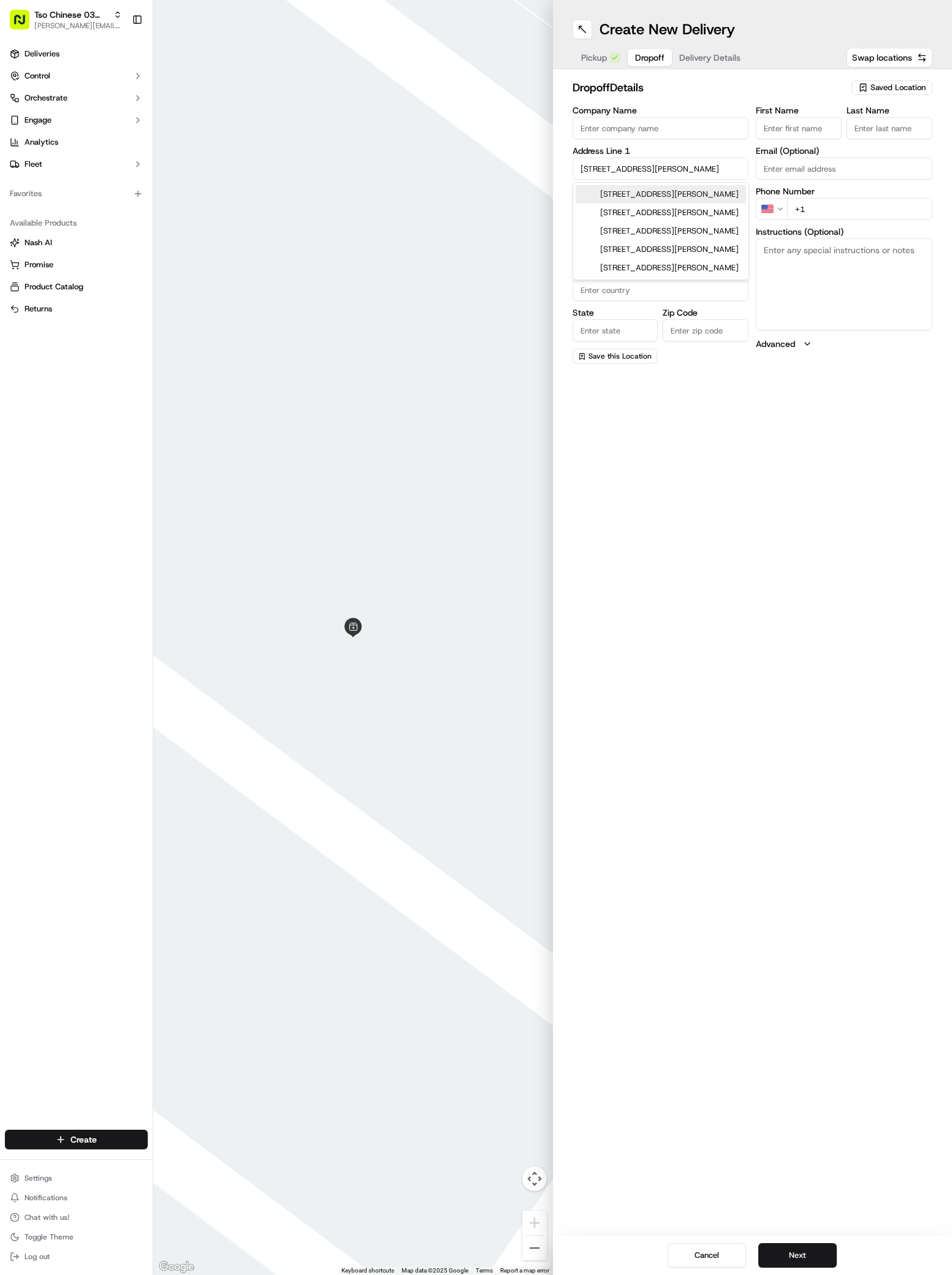
type input "78704"
type input "1725 Toomey Road"
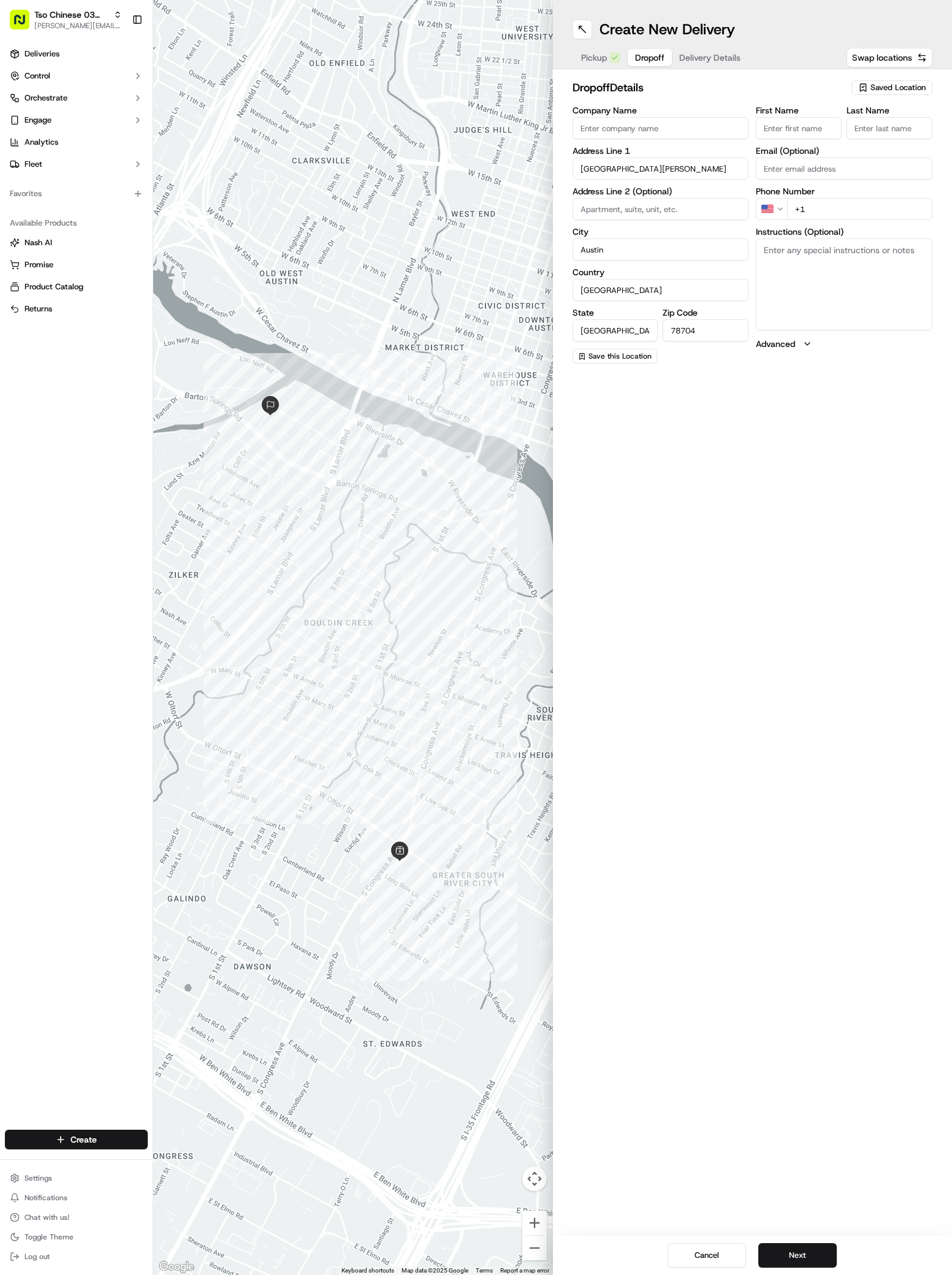
paste input "Adam Day"
type input "Adam Day"
type input "."
type input "+1 830 358 3850"
click at [786, 270] on textarea "Instructions (Optional)" at bounding box center [844, 284] width 176 height 92
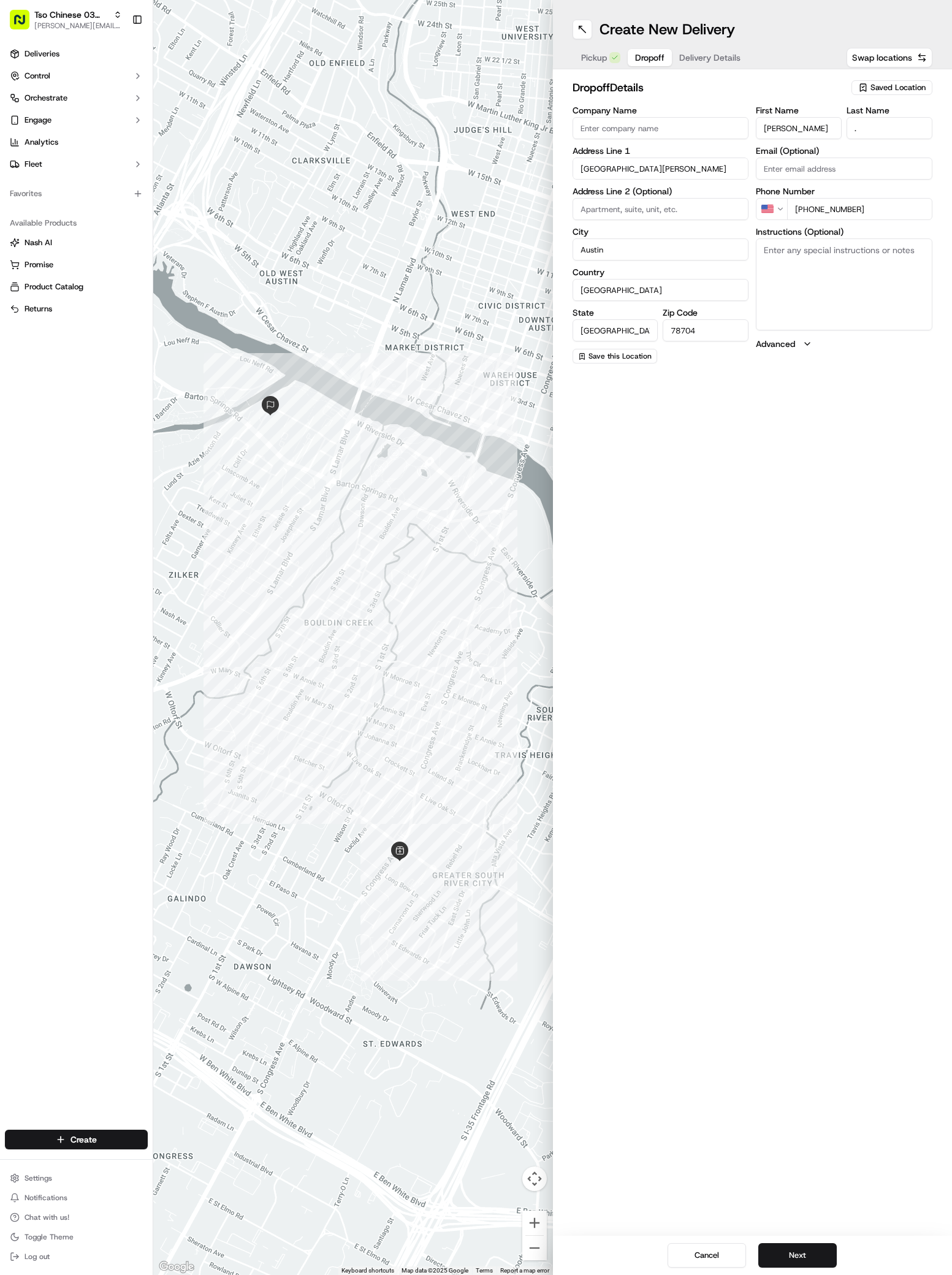
click at [786, 270] on textarea "Instructions (Optional)" at bounding box center [844, 284] width 176 height 92
paste textarea "Barton Springs Apartments"
type textarea "Barton Springs Apartments 210"
click at [801, 1254] on button "Next" at bounding box center [797, 1254] width 78 height 24
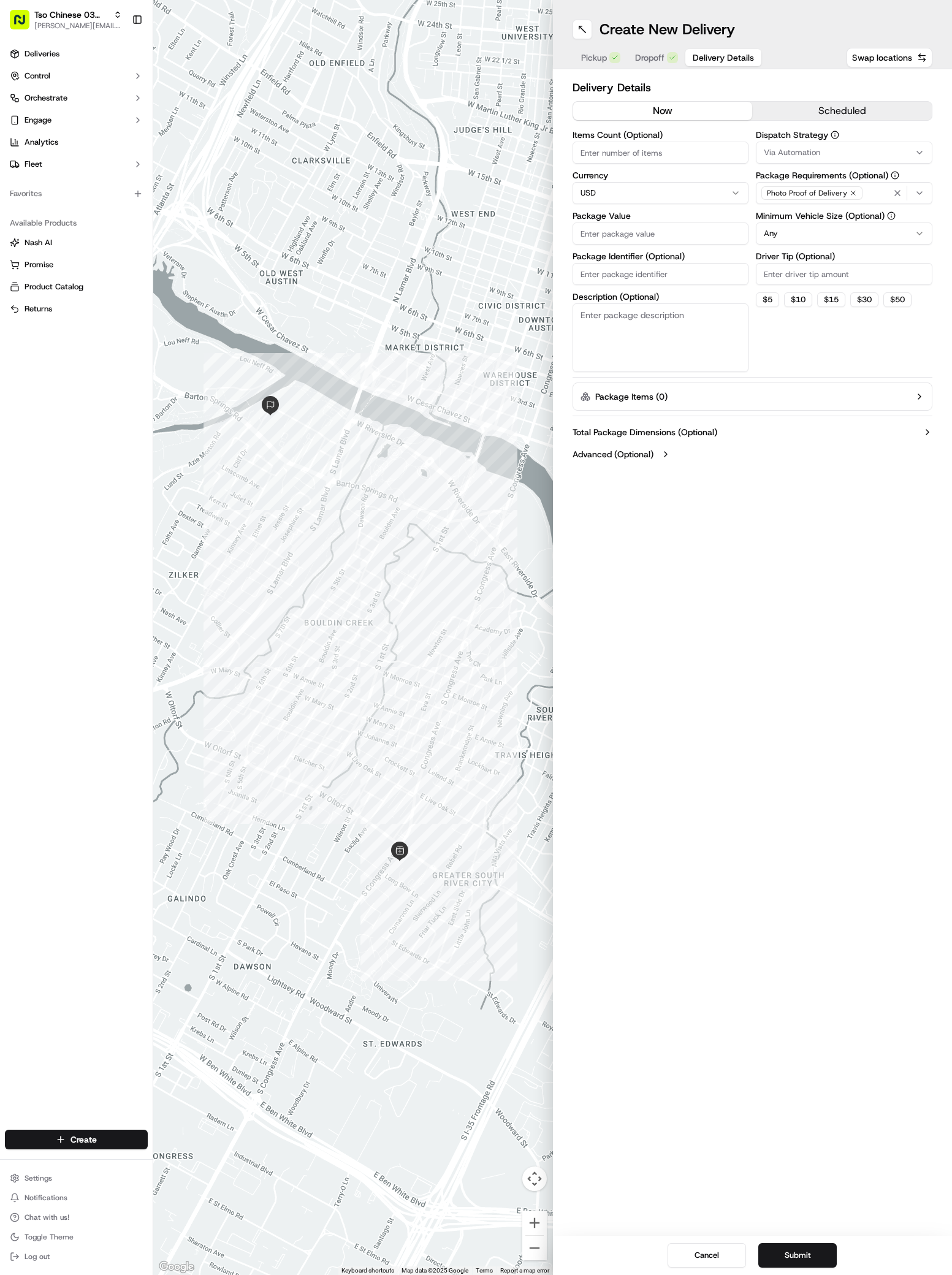
click at [797, 158] on button "Via Automation" at bounding box center [844, 152] width 176 height 22
click at [804, 211] on div "TsoCo Strategy" at bounding box center [844, 220] width 175 height 18
click at [756, 543] on html "Tso Chinese 03 TsoCo antonia@tsochinese.com Toggle Sidebar Deliveries Control O…" at bounding box center [476, 637] width 952 height 1275
click at [797, 280] on input "Driver Tip (Optional)" at bounding box center [844, 274] width 176 height 22
type input "2"
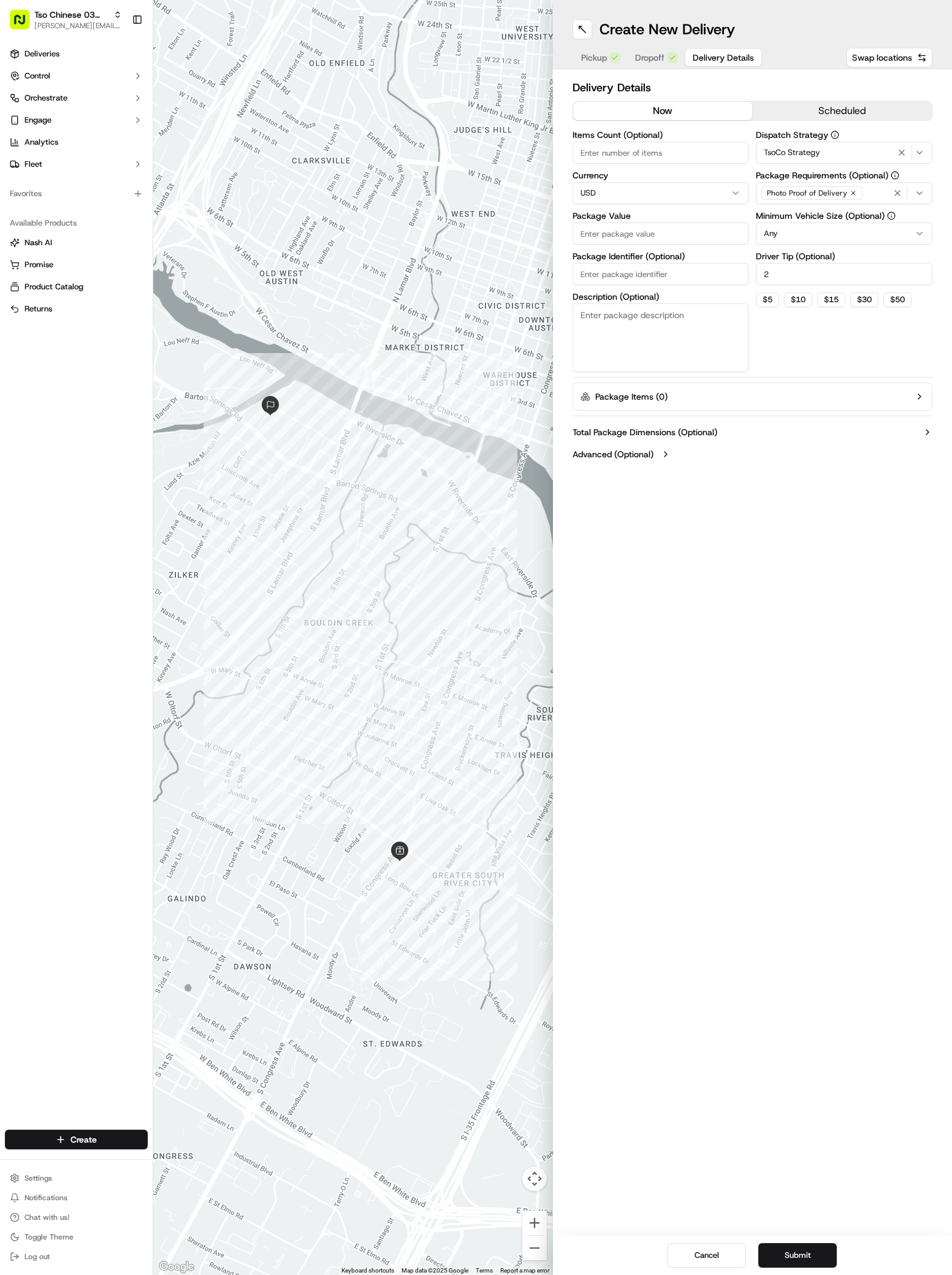
click at [697, 258] on label "Package Identifier (Optional)" at bounding box center [660, 256] width 176 height 9
click at [697, 263] on input "Package Identifier (Optional)" at bounding box center [660, 274] width 176 height 22
click at [691, 237] on input "Package Value" at bounding box center [660, 233] width 176 height 22
type input "39.62"
click at [614, 272] on input "Package Identifier (Optional)" at bounding box center [660, 274] width 176 height 22
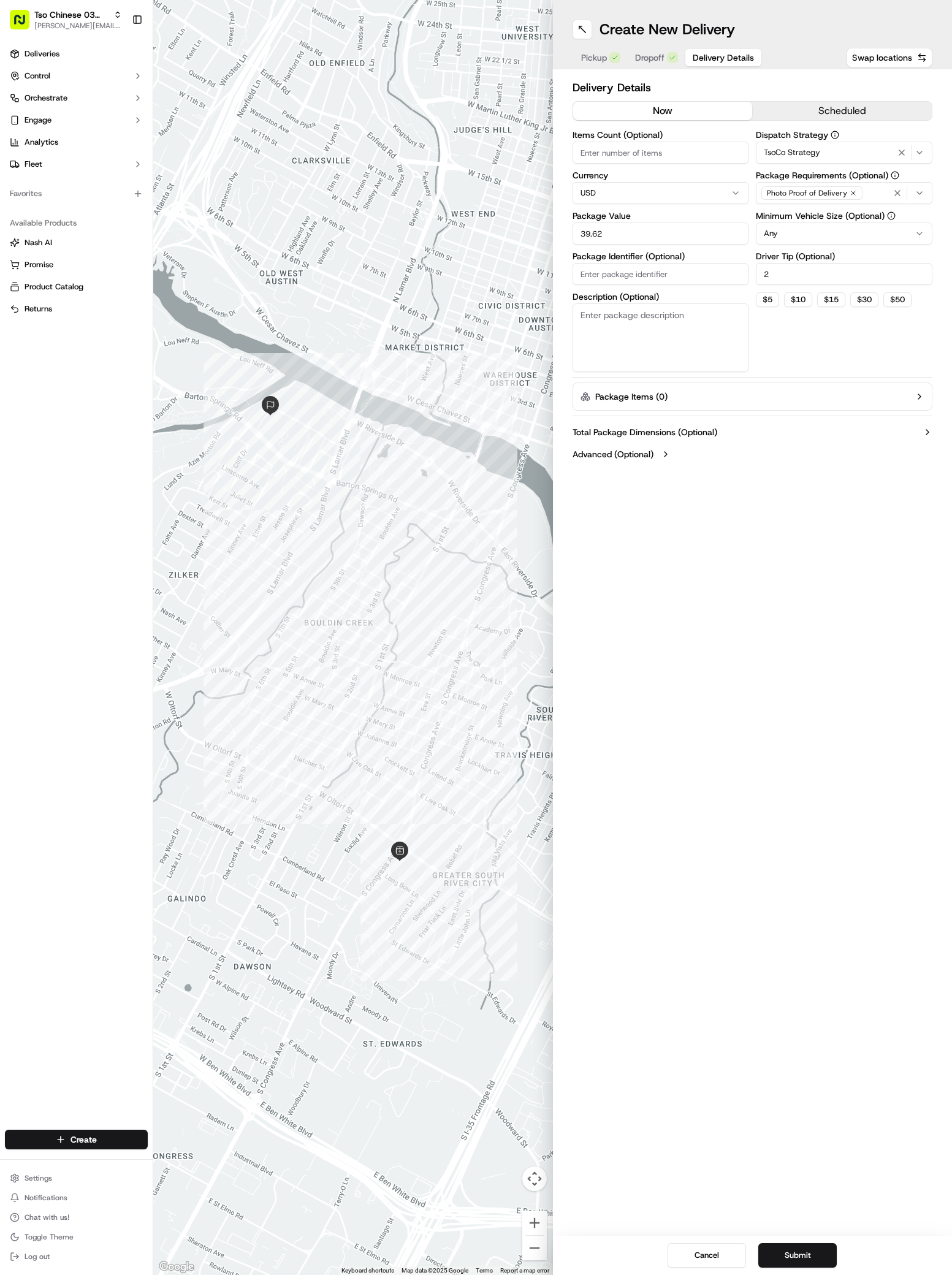
click at [614, 272] on input "Package Identifier (Optional)" at bounding box center [660, 274] width 176 height 22
paste input "5NYBDSG"
type input "5NYBDSG"
click at [804, 1261] on button "Submit" at bounding box center [797, 1254] width 78 height 24
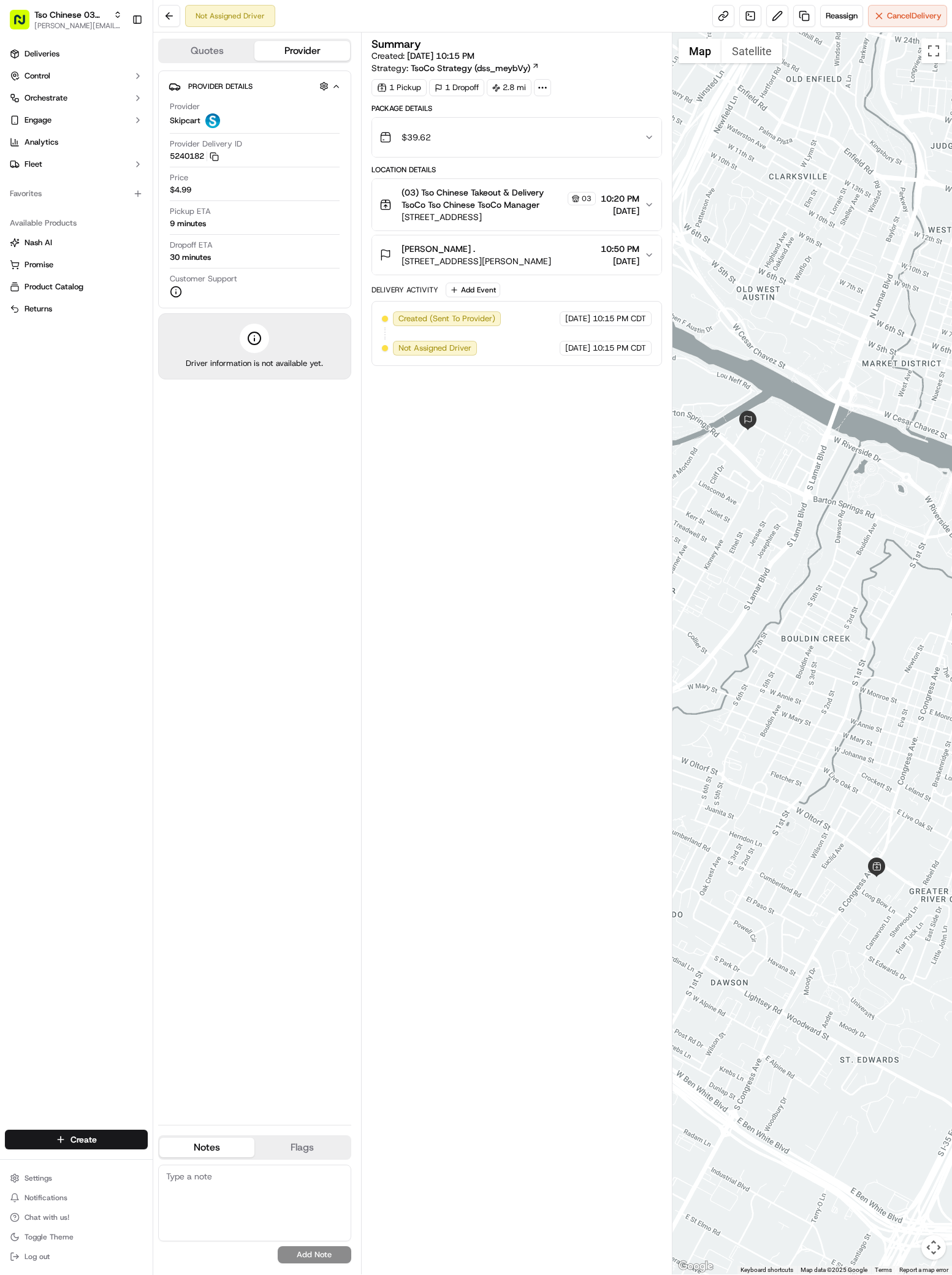
click at [64, 38] on div "Tso Chinese 03 TsoCo antonia@tsochinese.com Toggle Sidebar" at bounding box center [76, 20] width 153 height 40
click at [58, 50] on span "Deliveries" at bounding box center [41, 54] width 35 height 11
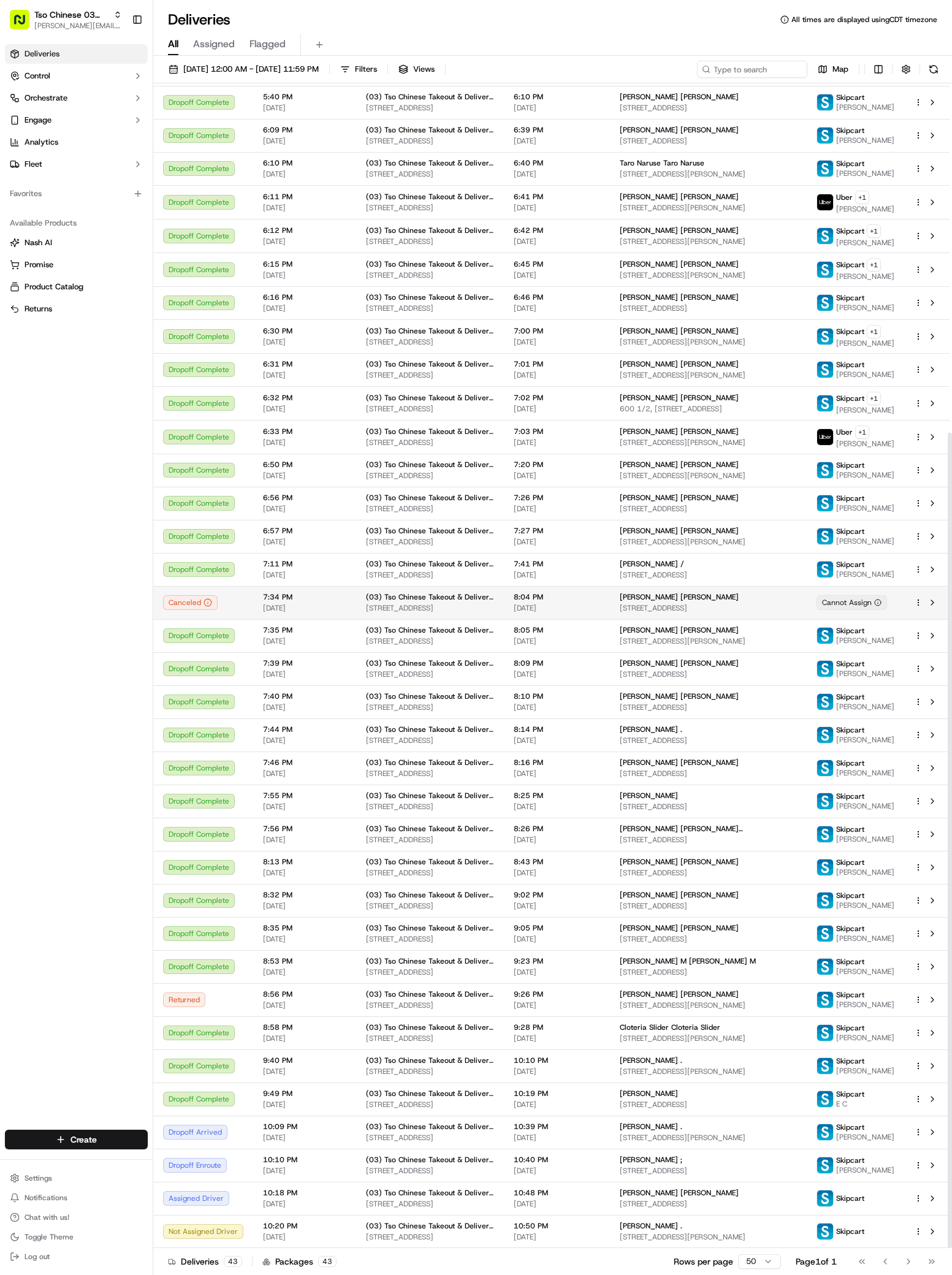
scroll to position [498, 0]
click at [567, 1204] on span "09/19/2025" at bounding box center [557, 1203] width 86 height 10
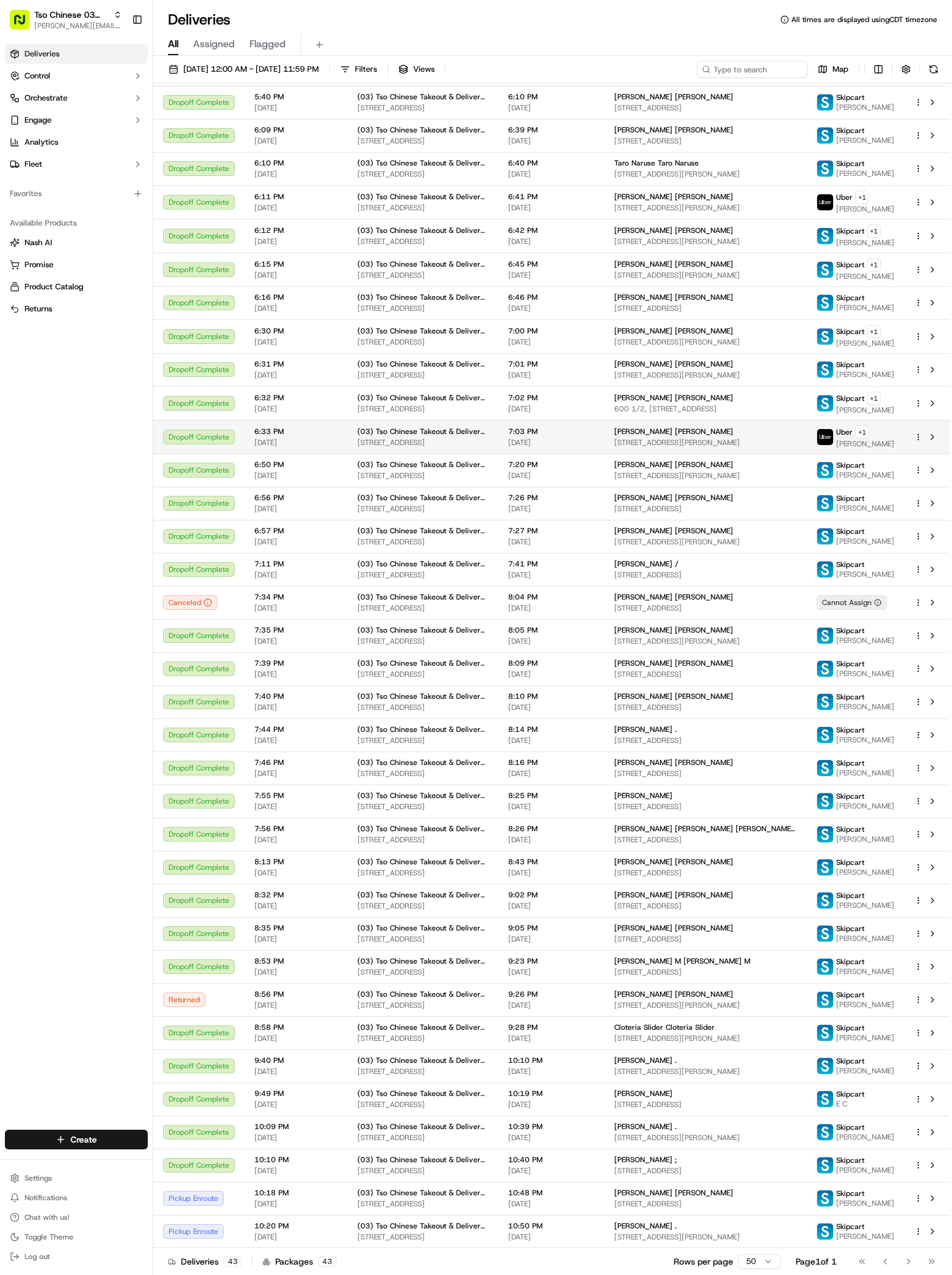
scroll to position [465, 0]
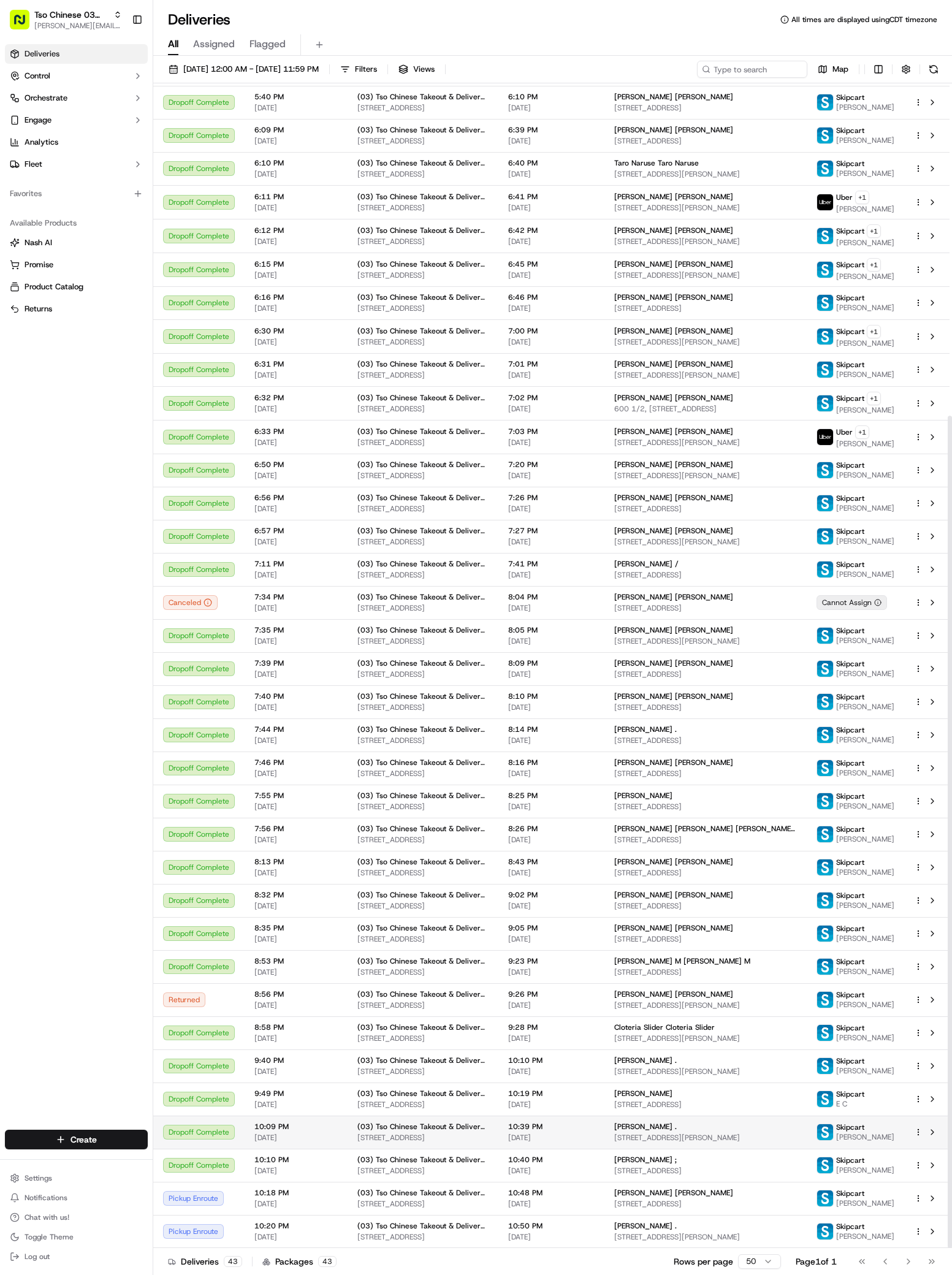
click at [621, 1141] on td "Aaron Schoen . 4427 Gillis St, Austin, TX 78745, USA" at bounding box center [705, 1132] width 202 height 33
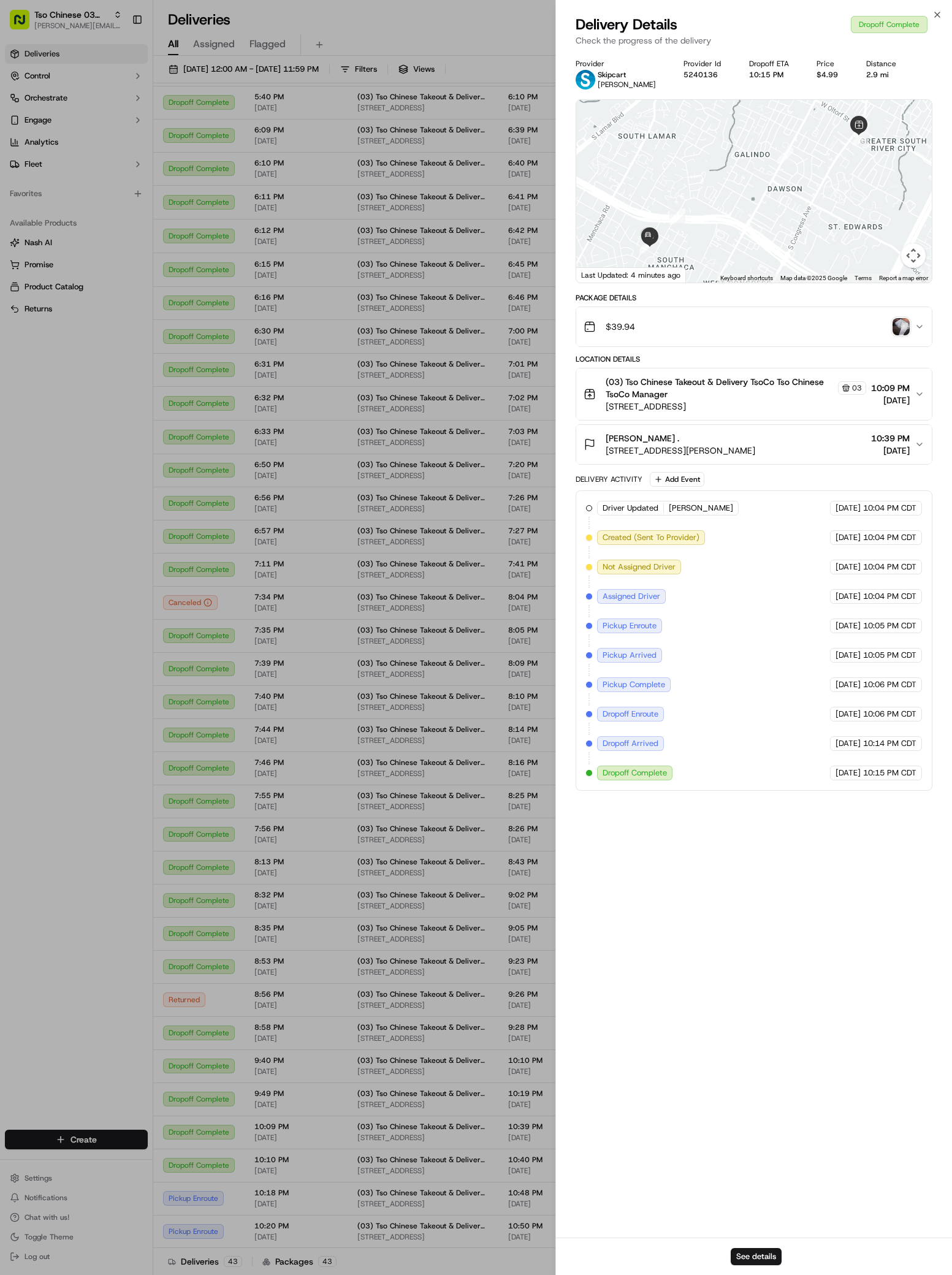
click at [903, 333] on img "button" at bounding box center [901, 327] width 17 height 17
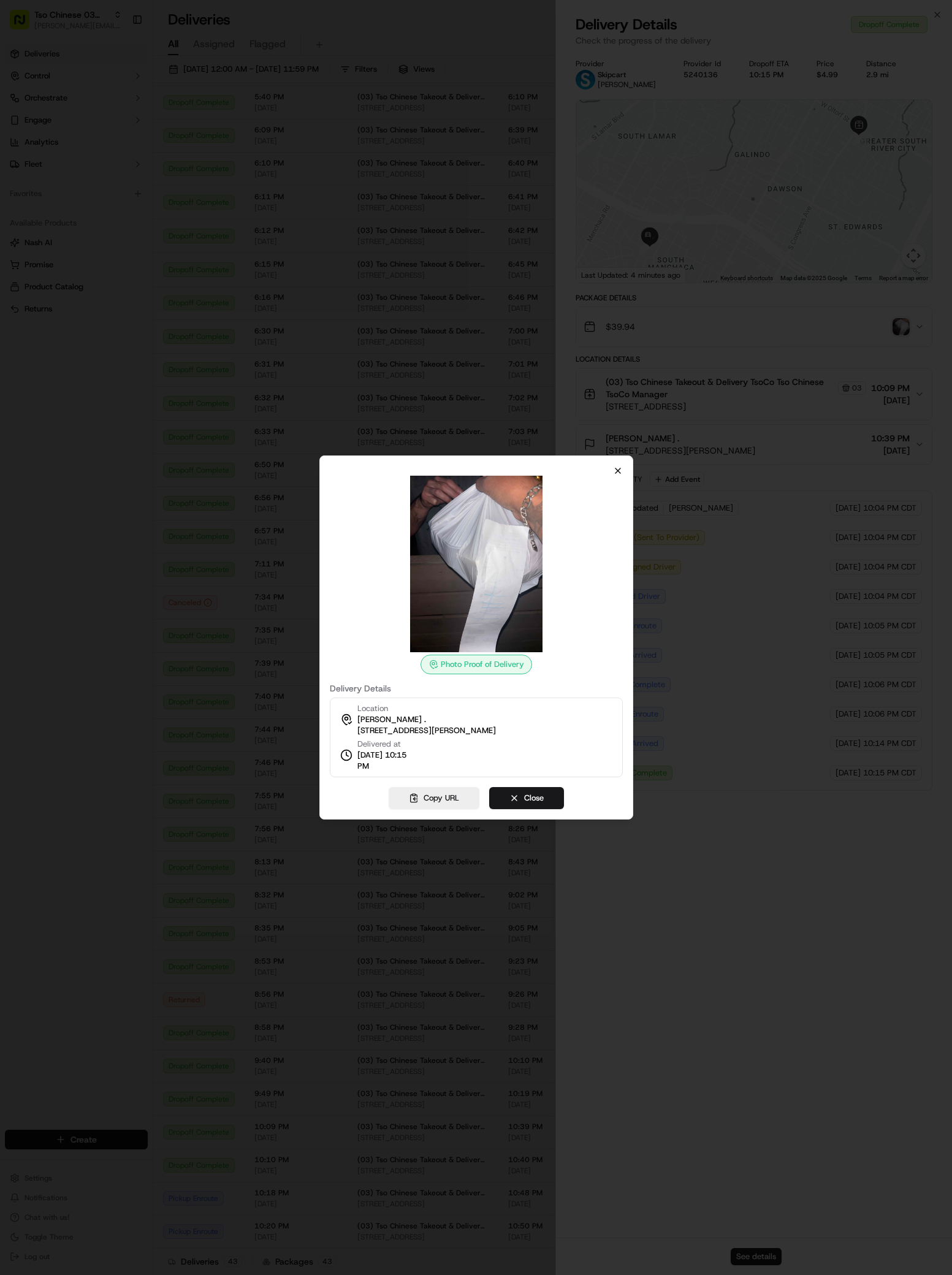
click at [613, 470] on icon "button" at bounding box center [617, 471] width 10 height 10
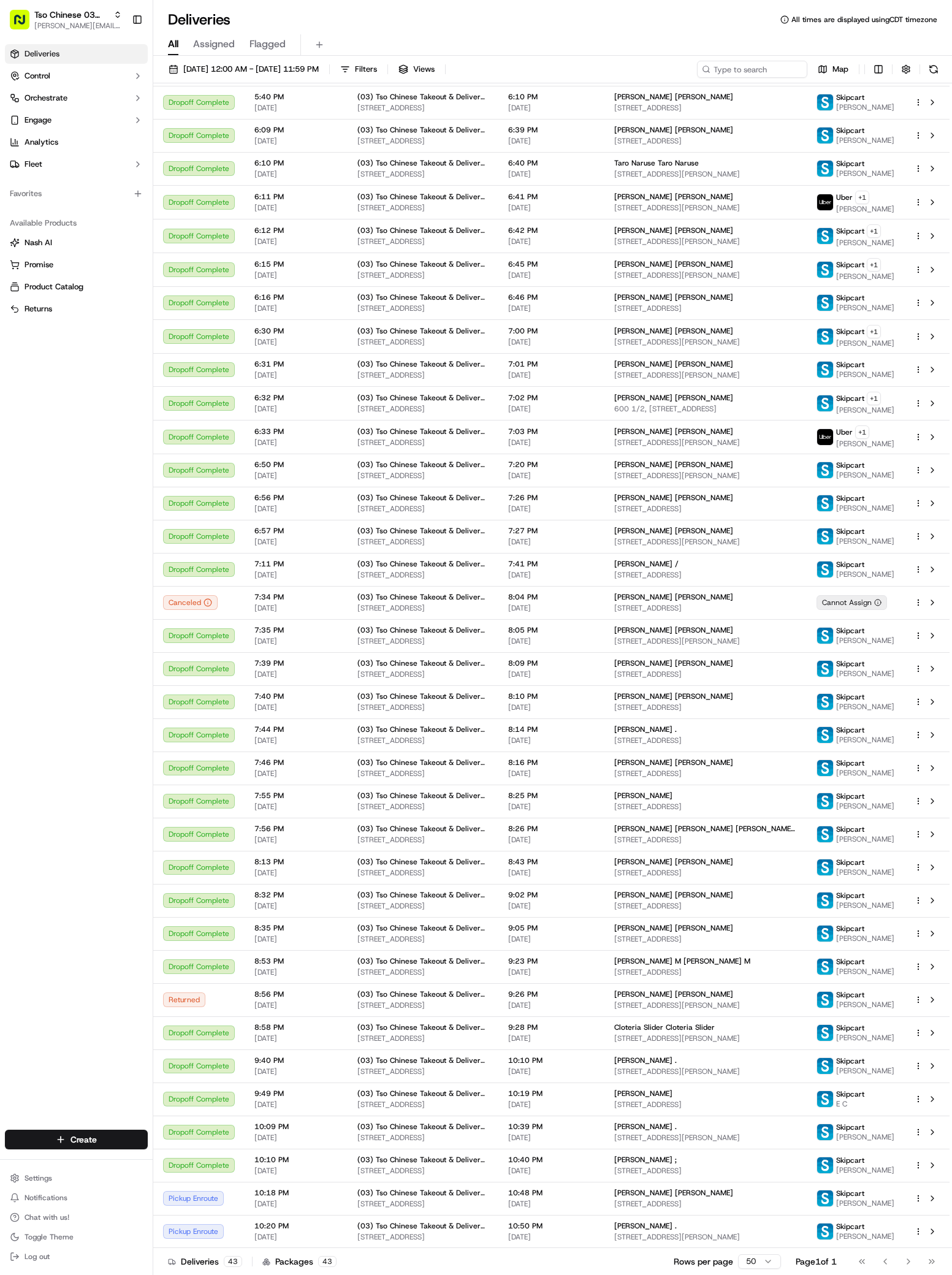
click at [10, 926] on div "Deliveries Control Orchestrate Engage Analytics Fleet Favorites Available Produ…" at bounding box center [76, 579] width 153 height 1081
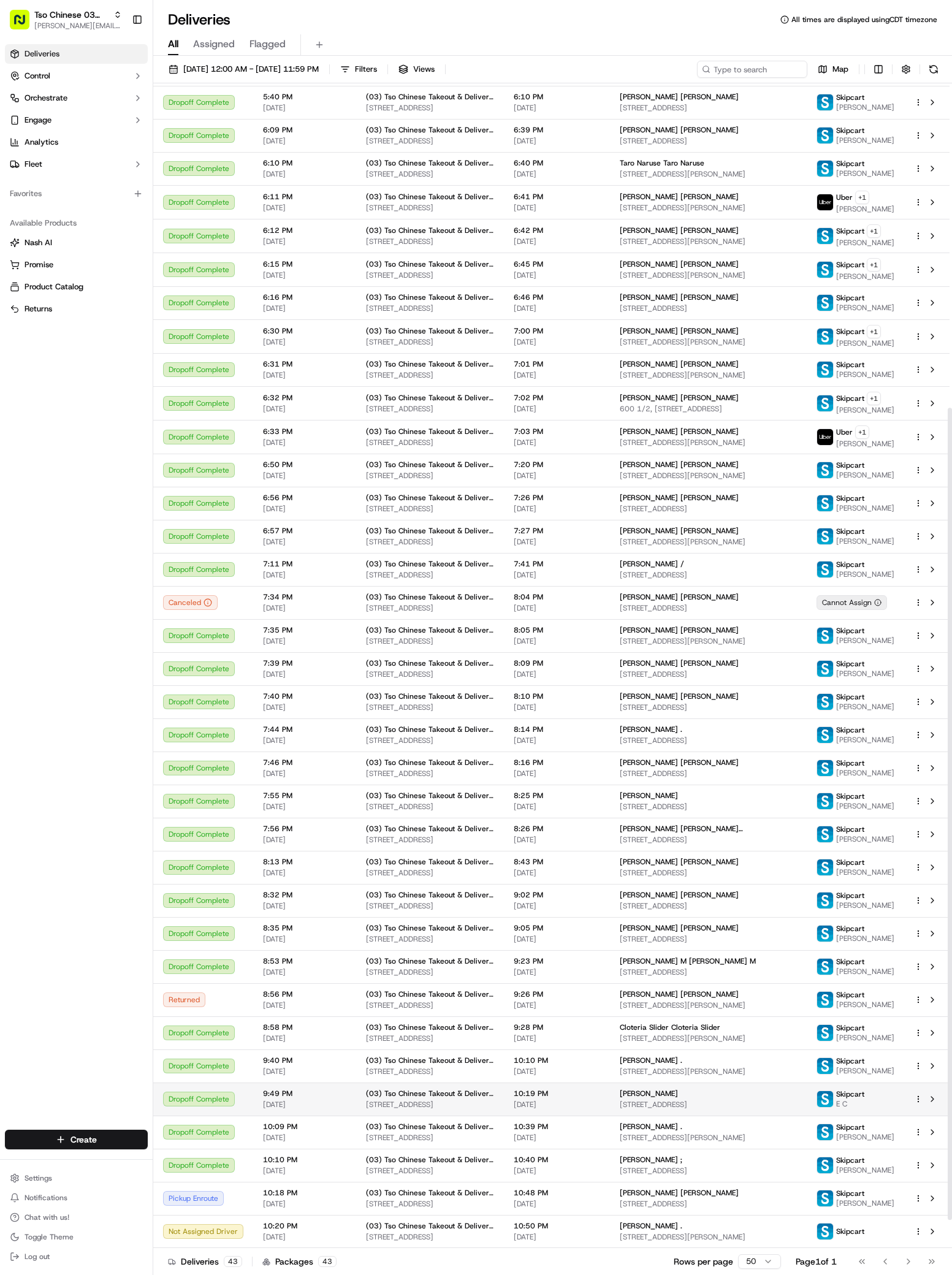
scroll to position [506, 0]
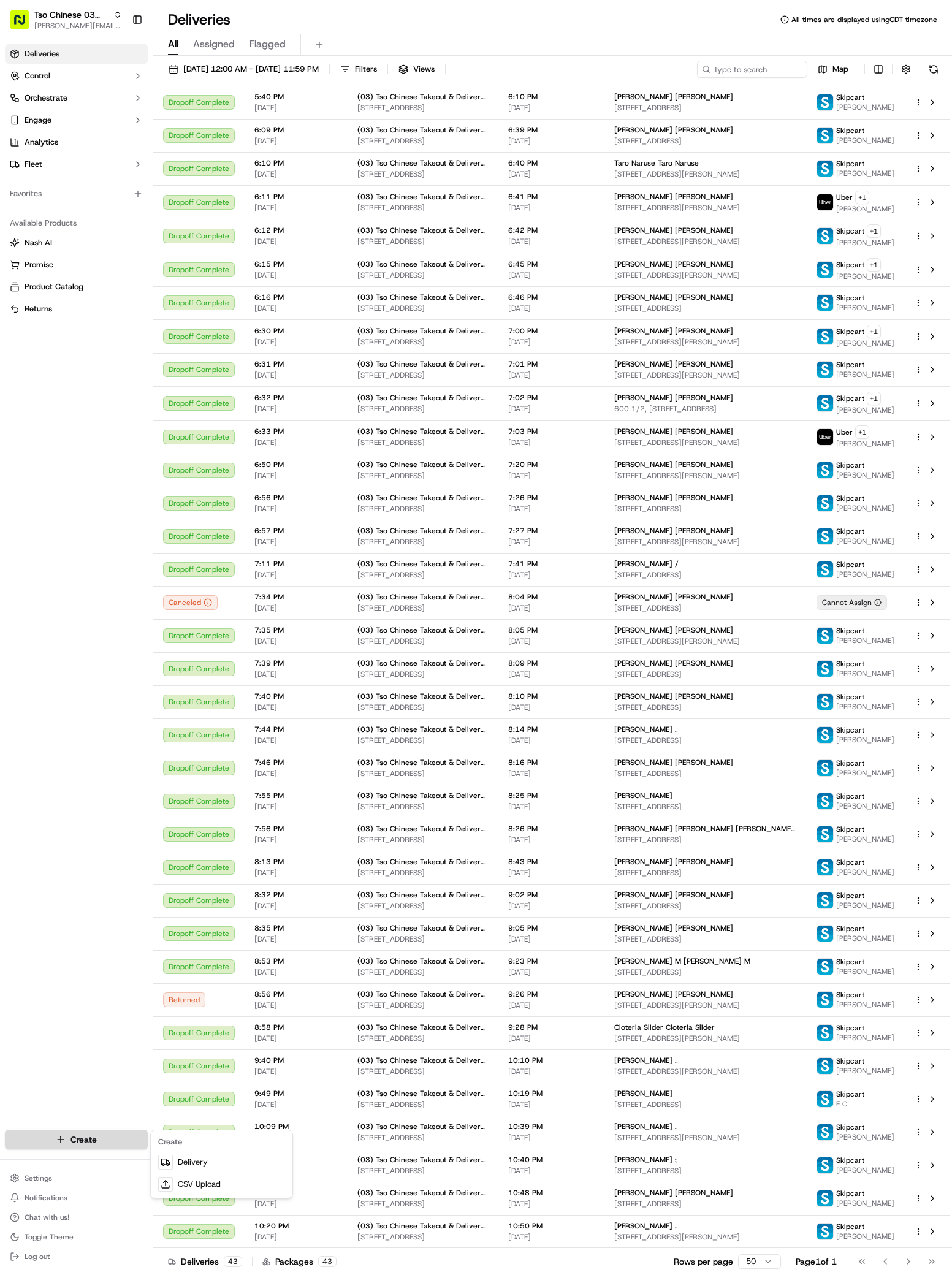
click at [101, 1145] on html "Tso Chinese 03 TsoCo antonia@tsochinese.com Toggle Sidebar Deliveries Control O…" at bounding box center [476, 637] width 952 height 1275
click at [202, 1160] on link "Delivery" at bounding box center [221, 1162] width 137 height 22
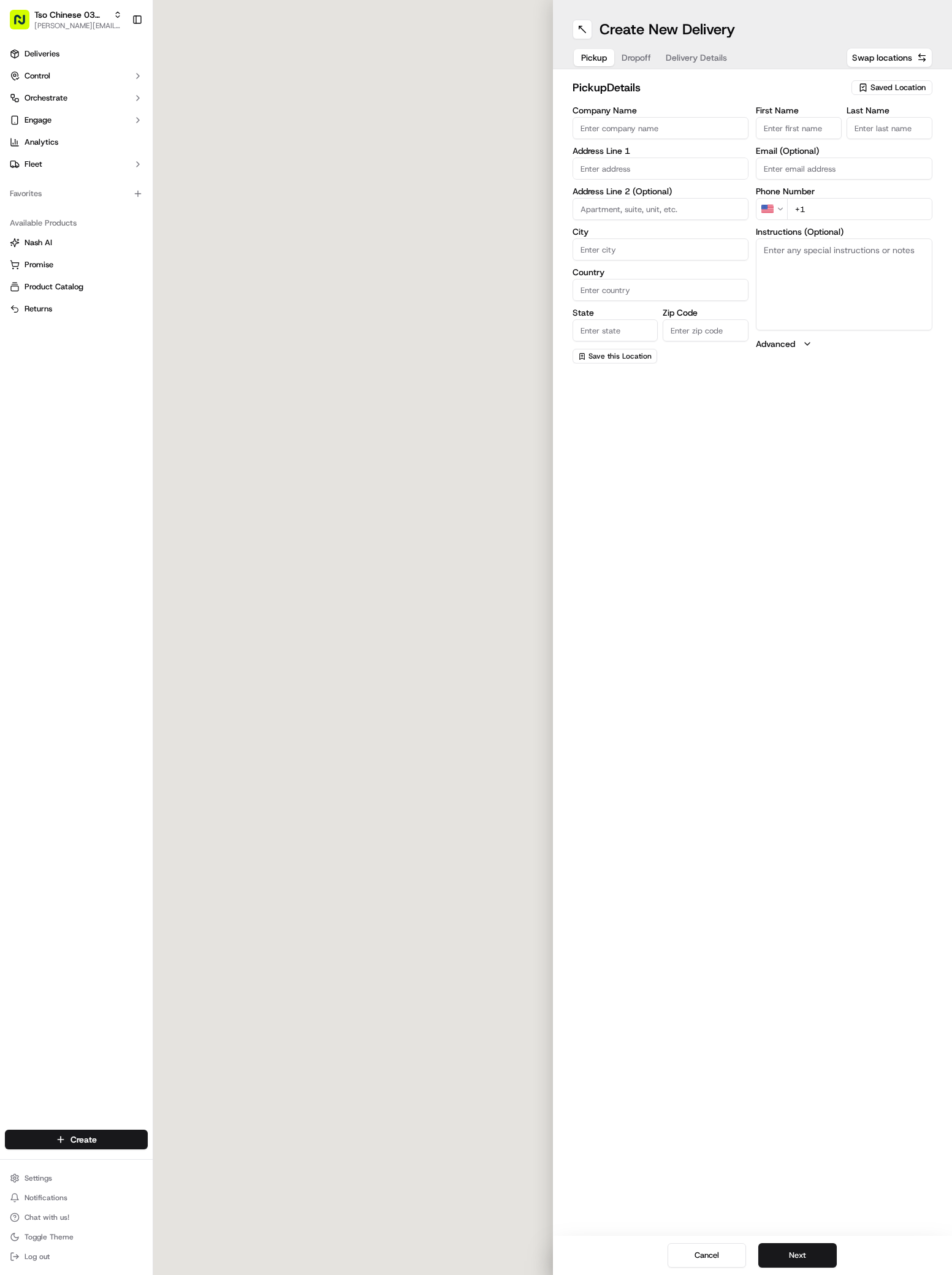
drag, startPoint x: 202, startPoint y: 1160, endPoint x: 305, endPoint y: 828, distance: 347.6
click at [292, 858] on div at bounding box center [353, 637] width 400 height 1275
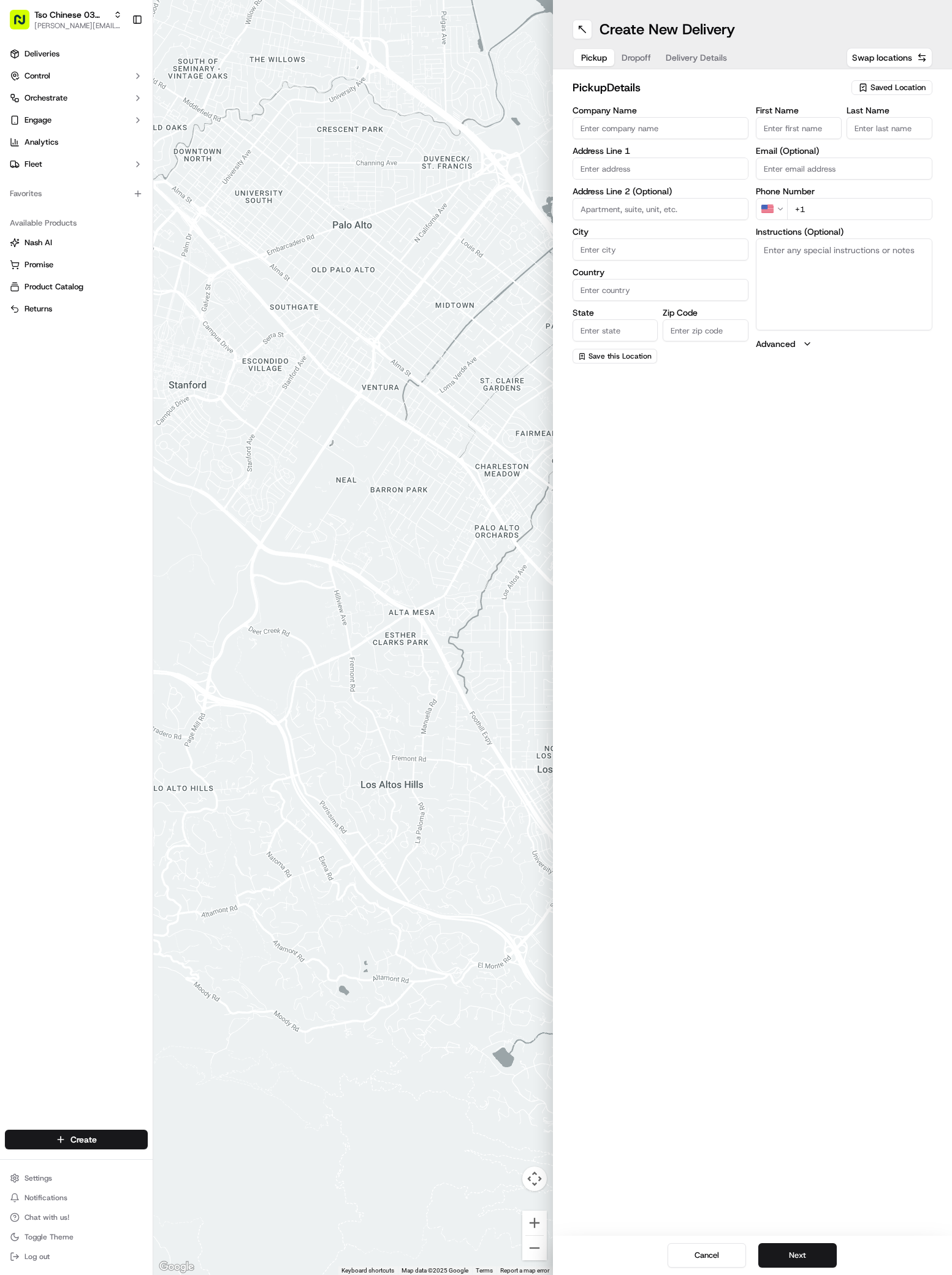
click at [891, 86] on span "Saved Location" at bounding box center [897, 87] width 55 height 11
click at [885, 136] on span "(03) Tso Chinese Takeout & Delivery TsoCo (03)" at bounding box center [871, 139] width 151 height 22
type input "(03) Tso Chinese Takeout & Delivery TsoCo"
type input "Ste F"
type input "Austin"
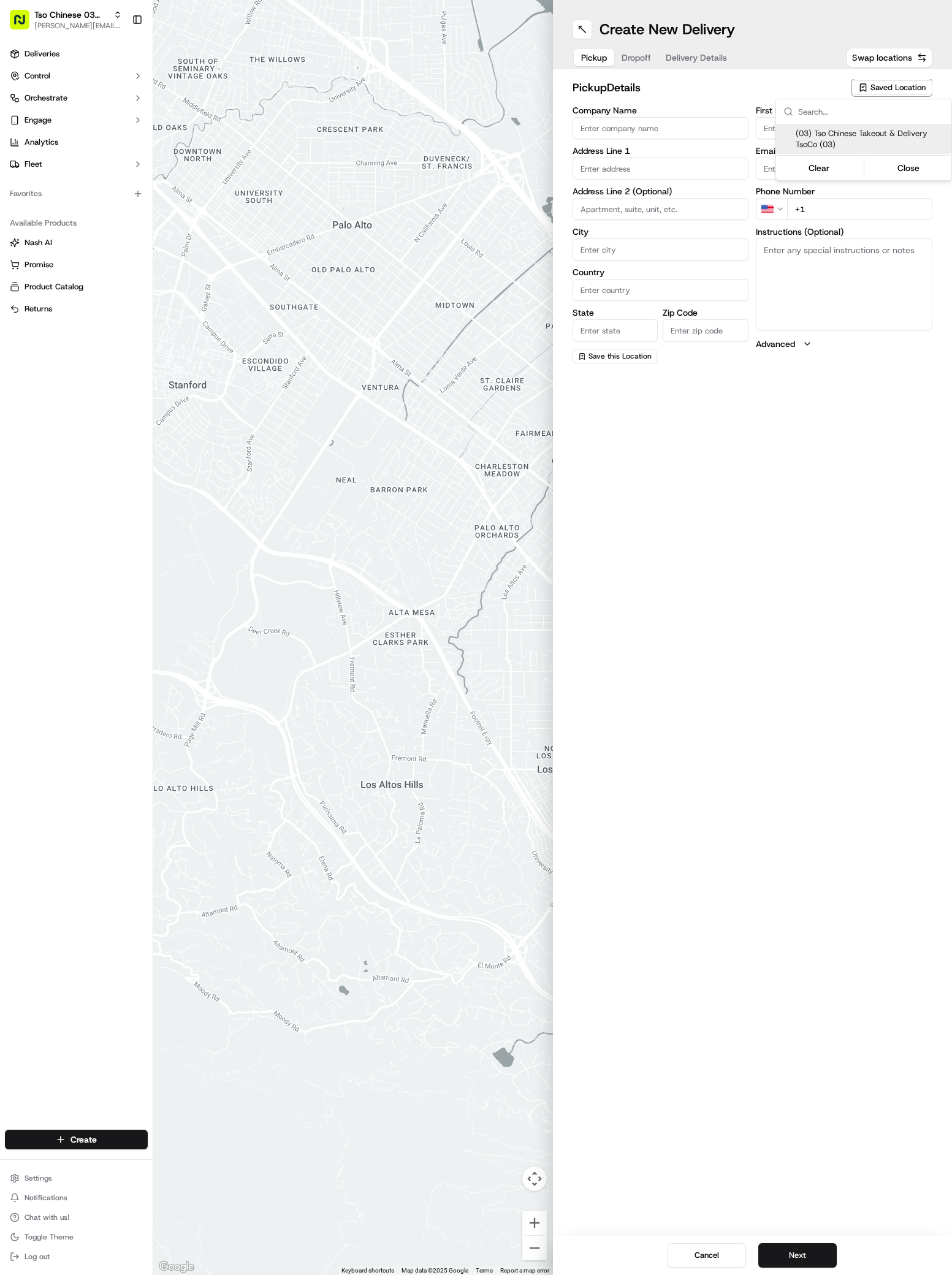
type input "US"
type input "TX"
type input "78704"
type input "Tso Chinese"
type input "TsoCo Manager"
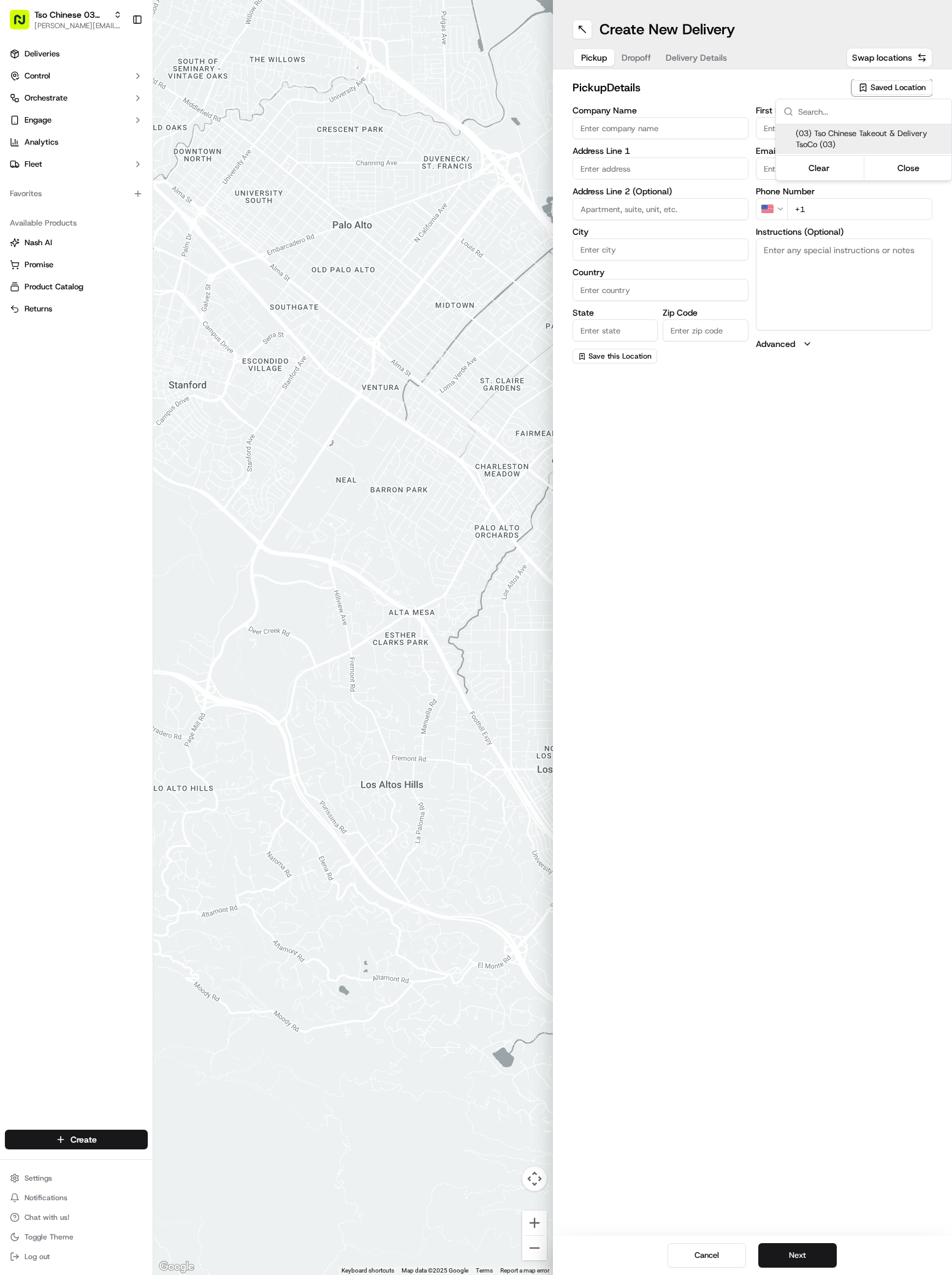
type input "tsocostore@tsochinese.com"
type input "+1 512 428 4445"
type textarea "Submit a picture displaying address & food as Proof of Delivery. Envía una foto…"
type input "2407 S Congress Ave"
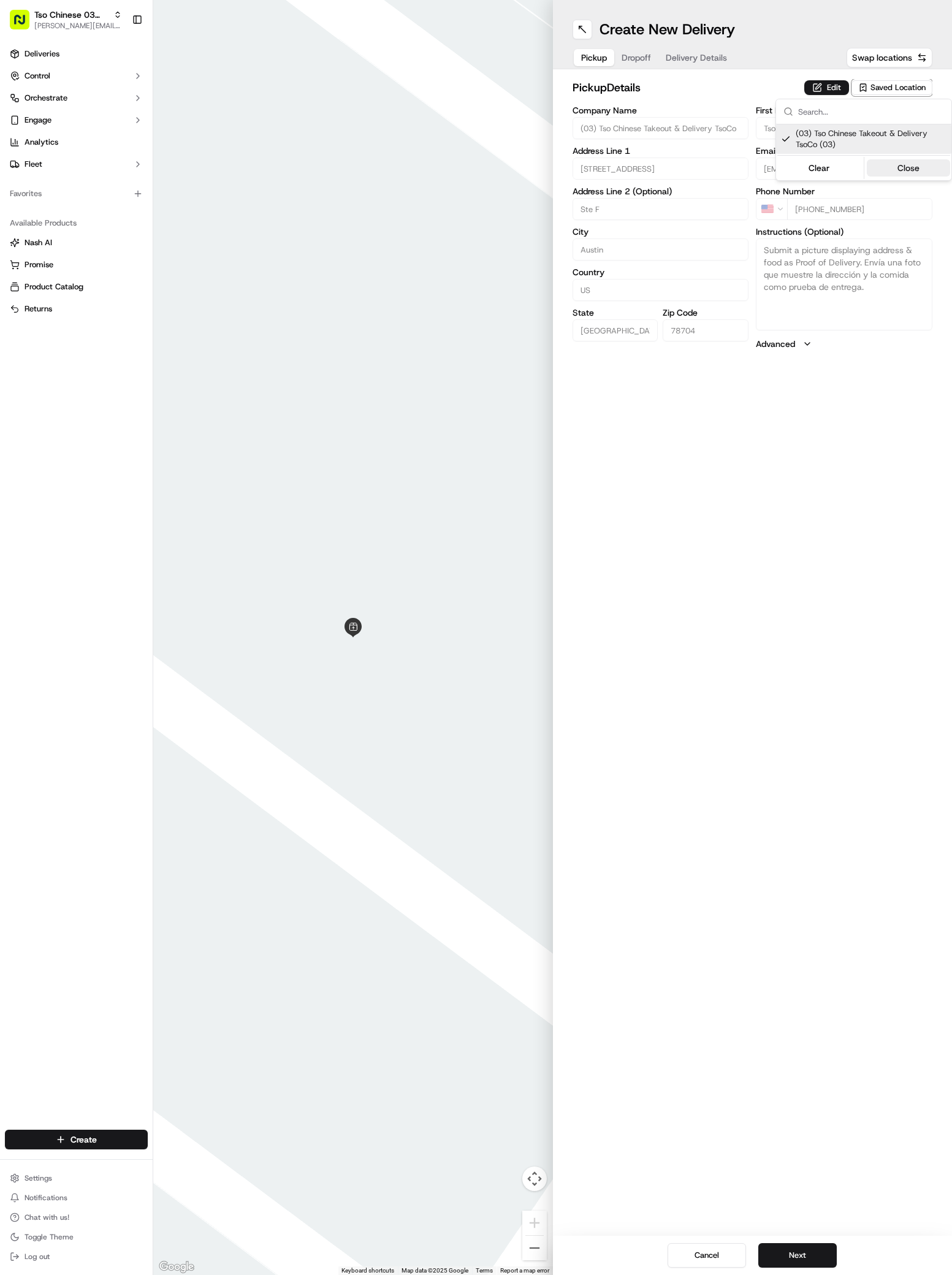
click at [894, 169] on button "Close" at bounding box center [908, 167] width 84 height 17
click at [637, 54] on span "Dropoff" at bounding box center [636, 58] width 30 height 13
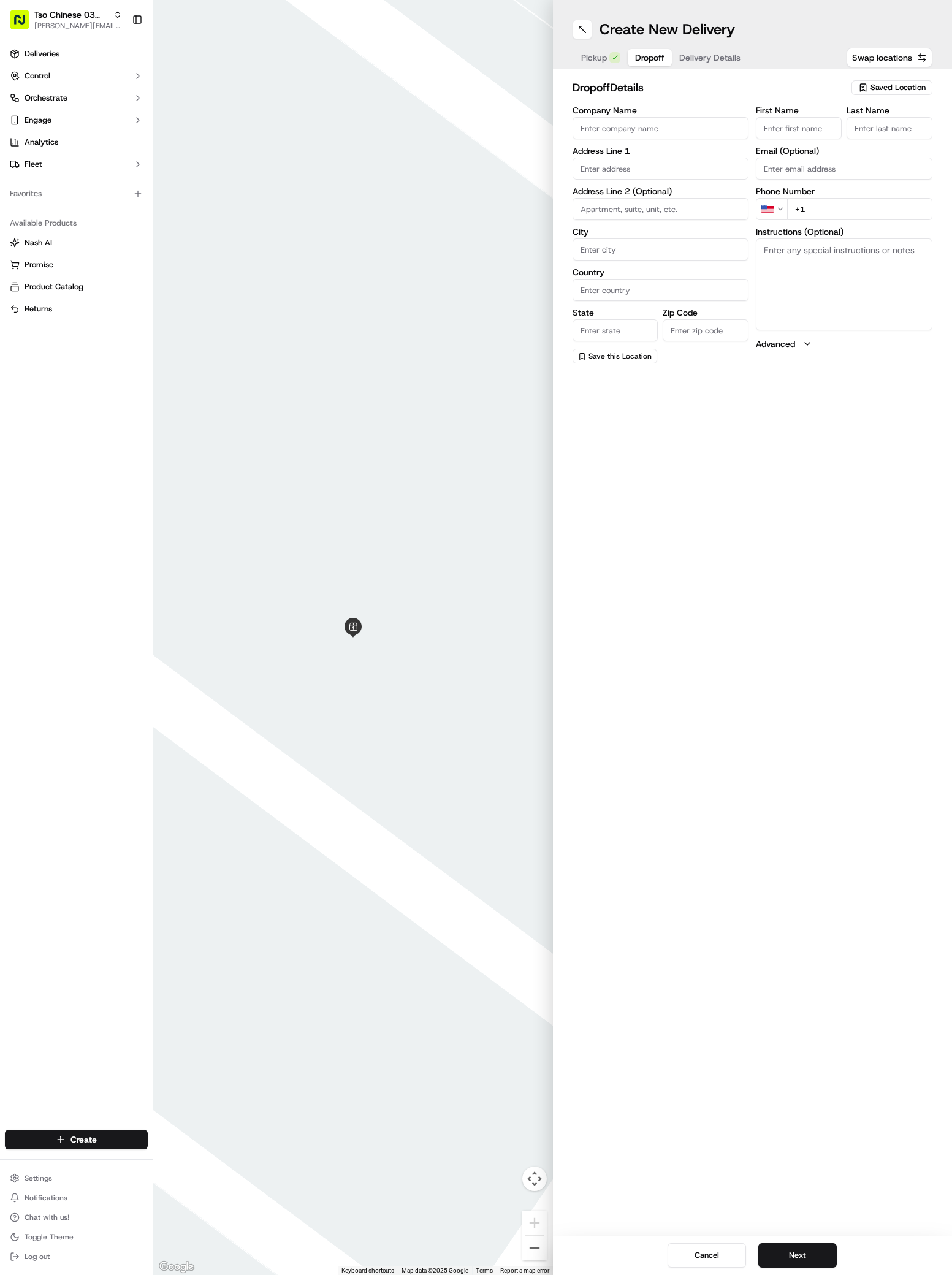
paste input "3816 S Lamar Blvd"
click at [668, 170] on input "3816 S Lamar Blvd" at bounding box center [660, 168] width 176 height 22
click at [667, 197] on div "3816 S Lamar Blvd, Austin, TX" at bounding box center [660, 194] width 170 height 18
type input "3816 South Lamar Boulevard"
type input "Austin"
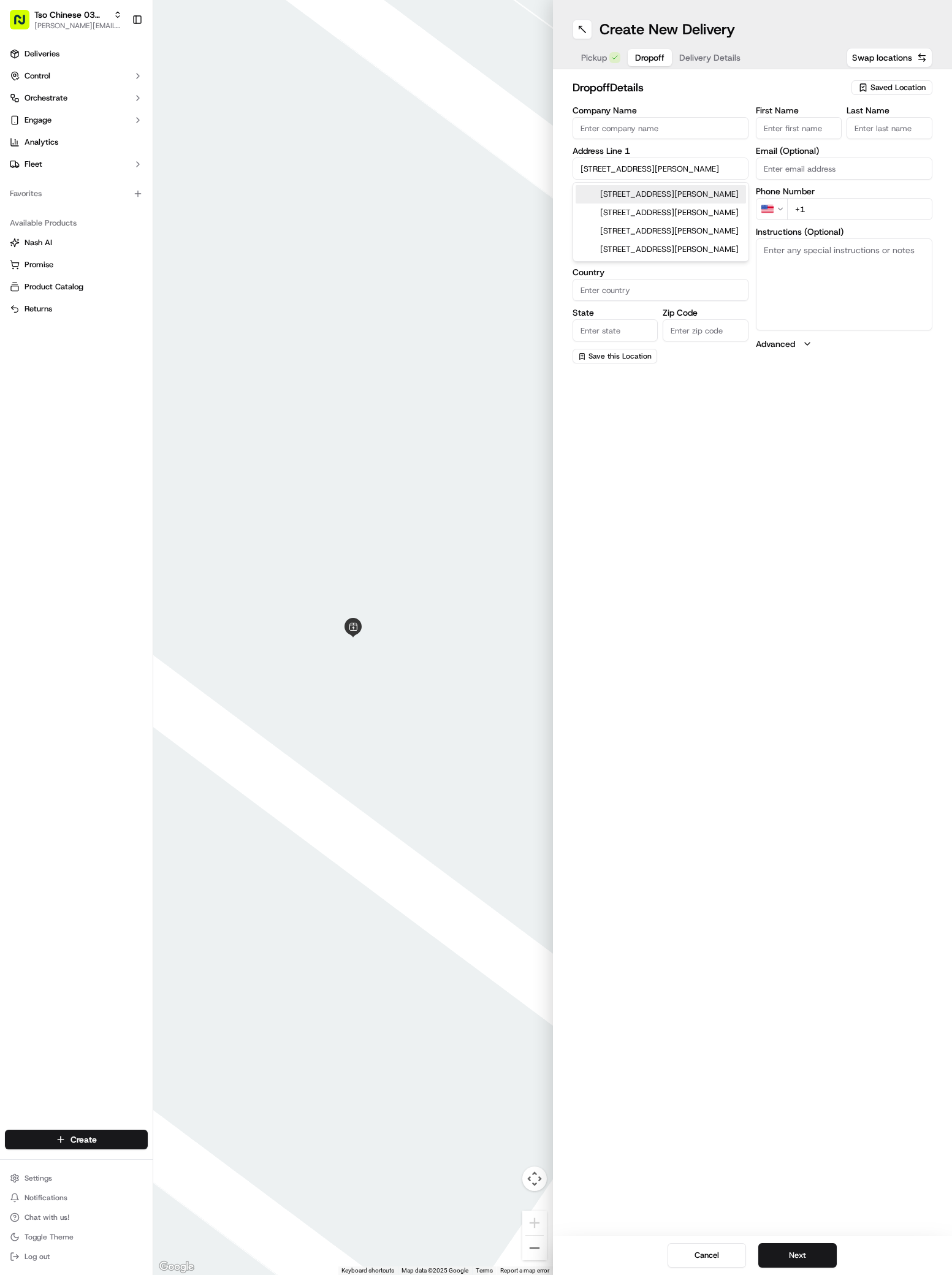
type input "United States"
type input "TX"
type input "78704"
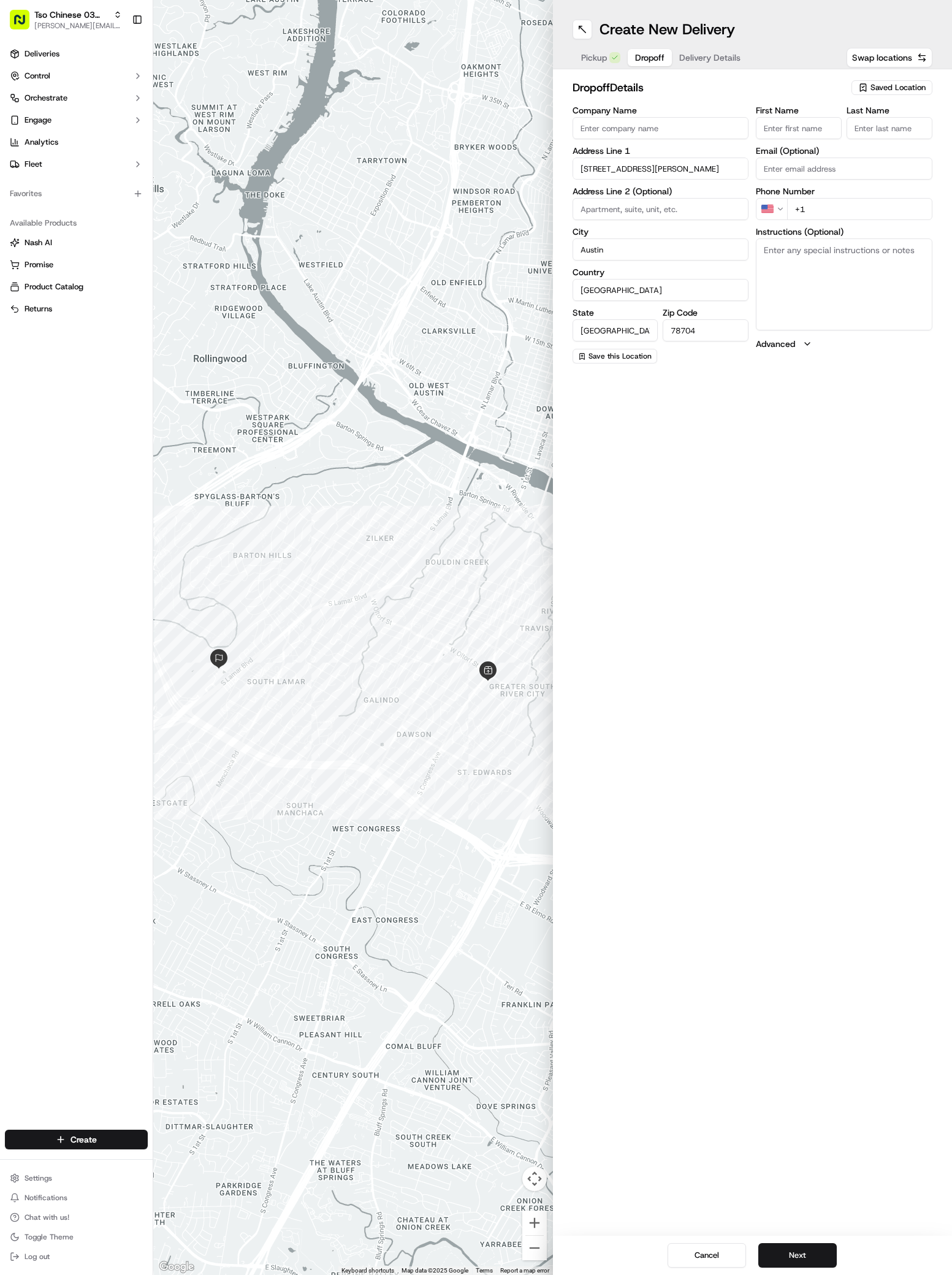
click at [595, 130] on input "Company Name" at bounding box center [660, 128] width 176 height 22
paste input "Alli Hettrich"
type input "Alli Hettrich"
type input ","
type input "/"
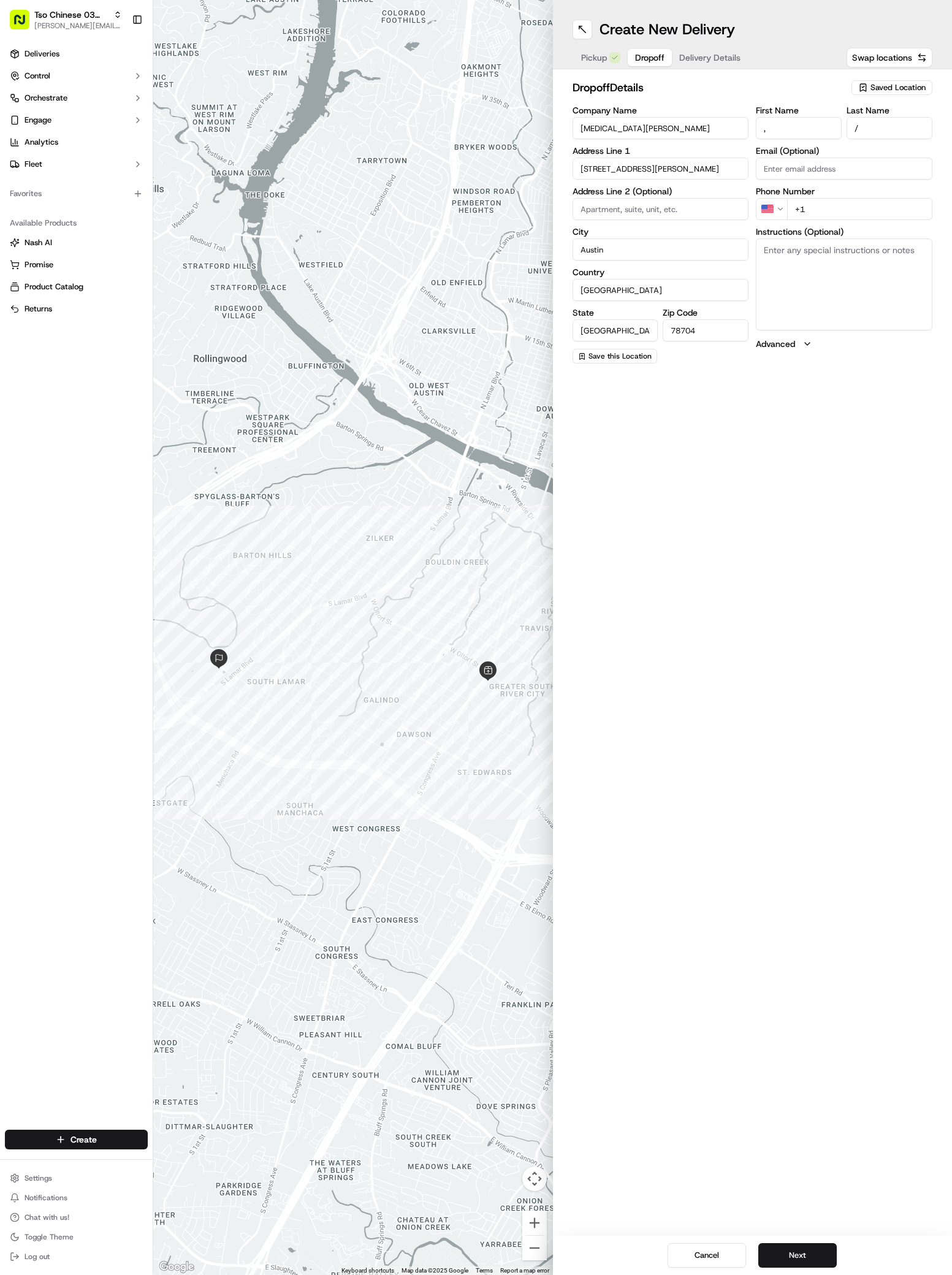
click at [821, 123] on input "," at bounding box center [798, 128] width 85 height 22
paste input "Alli Hettrich"
type input "Alli Hettrich"
click at [830, 208] on input "+1" at bounding box center [859, 209] width 145 height 22
click at [825, 209] on input "+1" at bounding box center [859, 209] width 145 height 22
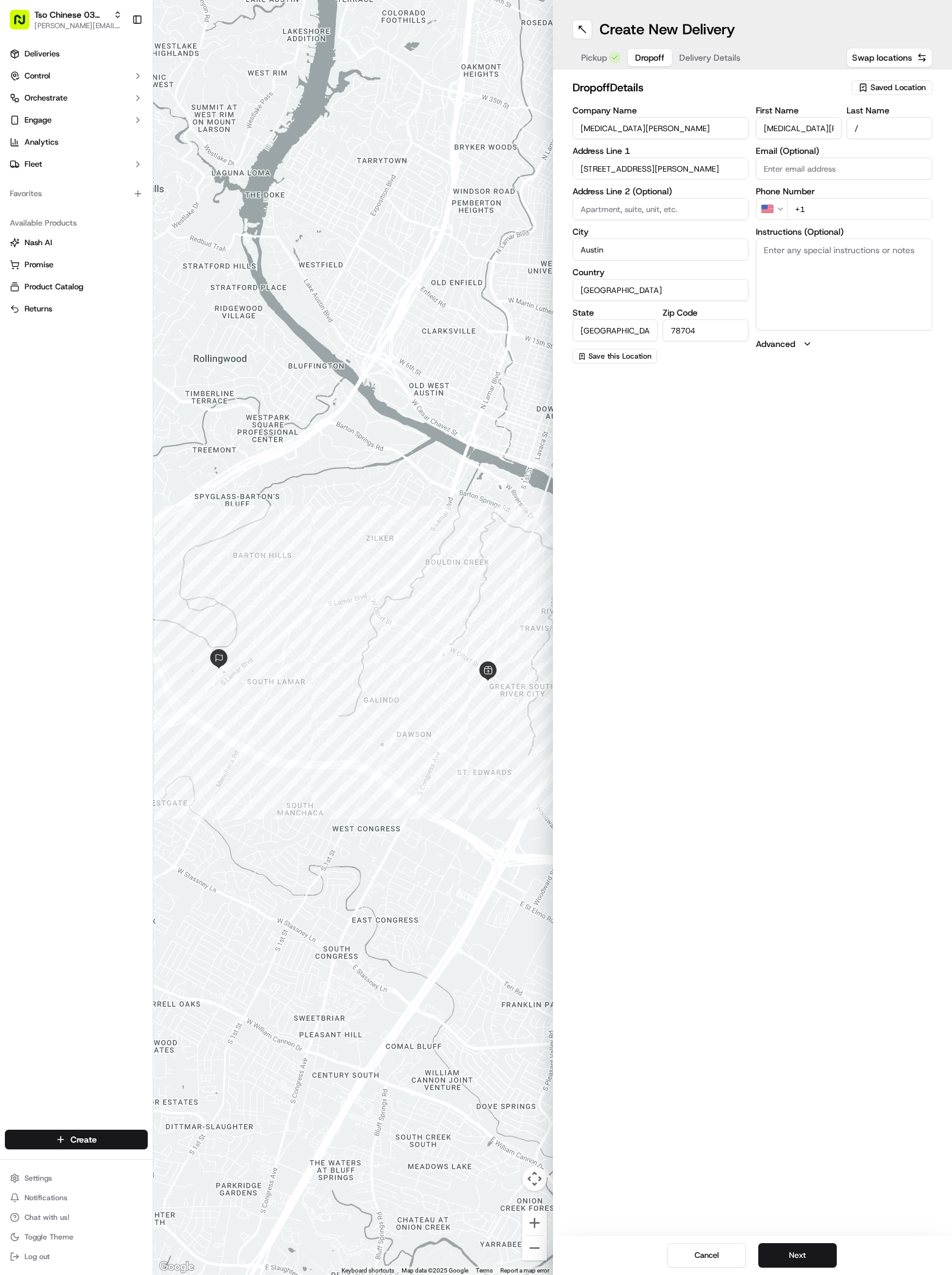
paste input "51 25160513"
click at [801, 211] on input "+51 25160513" at bounding box center [859, 209] width 145 height 22
type input "+1 512 516 0513"
click at [828, 274] on textarea "Instructions (Optional)" at bounding box center [844, 284] width 176 height 92
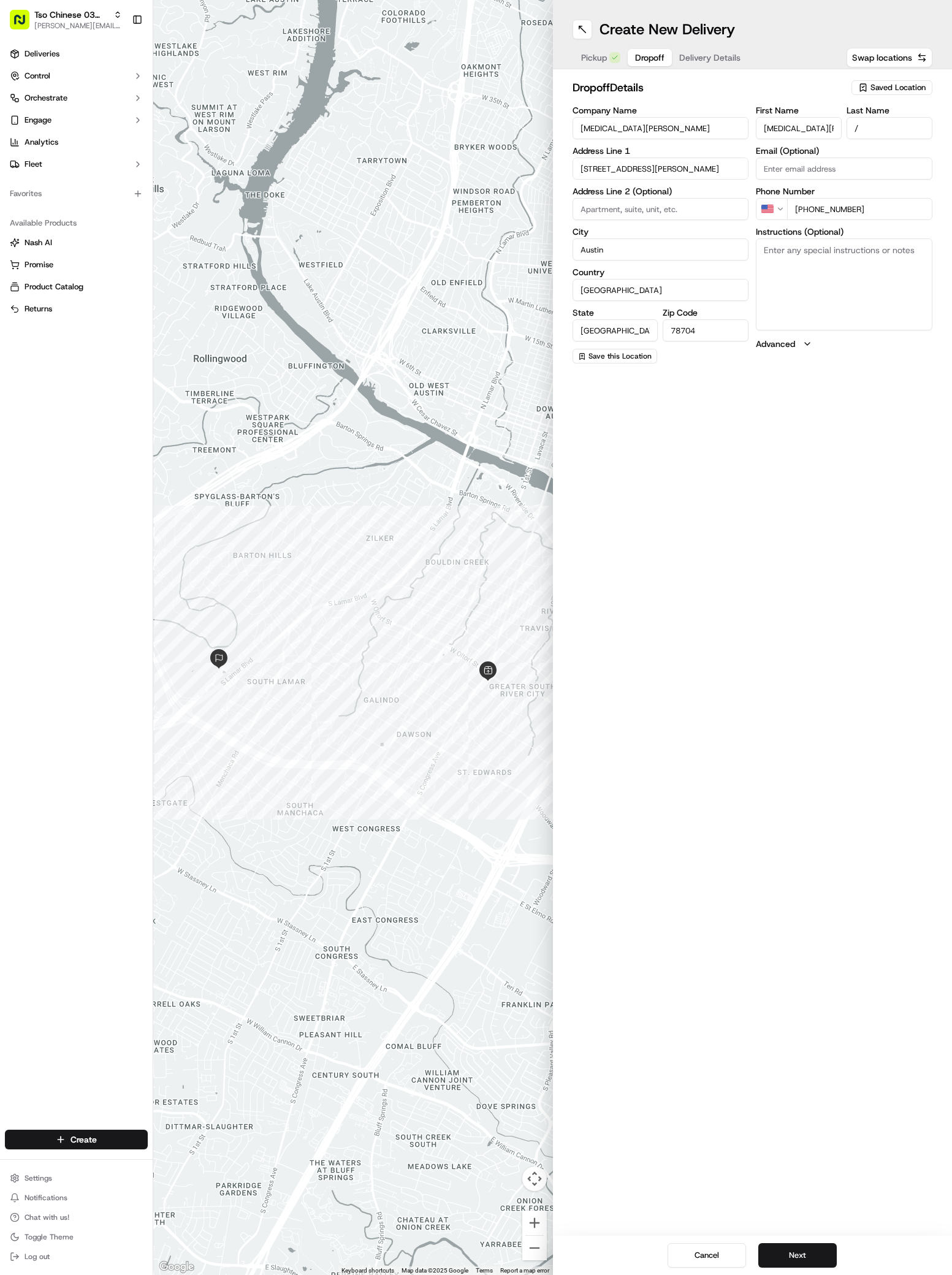
paste textarea "If coming thru the main entrance, take a left at the leasing center. Then build…"
type textarea "If coming thru the main entrance, take a left at the leasing center. Then build…"
click at [586, 209] on input at bounding box center [660, 209] width 176 height 22
type input "3101"
click at [705, 54] on span "Delivery Details" at bounding box center [710, 58] width 61 height 13
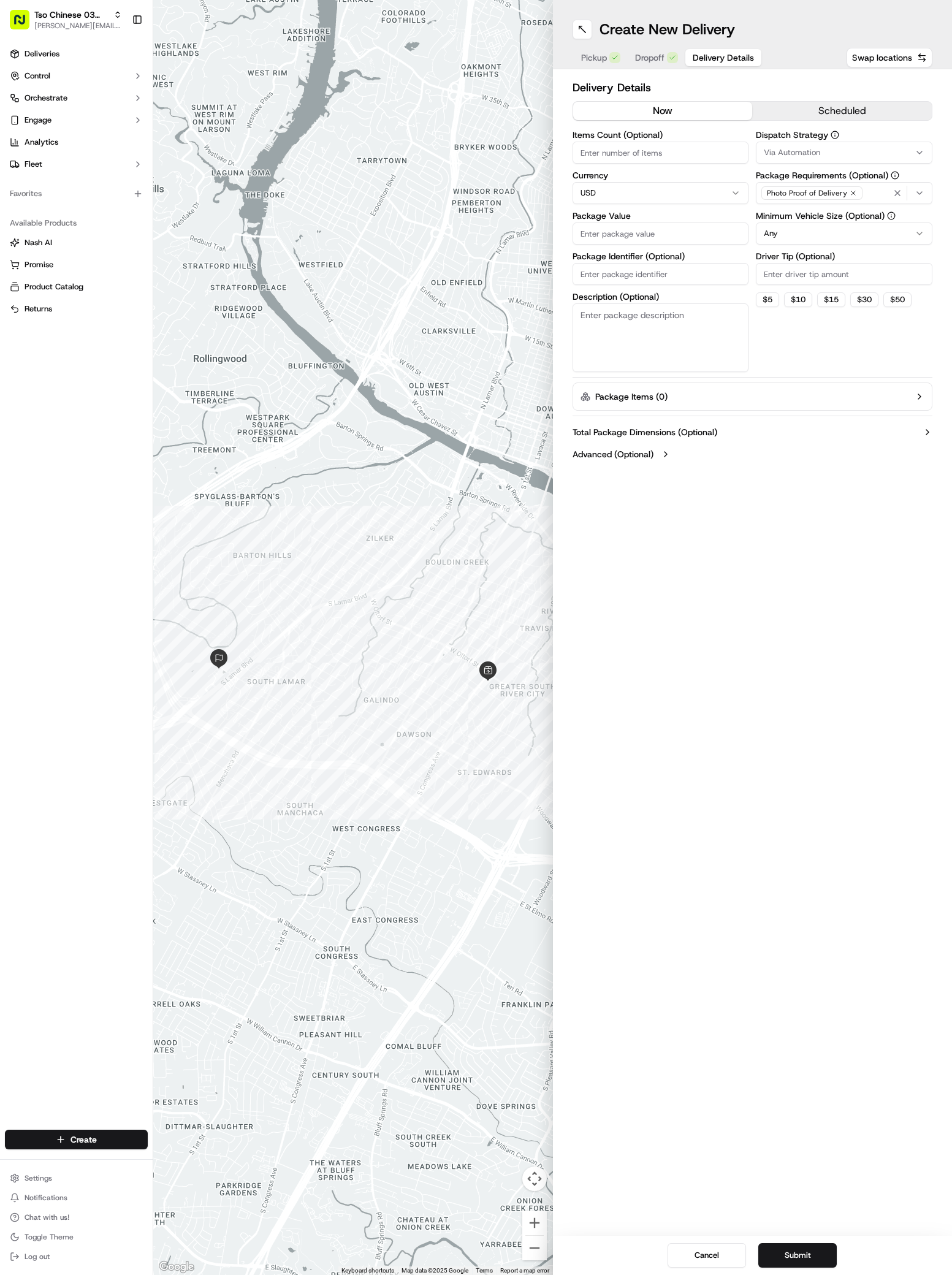
click at [774, 157] on span "Via Automation" at bounding box center [792, 152] width 57 height 11
click at [789, 216] on span "TsoCo Strategy" at bounding box center [851, 220] width 151 height 11
click at [904, 241] on button "Close" at bounding box center [888, 242] width 84 height 17
click at [786, 278] on input "Driver Tip (Optional)" at bounding box center [844, 274] width 176 height 22
type input "2"
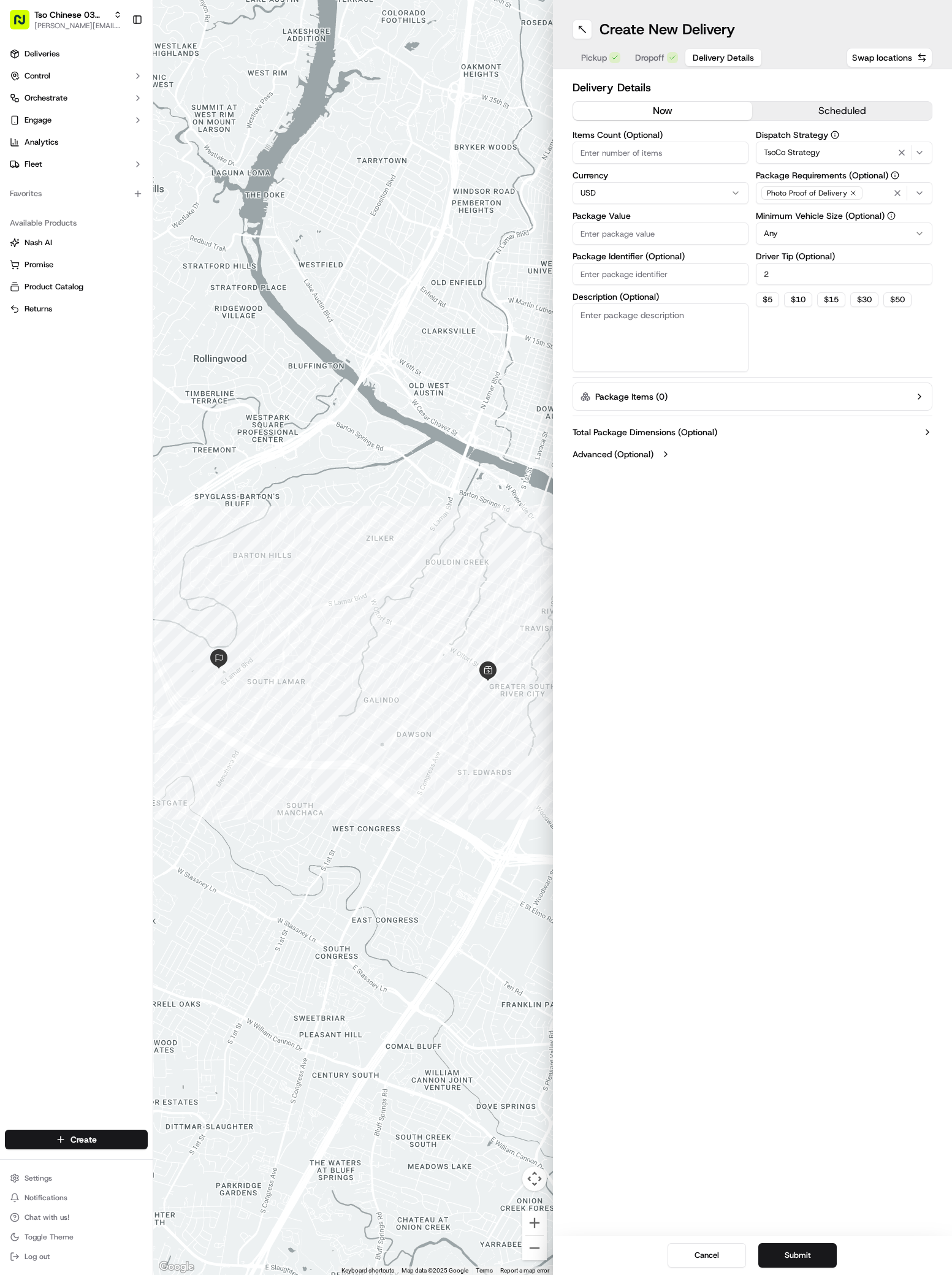
click at [588, 236] on input "Package Value" at bounding box center [660, 233] width 176 height 22
paste input "31.28"
type input "31.28"
click at [579, 278] on input "Package Identifier (Optional)" at bounding box center [660, 274] width 176 height 22
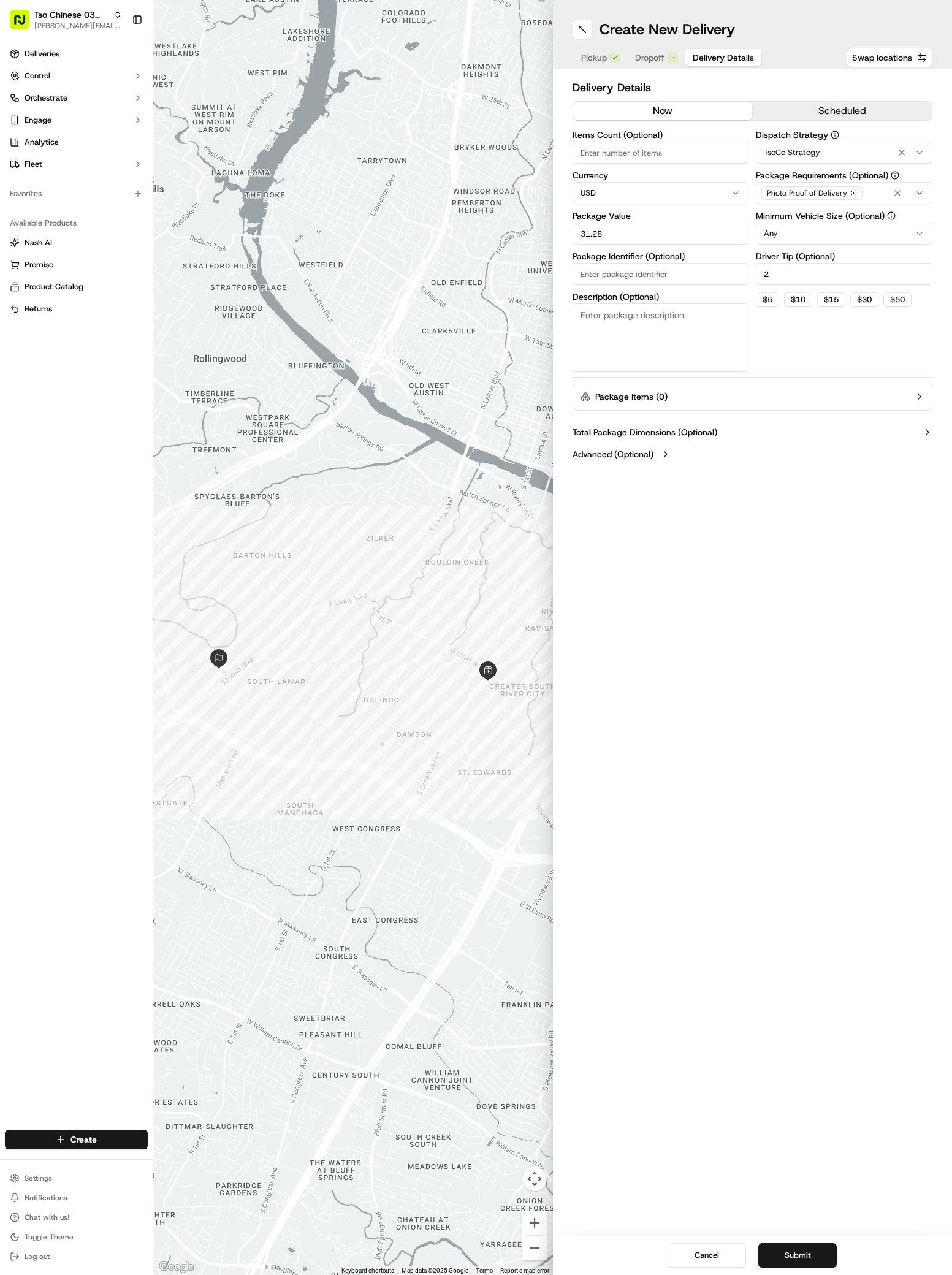
click at [579, 278] on input "Package Identifier (Optional)" at bounding box center [660, 274] width 176 height 22
paste input "YSCNIW0"
type input "YSCNIW0"
click at [806, 1262] on button "Submit" at bounding box center [797, 1254] width 78 height 24
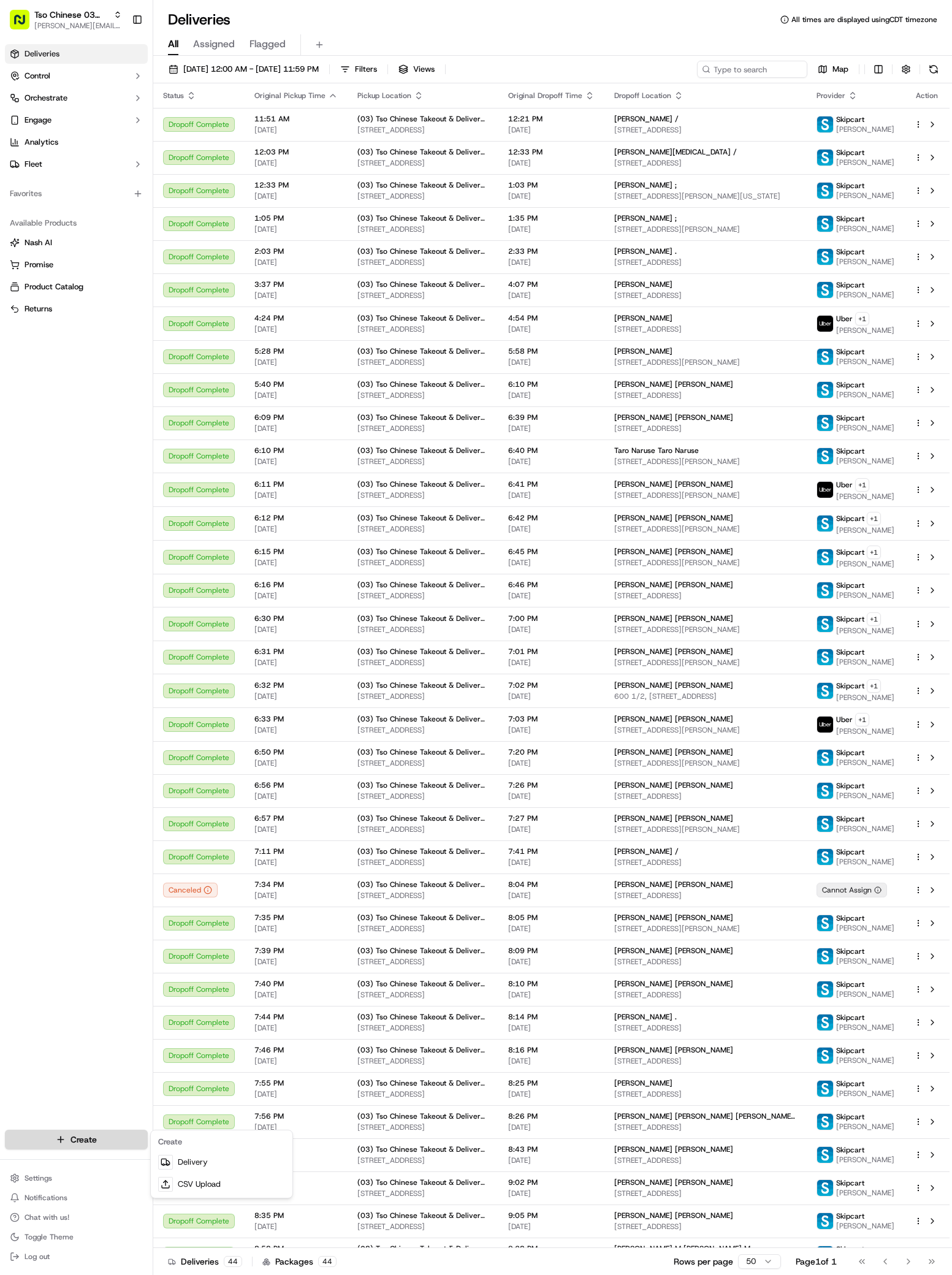
click at [62, 1136] on html "Tso Chinese 03 TsoCo [PERSON_NAME][EMAIL_ADDRESS][DOMAIN_NAME] Toggle Sidebar D…" at bounding box center [476, 637] width 952 height 1275
click at [78, 1147] on html "Tso Chinese 03 TsoCo [PERSON_NAME][EMAIL_ADDRESS][DOMAIN_NAME] Toggle Sidebar D…" at bounding box center [476, 637] width 952 height 1275
click at [212, 1161] on link "Delivery" at bounding box center [221, 1162] width 137 height 22
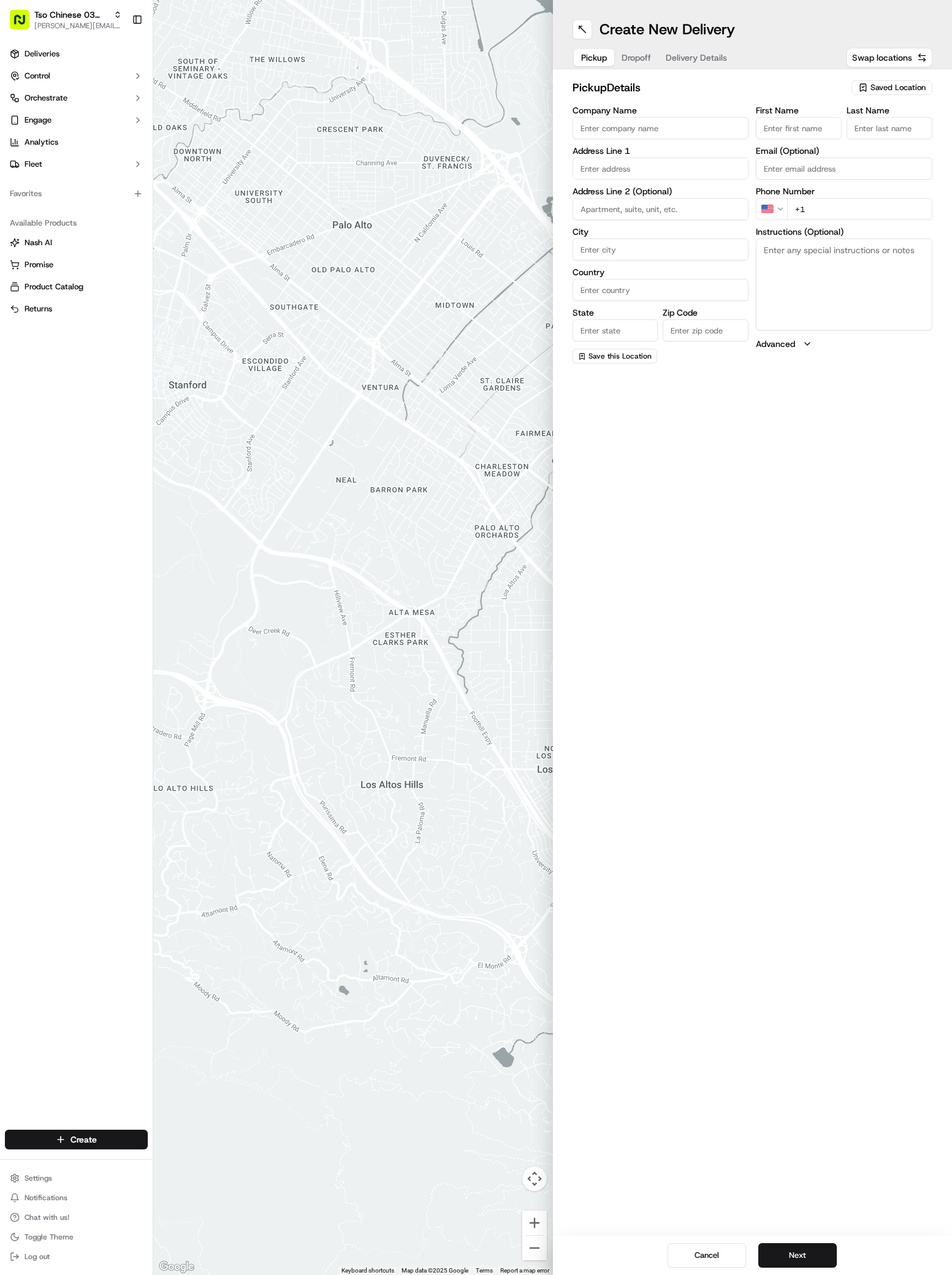
click at [881, 85] on span "Saved Location" at bounding box center [897, 87] width 55 height 11
click at [886, 145] on span "(03) Tso Chinese Takeout & Delivery TsoCo (03)" at bounding box center [871, 139] width 151 height 22
type input "(03) Tso Chinese Takeout & Delivery TsoCo"
type input "Ste F"
type input "Austin"
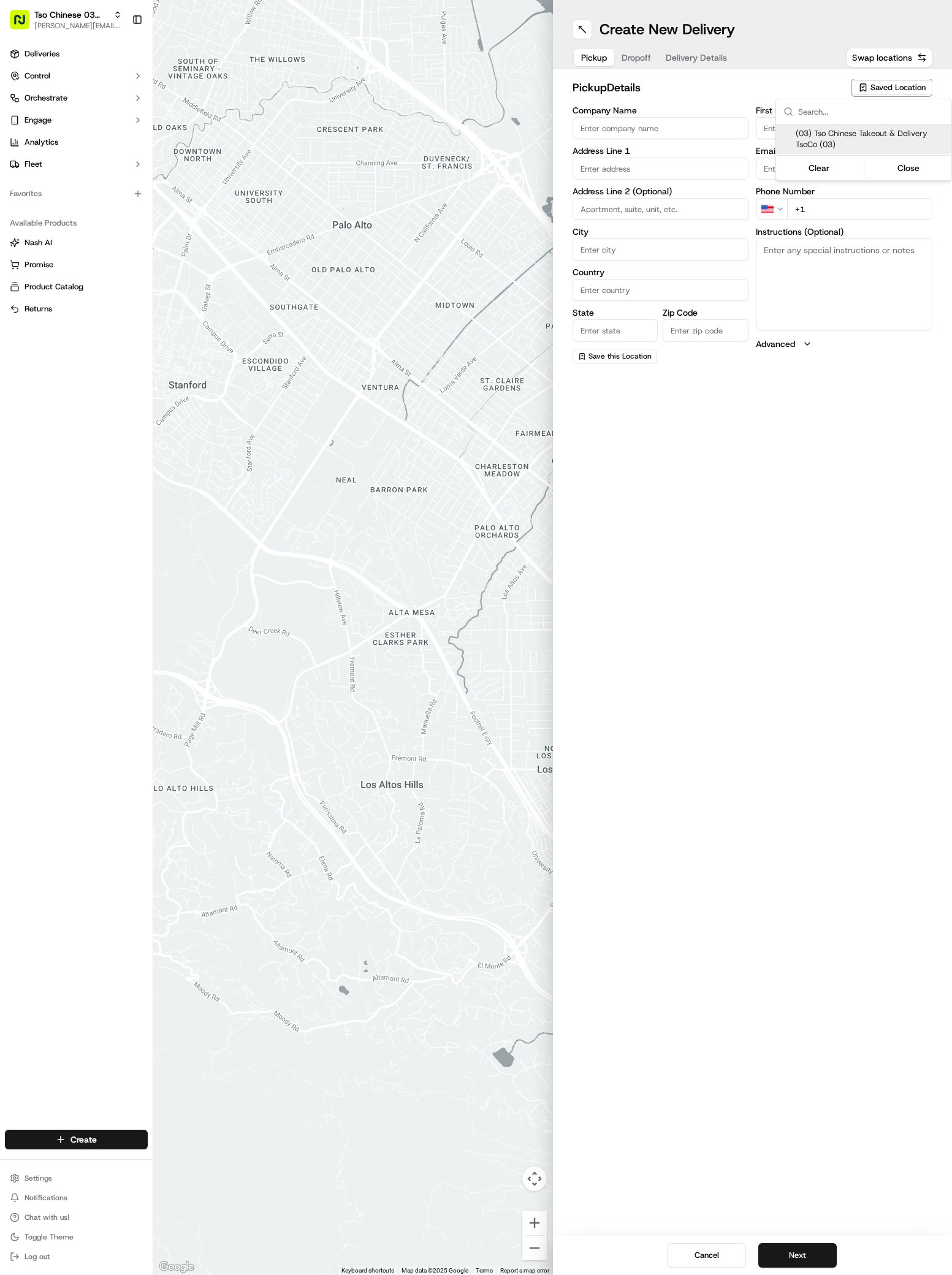
type input "US"
type input "TX"
type input "78704"
type input "Tso Chinese"
type input "TsoCo Manager"
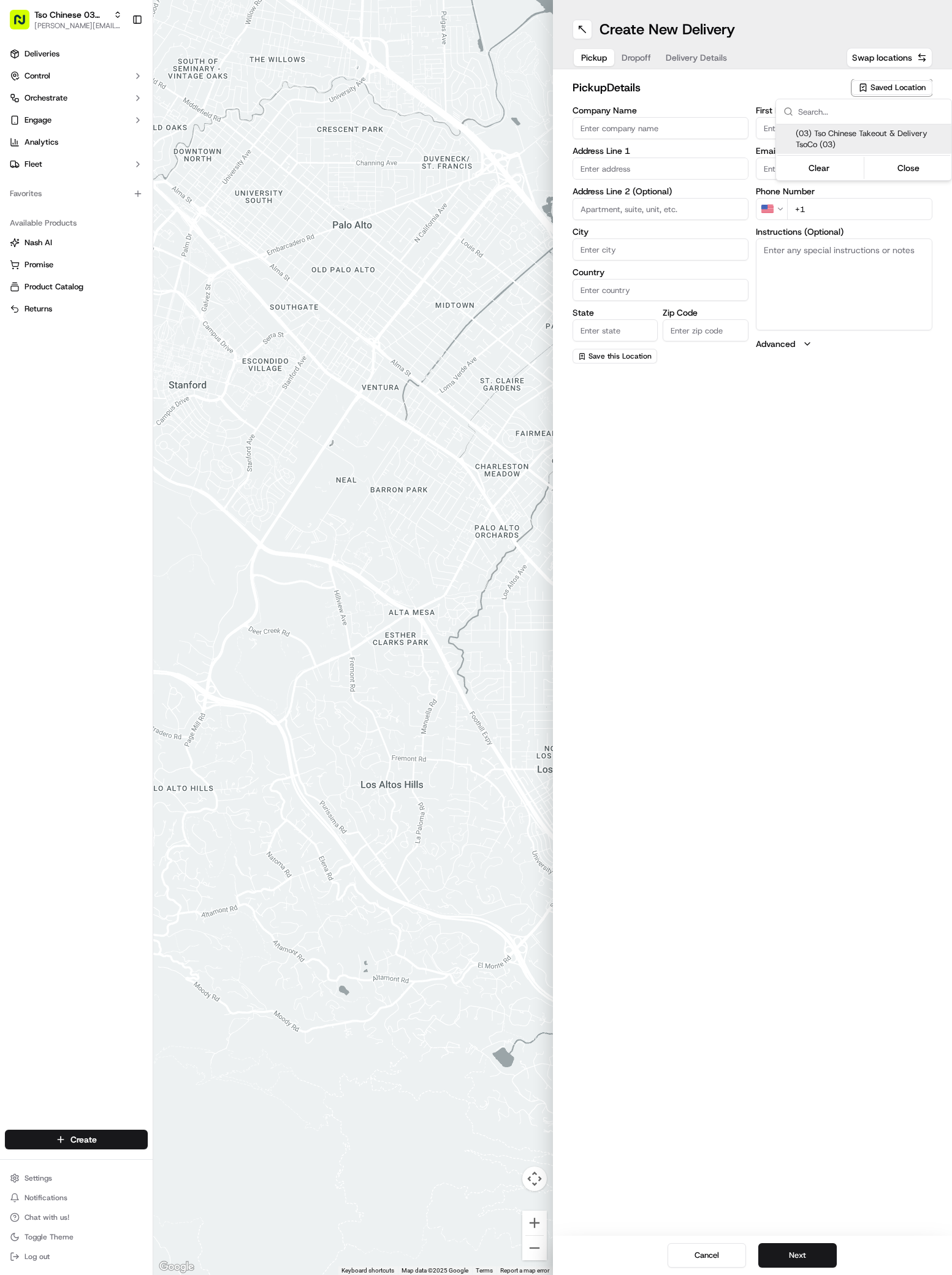
type input "tsocostore@tsochinese.com"
type input "+1 512 428 4445"
type textarea "Submit a picture displaying address & food as Proof of Delivery. Envía una foto…"
type input "2407 S Congress Ave"
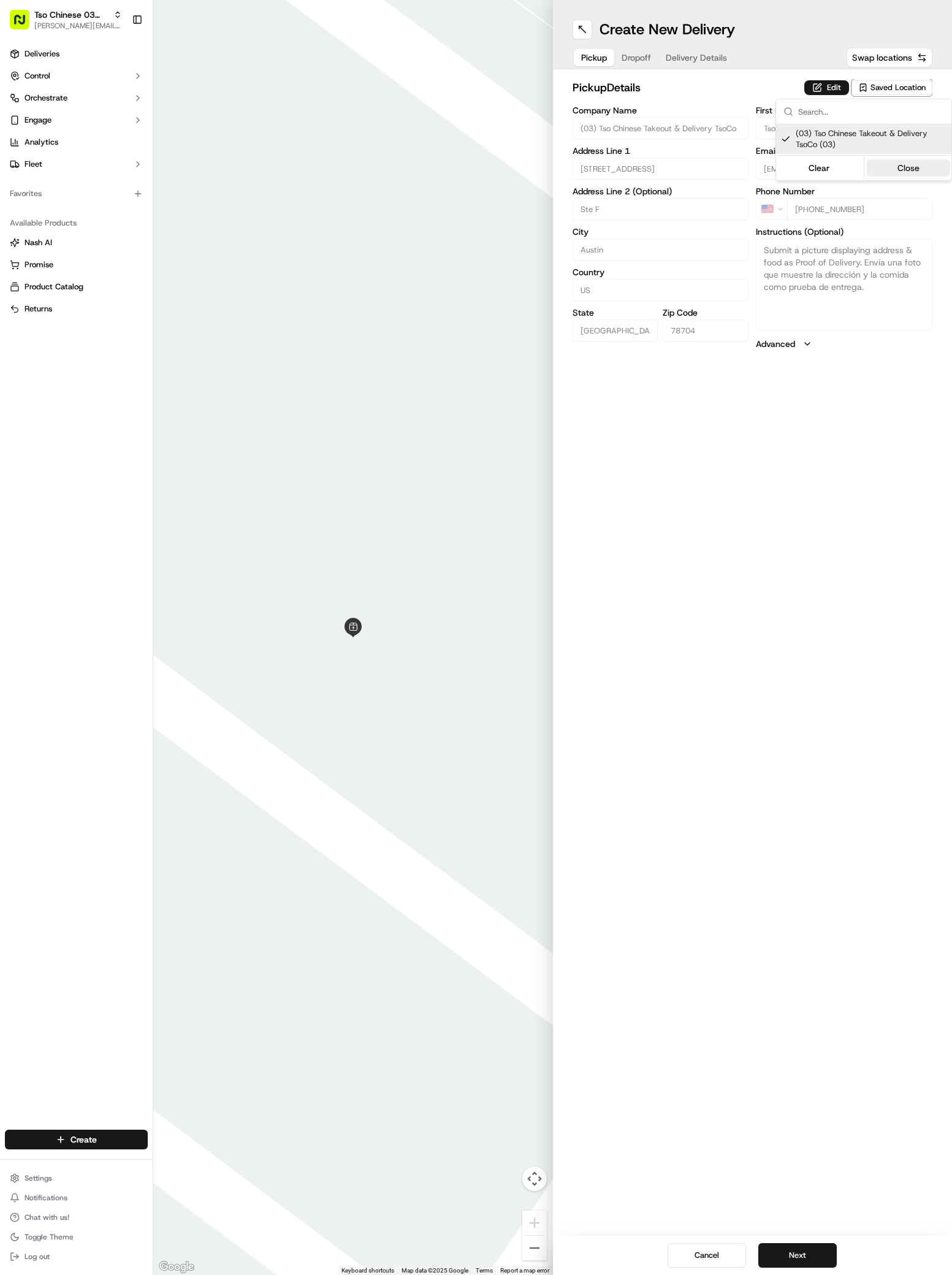
click at [906, 168] on button "Close" at bounding box center [908, 167] width 84 height 17
click at [635, 62] on span "Dropoff" at bounding box center [636, 58] width 30 height 13
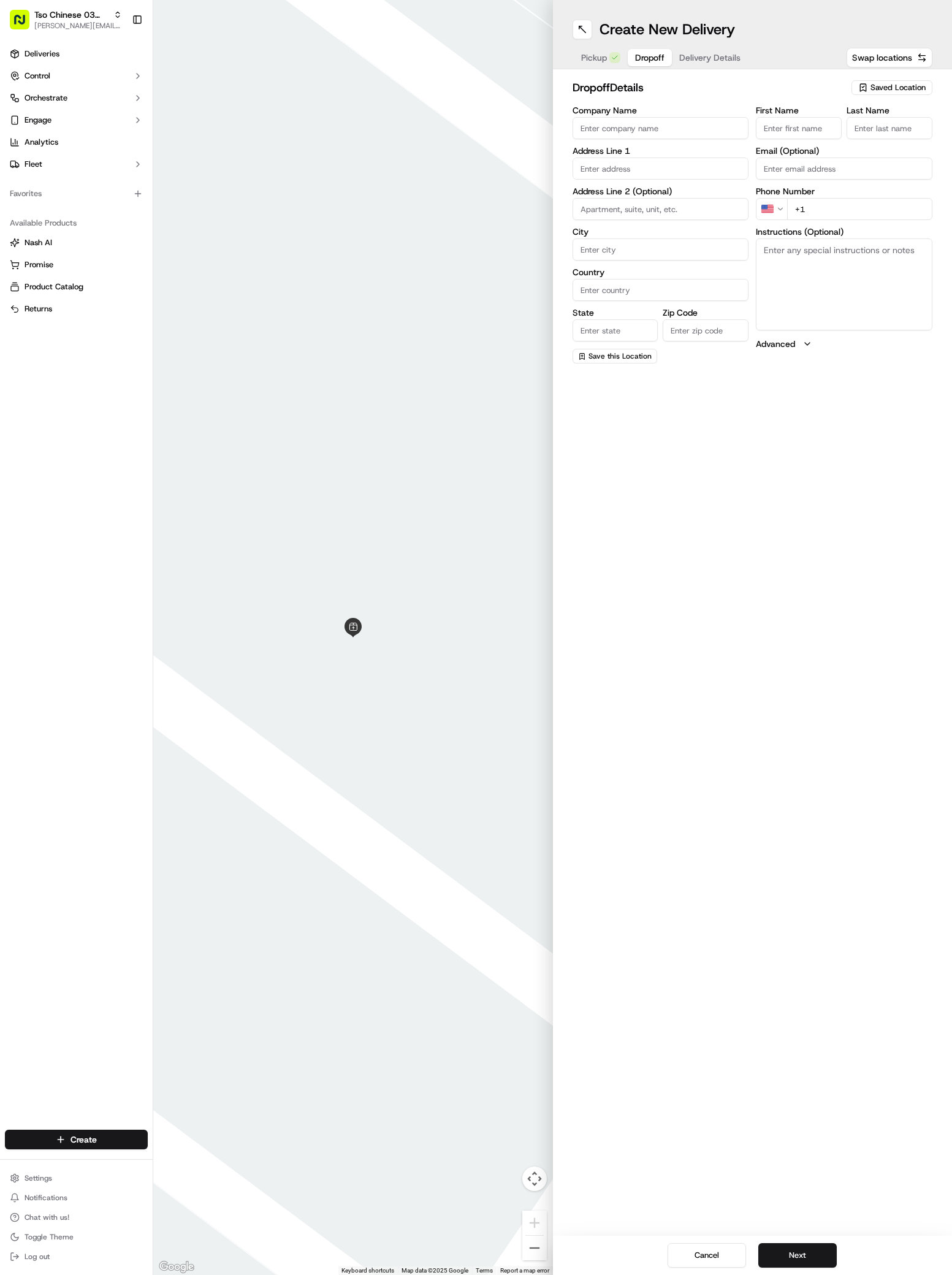
click at [591, 126] on input "Company Name" at bounding box center [660, 128] width 176 height 22
paste input "James Thrall"
type input "James Thrall"
paste input "James Thrall"
type input "James Thrall"
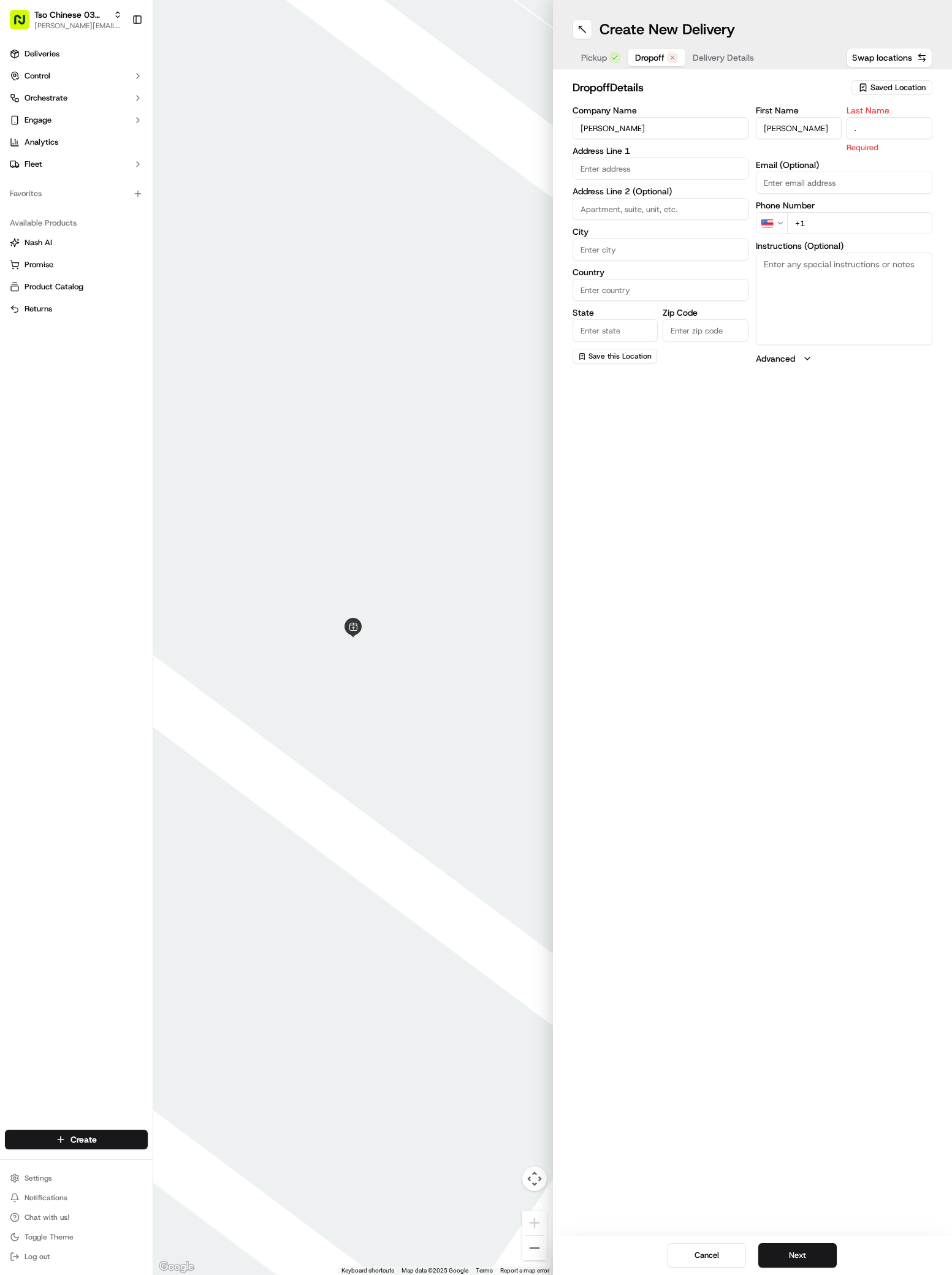
type input "."
click at [813, 225] on div "First Name James Thrall Last Name . Required Email (Optional) Phone Number US +…" at bounding box center [844, 235] width 176 height 258
click at [817, 210] on input "+1" at bounding box center [859, 209] width 145 height 22
paste input "81 53 422 408"
click at [797, 211] on input "+81 53 422 408" at bounding box center [859, 209] width 145 height 22
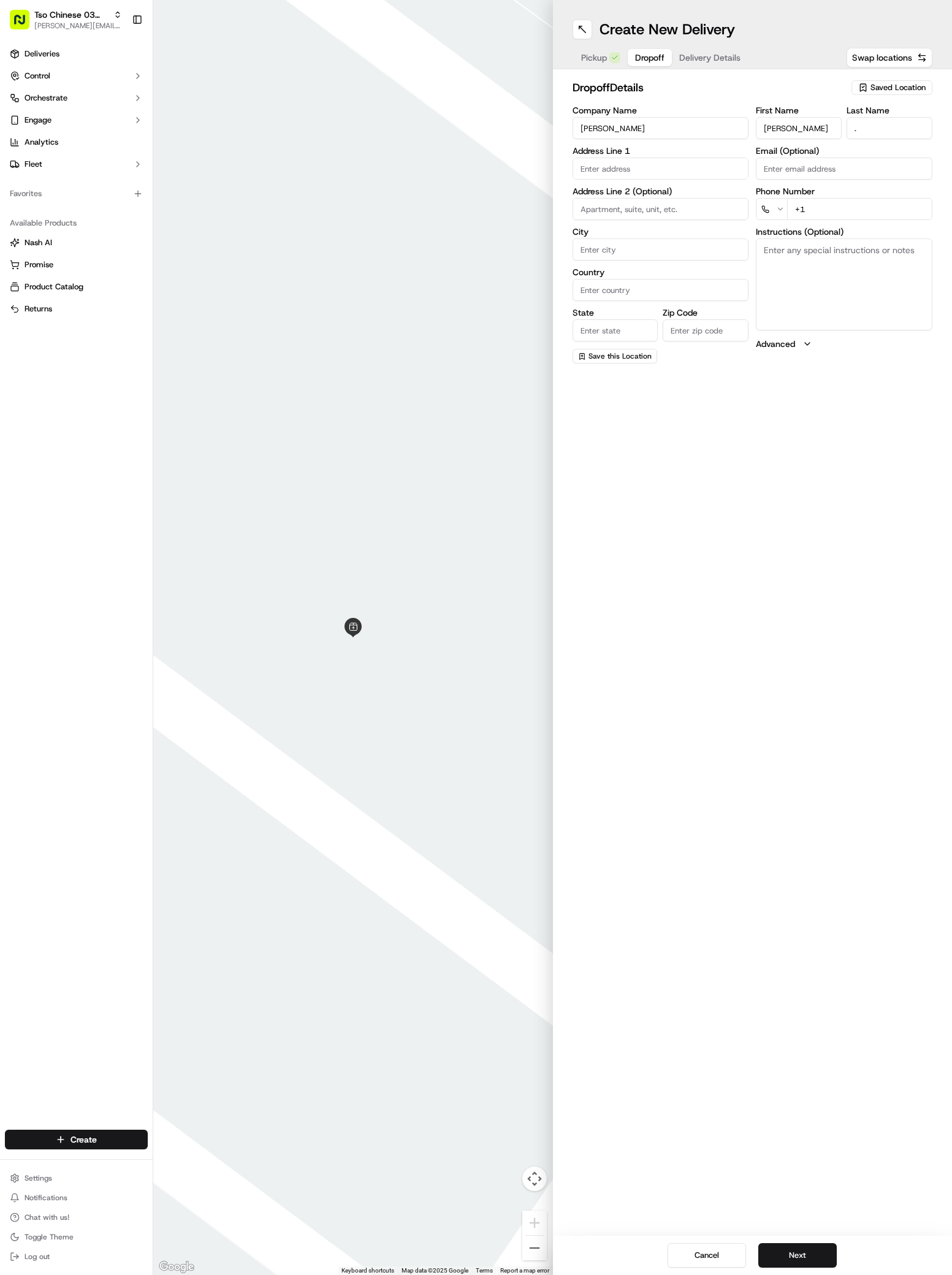
click at [797, 211] on input "+1" at bounding box center [859, 209] width 145 height 22
click at [823, 213] on input "+1" at bounding box center [859, 209] width 145 height 22
paste input "81 53 422 408"
click at [801, 208] on input "+81 53 422 408" at bounding box center [859, 209] width 145 height 22
type input "+1 815 342 2408"
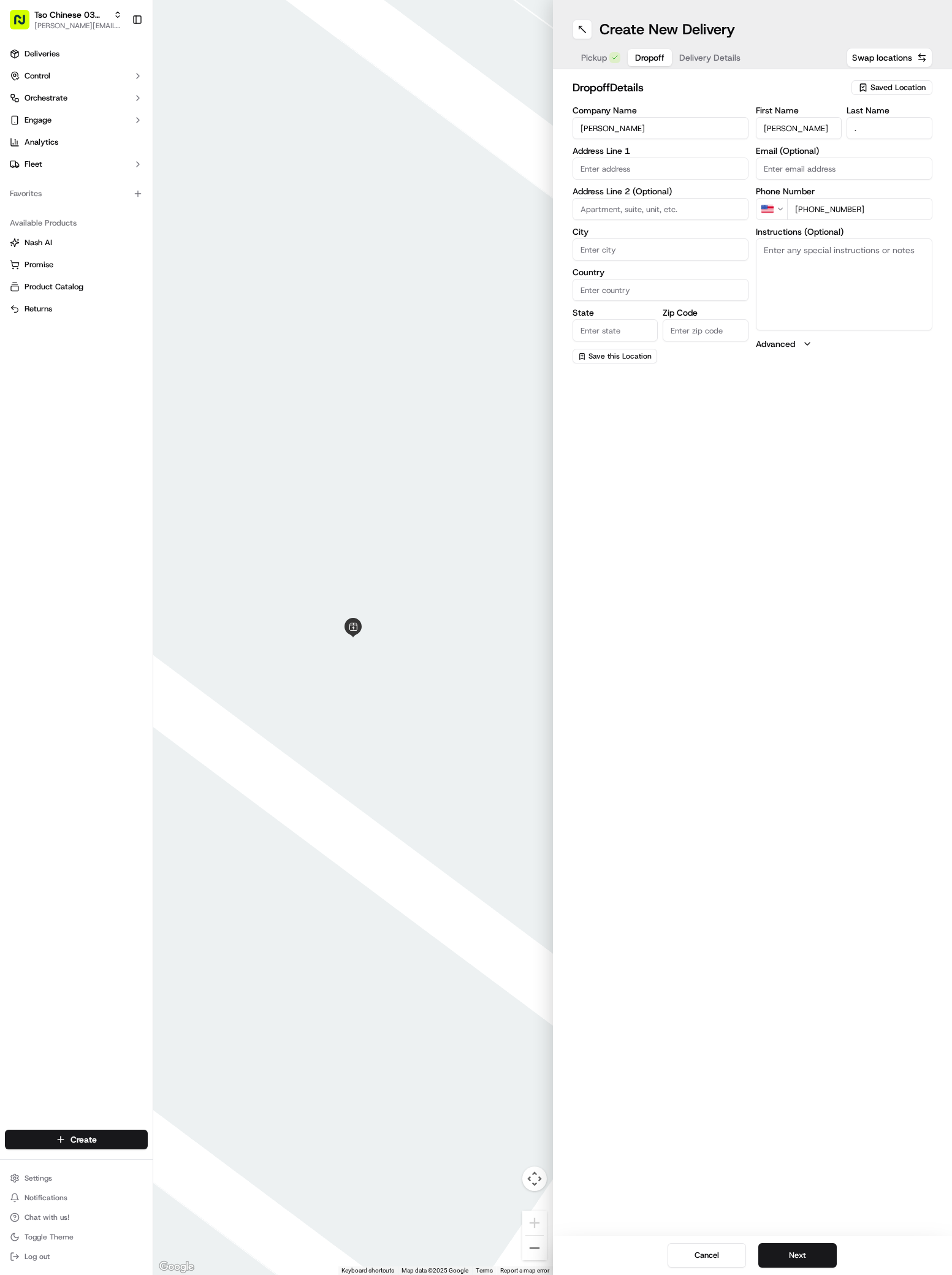
click at [847, 287] on textarea "Instructions (Optional)" at bounding box center [844, 284] width 176 height 92
paste textarea "Dial 465. Go through left gate. Take the first left and follow the road and it’…"
type textarea "Dial 465. Go through left gate. Take the first left and follow the road and it’…"
click at [618, 189] on div "460 Bastrop Highway, Austin, TX" at bounding box center [660, 194] width 170 height 18
type input "460 Bastrop Hwy, Austin, TX 78741, USA"
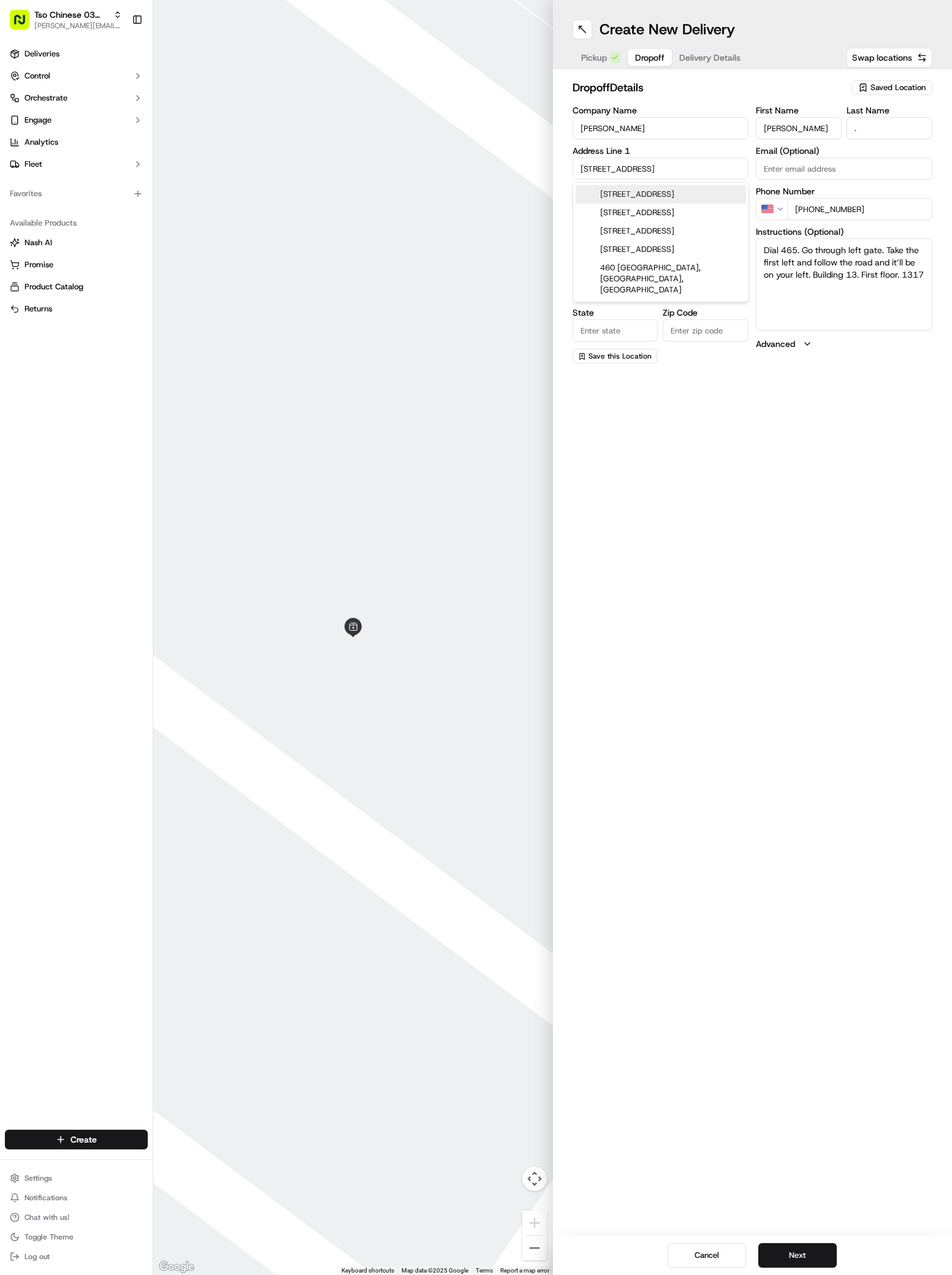
type input "Austin"
type input "United States"
type input "TX"
type input "78741"
type input "460 Bastrop Highway"
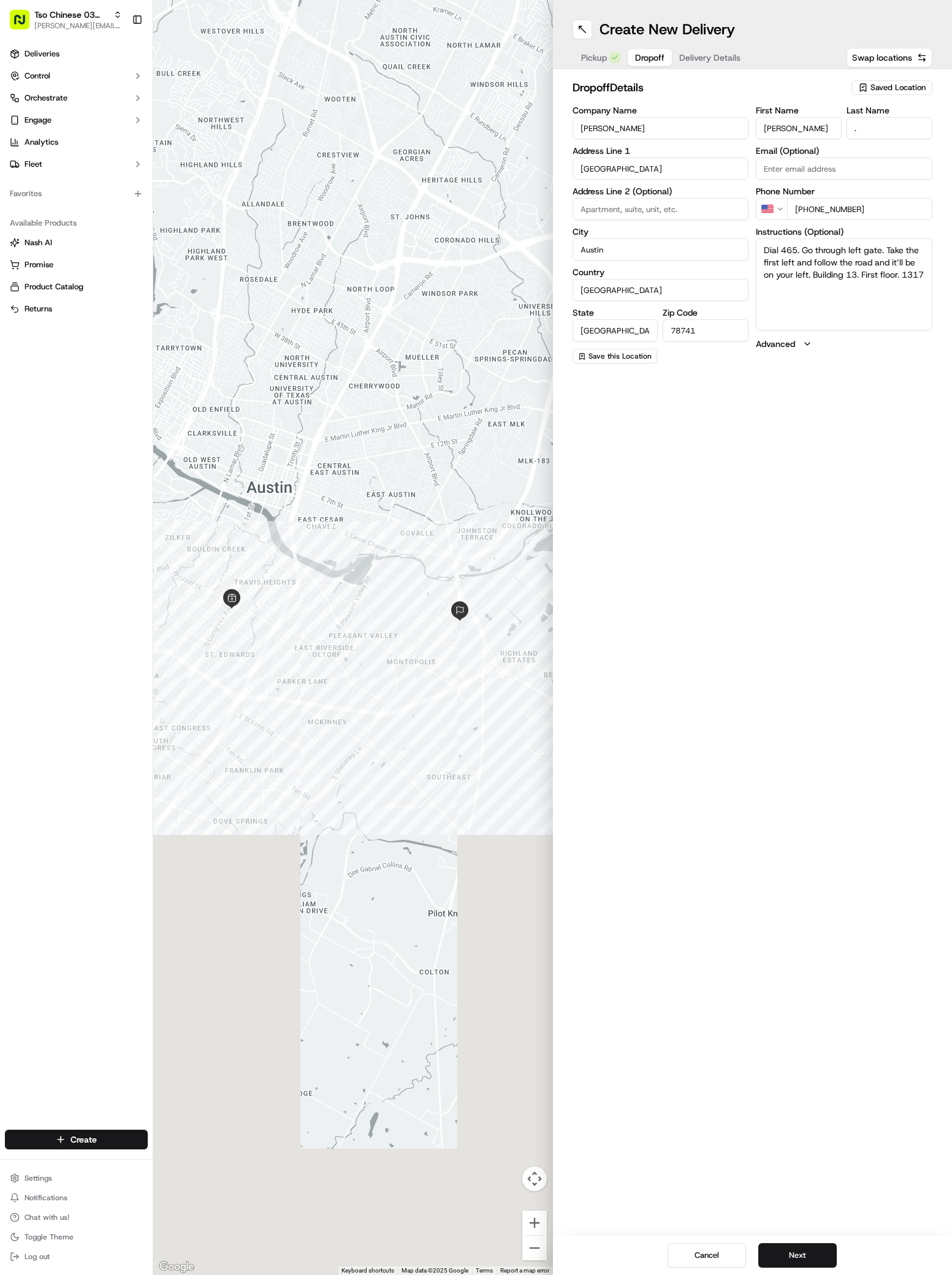
click at [618, 189] on label "Address Line 2 (Optional)" at bounding box center [660, 192] width 176 height 9
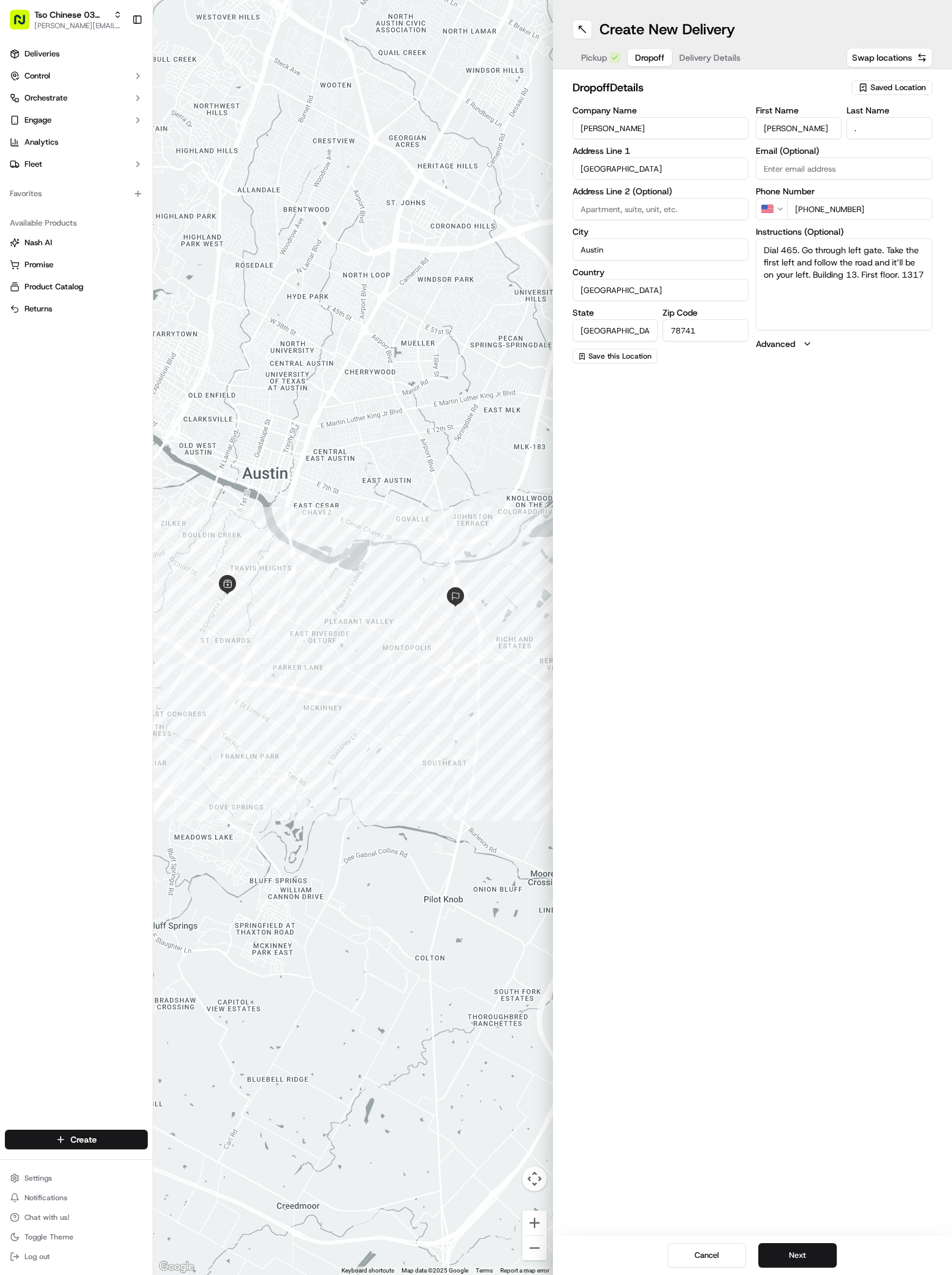
click at [589, 220] on input at bounding box center [660, 209] width 176 height 22
type input "1317"
click at [683, 58] on div "Pickup Dropoff Delivery Details" at bounding box center [660, 58] width 176 height 22
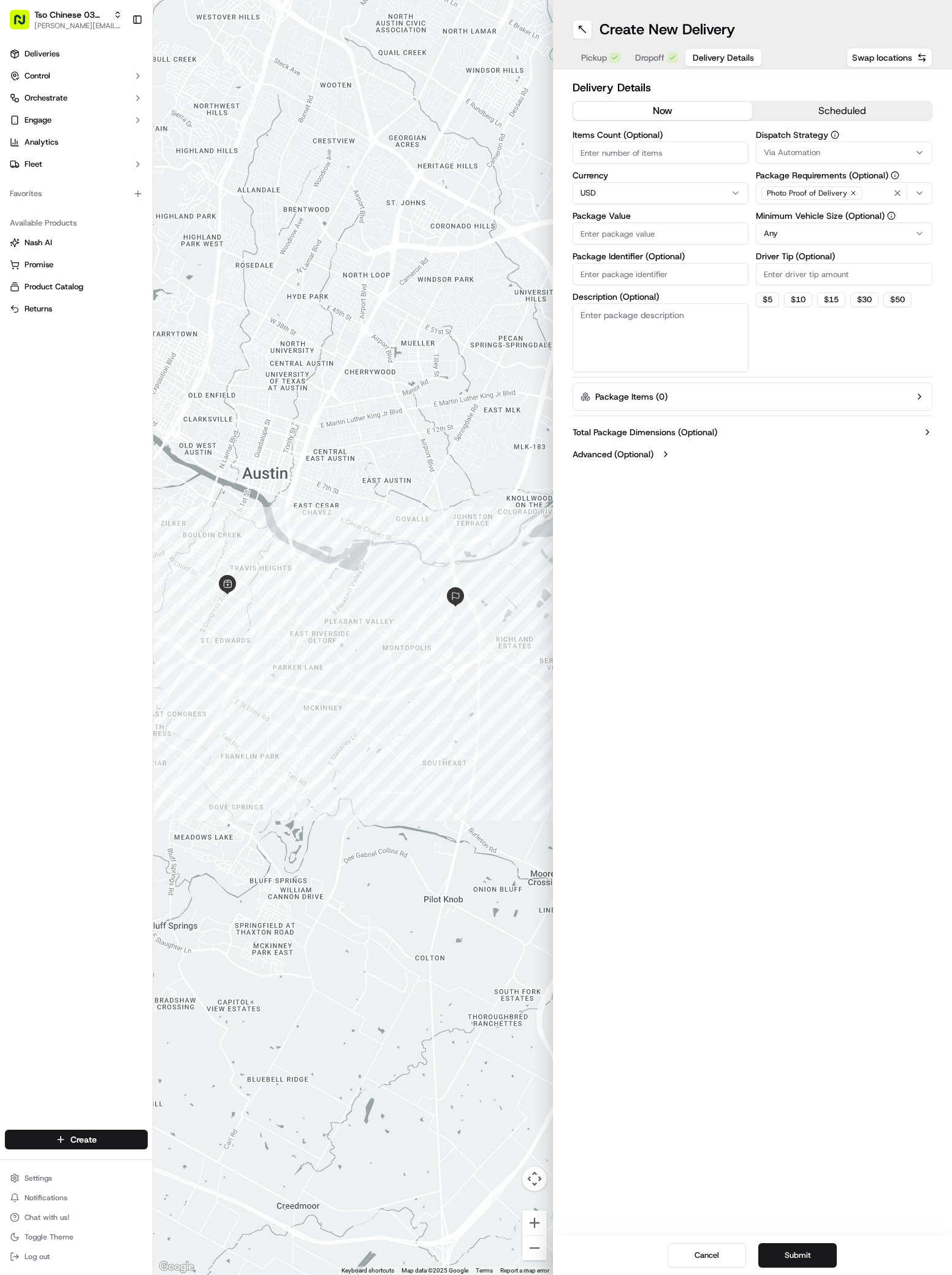
click at [804, 151] on span "Via Automation" at bounding box center [792, 152] width 57 height 11
click at [812, 220] on span "TsoCo Strategy" at bounding box center [851, 220] width 151 height 11
click at [880, 241] on button "Close" at bounding box center [888, 242] width 84 height 17
click at [782, 282] on input "Driver Tip (Optional)" at bounding box center [844, 274] width 176 height 22
type input "2"
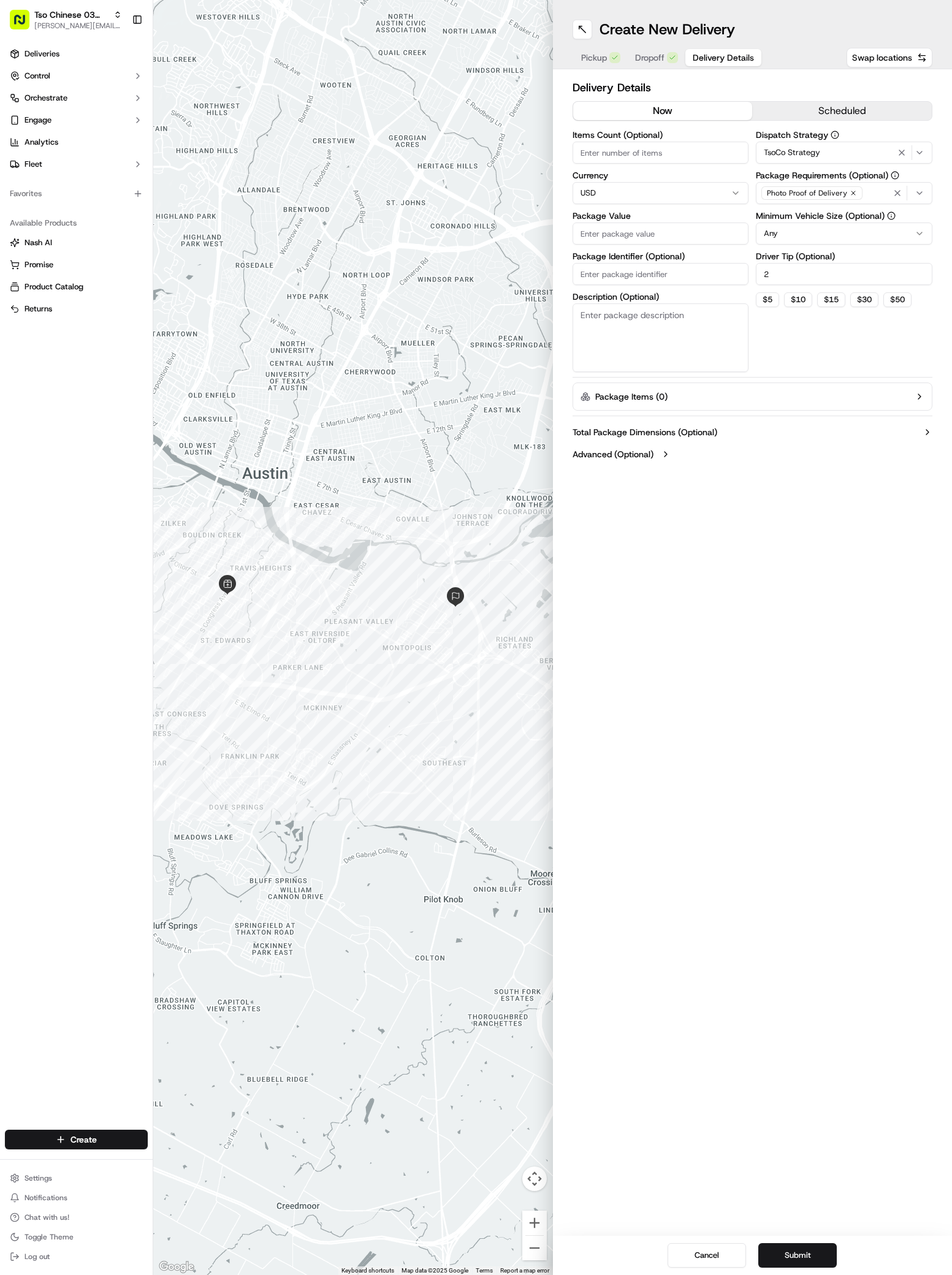
click at [586, 231] on input "Package Value" at bounding box center [660, 233] width 176 height 22
paste input "37.73"
type input "37.73"
click at [588, 270] on input "Package Identifier (Optional)" at bounding box center [660, 274] width 176 height 22
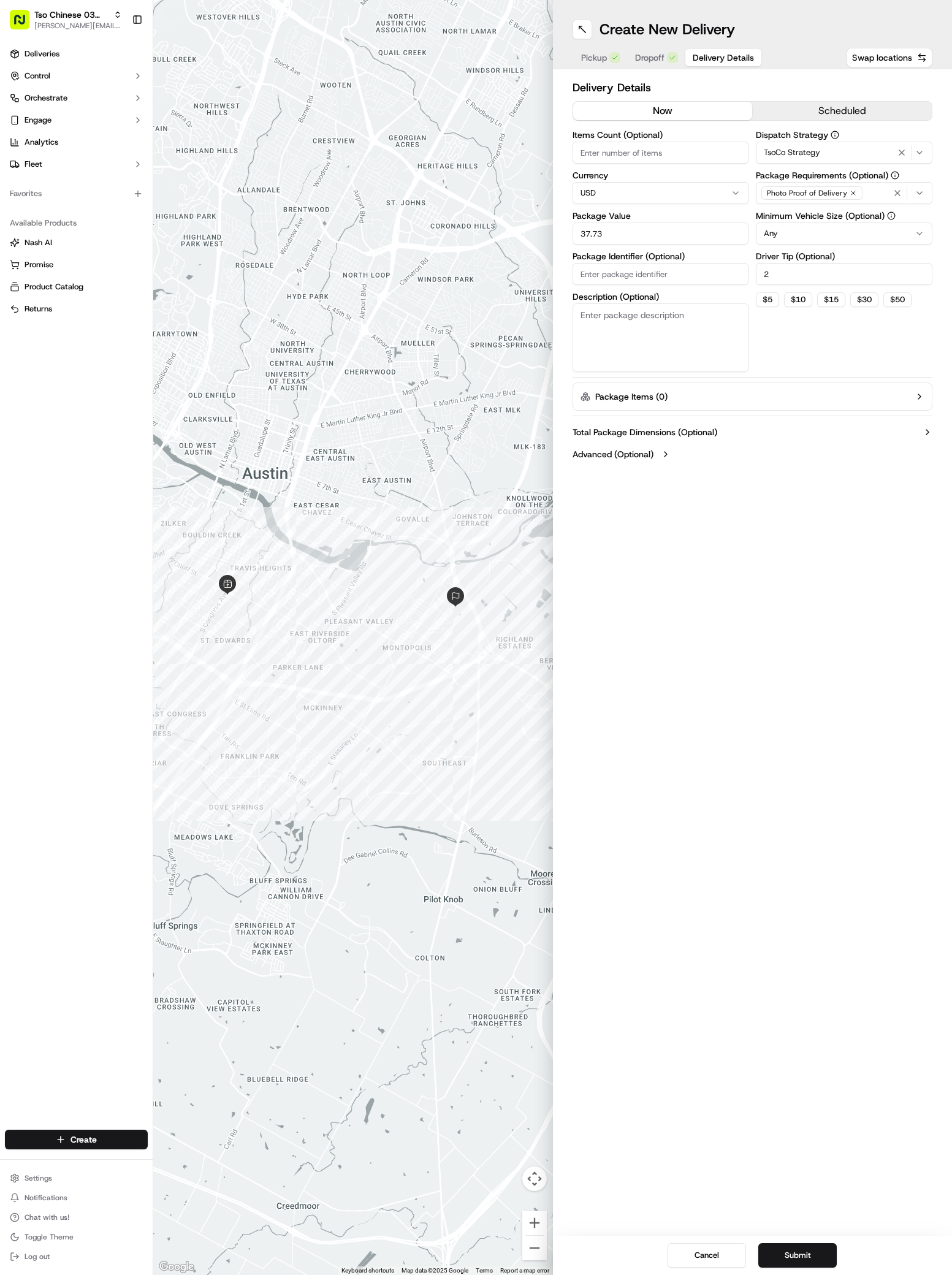
click at [588, 270] on input "Package Identifier (Optional)" at bounding box center [660, 274] width 176 height 22
paste input "D0B0UV6"
type input "D0B0UV6"
click at [802, 1249] on button "Submit" at bounding box center [797, 1254] width 78 height 24
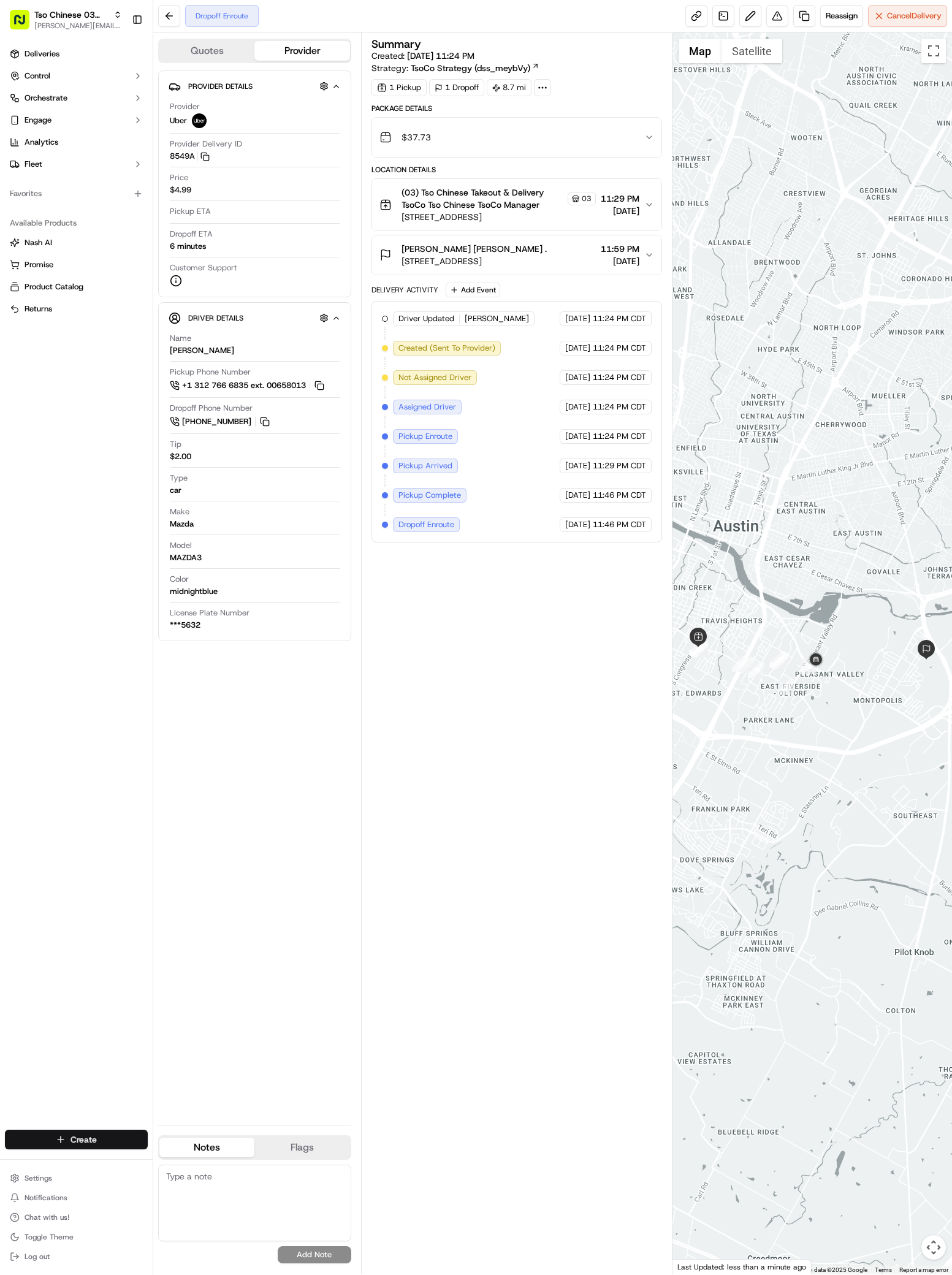
click at [124, 1136] on html "Tso Chinese 03 TsoCo antonia@tsochinese.com Toggle Sidebar Deliveries Control O…" at bounding box center [476, 637] width 952 height 1275
click at [228, 1158] on link "Delivery" at bounding box center [221, 1162] width 137 height 22
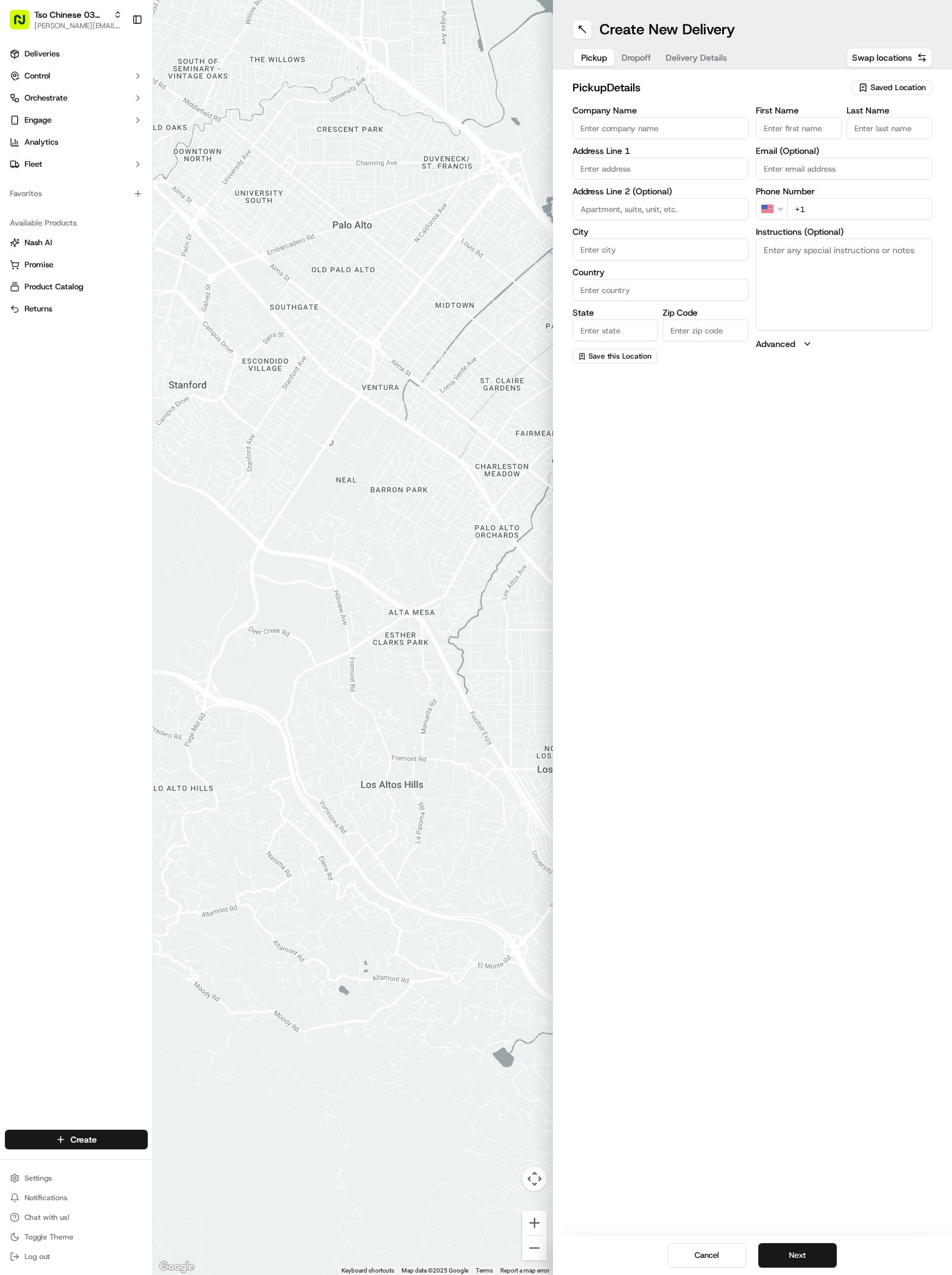
click at [878, 85] on span "Saved Location" at bounding box center [897, 87] width 55 height 11
click at [883, 133] on span "(03) Tso Chinese Takeout & Delivery TsoCo (03)" at bounding box center [871, 139] width 151 height 22
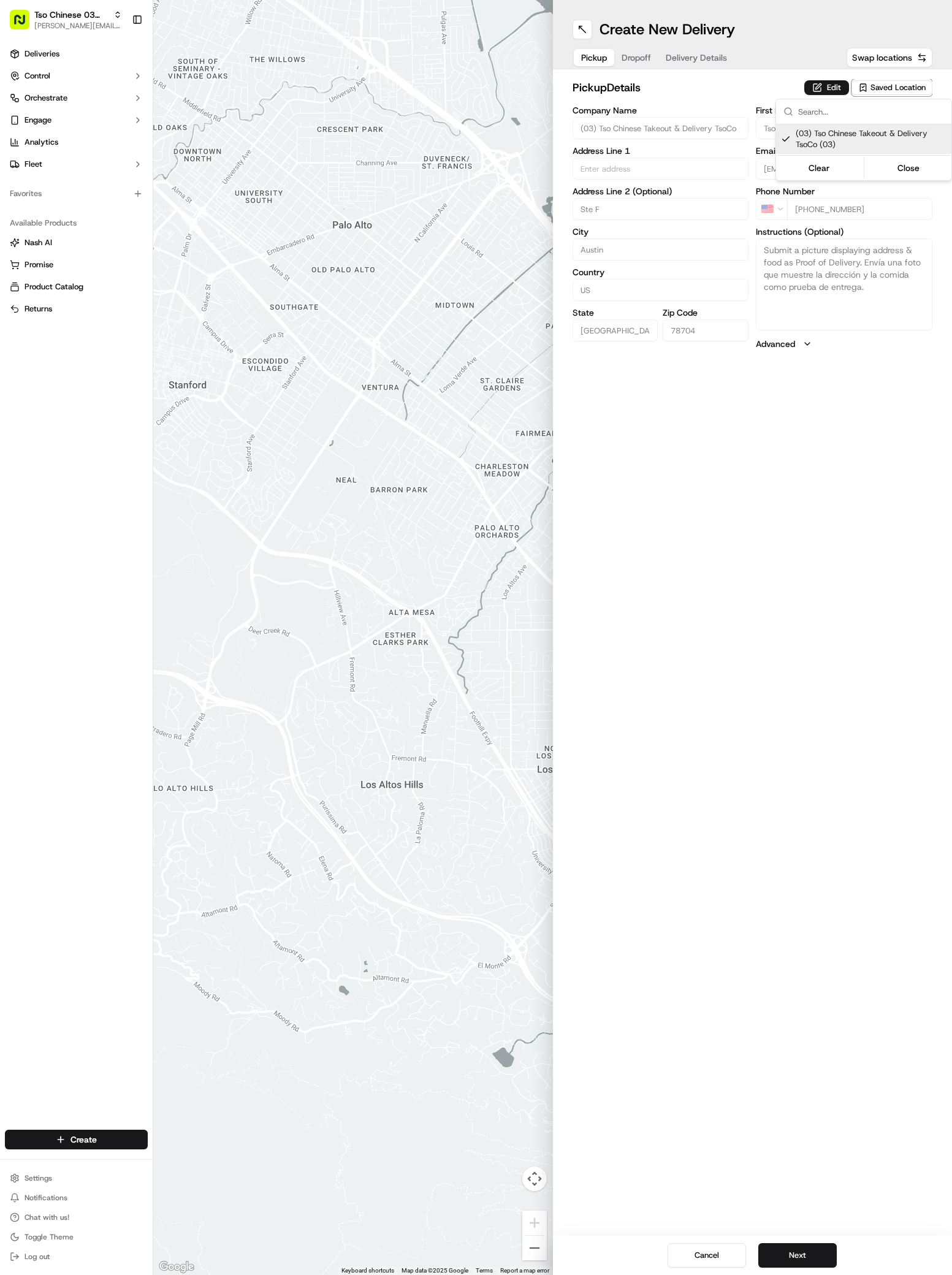
type input "(03) Tso Chinese Takeout & Delivery TsoCo"
type input "Ste F"
type input "Austin"
type input "US"
type input "TX"
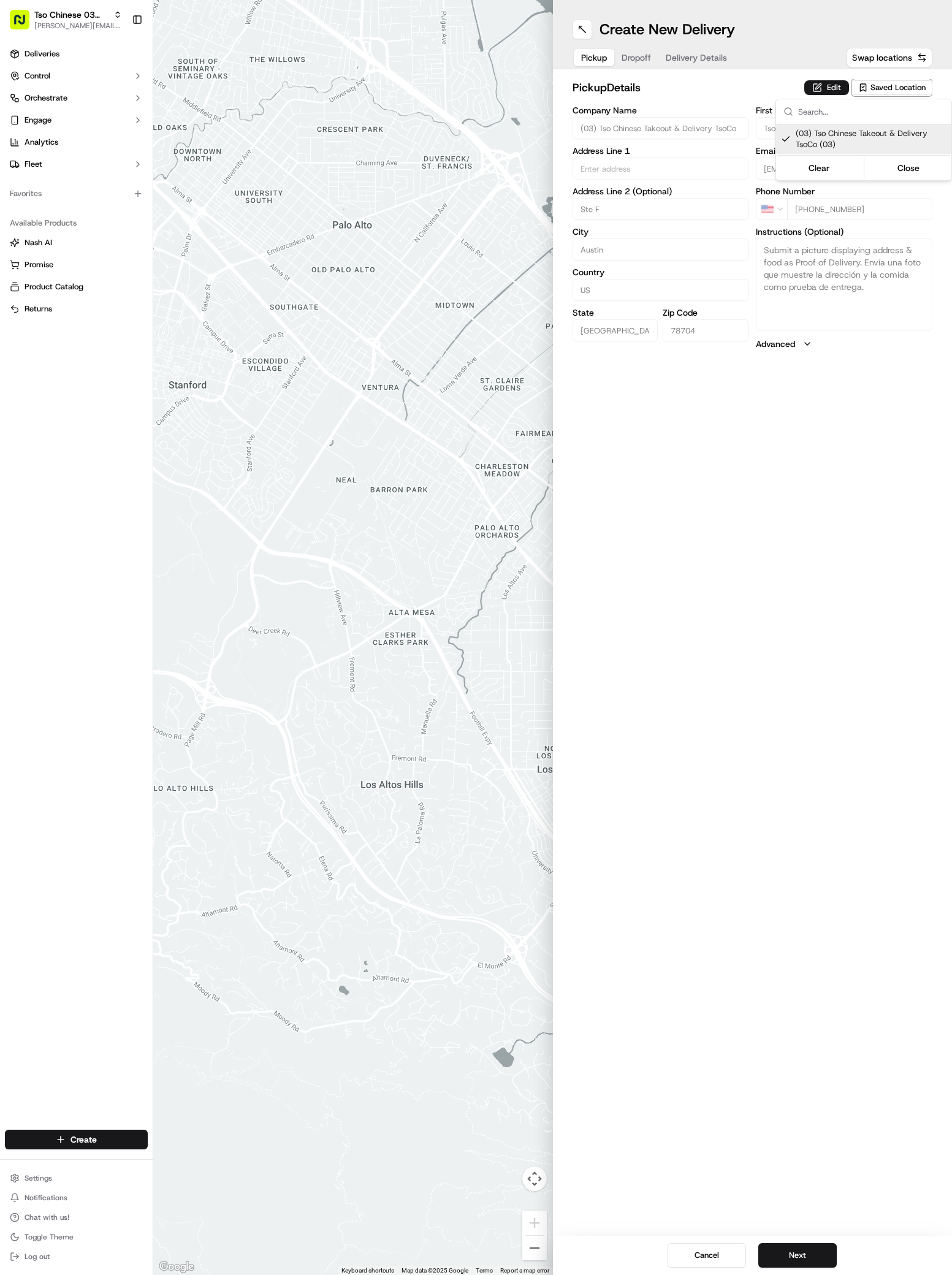
type input "78704"
type input "Tso Chinese"
type input "TsoCo Manager"
type input "tsocostore@tsochinese.com"
type input "+1 512 428 4445"
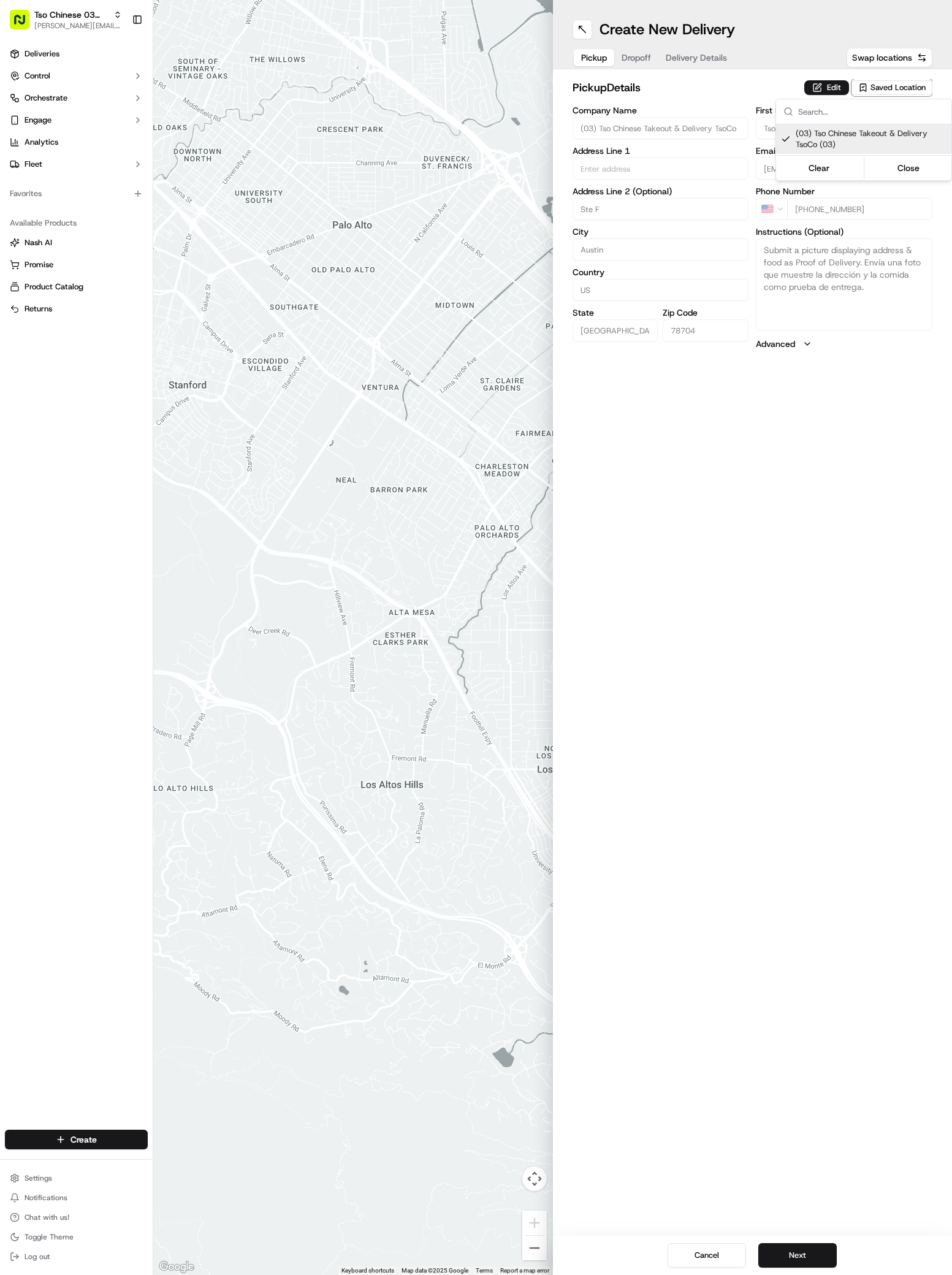
type textarea "Submit a picture displaying address & food as Proof of Delivery. Envía una foto…"
type input "2407 S Congress Ave"
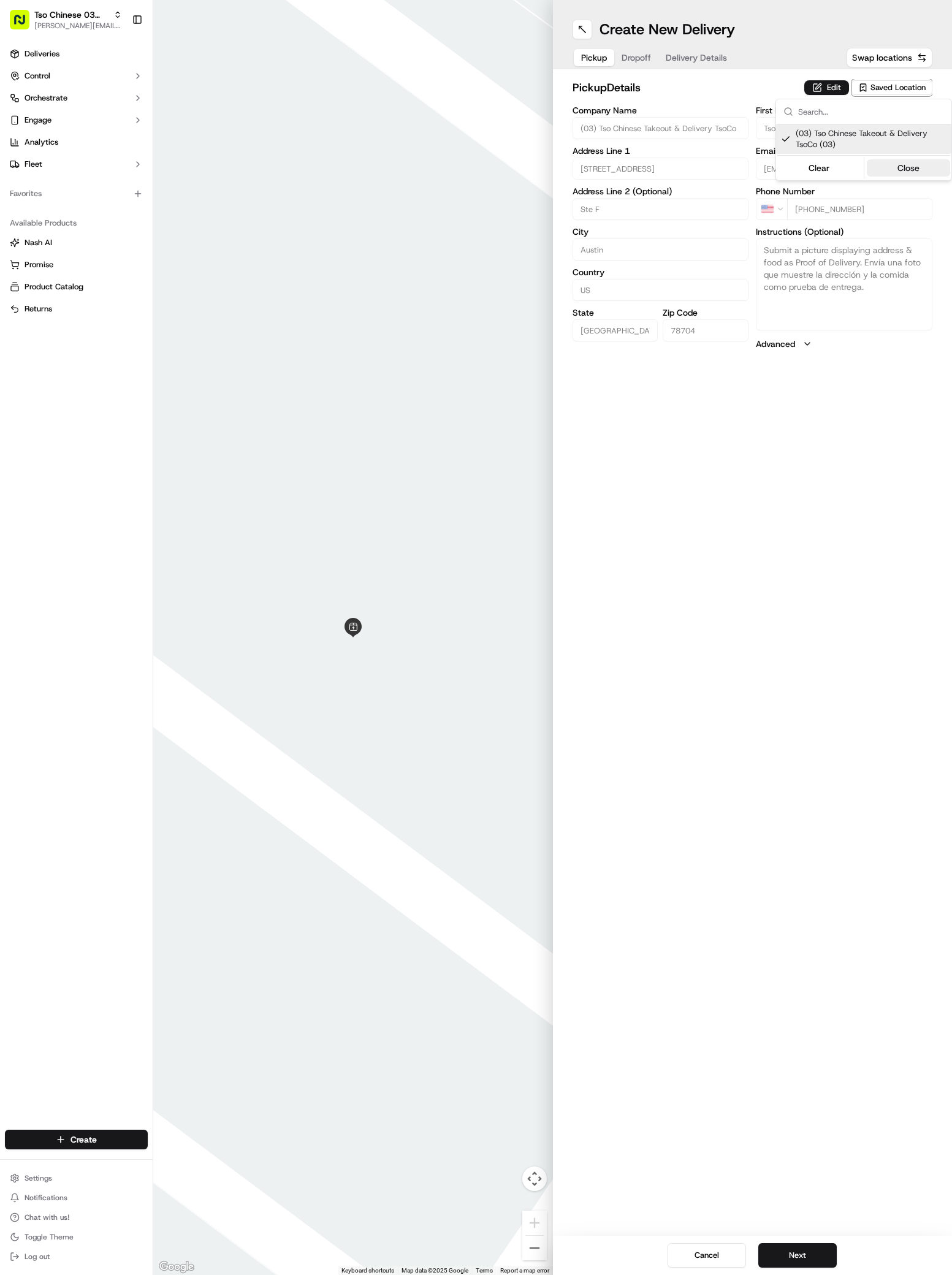
click at [903, 170] on button "Close" at bounding box center [908, 167] width 84 height 17
click at [633, 56] on button "Dropoff" at bounding box center [636, 57] width 44 height 17
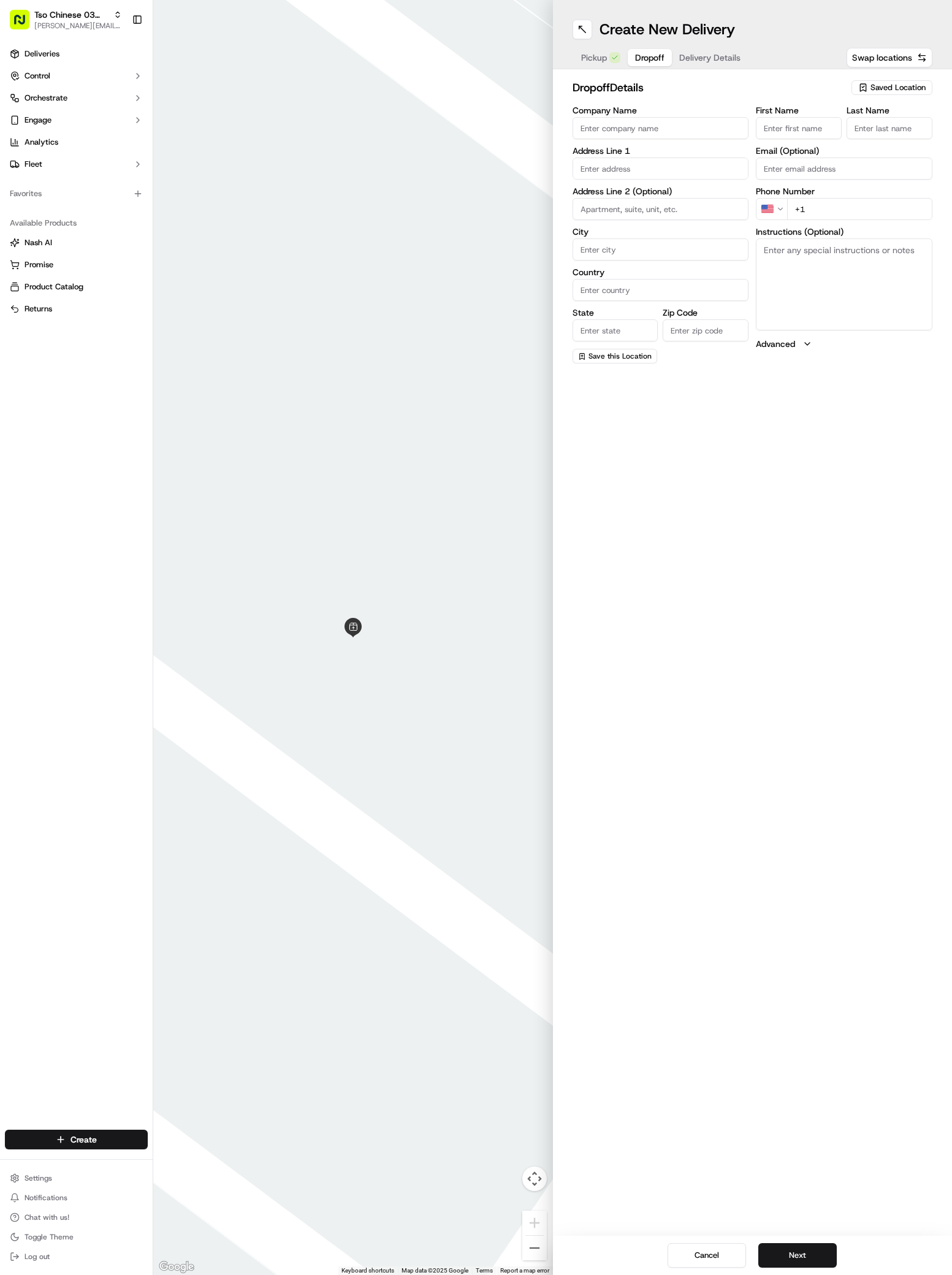
click at [633, 56] on button "Dropoff" at bounding box center [650, 57] width 44 height 17
click at [597, 125] on input "Company Name" at bounding box center [660, 128] width 176 height 22
paste input "[PERSON_NAME]"
type input "[PERSON_NAME]"
paste input "[PERSON_NAME]"
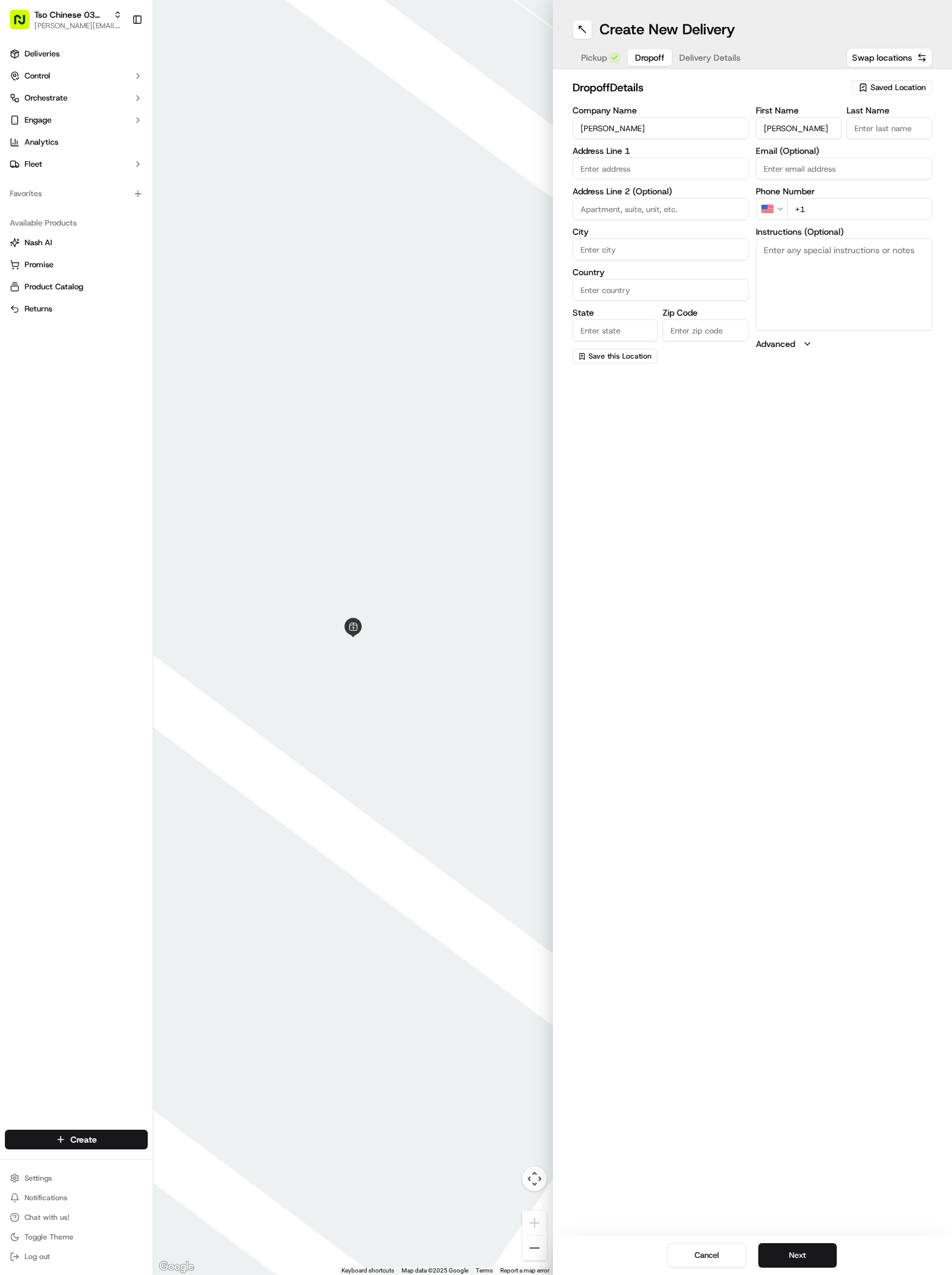
type input "[PERSON_NAME]"
type input "."
click at [813, 213] on input "+1" at bounding box center [859, 209] width 145 height 22
paste input "8306340512"
click at [800, 212] on input "+8306340512" at bounding box center [859, 209] width 145 height 22
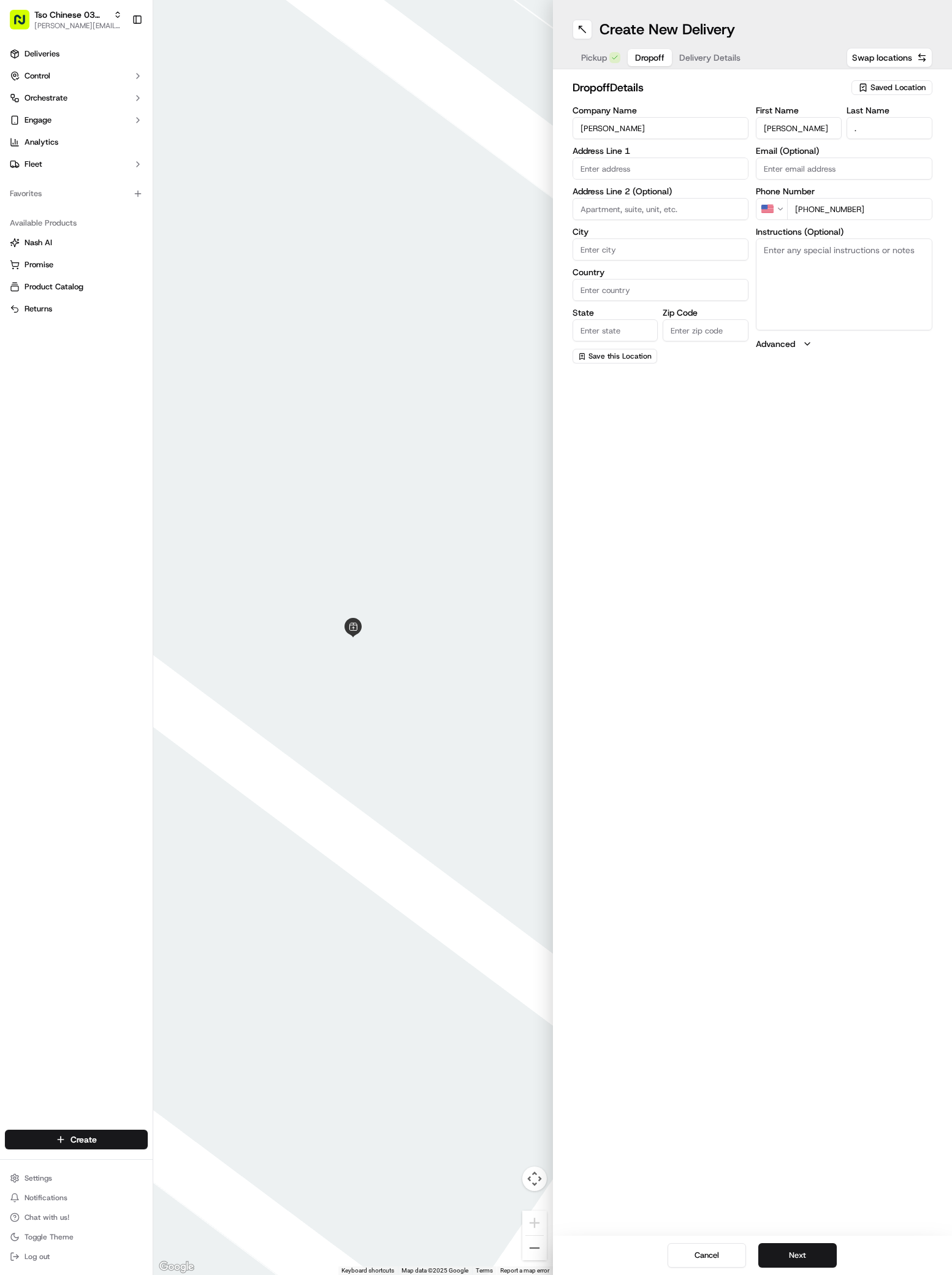
type input "+1 830 634 0512"
type input "1"
click at [585, 164] on input "1620 e riv" at bounding box center [660, 168] width 176 height 22
click at [621, 197] on div "1620 East Riverside Drive, Austin, TX" at bounding box center [660, 194] width 170 height 18
type input "1620 E Riverside Dr, Austin, TX 78741, USA"
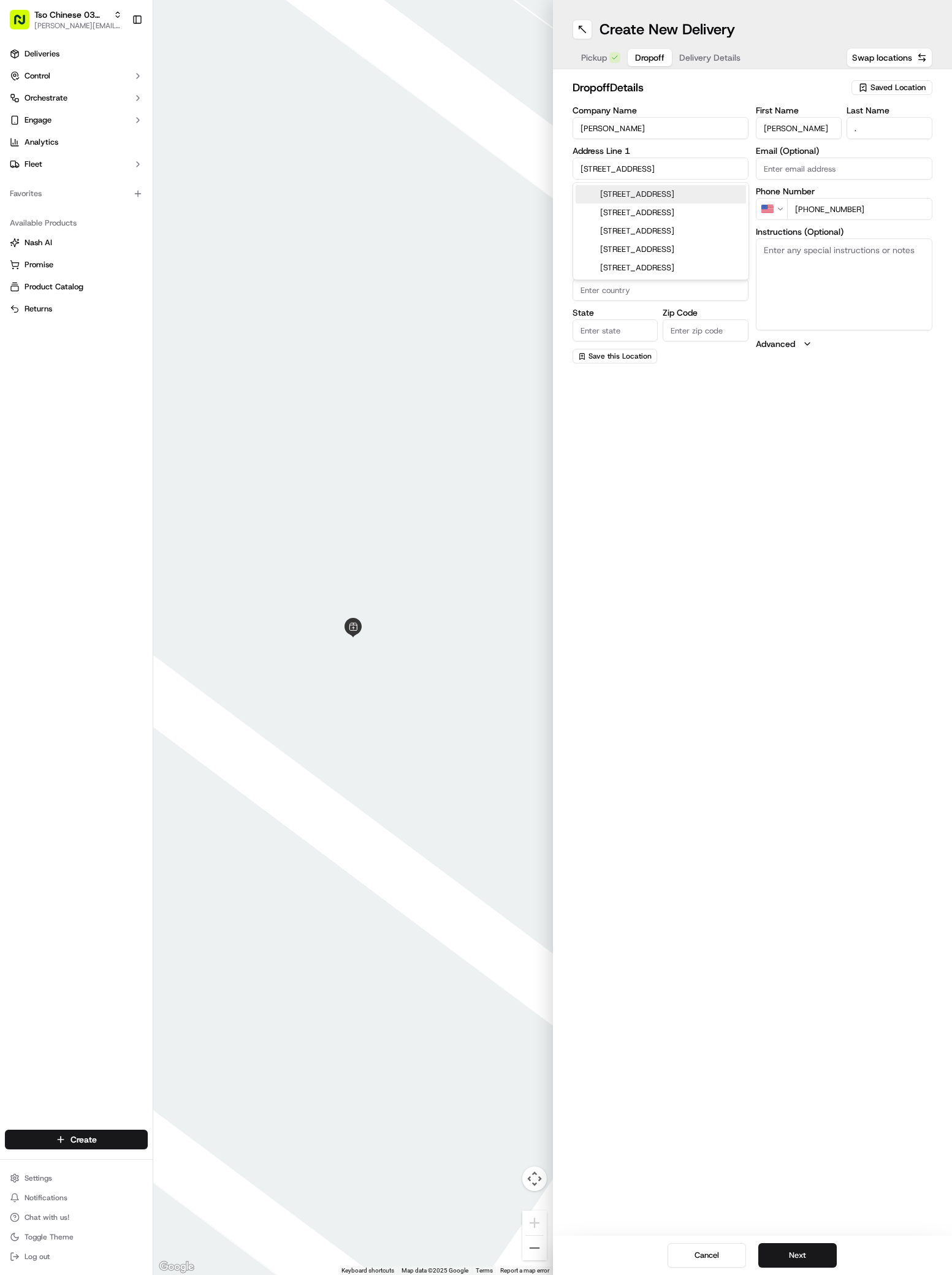
type input "Austin"
type input "United States"
type input "TX"
type input "78741"
type input "1620 East Riverside Drive"
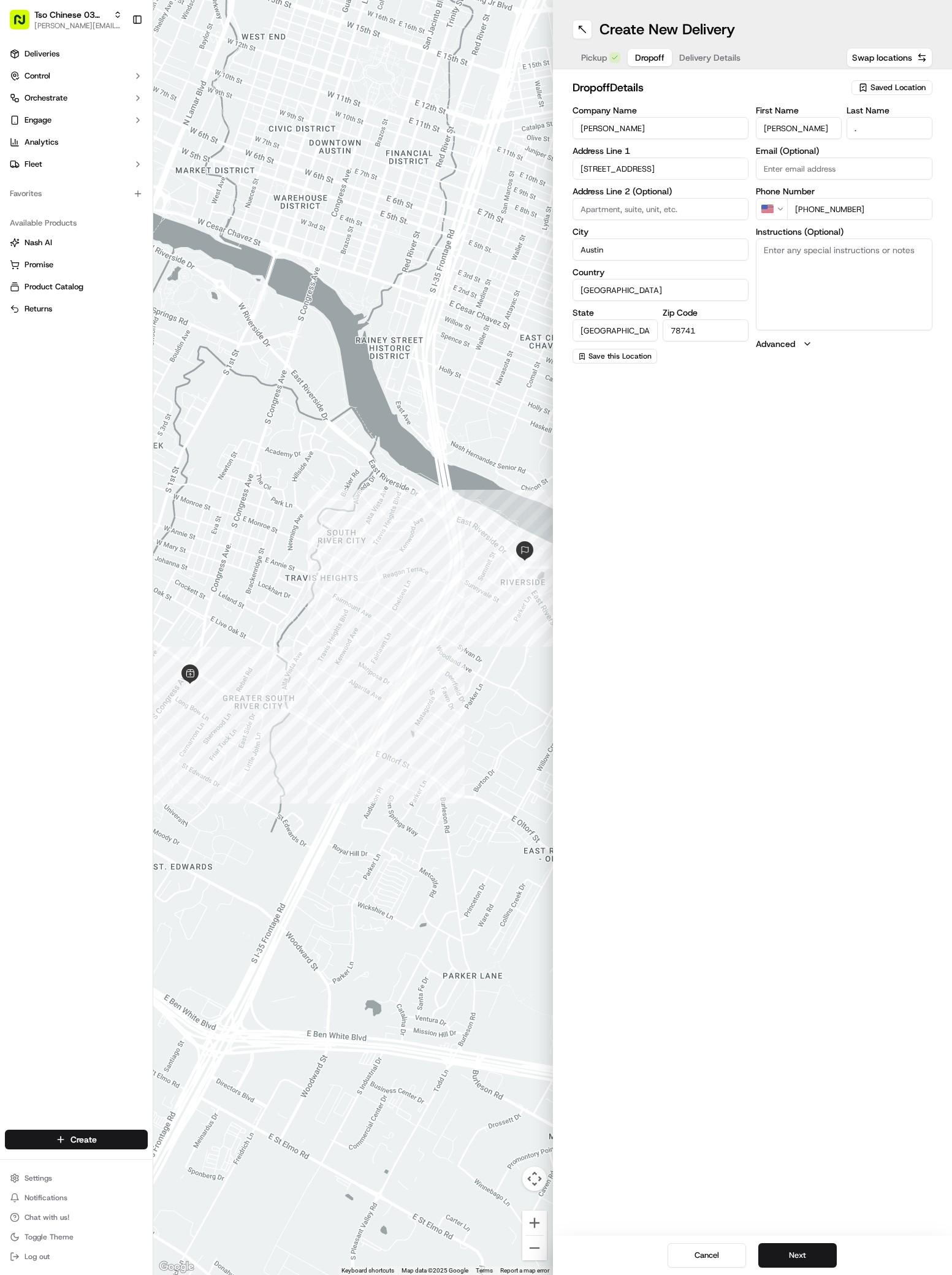
click at [855, 283] on textarea "Instructions (Optional)" at bounding box center [844, 284] width 176 height 92
paste textarea "Just pull up to the noble joes, I’ll meet the delivery driver outside the gate …"
type textarea "Just pull up to the noble joes, I’ll meet the delivery driver outside the gate …"
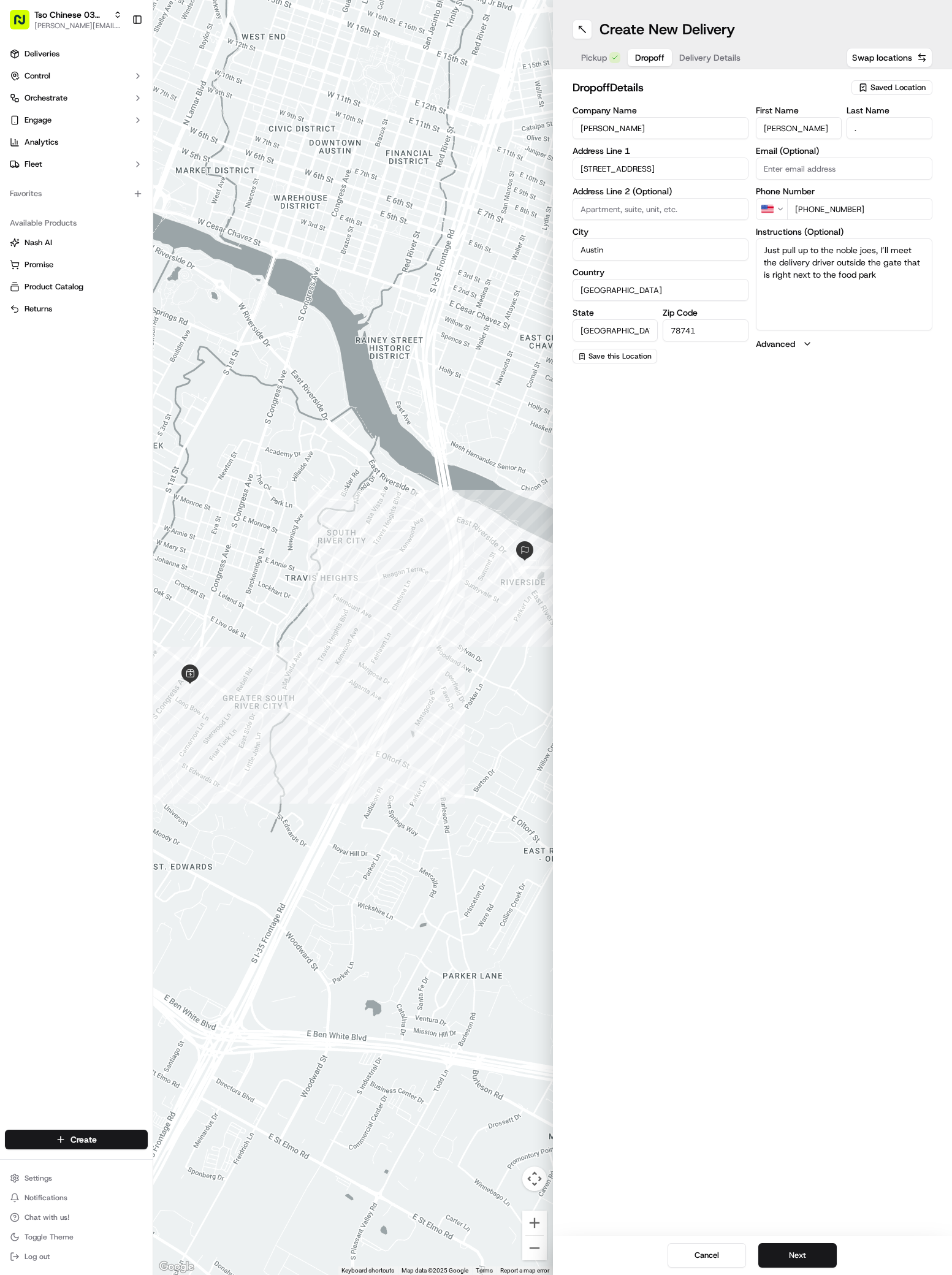
click at [590, 209] on input at bounding box center [660, 209] width 176 height 22
type input "2074"
click at [885, 293] on textarea "Just pull up to the noble joes, I’ll meet the delivery driver outside the gate …" at bounding box center [844, 284] width 176 height 92
type textarea "Just pull up to the noble joes, I’ll meet the delivery driver outside the gate …"
click at [718, 55] on span "Delivery Details" at bounding box center [710, 58] width 61 height 13
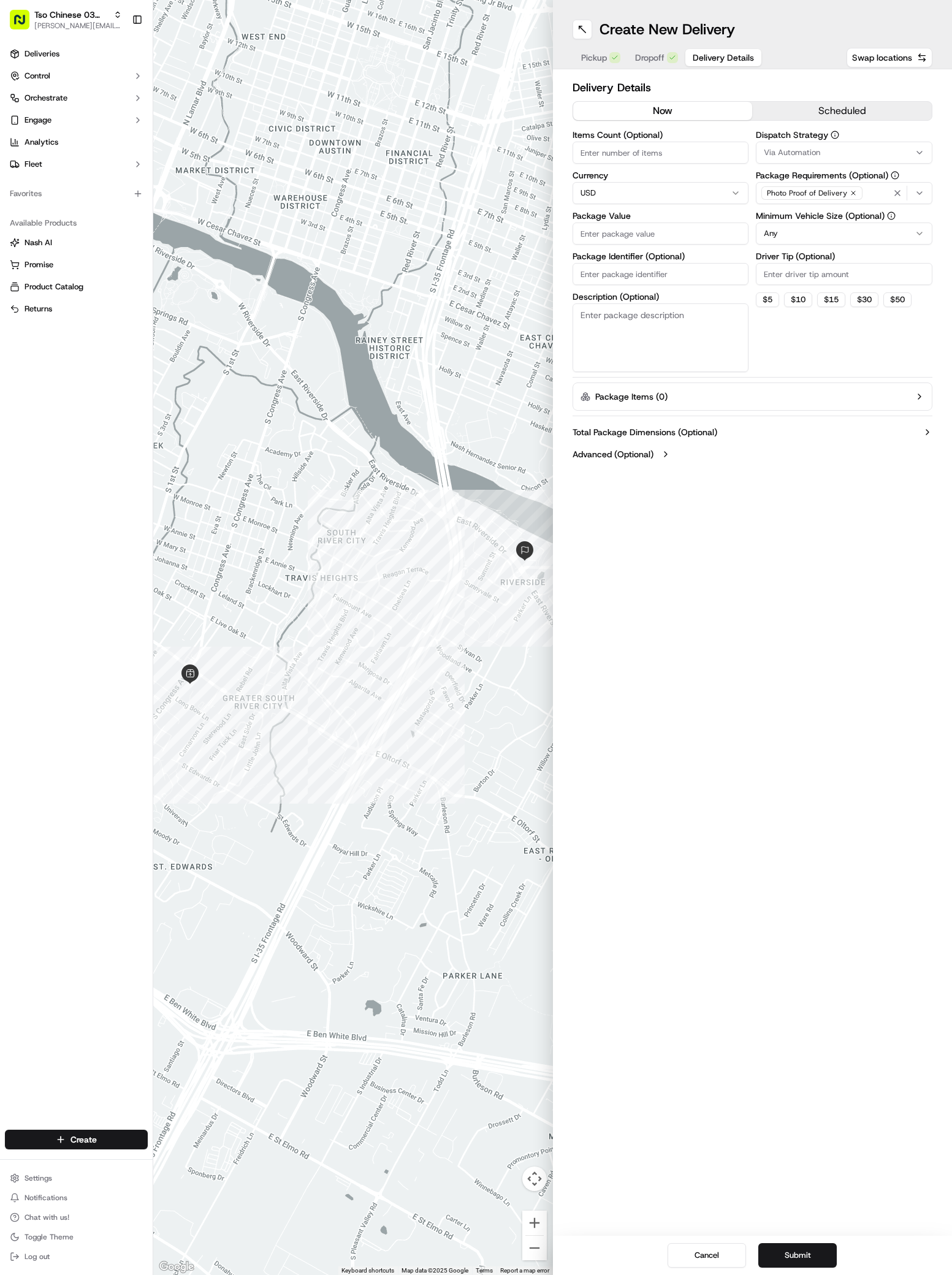
click at [799, 153] on span "Via Automation" at bounding box center [792, 152] width 57 height 11
click at [818, 219] on span "TsoCo Strategy" at bounding box center [851, 220] width 151 height 11
click at [884, 241] on button "Close" at bounding box center [888, 242] width 84 height 17
click at [791, 274] on input "Driver Tip (Optional)" at bounding box center [844, 274] width 176 height 22
type input "2"
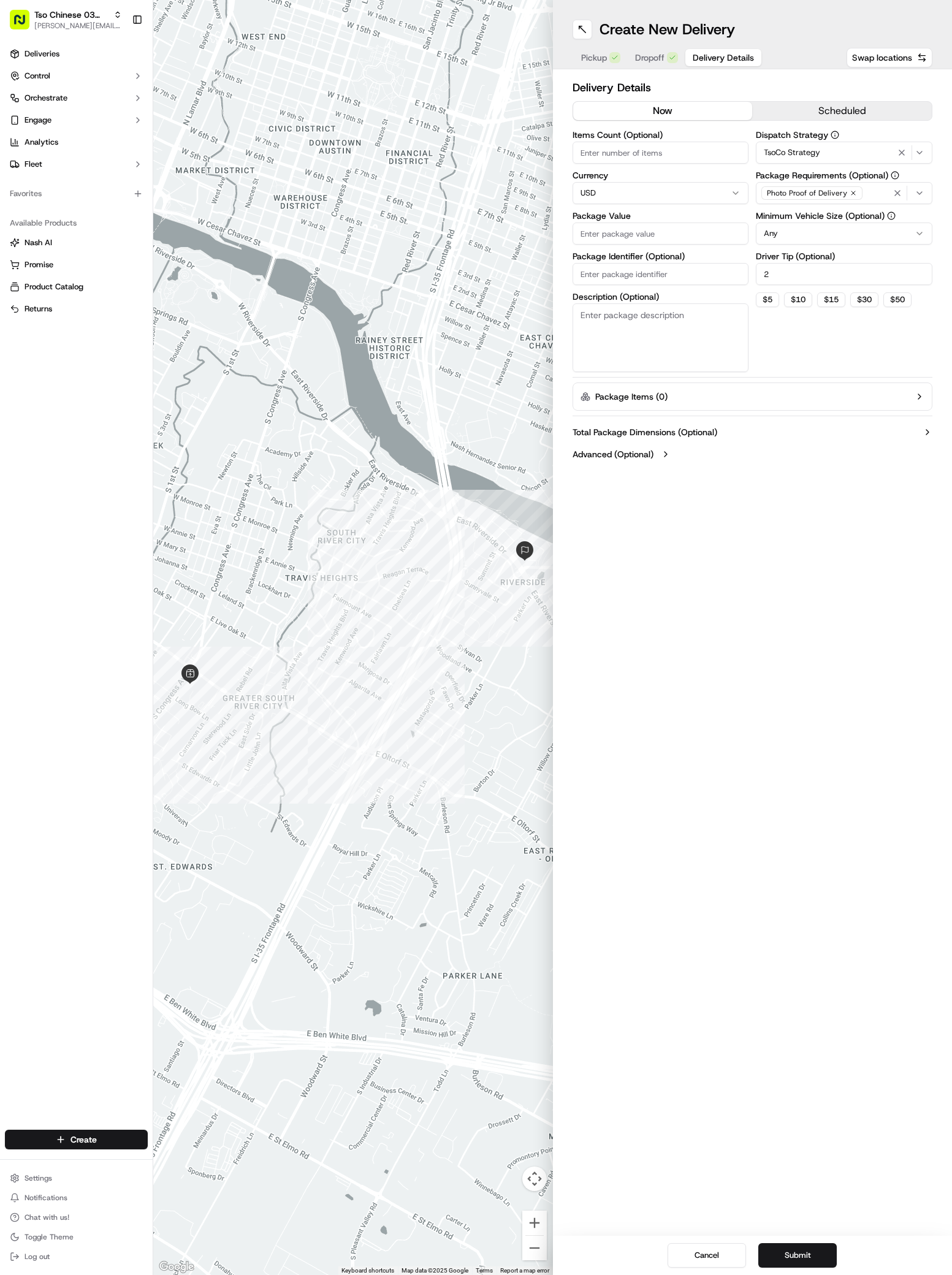
click at [584, 232] on input "Package Value" at bounding box center [660, 233] width 176 height 22
paste input "47.2"
type input "47.2"
click at [597, 275] on input "Package Identifier (Optional)" at bounding box center [660, 274] width 176 height 22
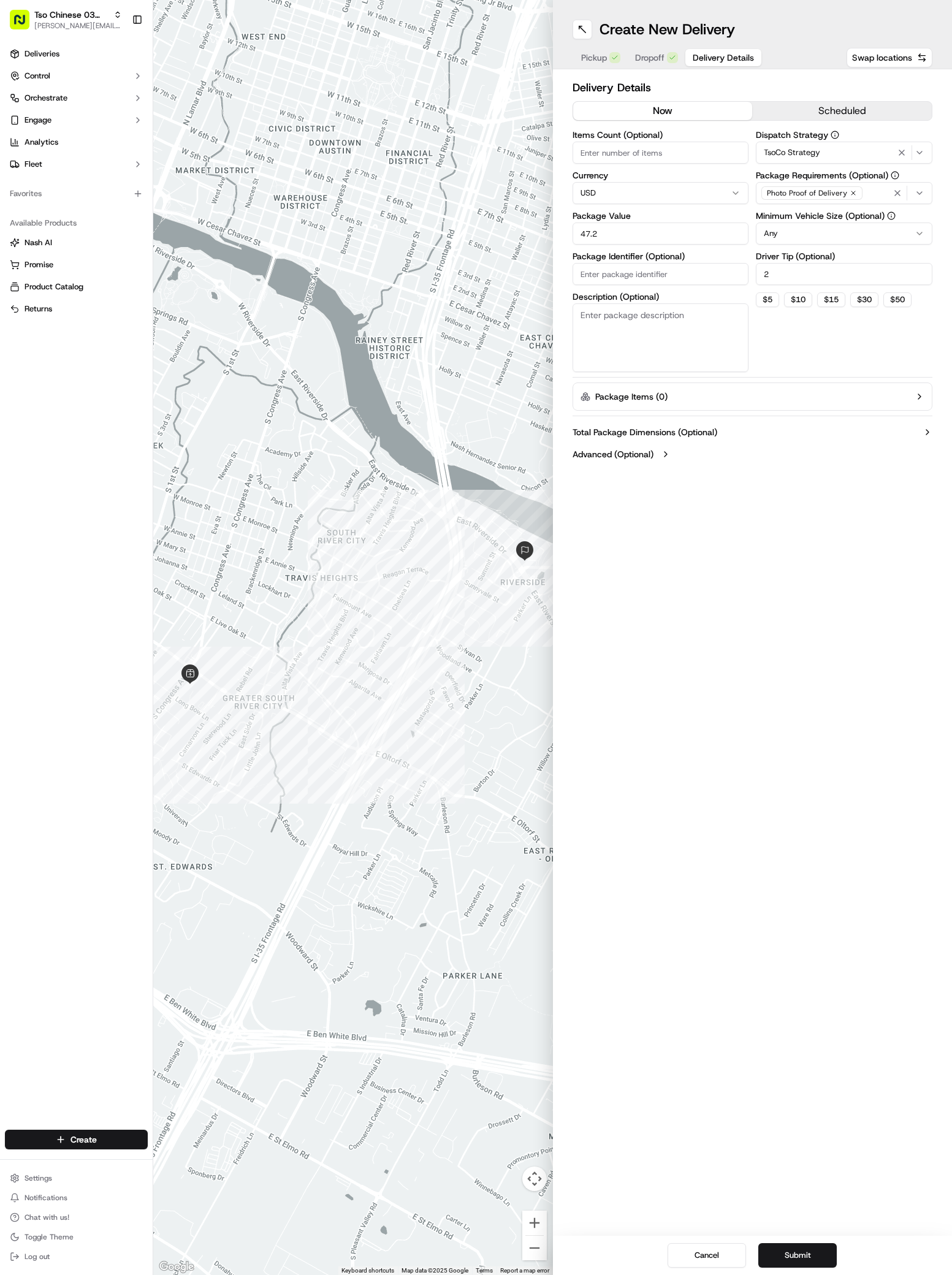
click at [597, 275] on input "Package Identifier (Optional)" at bounding box center [660, 274] width 176 height 22
paste input "OCANJMC"
type input "OCANJMC"
click at [799, 1264] on button "Submit" at bounding box center [797, 1254] width 78 height 24
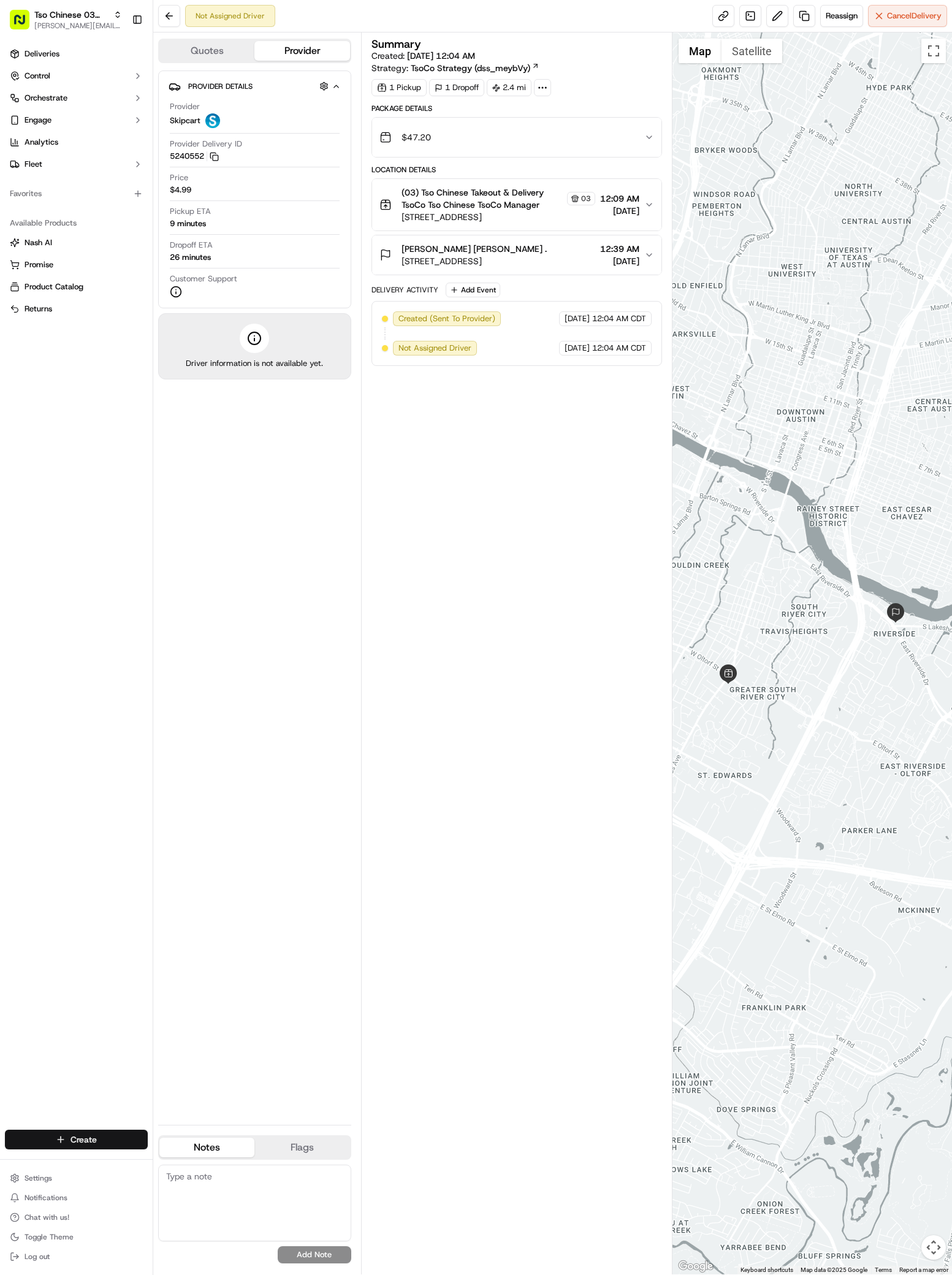
click at [96, 1136] on html "Tso Chinese 03 TsoCo antonia@tsochinese.com Toggle Sidebar Deliveries Control O…" at bounding box center [476, 637] width 952 height 1275
click at [202, 1165] on link "Delivery" at bounding box center [221, 1162] width 137 height 22
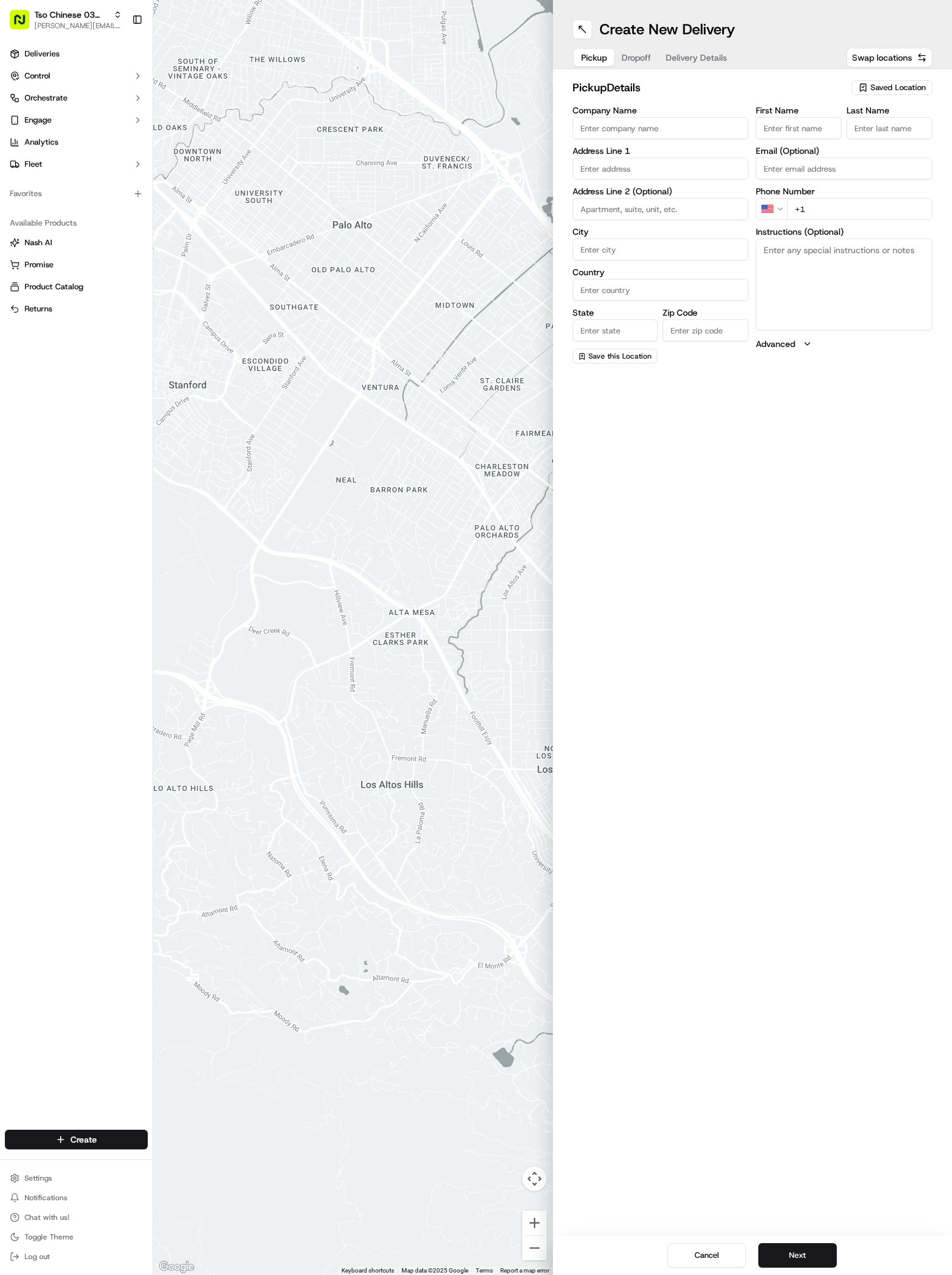
click at [860, 87] on icon "button" at bounding box center [863, 87] width 5 height 7
click at [862, 141] on span "(03) Tso Chinese Takeout & Delivery TsoCo (03)" at bounding box center [871, 139] width 151 height 22
type input "(03) Tso Chinese Takeout & Delivery TsoCo"
type input "Ste F"
type input "Austin"
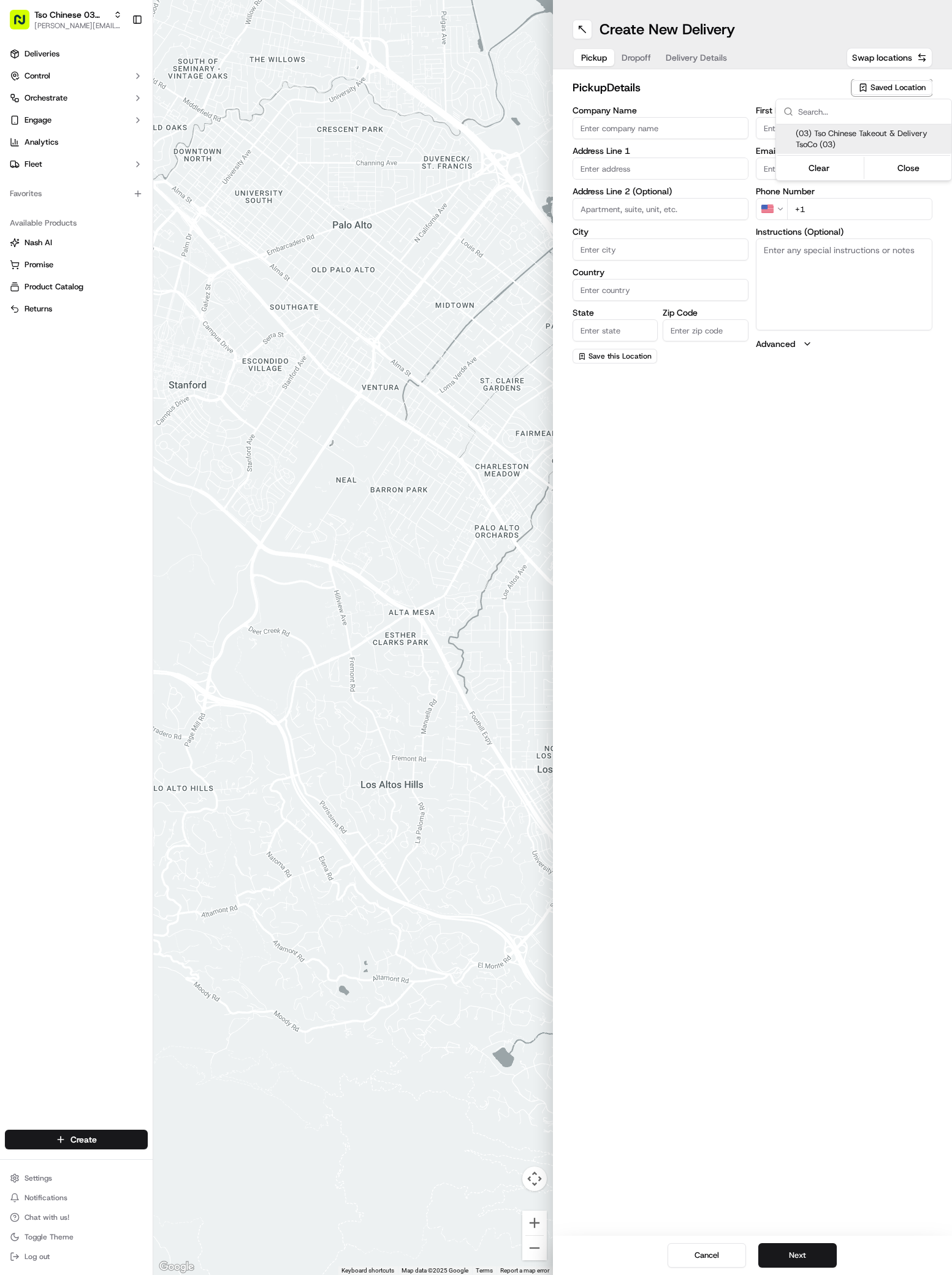
type input "US"
type input "TX"
type input "78704"
type input "Tso Chinese"
type input "TsoCo Manager"
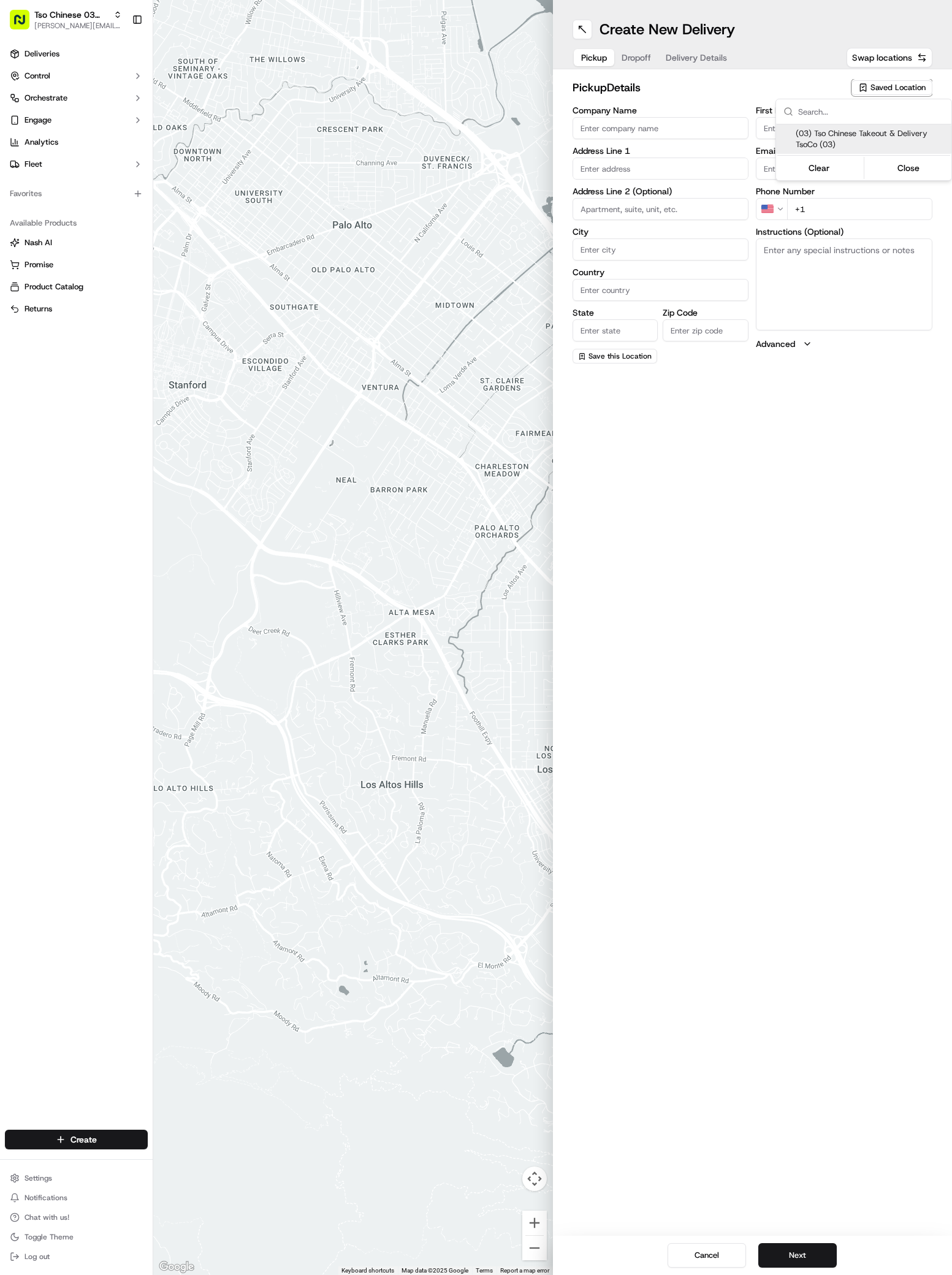
type input "tsocostore@tsochinese.com"
type input "+1 512 428 4445"
type textarea "Submit a picture displaying address & food as Proof of Delivery. Envía una foto…"
type input "2407 S Congress Ave"
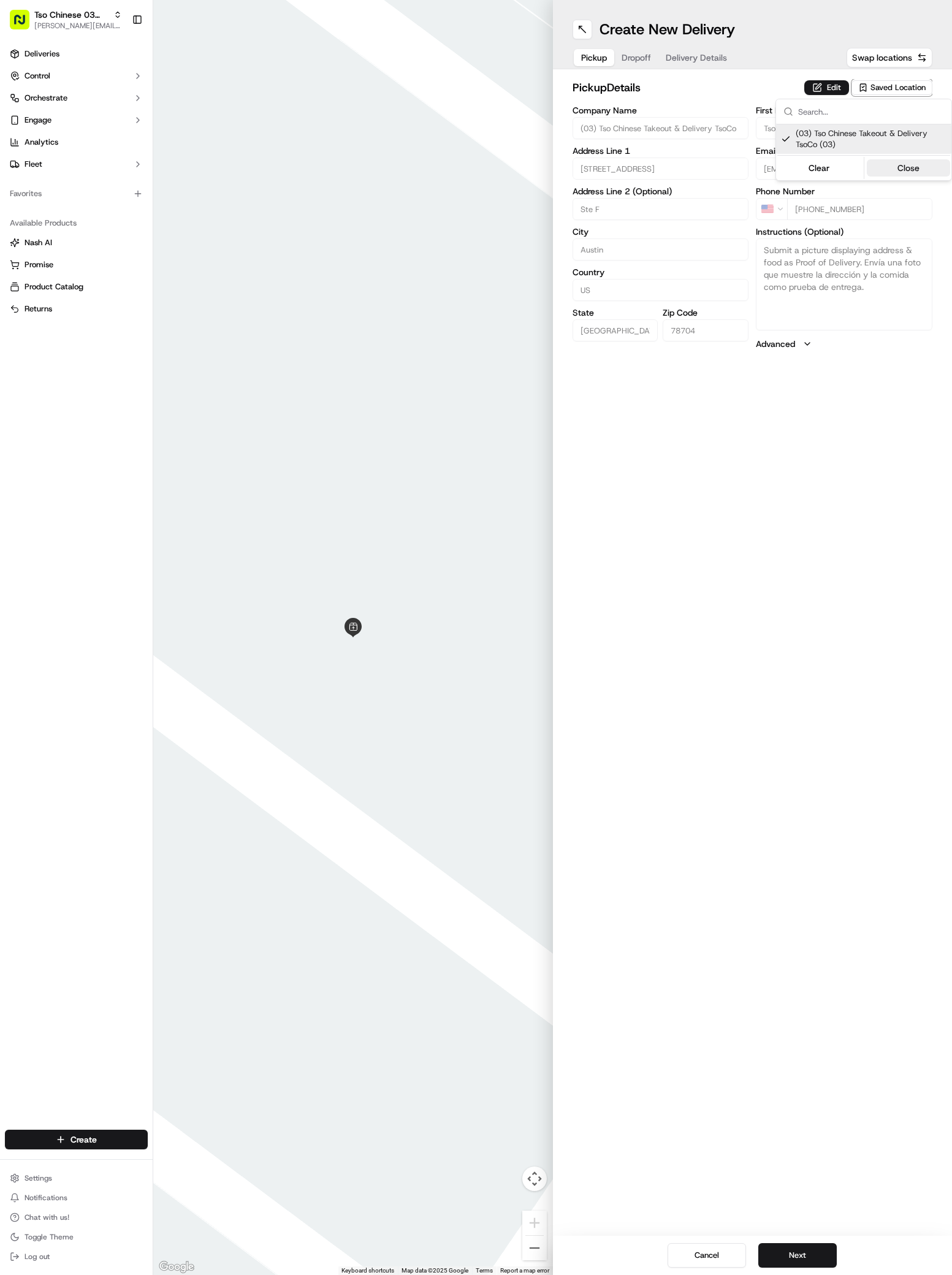
click at [920, 168] on button "Close" at bounding box center [908, 167] width 84 height 17
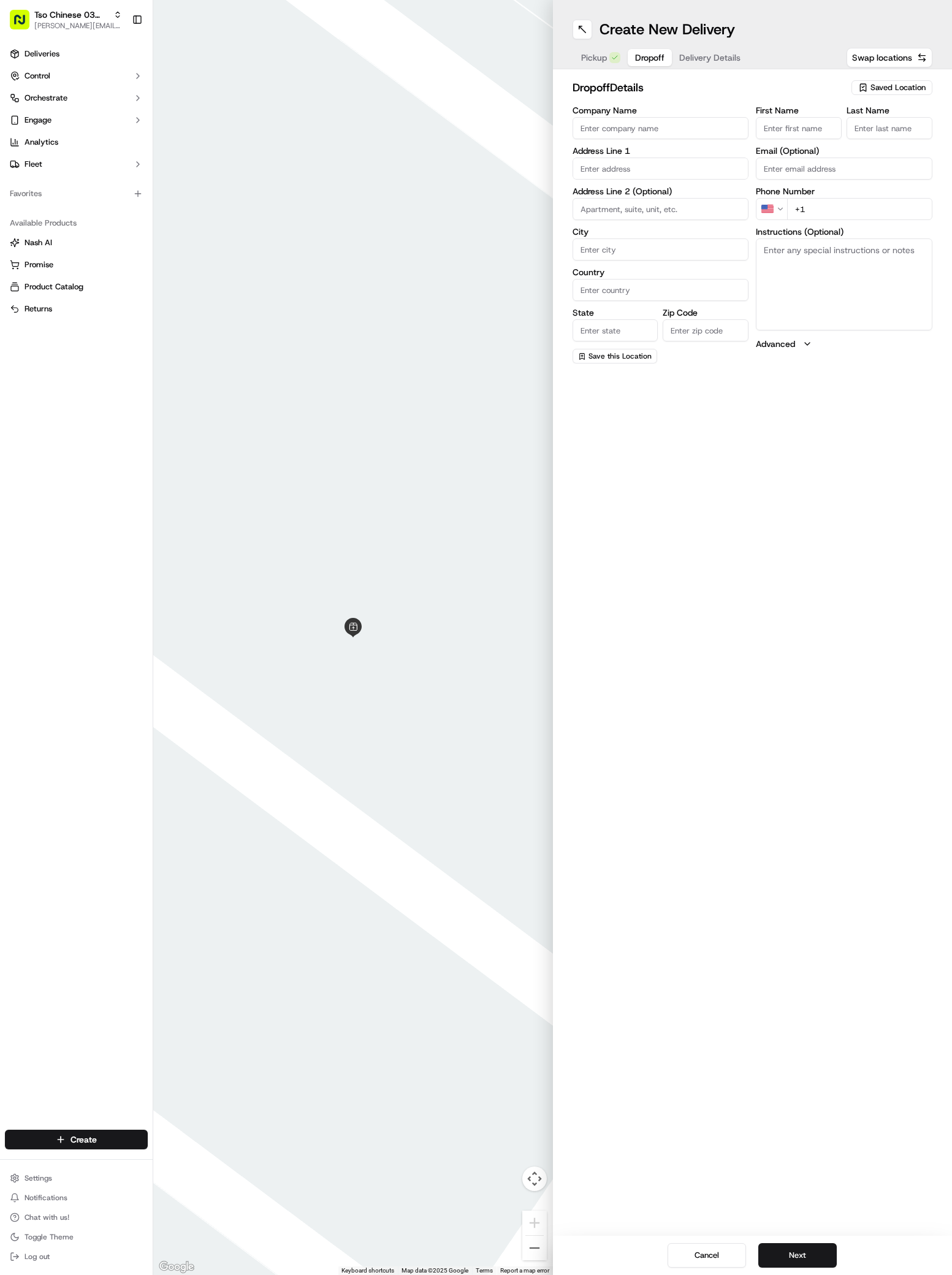
click at [648, 62] on span "Dropoff" at bounding box center [650, 58] width 30 height 13
click at [647, 62] on span "Dropoff" at bounding box center [650, 58] width 30 height 13
click at [583, 124] on input "Company Name" at bounding box center [660, 128] width 176 height 22
paste input "Kris Anne Quepic"
type input "Kris Anne Quepic"
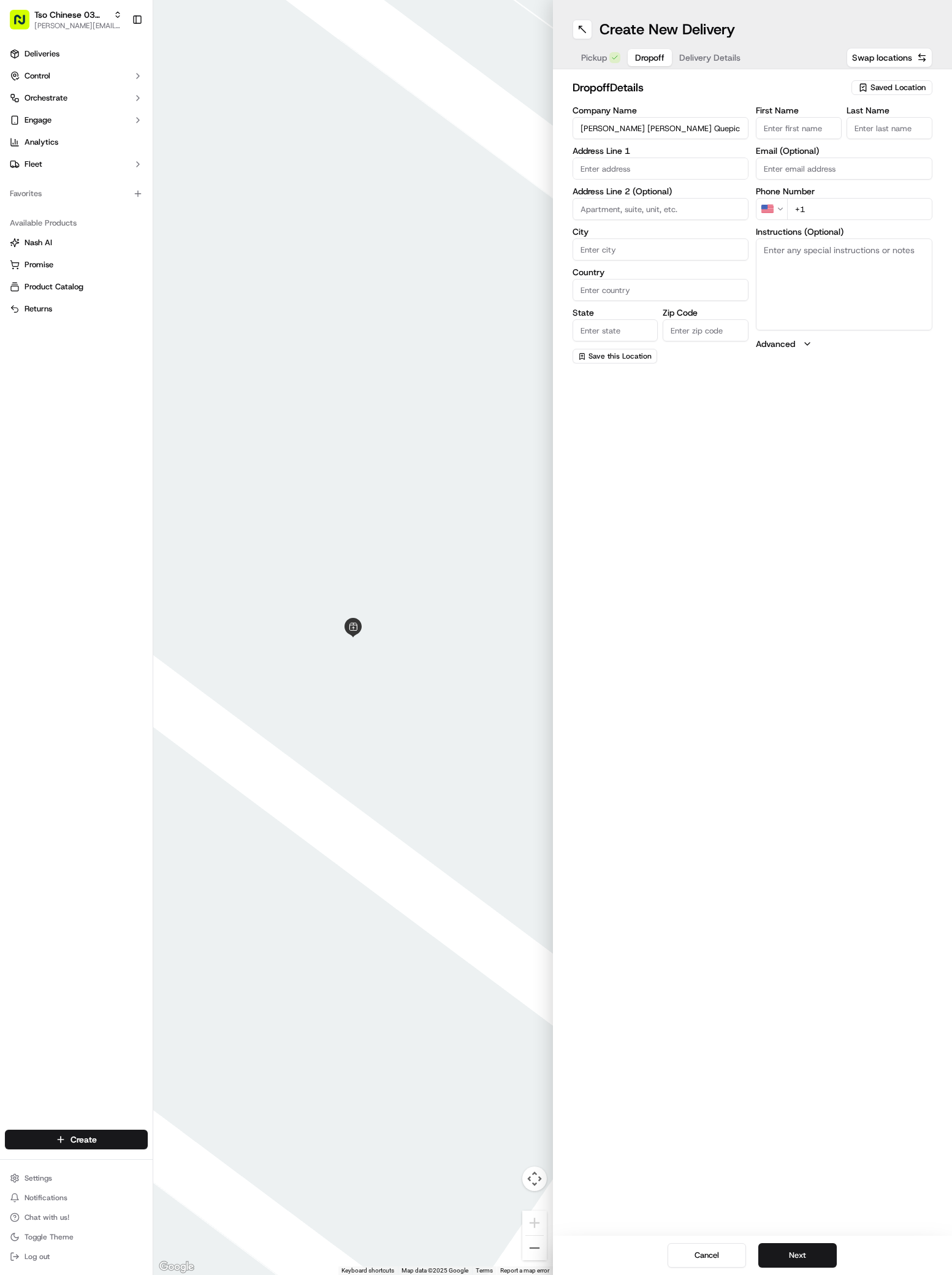
paste input "Kris Anne Quepic"
type input "Kris Anne Quepic"
type input "."
click at [820, 241] on label "Instructions (Optional)" at bounding box center [844, 246] width 176 height 9
click at [820, 253] on textarea "Instructions (Optional)" at bounding box center [844, 299] width 176 height 92
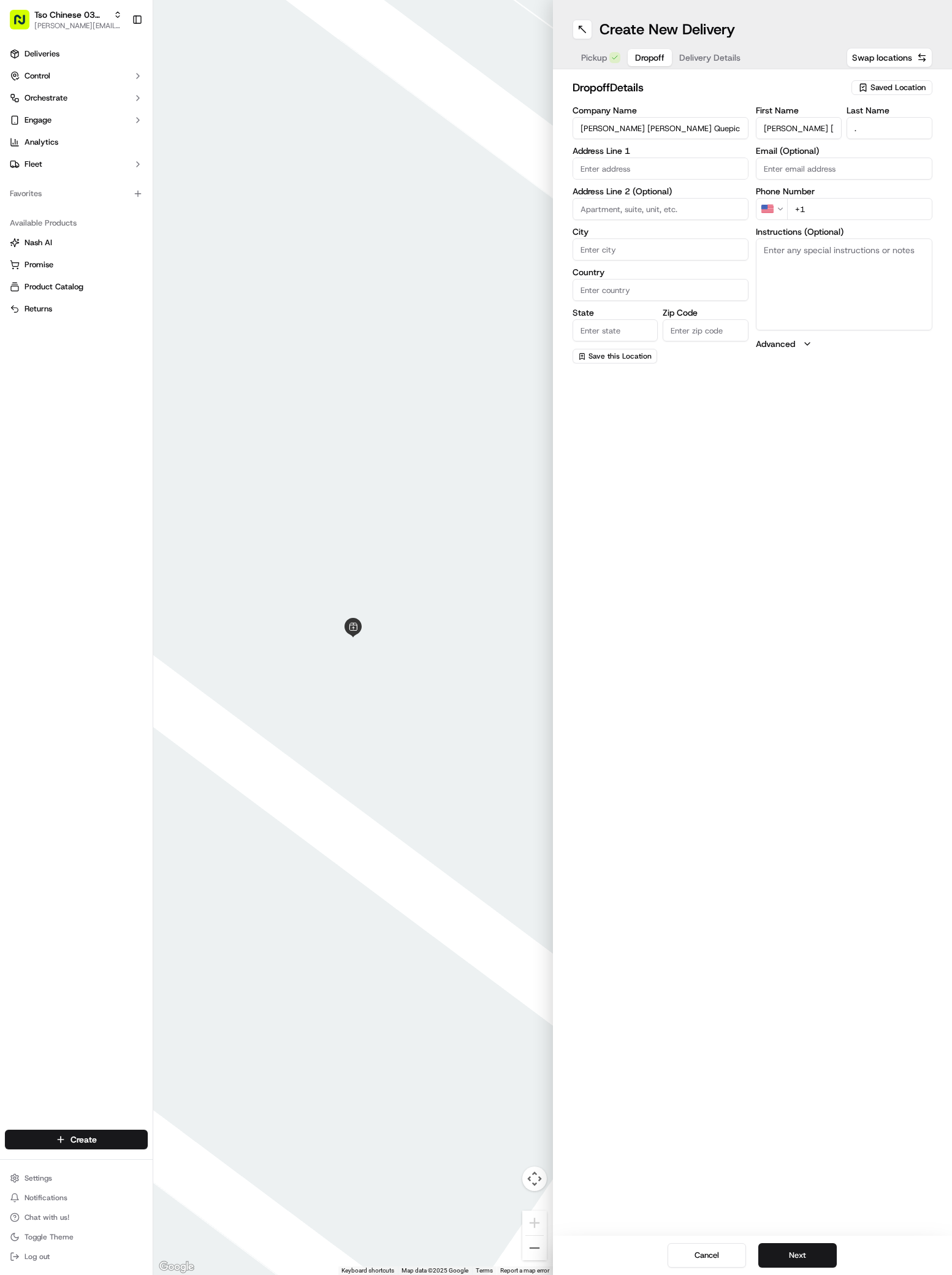
click at [822, 203] on input "+1" at bounding box center [859, 209] width 145 height 22
click at [813, 209] on input "+1" at bounding box center [859, 209] width 145 height 22
paste input "84 369 456 63"
click at [801, 205] on input "+84 369 456 63" at bounding box center [859, 209] width 145 height 22
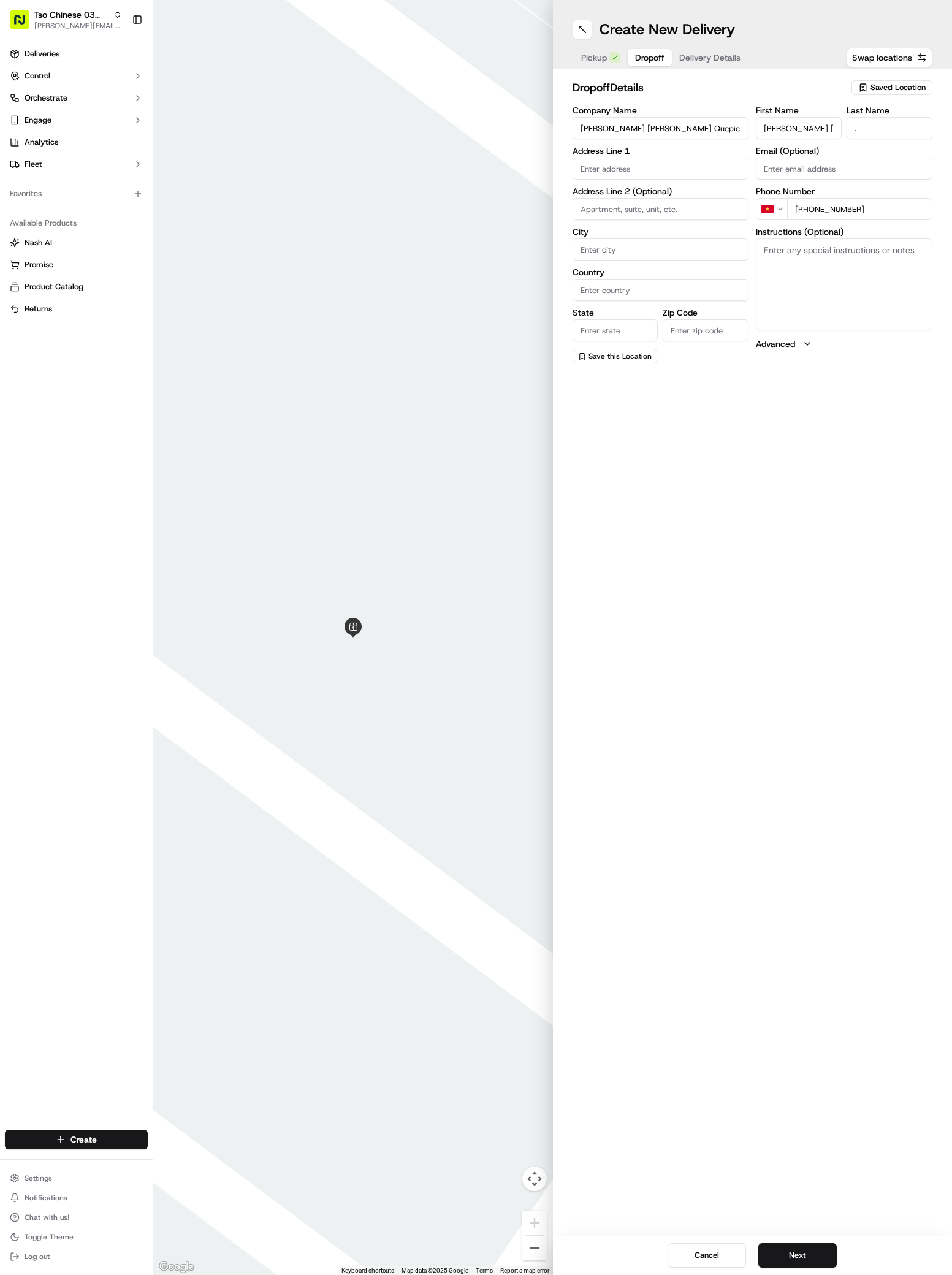
type input "+1 843 694 5663"
click at [848, 287] on textarea "Instructions (Optional)" at bounding box center [844, 284] width 176 height 92
paste textarea "Drive on the burton/valley circle. It’s by the parking lot, then bldg. 1, secon…"
paste textarea "Easton Hill apartment"
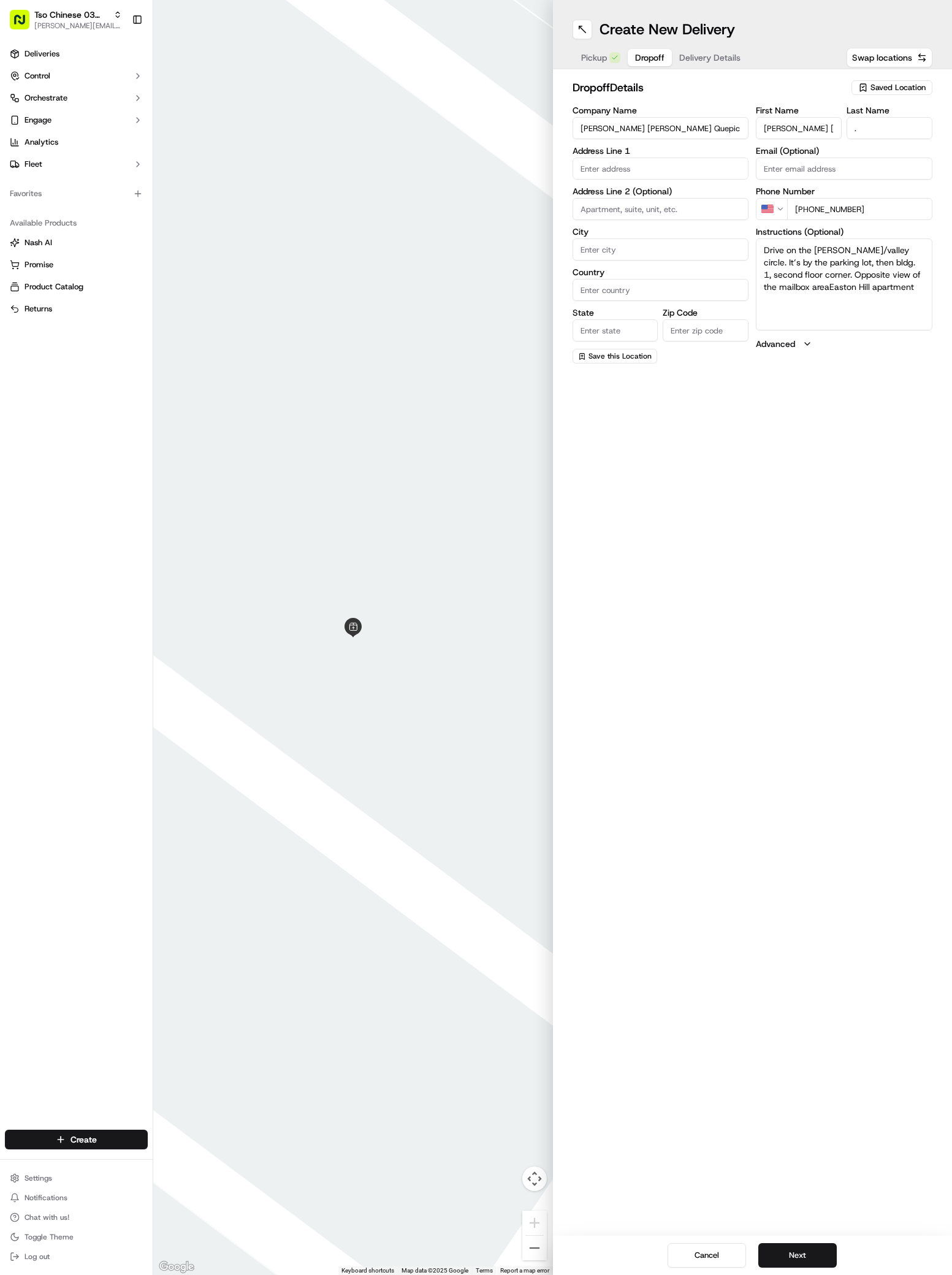
click at [814, 284] on textarea "Drive on the burton/valley circle. It’s by the parking lot, then bldg. 1, secon…" at bounding box center [844, 284] width 176 height 92
type textarea "Drive on the burton/valley circle. It’s by the parking lot, then bldg. 1, secon…"
click at [595, 192] on div "1900 Burton Drive, Austin, TX" at bounding box center [660, 194] width 170 height 18
type input "1900 Burton Drive"
type input "Austin"
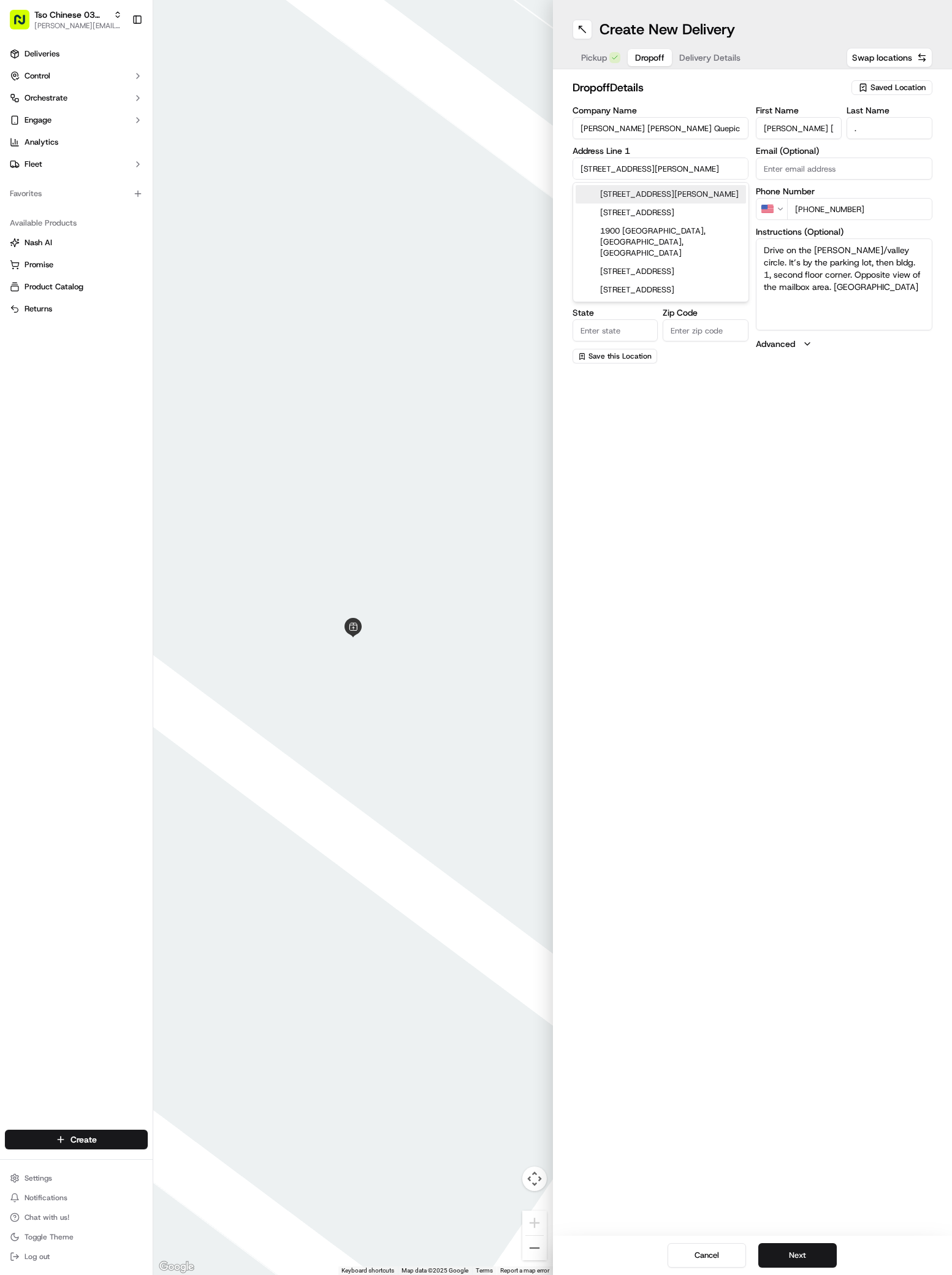
type input "United States"
type input "TX"
type input "78741"
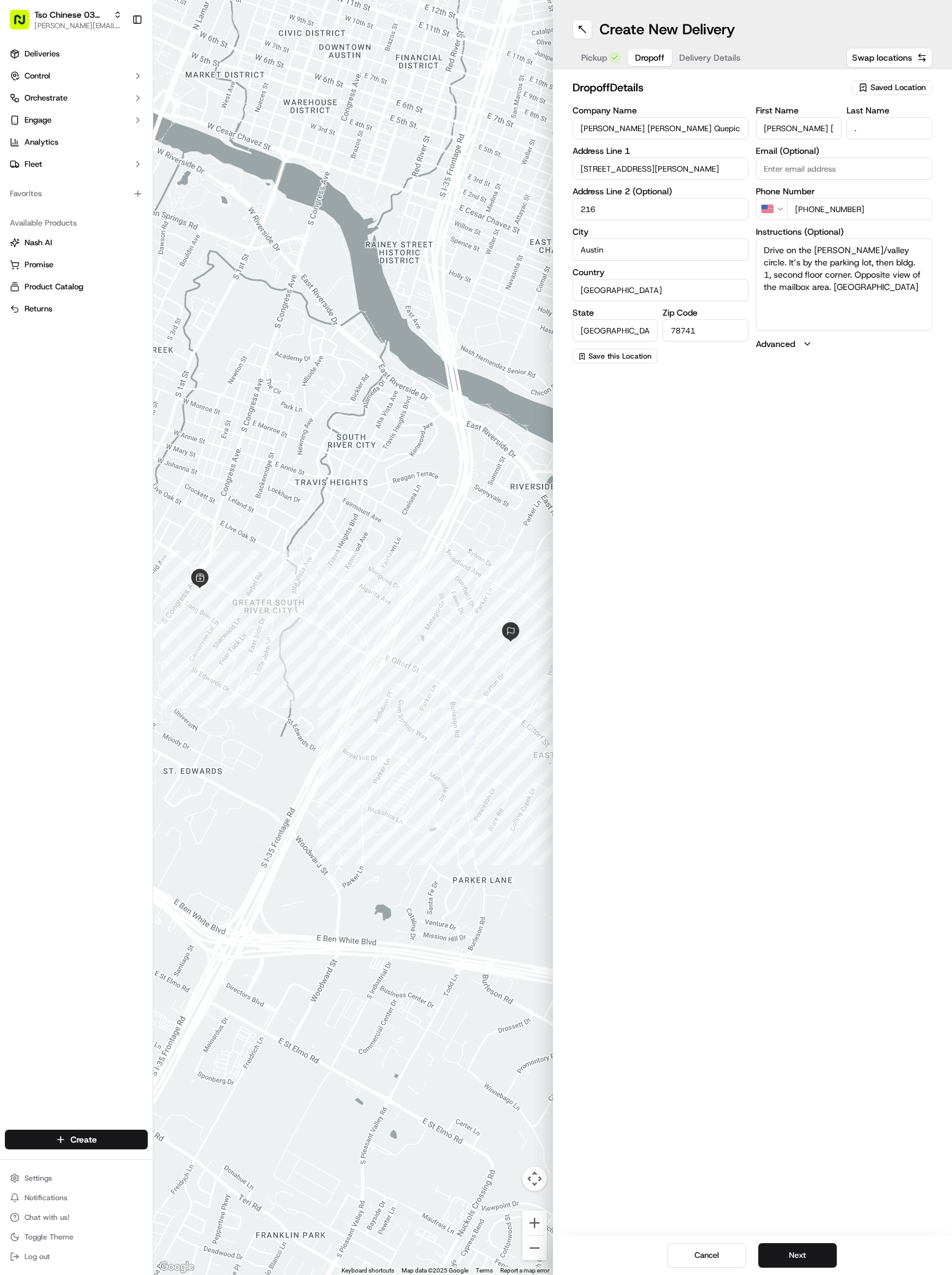
type input "216"
click at [796, 311] on textarea "Drive on the burton/valley circle. It’s by the parking lot, then bldg. 1, secon…" at bounding box center [844, 284] width 176 height 92
type textarea "Drive on the burton/valley circle. It’s by the parking lot, then bldg. 1, secon…"
drag, startPoint x: 796, startPoint y: 311, endPoint x: 709, endPoint y: 163, distance: 171.7
click at [796, 310] on textarea "Drive on the burton/valley circle. It’s by the parking lot, then bldg. 1, secon…" at bounding box center [844, 284] width 176 height 92
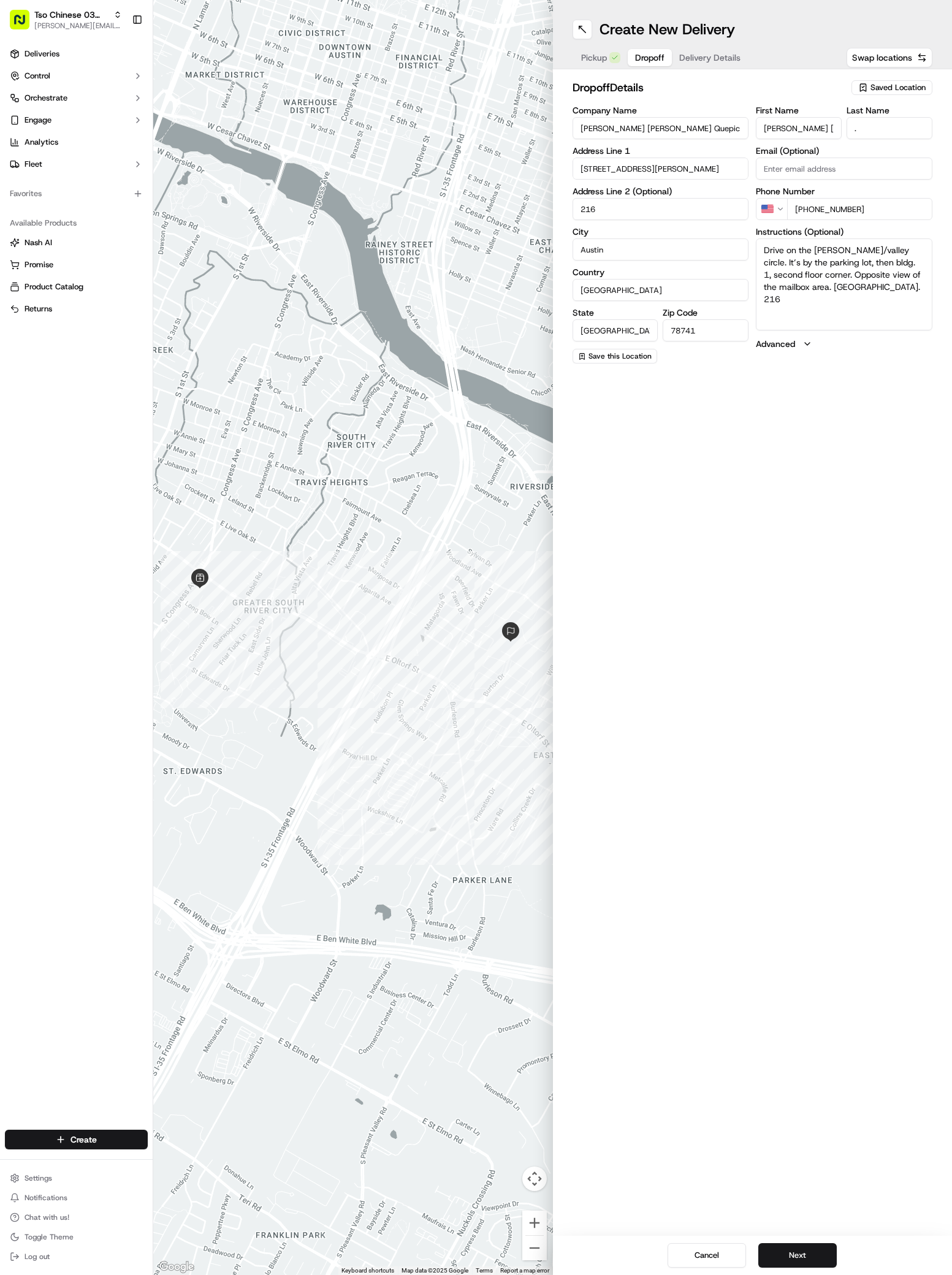
click at [707, 53] on span "Delivery Details" at bounding box center [710, 58] width 61 height 13
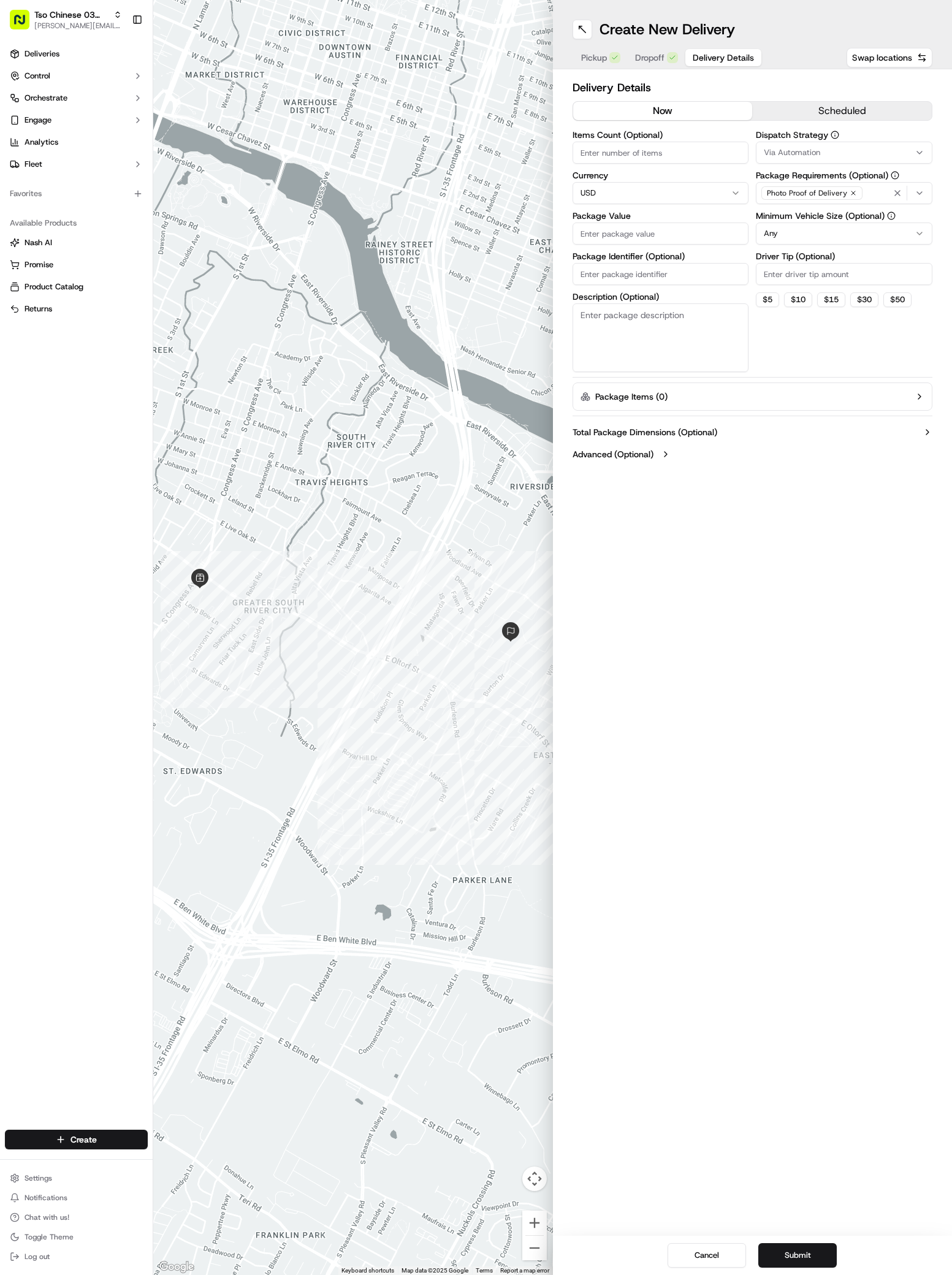
click at [813, 149] on span "Via Automation" at bounding box center [792, 152] width 57 height 11
click at [809, 218] on span "TsoCo Strategy" at bounding box center [851, 220] width 151 height 11
click at [903, 245] on button "Close" at bounding box center [888, 242] width 84 height 17
click at [769, 272] on input "Driver Tip (Optional)" at bounding box center [844, 274] width 176 height 22
type input "2"
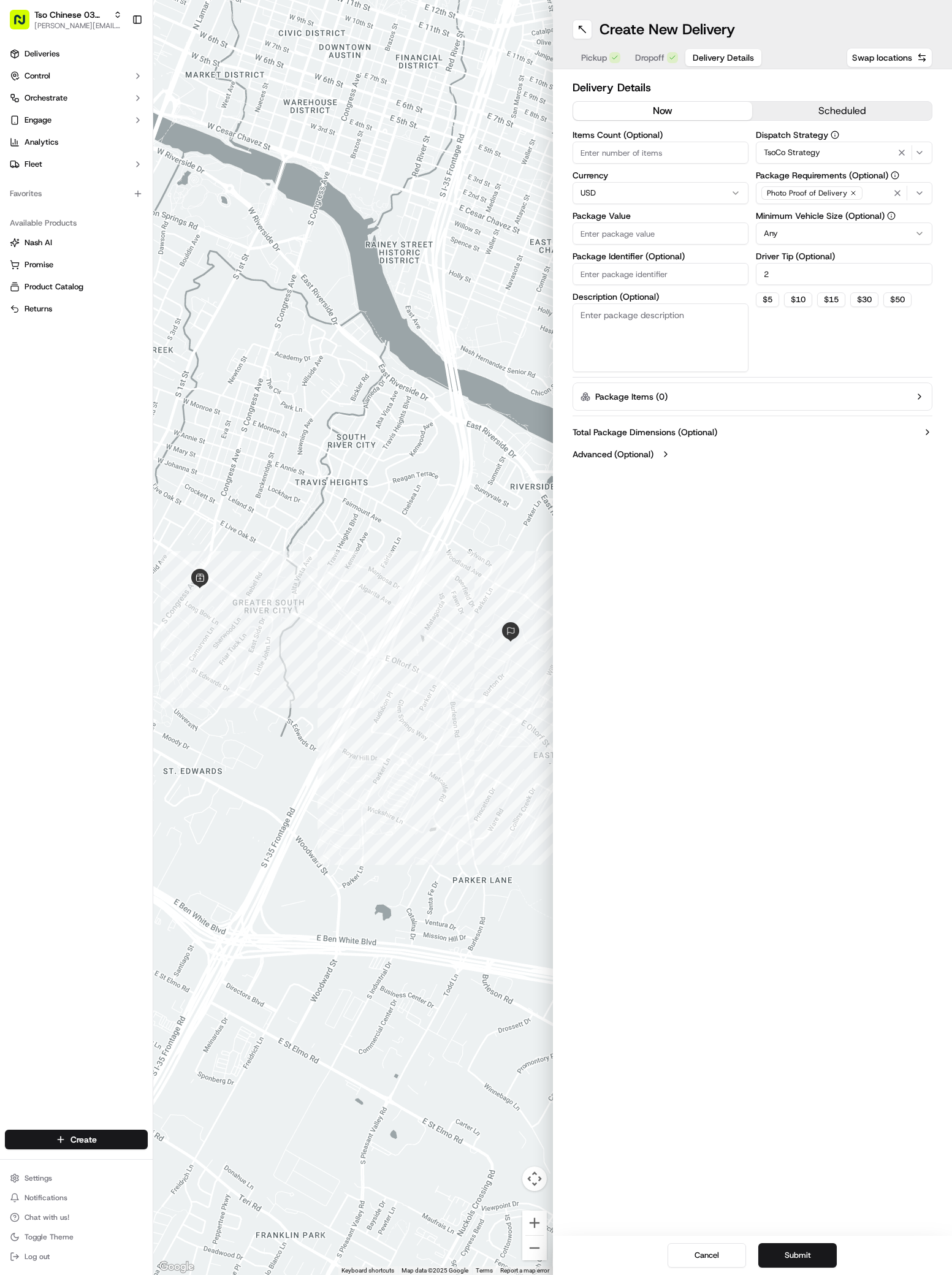
click at [586, 236] on input "Package Value" at bounding box center [660, 233] width 176 height 22
paste input "46.39"
type input "46.39"
click at [596, 277] on input "Package Identifier (Optional)" at bounding box center [660, 274] width 176 height 22
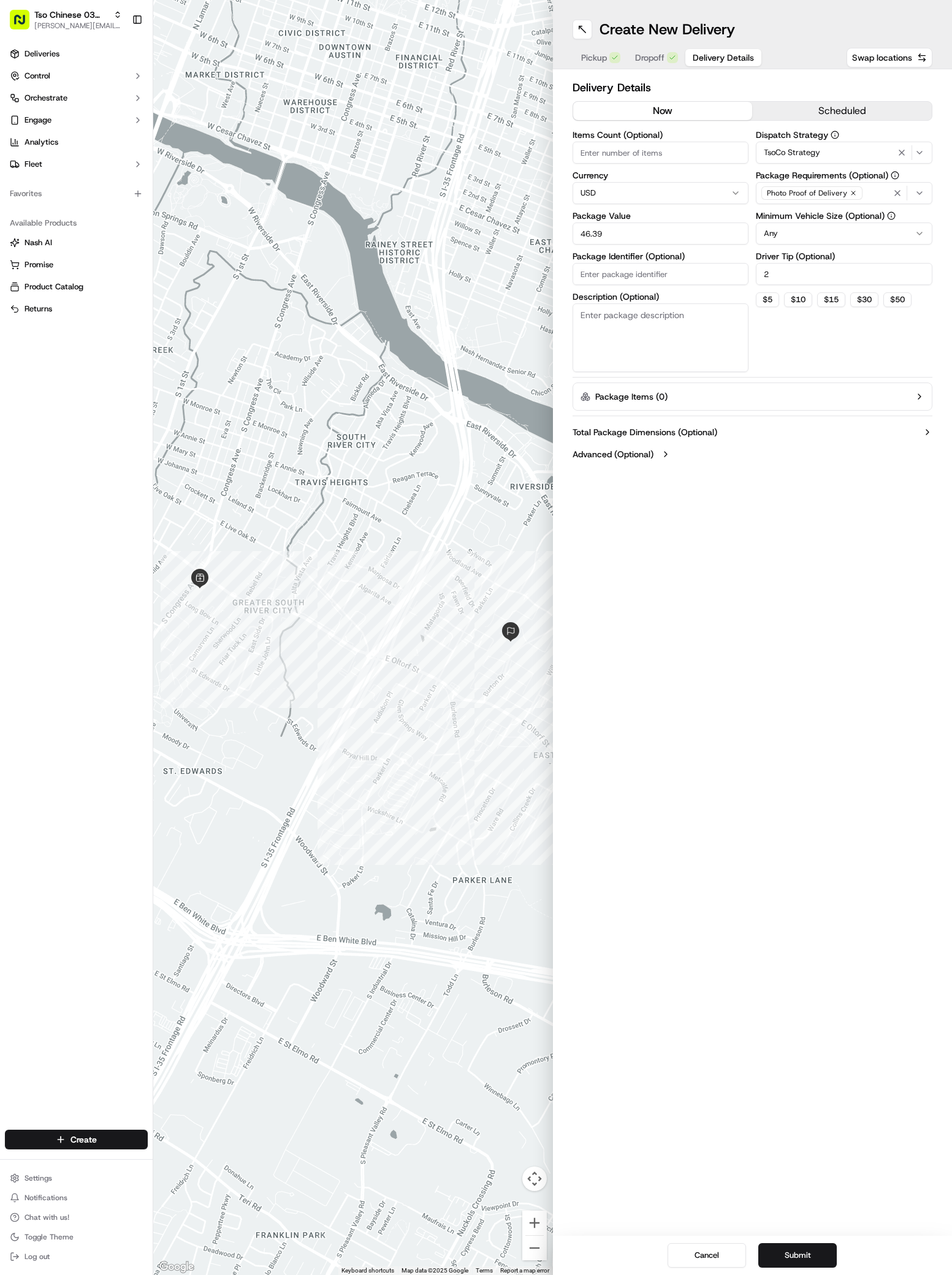
click at [596, 277] on input "Package Identifier (Optional)" at bounding box center [660, 274] width 176 height 22
paste input "LJNVIJ8"
type input "LJNVIJ8"
click at [801, 1250] on button "Submit" at bounding box center [797, 1254] width 78 height 24
click at [801, 1250] on div "Cancel Submit" at bounding box center [752, 1255] width 400 height 40
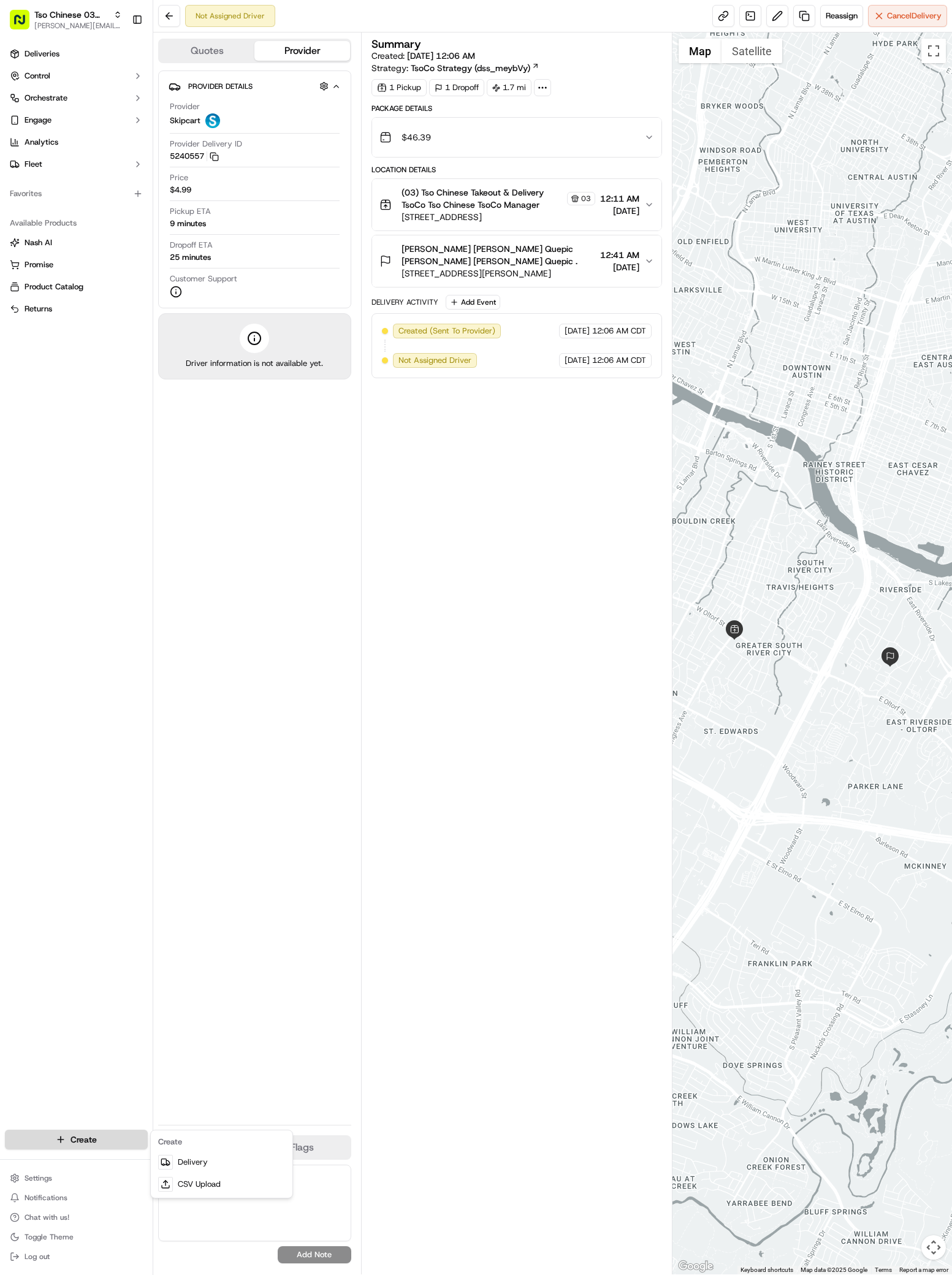
click at [79, 1140] on html "Tso Chinese 03 TsoCo antonia@tsochinese.com Toggle Sidebar Deliveries Control O…" at bounding box center [476, 637] width 952 height 1275
click at [197, 1160] on link "Delivery" at bounding box center [221, 1162] width 137 height 22
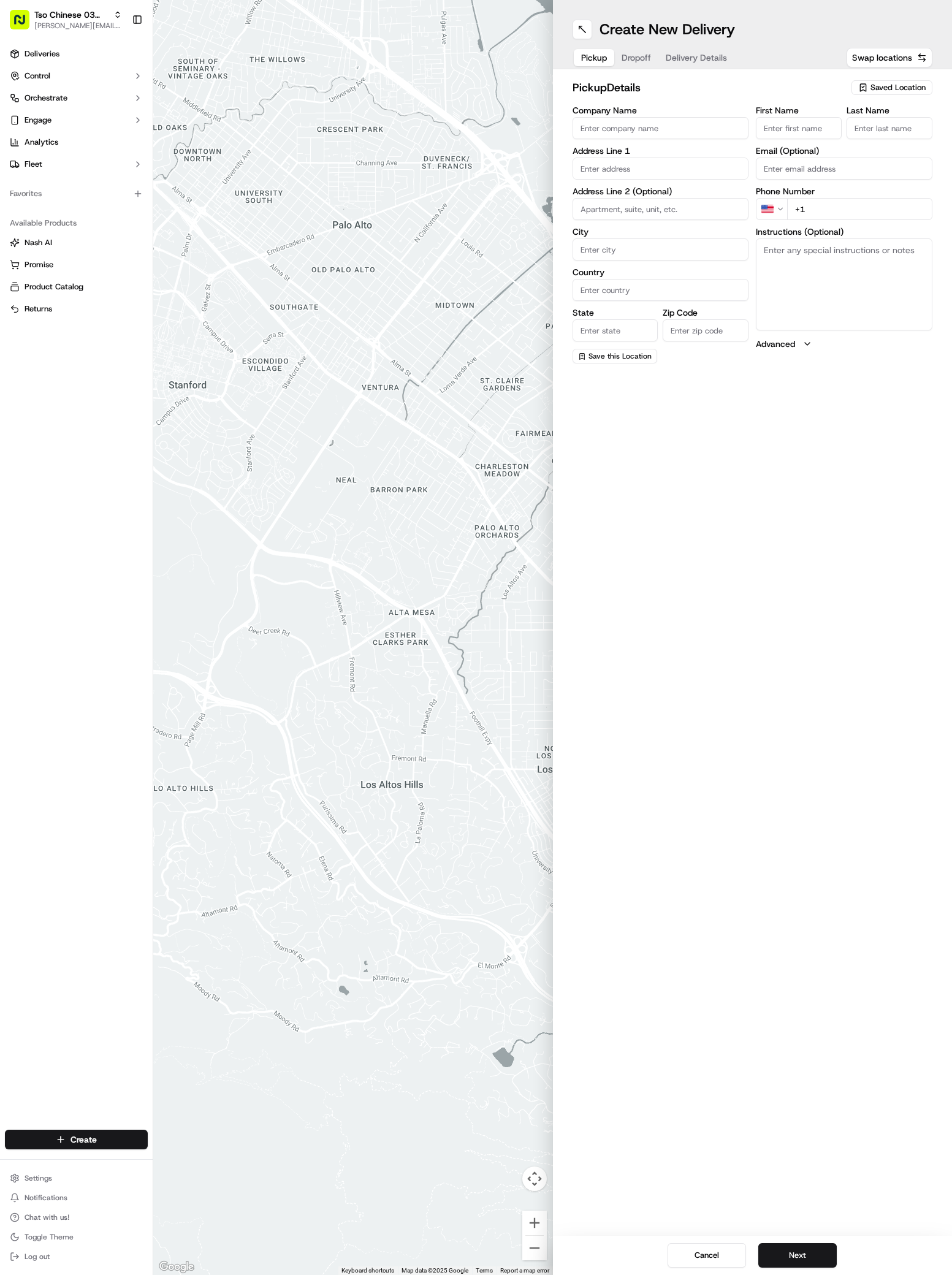
click at [905, 83] on span "Saved Location" at bounding box center [897, 87] width 55 height 11
click at [885, 139] on span "(03) Tso Chinese Takeout & Delivery TsoCo (03)" at bounding box center [871, 139] width 151 height 22
type input "(03) Tso Chinese Takeout & Delivery TsoCo"
type input "Ste F"
type input "Austin"
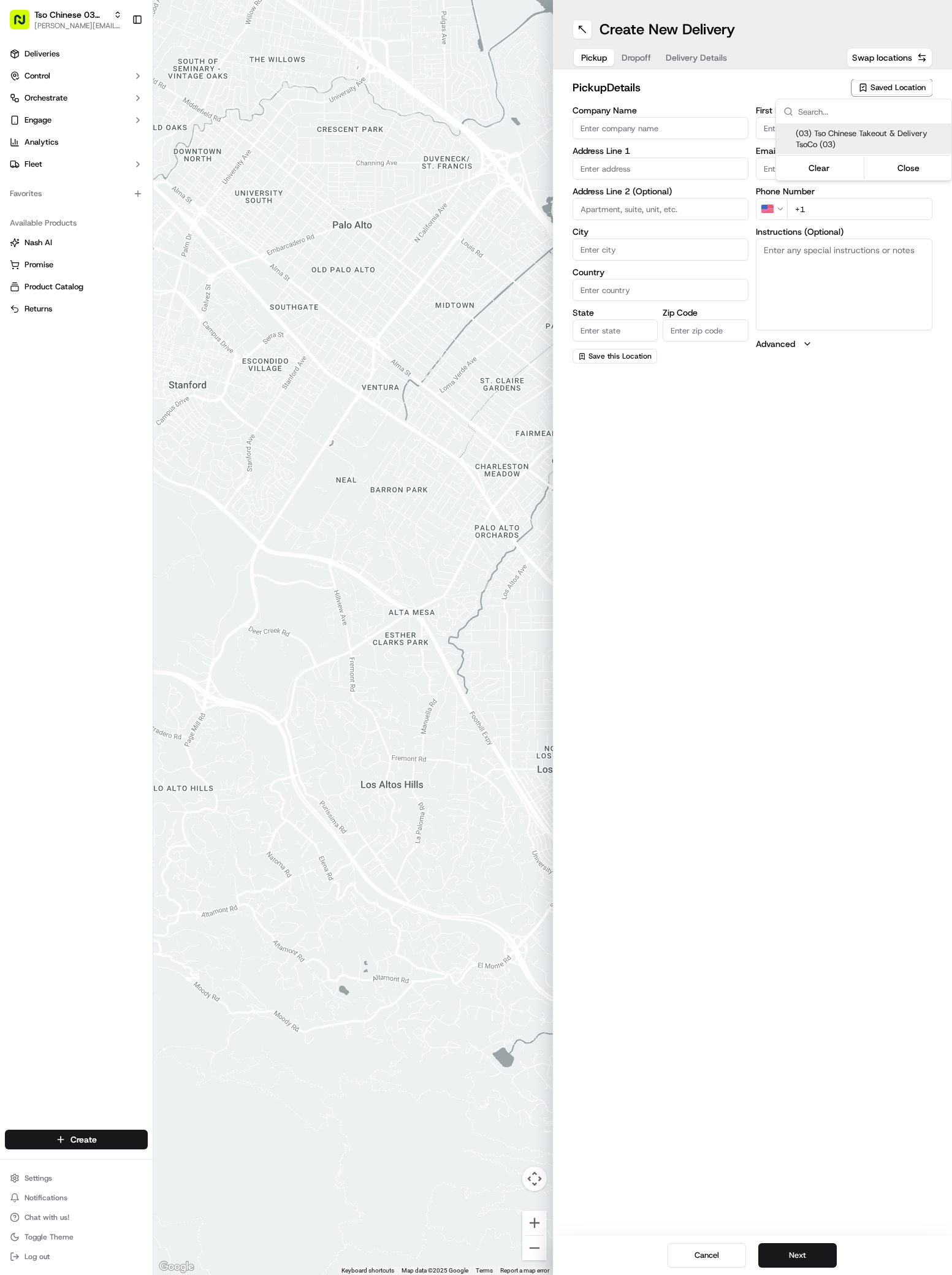
type input "US"
type input "TX"
type input "78704"
type input "Tso Chinese"
type input "TsoCo Manager"
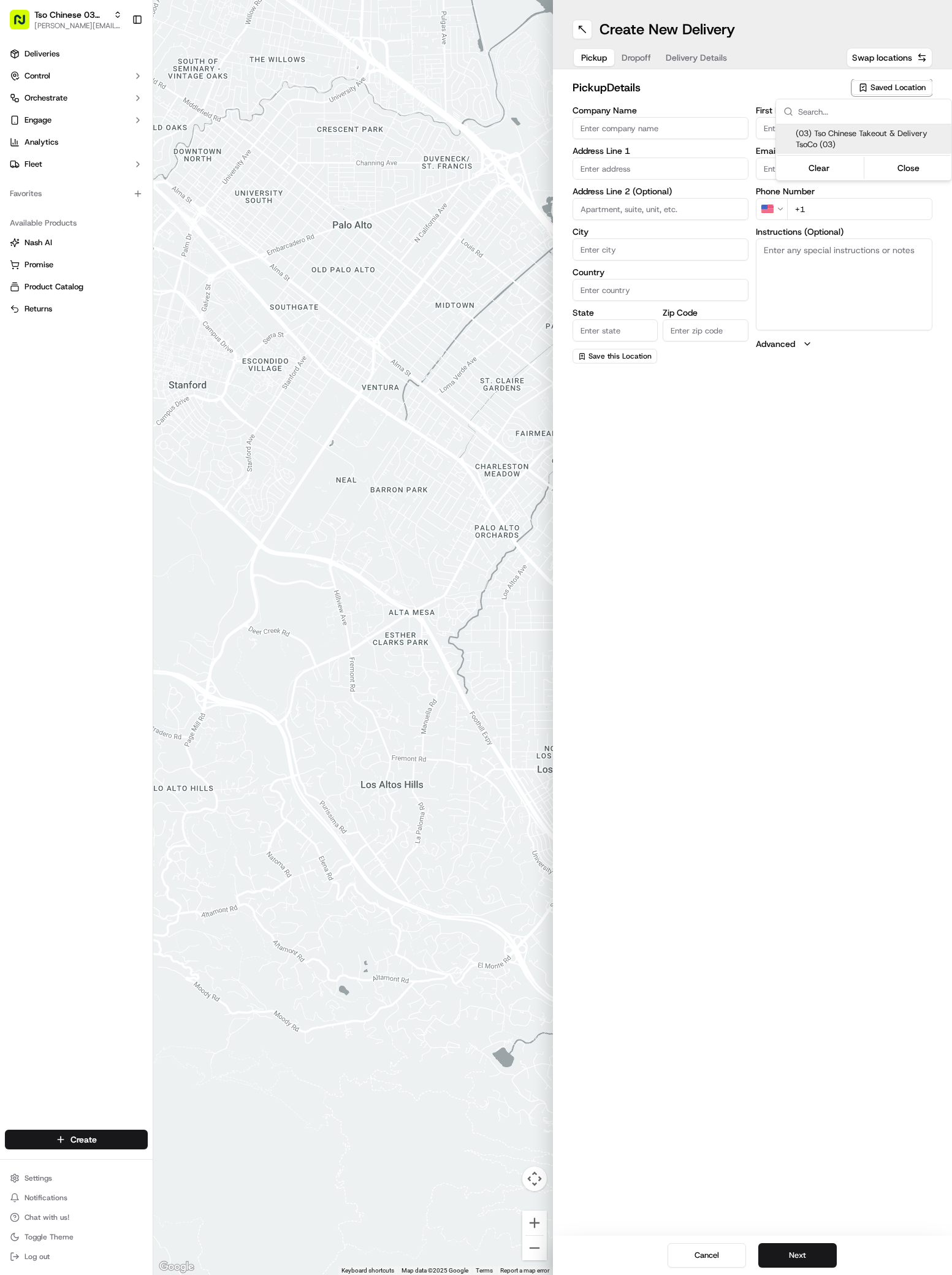
type input "tsocostore@tsochinese.com"
type input "+1 512 428 4445"
type textarea "Submit a picture displaying address & food as Proof of Delivery. Envía una foto…"
type input "2407 S Congress Ave"
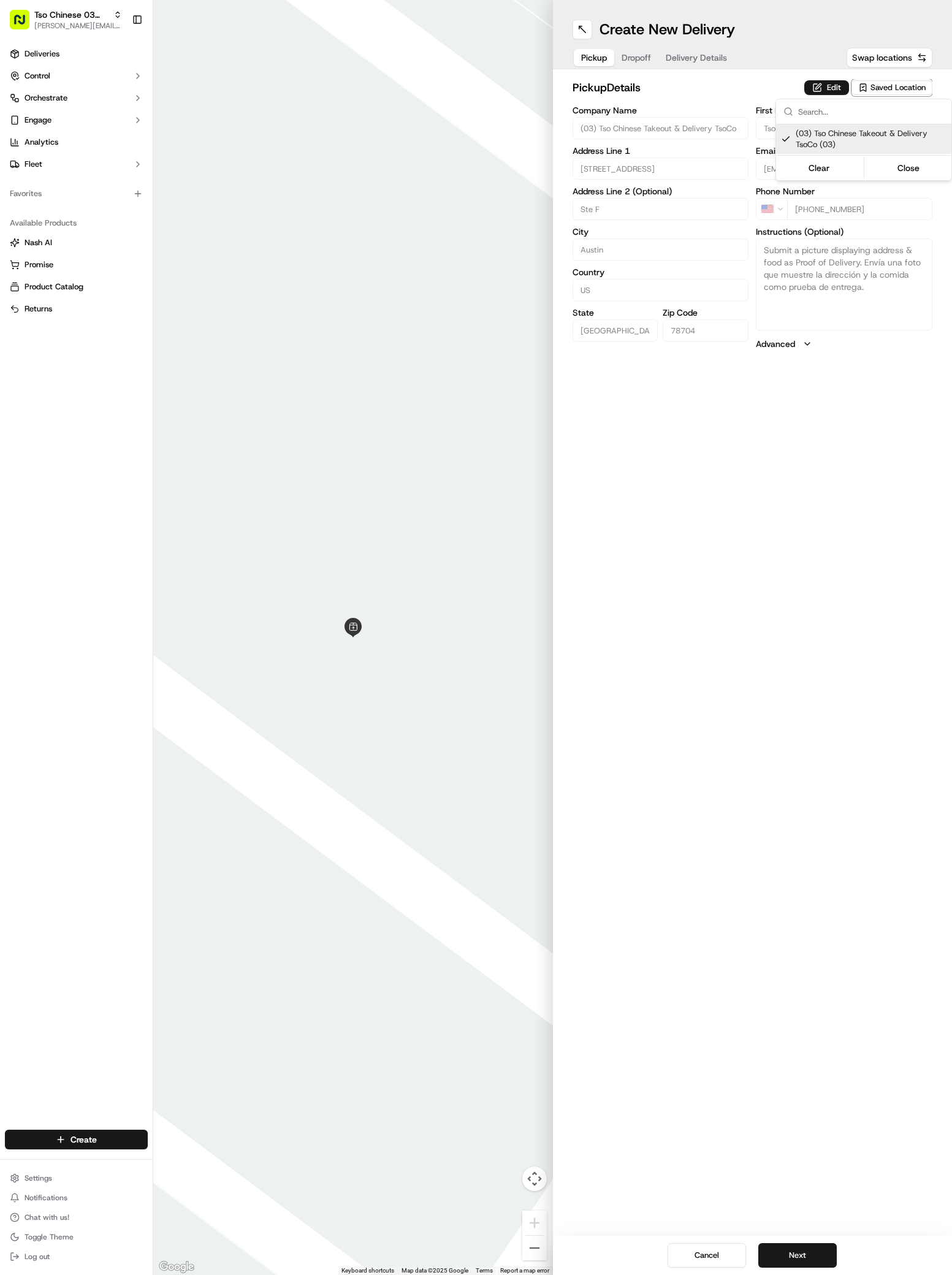
click at [797, 1247] on html "Tso Chinese 03 TsoCo antonia@tsochinese.com Toggle Sidebar Deliveries Control O…" at bounding box center [476, 637] width 952 height 1275
click at [797, 1247] on button "Next" at bounding box center [797, 1254] width 78 height 24
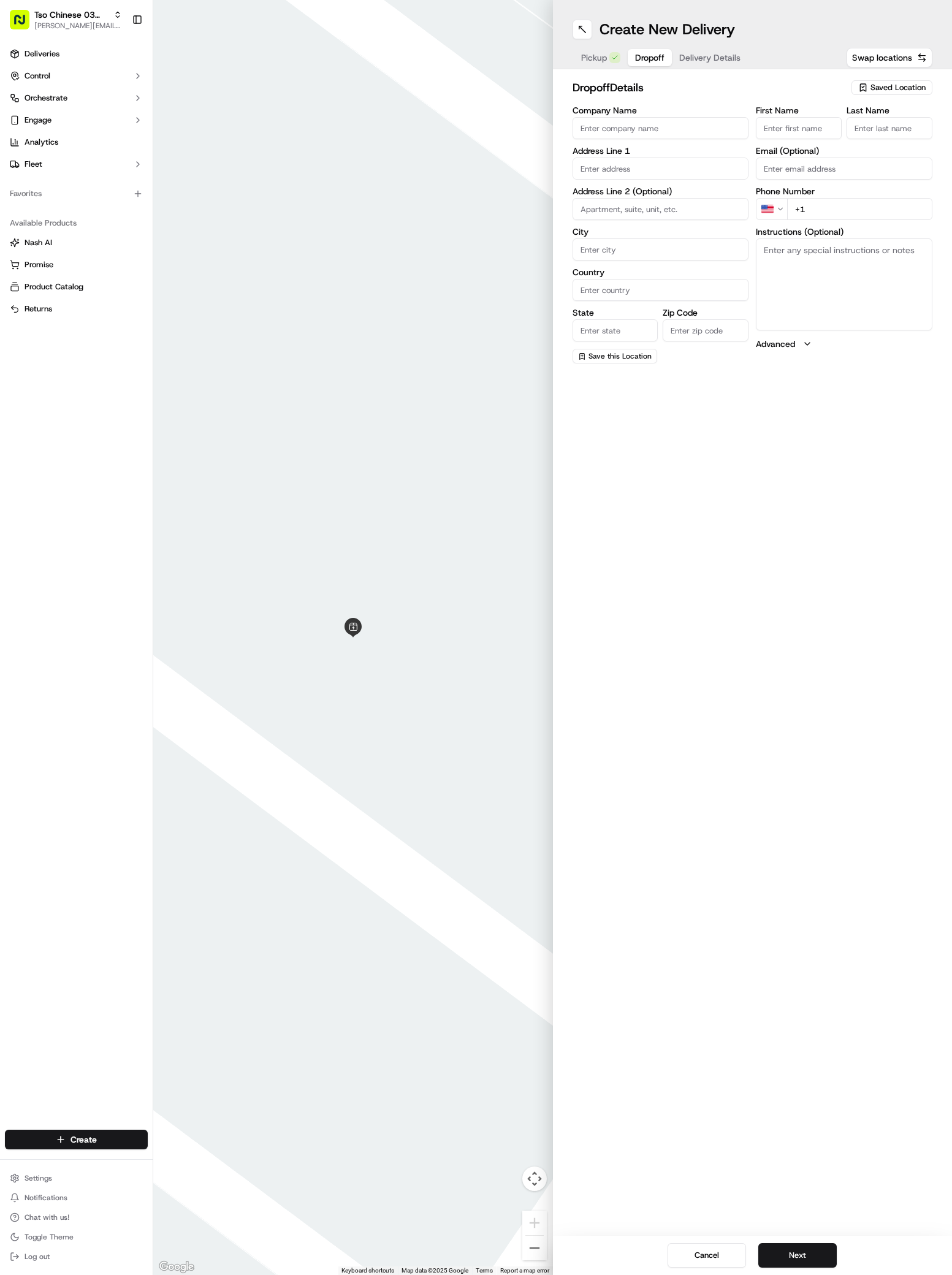
click at [637, 170] on input "text" at bounding box center [660, 168] width 176 height 22
click at [660, 195] on div "2215 Post Road, Austin, TX" at bounding box center [660, 194] width 170 height 18
type input "[STREET_ADDRESS]"
type input "Austin"
type input "United States"
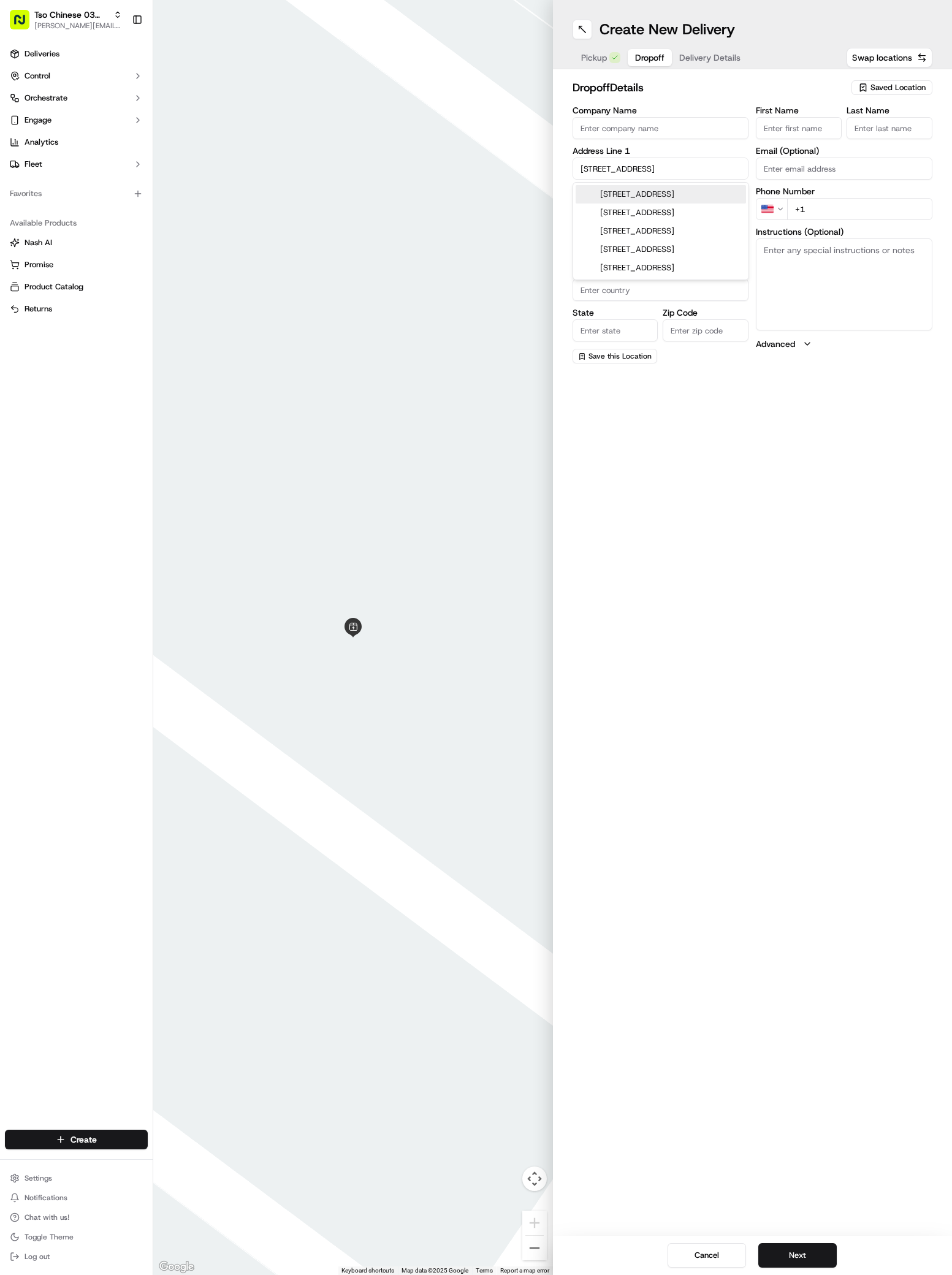
type input "TX"
type input "78704"
type input "2215 Post Road"
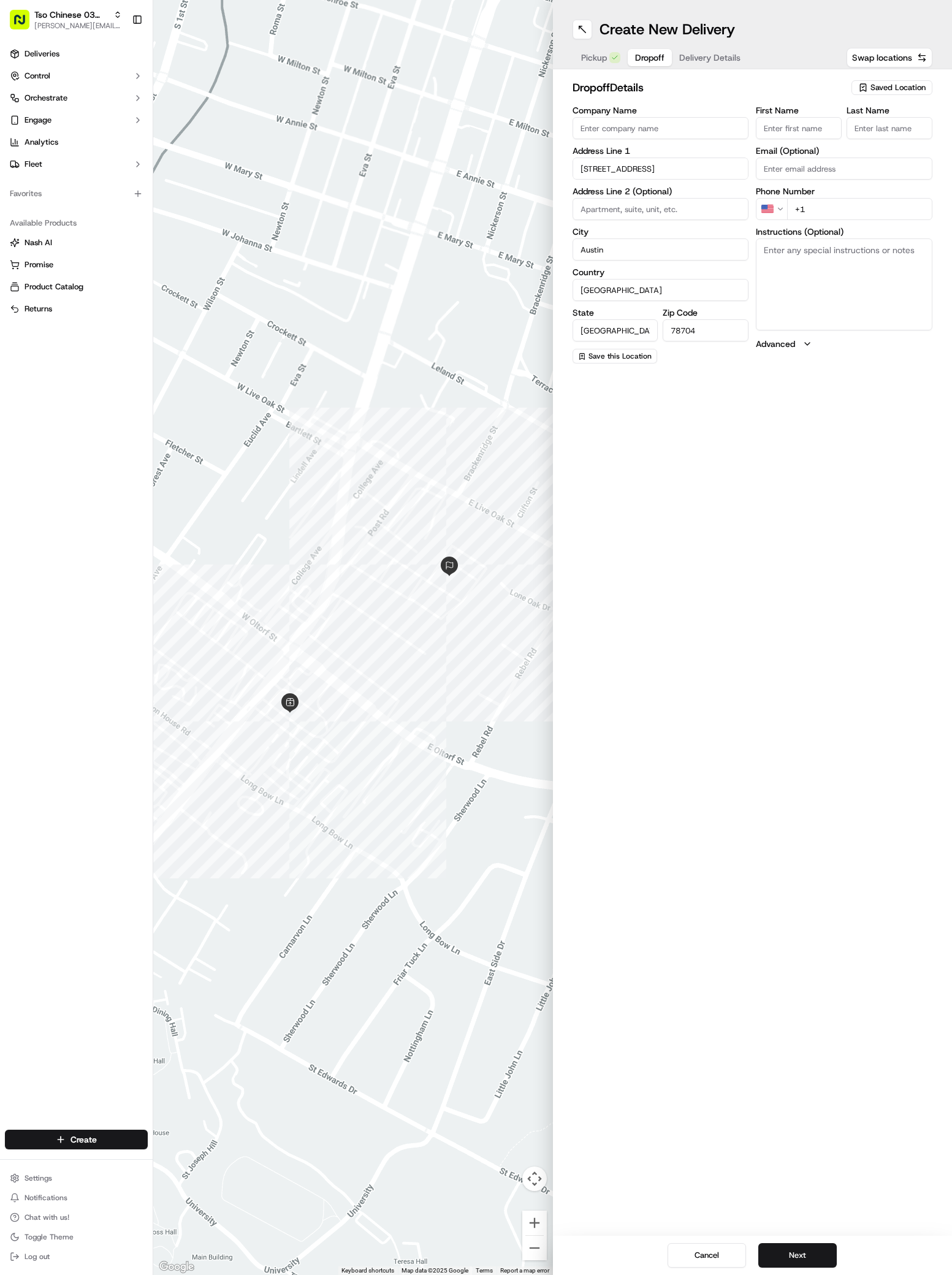
paste input "Stella Schuchardt"
type input "Stella Schuchardt"
type input "/"
click at [843, 215] on input "+1" at bounding box center [859, 209] width 145 height 22
type input "+1 361 658 0006"
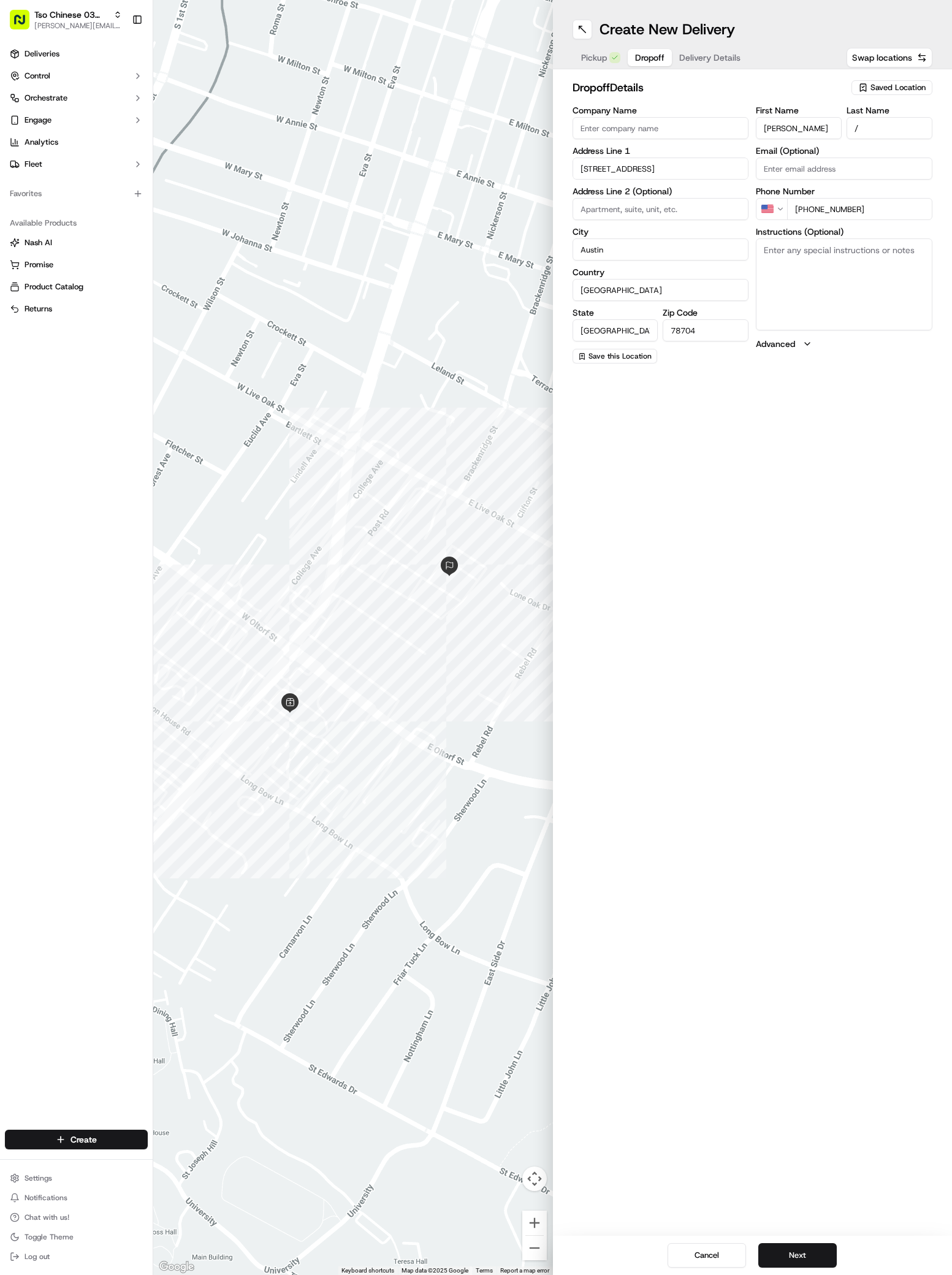
click at [853, 248] on textarea "Instructions (Optional)" at bounding box center [844, 284] width 176 height 92
paste textarea "Travis Oaks condominiums"
paste textarea "Gate code: 6418# Come straight thru Gate, past mailboxes, to last staircase on …"
click at [867, 250] on textarea "Travis Oaks condominiumsGate code: 6418# Come straight thru Gate, past mailboxe…" at bounding box center [844, 284] width 176 height 92
type textarea "Travis Oaks condominiums 2032 Gate code: 6418# Come straight thru Gate, past ma…"
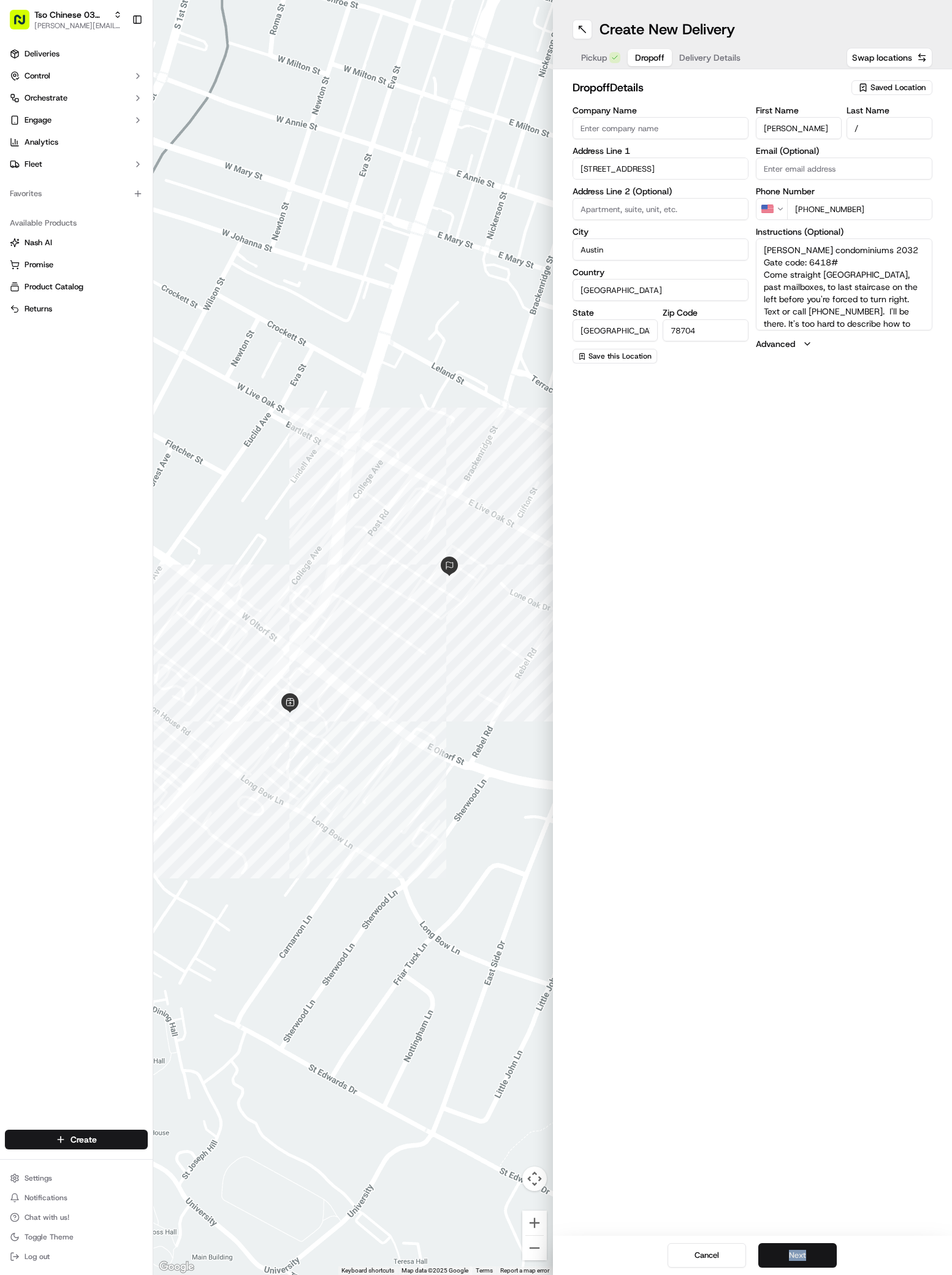
drag, startPoint x: 853, startPoint y: 1105, endPoint x: 816, endPoint y: 1262, distance: 161.3
click at [816, 1262] on div "Create New Delivery Pickup Dropoff Delivery Details Swap locations dropoff Deta…" at bounding box center [752, 637] width 400 height 1275
click at [816, 1262] on button "Next" at bounding box center [797, 1254] width 78 height 24
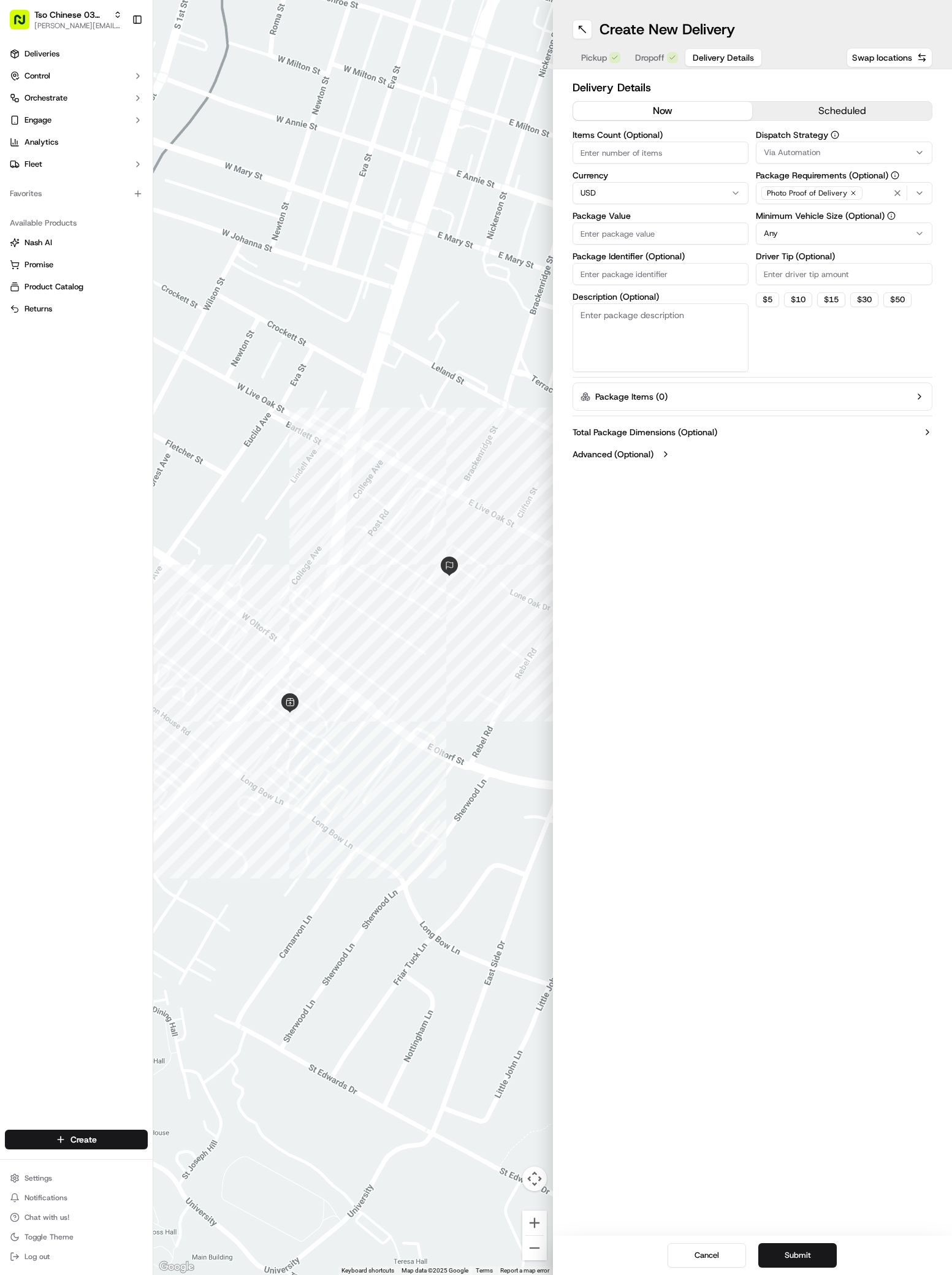
click at [805, 156] on span "Via Automation" at bounding box center [792, 152] width 57 height 11
click at [808, 223] on span "TsoCo Strategy" at bounding box center [851, 220] width 151 height 11
drag, startPoint x: 824, startPoint y: 510, endPoint x: 812, endPoint y: 275, distance: 235.3
click at [812, 275] on html "Tso Chinese 03 TsoCo antonia@tsochinese.com Toggle Sidebar Deliveries Control O…" at bounding box center [476, 637] width 952 height 1275
click at [812, 274] on input "Driver Tip (Optional)" at bounding box center [844, 274] width 176 height 22
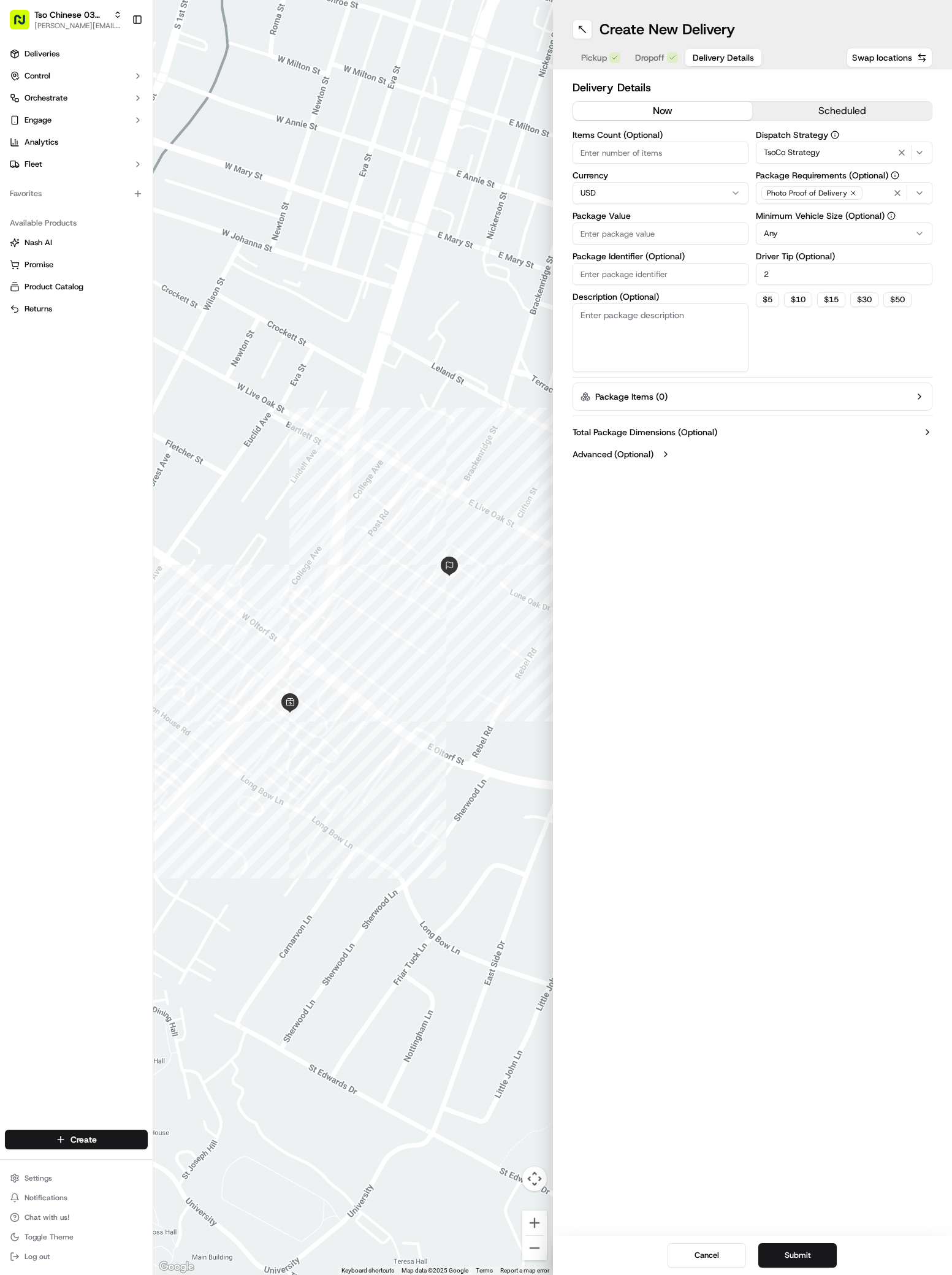
type input "2"
click at [596, 220] on label "Package Value" at bounding box center [660, 216] width 176 height 9
click at [596, 222] on input "Package Value" at bounding box center [660, 233] width 176 height 22
click at [605, 229] on input "Package Value" at bounding box center [660, 233] width 176 height 22
type input "39.89"
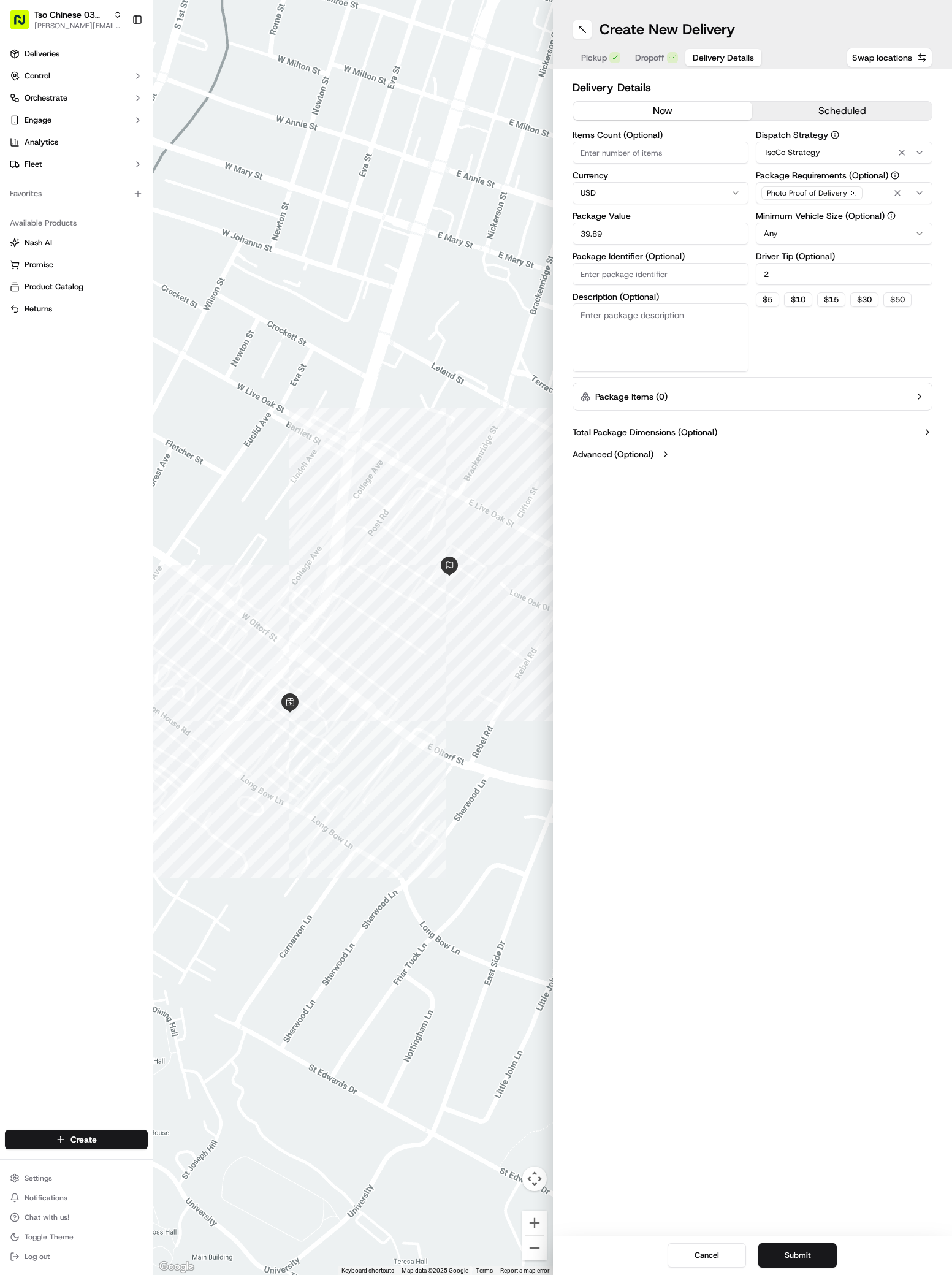
click at [660, 277] on input "Package Identifier (Optional)" at bounding box center [660, 274] width 176 height 22
paste input "SKG6ALA"
type input "SKG6ALA"
click at [815, 1243] on div "Cancel Submit" at bounding box center [752, 1255] width 400 height 40
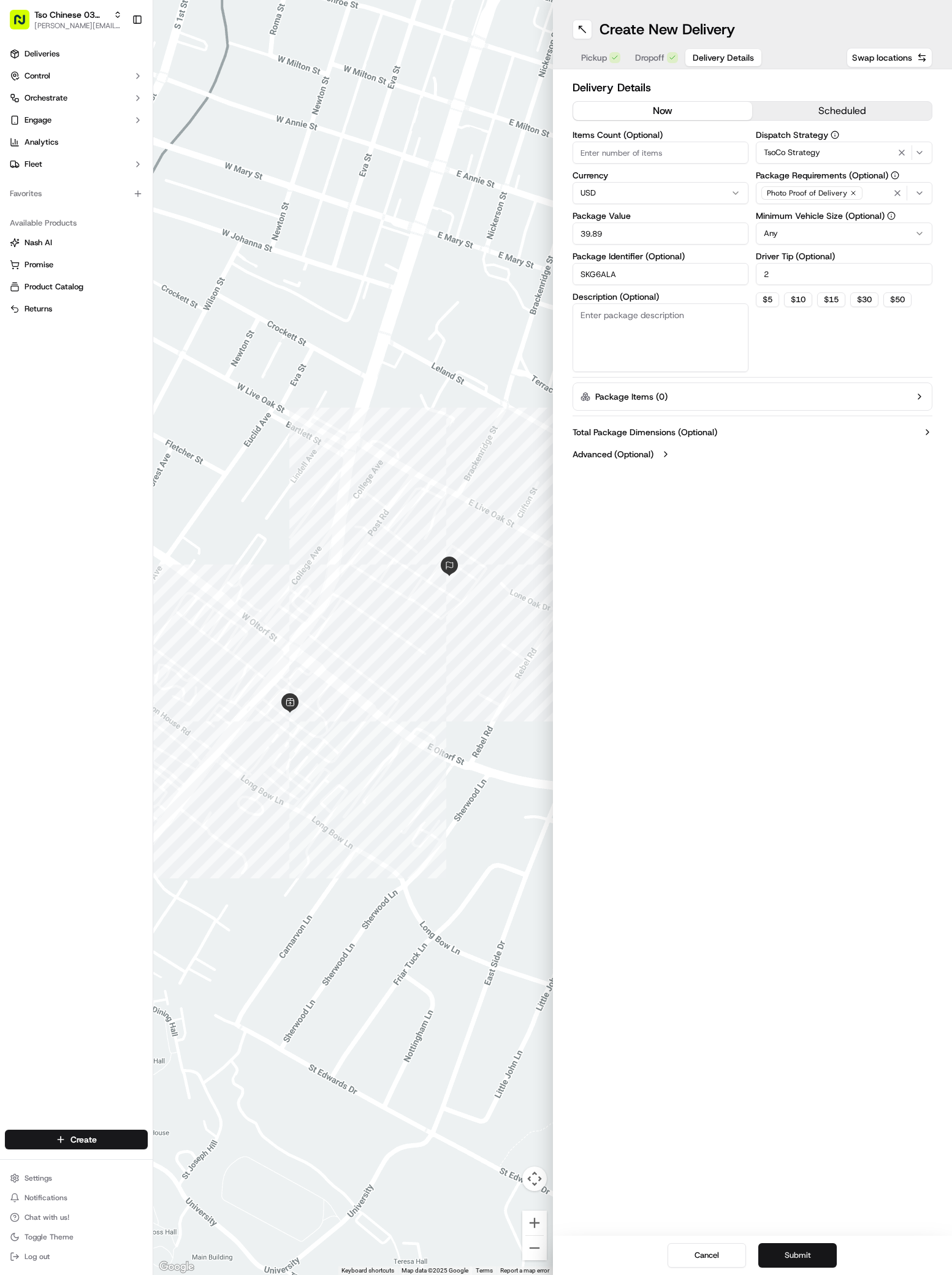
click at [815, 1248] on button "Submit" at bounding box center [797, 1254] width 78 height 24
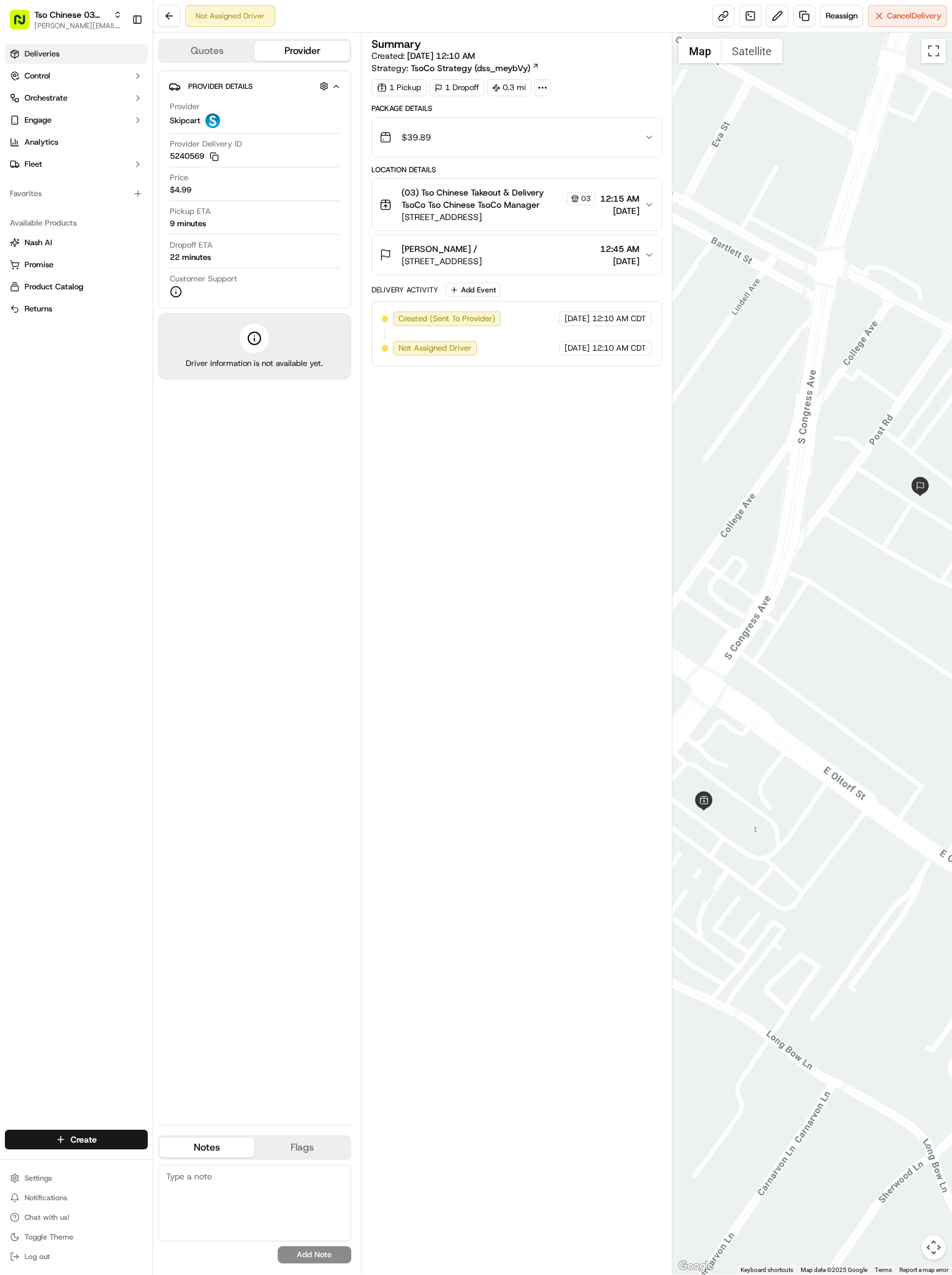
click at [60, 54] on link "Deliveries" at bounding box center [76, 54] width 143 height 20
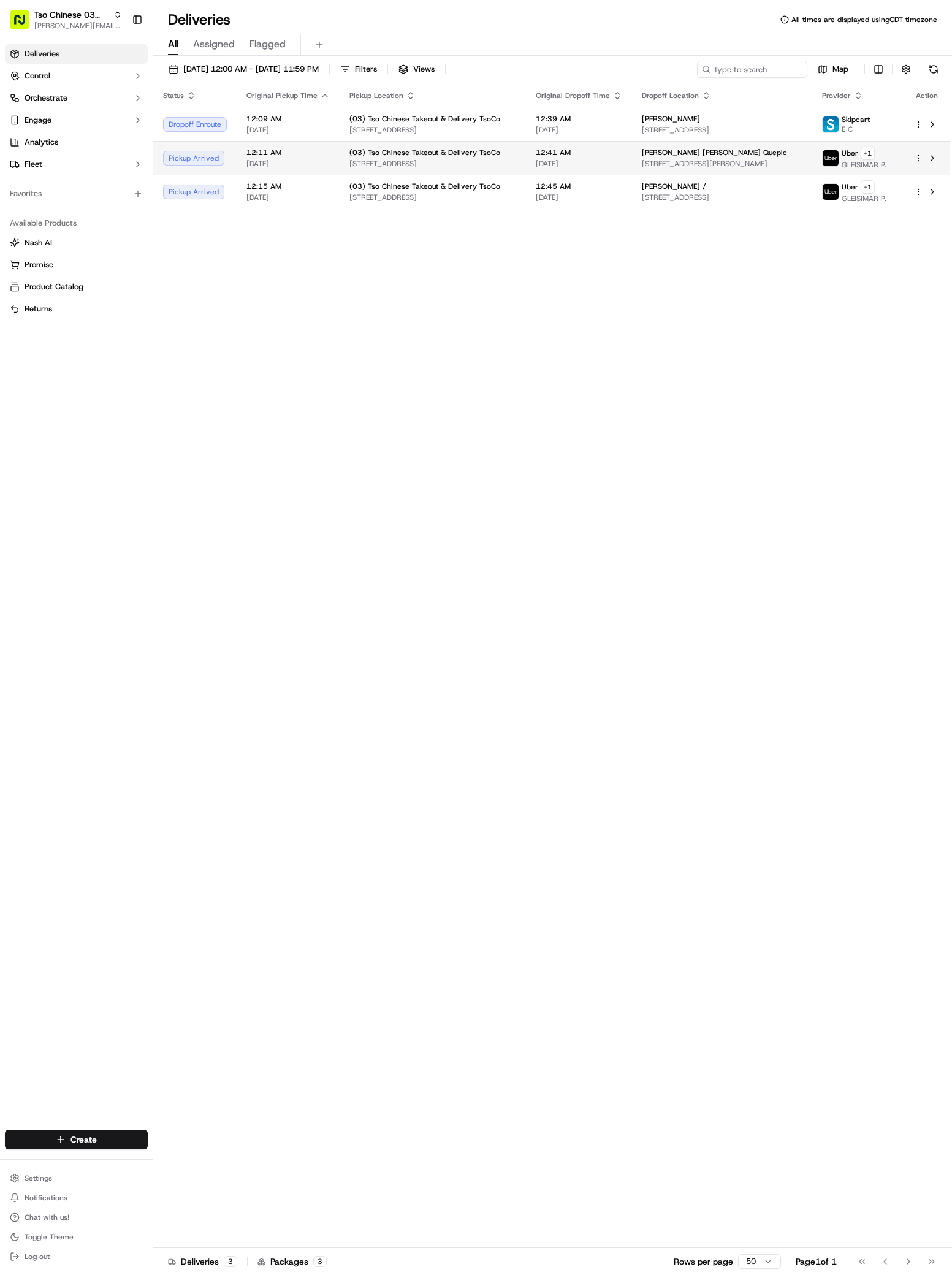
click at [632, 167] on td "Kris Anne Quepic 1900 Burton Dr #216, Austin, TX 78741, USA" at bounding box center [722, 157] width 180 height 33
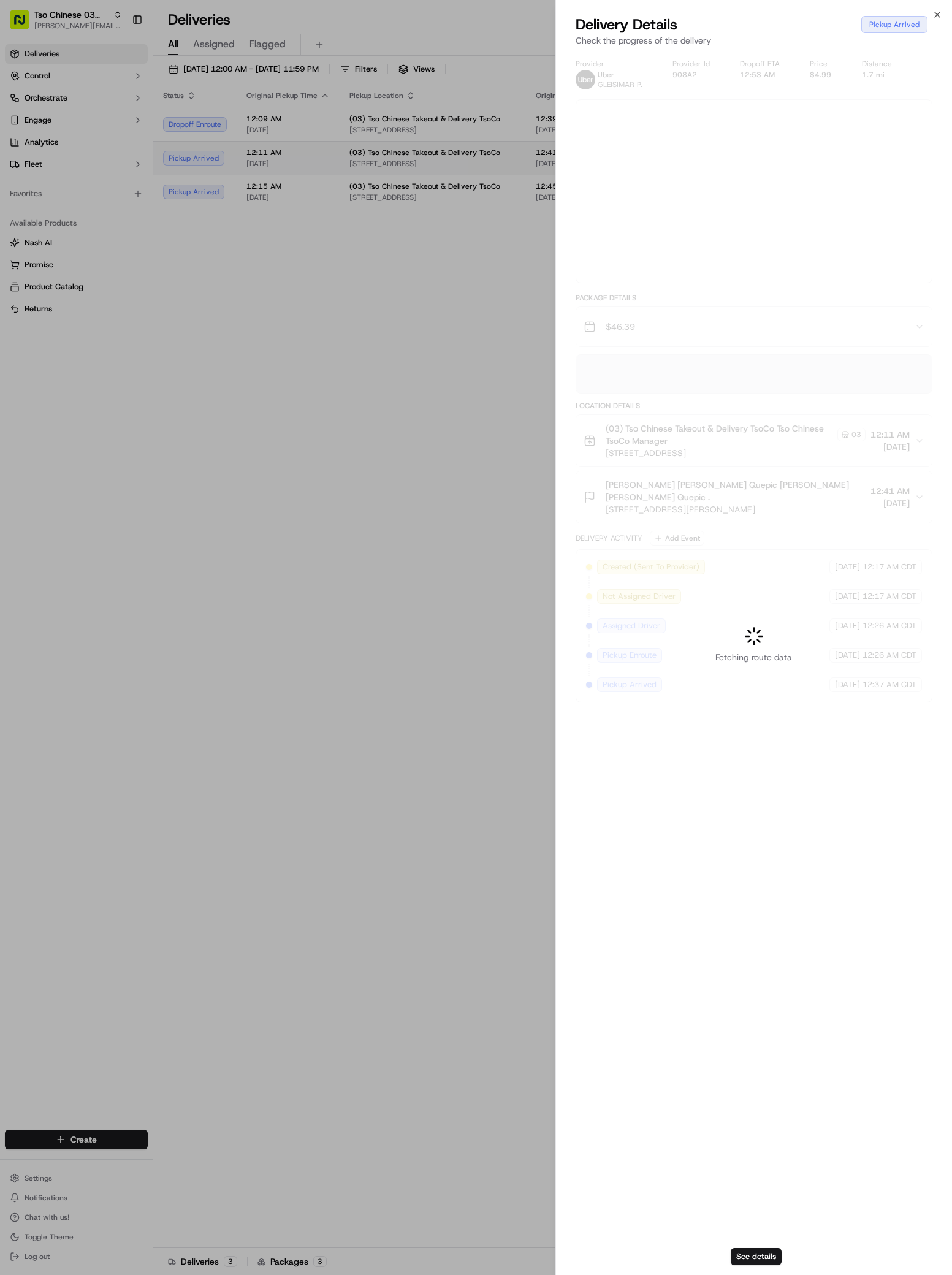
click at [629, 167] on div at bounding box center [476, 637] width 952 height 1275
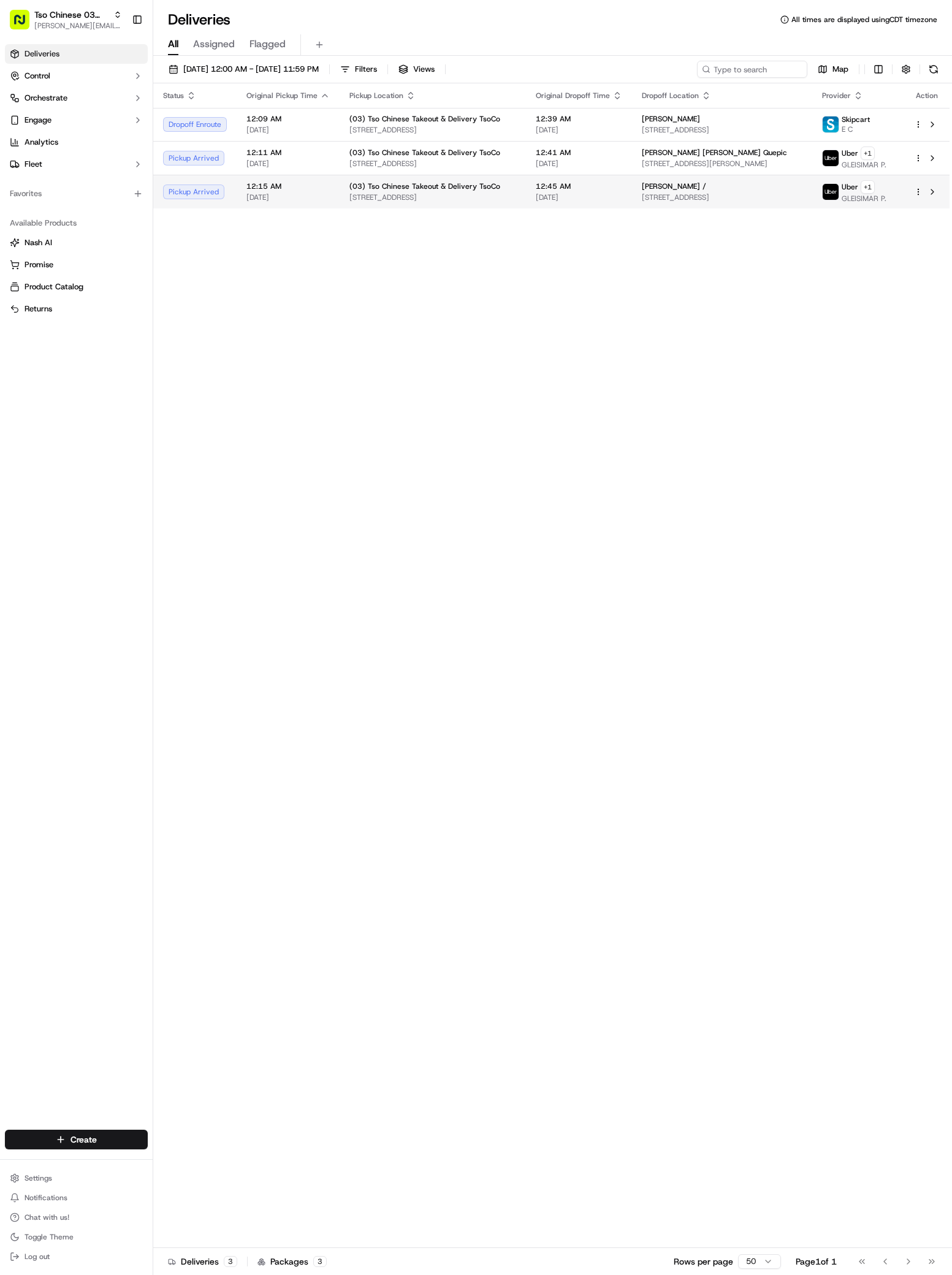
click at [659, 202] on span "[STREET_ADDRESS]" at bounding box center [722, 197] width 160 height 10
click at [696, 165] on span "1900 Burton Dr #216, Austin, TX 78741, USA" at bounding box center [722, 163] width 160 height 10
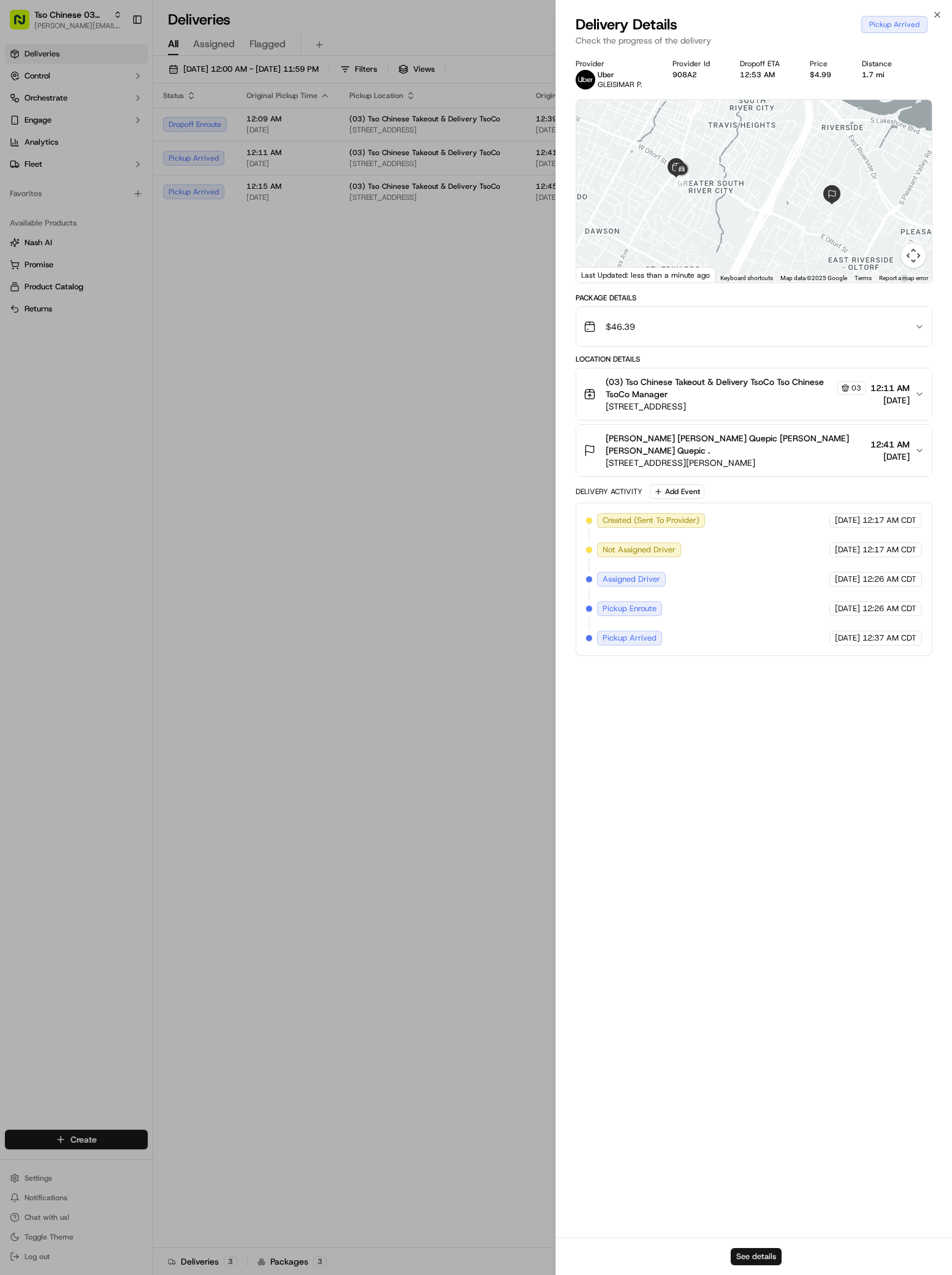
click at [745, 1260] on button "See details" at bounding box center [756, 1256] width 51 height 17
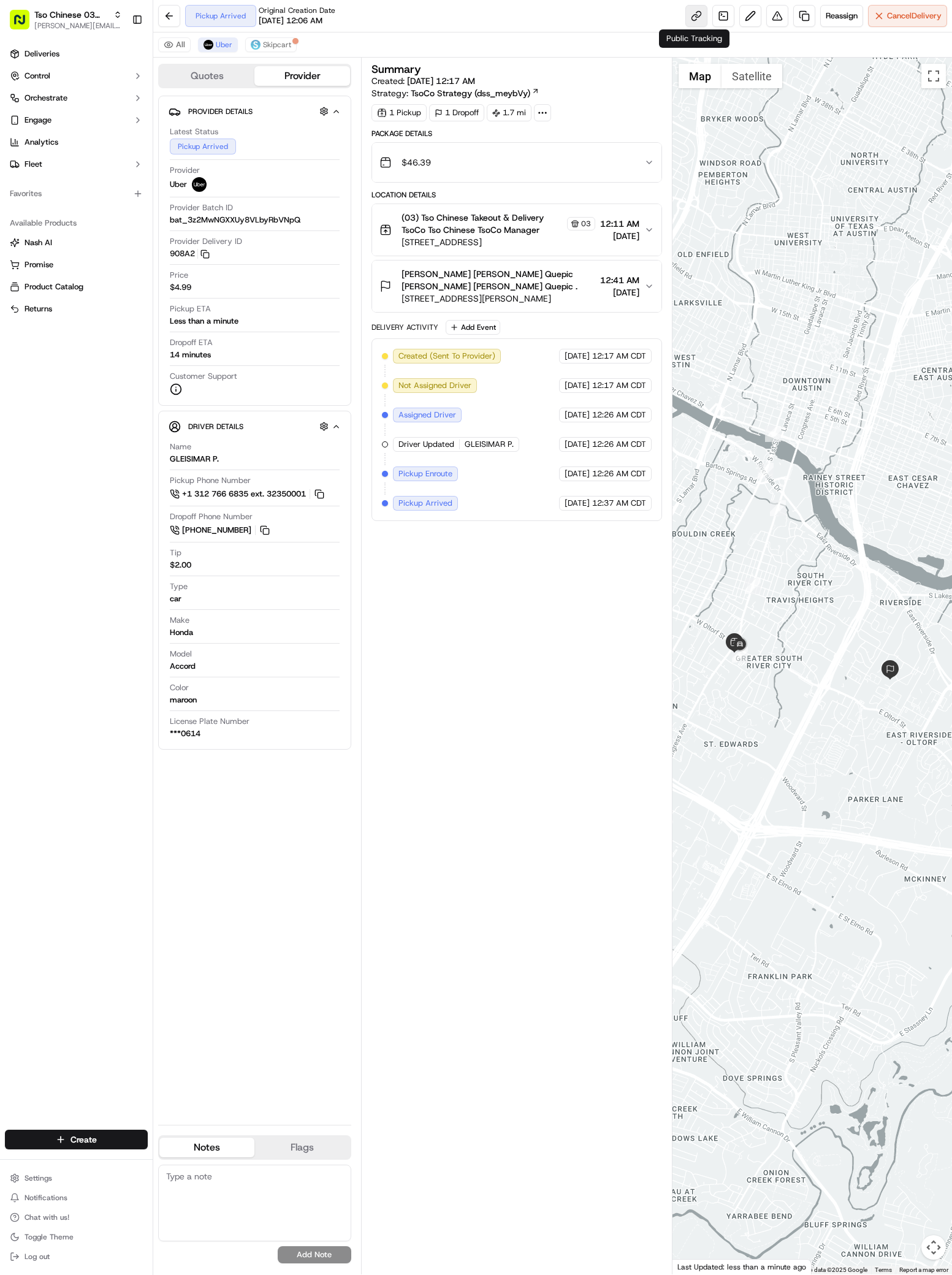
click at [687, 16] on link at bounding box center [696, 15] width 22 height 22
click at [47, 55] on span "Deliveries" at bounding box center [41, 54] width 35 height 11
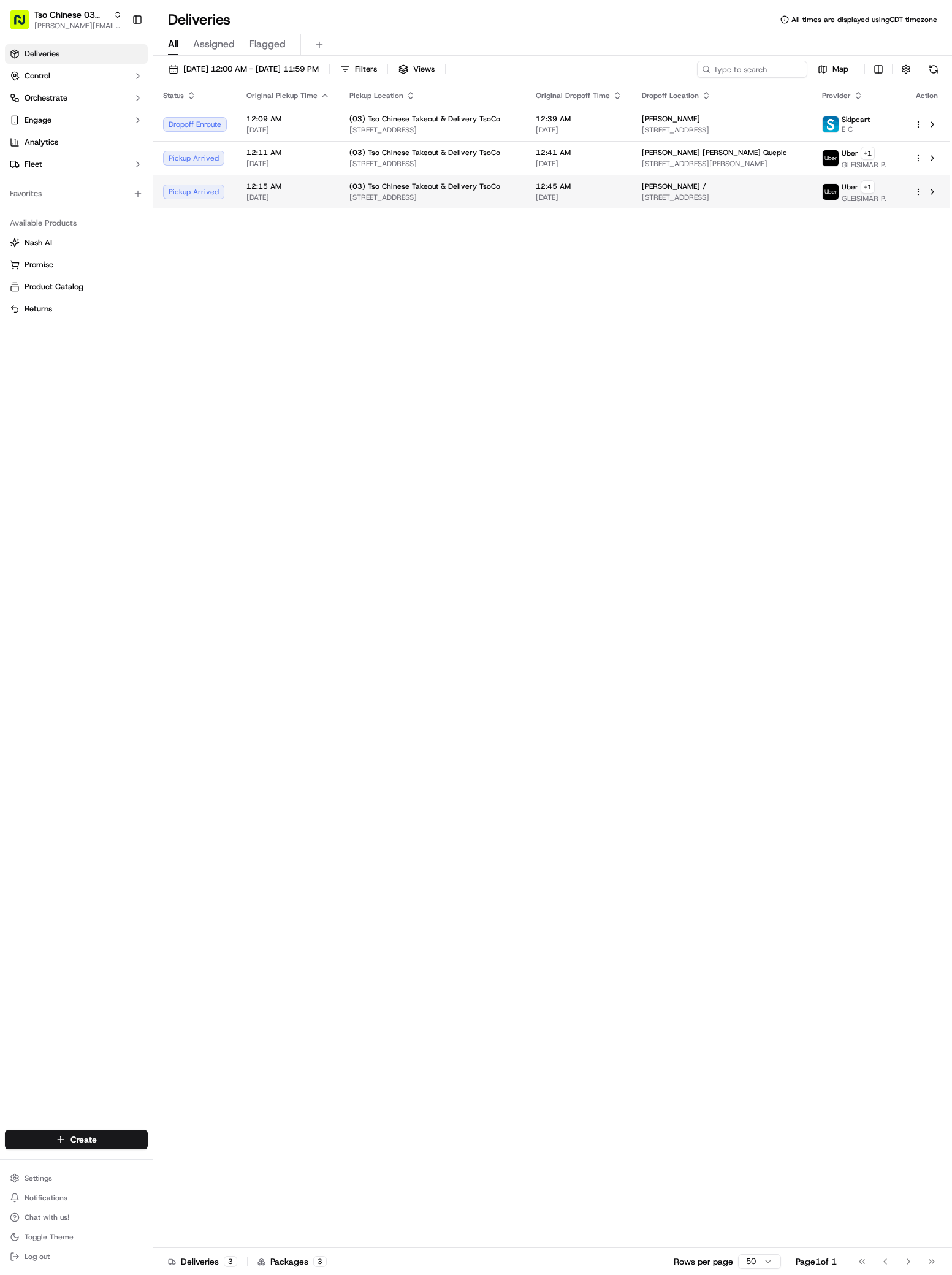
click at [703, 192] on span "[PERSON_NAME] /" at bounding box center [674, 186] width 65 height 10
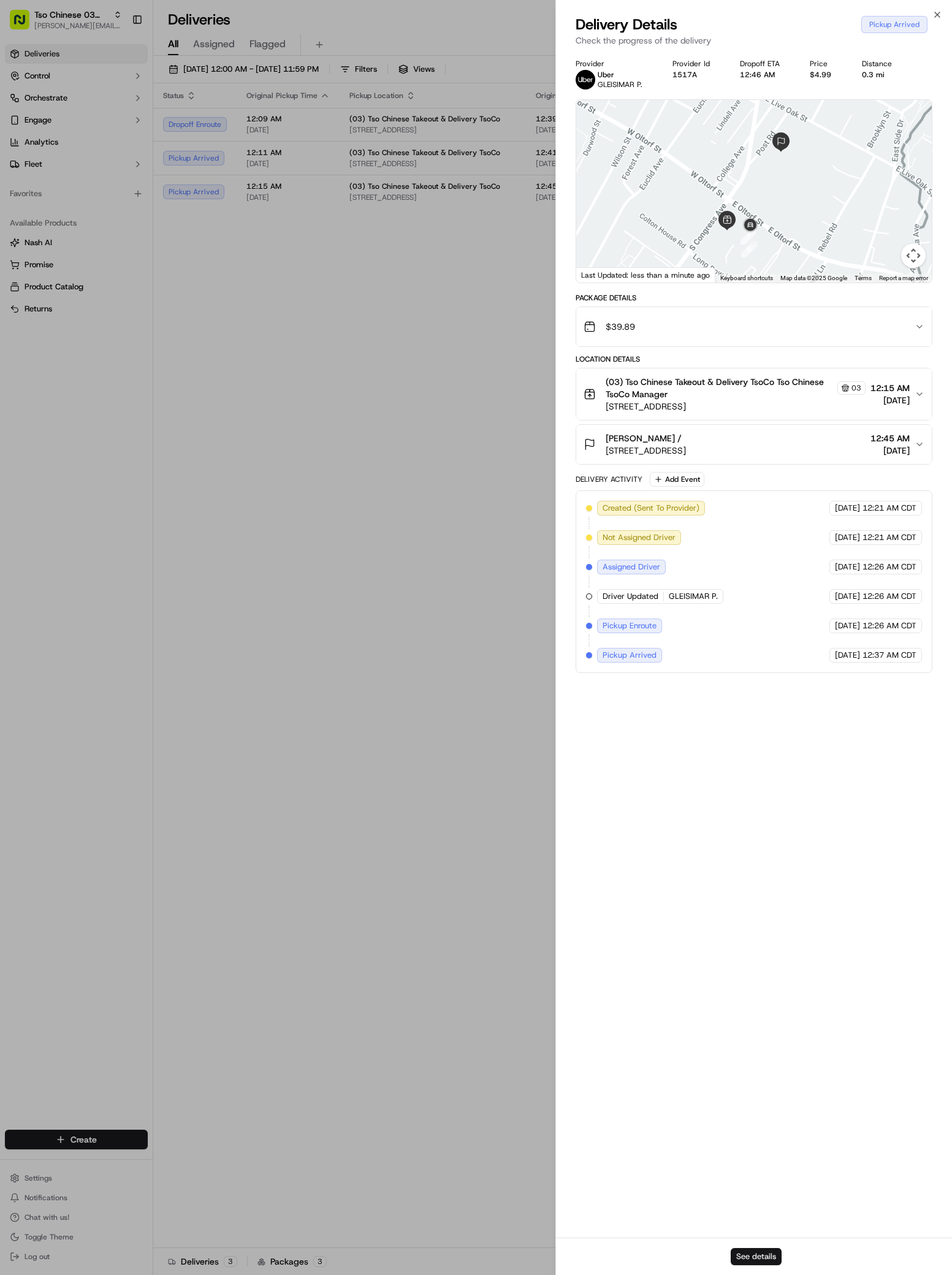
click at [741, 1250] on button "See details" at bounding box center [756, 1256] width 51 height 17
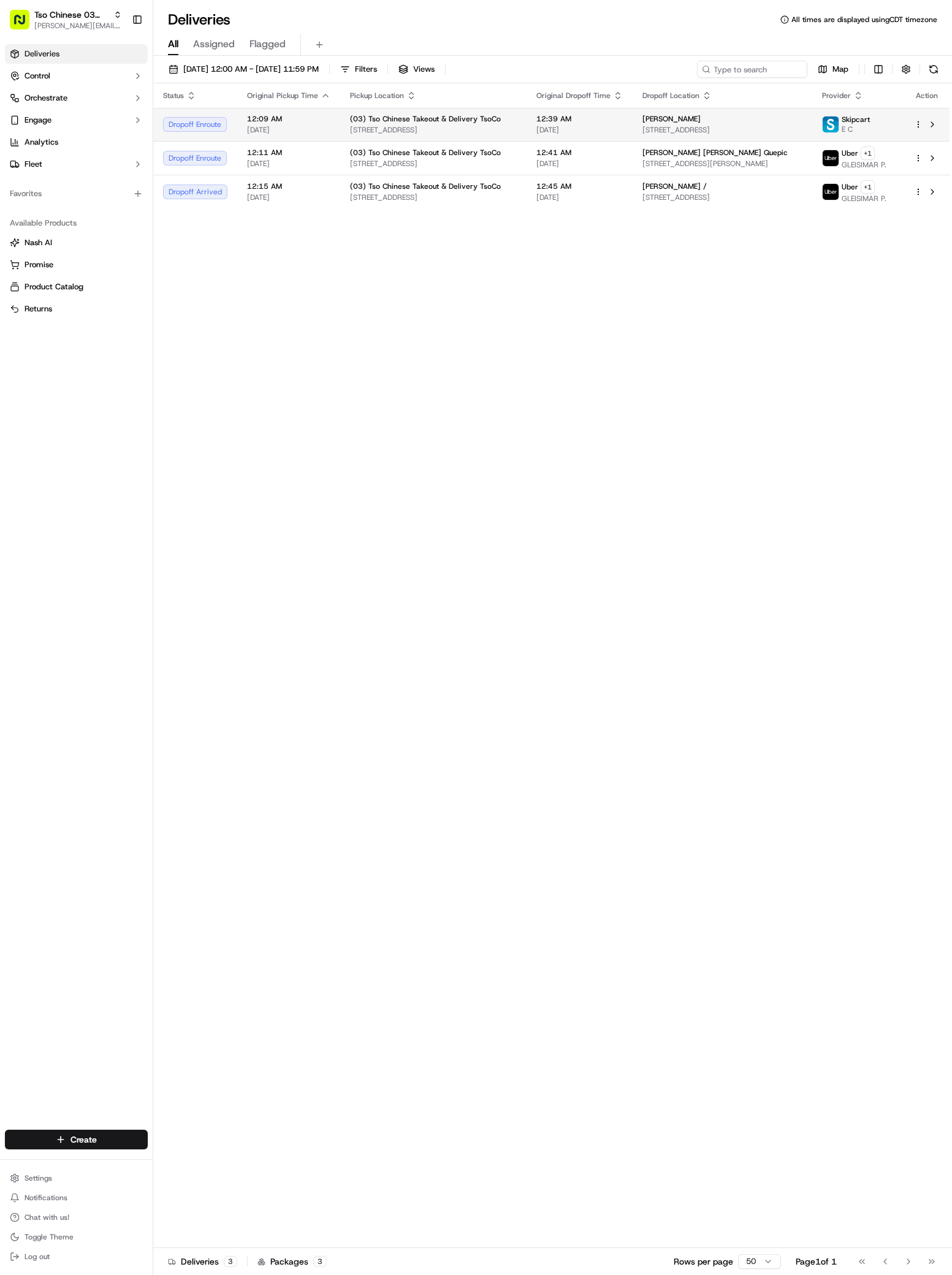
click at [695, 130] on span "[STREET_ADDRESS]" at bounding box center [723, 130] width 160 height 10
click at [642, 192] on span "[PERSON_NAME] /" at bounding box center [675, 186] width 65 height 10
click at [681, 168] on span "[STREET_ADDRESS][PERSON_NAME]" at bounding box center [723, 163] width 160 height 10
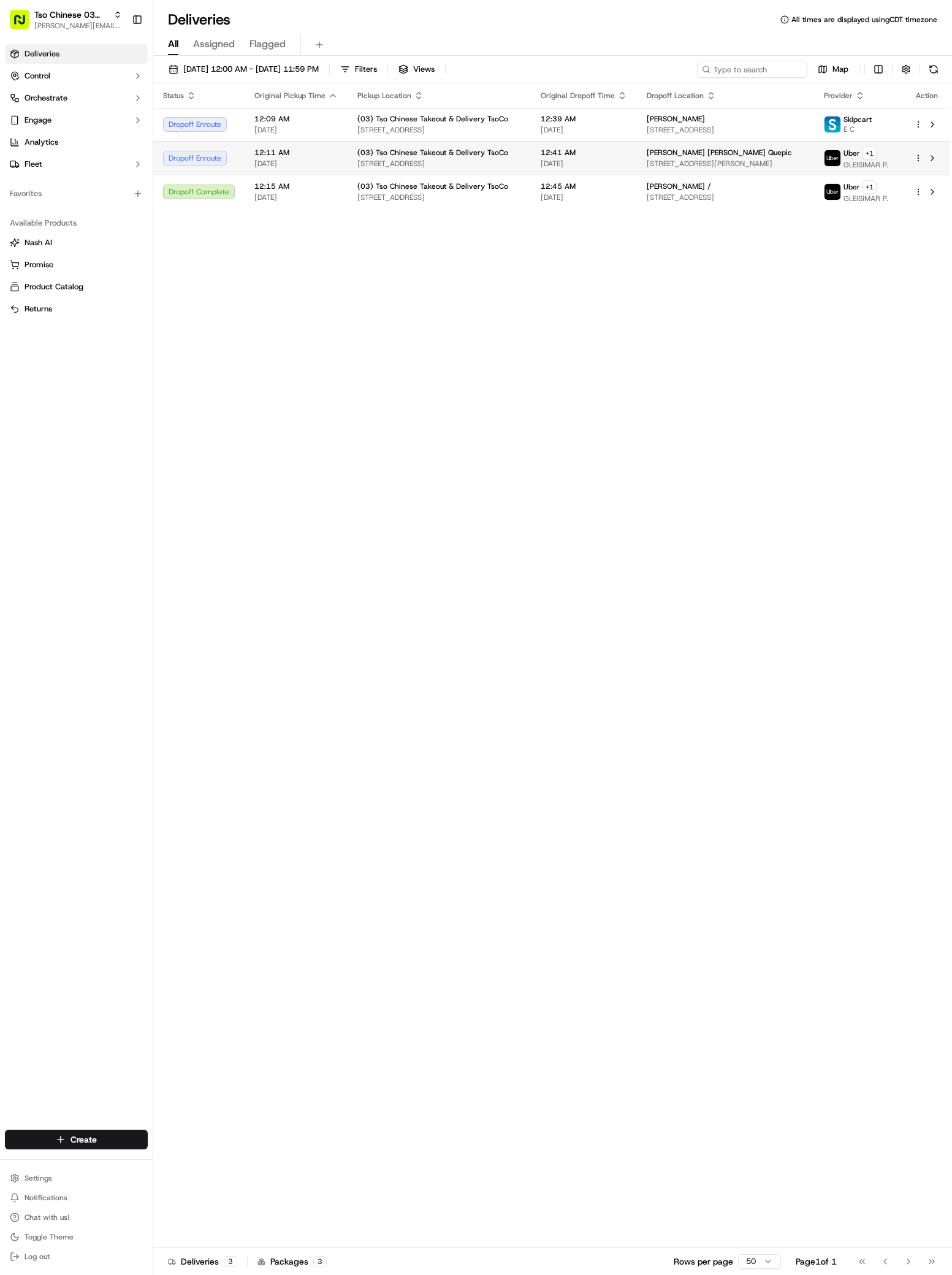
click at [714, 156] on div "[PERSON_NAME] [PERSON_NAME] Quepic" at bounding box center [725, 152] width 157 height 10
click at [641, 171] on td "Kris Anne Quepic 1900 Burton Dr #216, Austin, TX 78741, USA" at bounding box center [725, 157] width 177 height 33
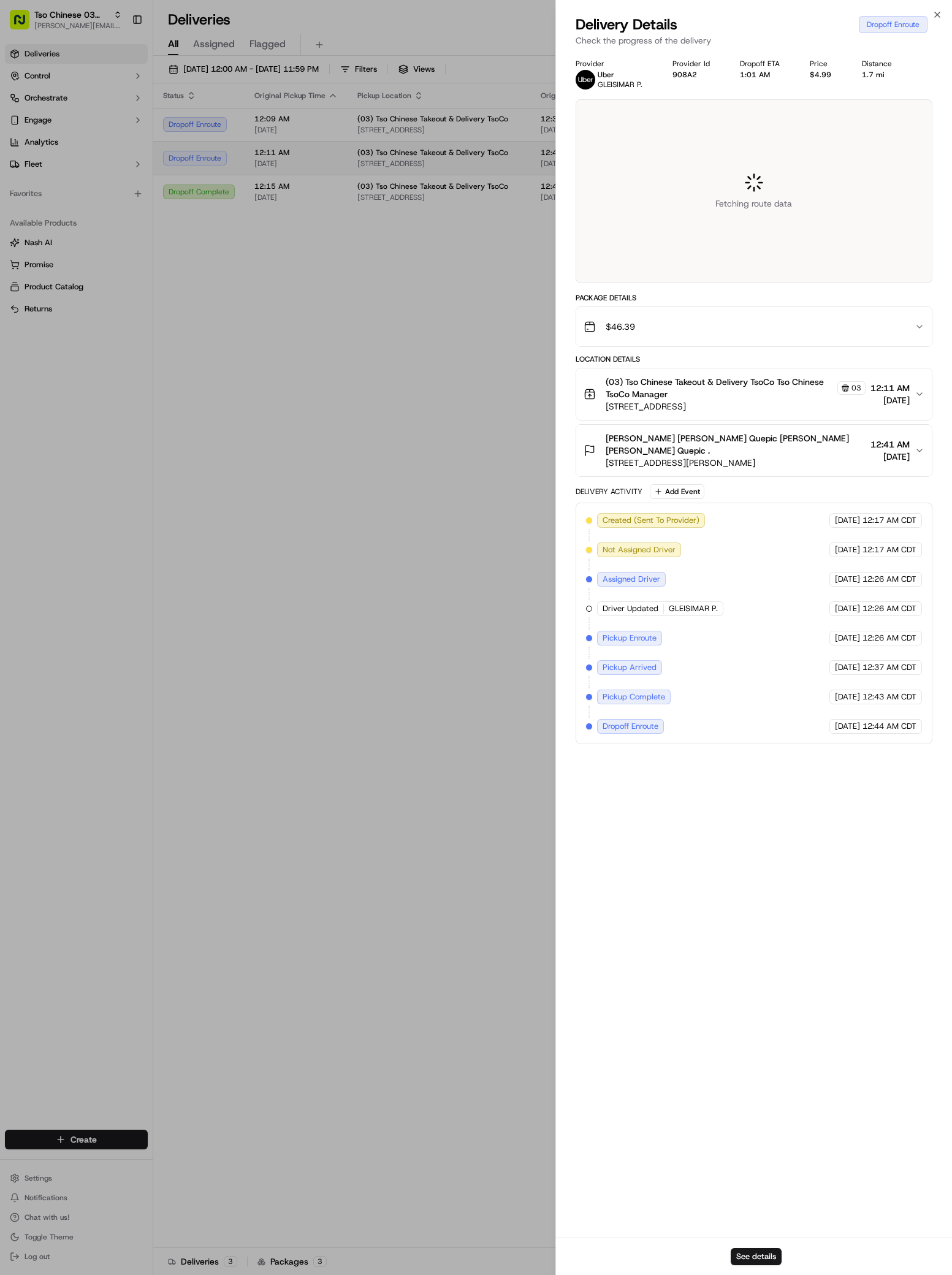
click at [641, 171] on div at bounding box center [476, 637] width 952 height 1275
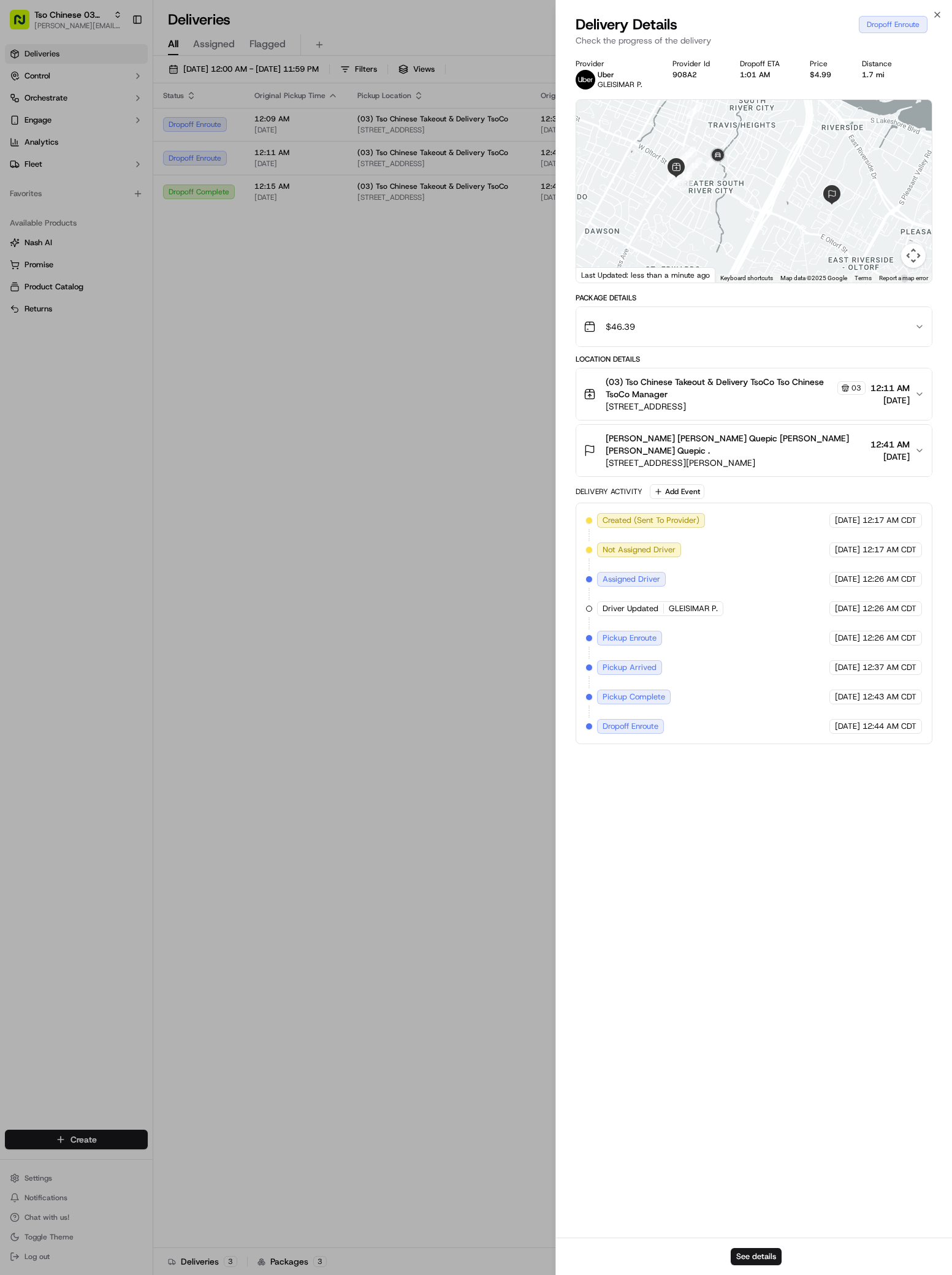
click at [392, 471] on div "Status Original Pickup Time Pickup Location Original Dropoff Time Dropoff Locat…" at bounding box center [551, 666] width 796 height 1164
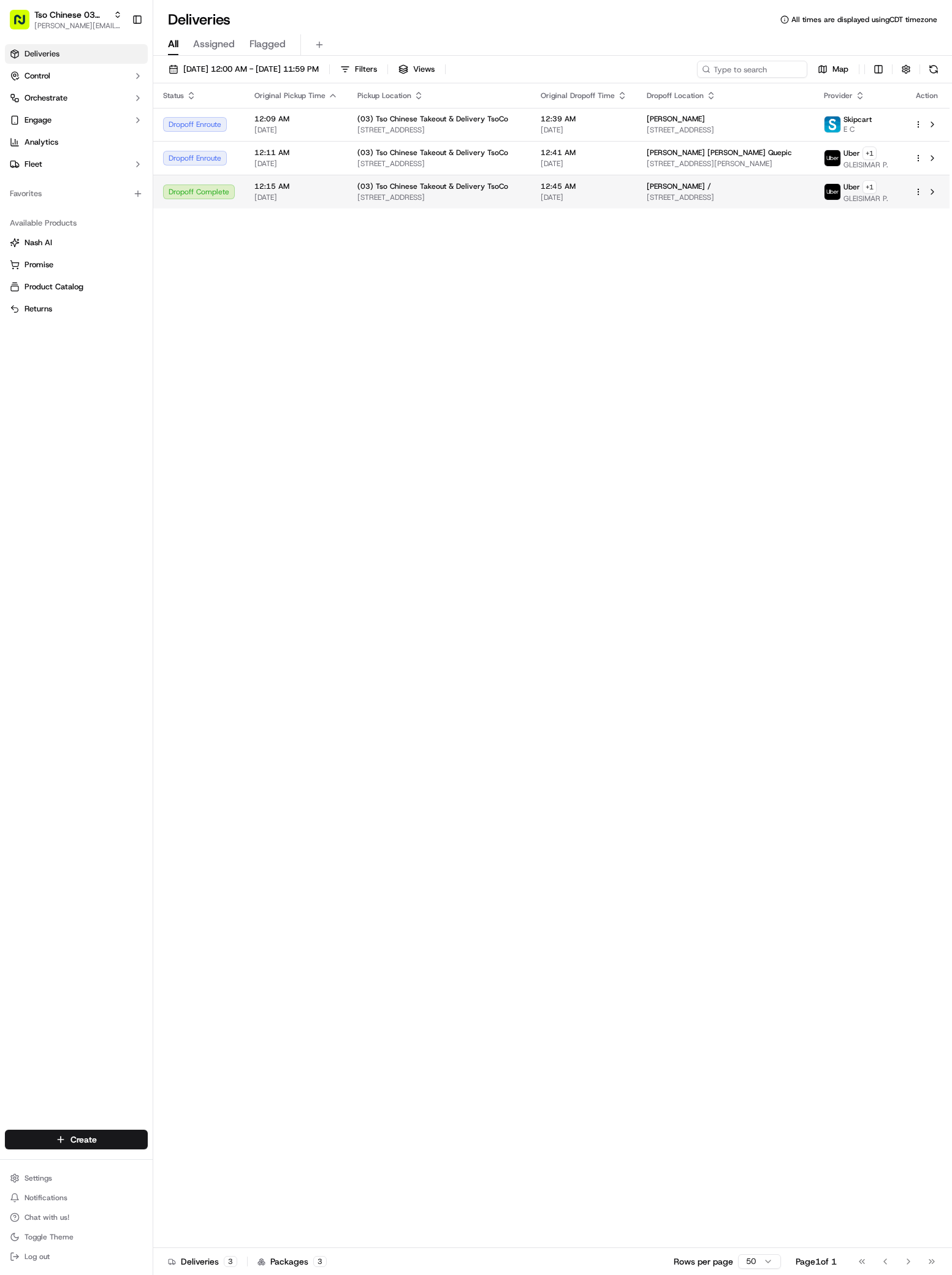
click at [666, 202] on div "Stella Schuchardt / 2215 Post Rd, Austin, TX 78704, USA" at bounding box center [725, 192] width 157 height 21
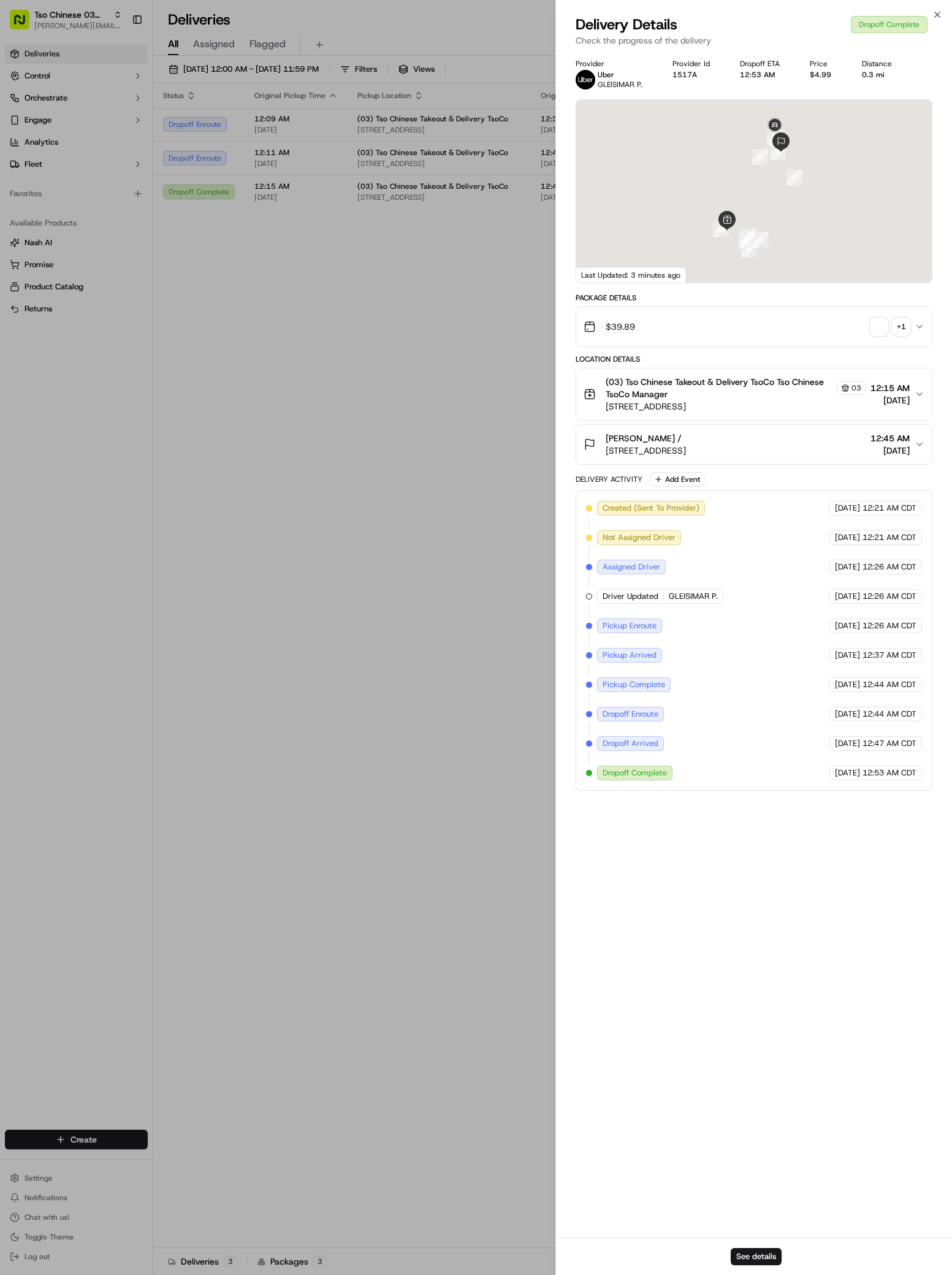
click at [733, 157] on div at bounding box center [753, 191] width 355 height 183
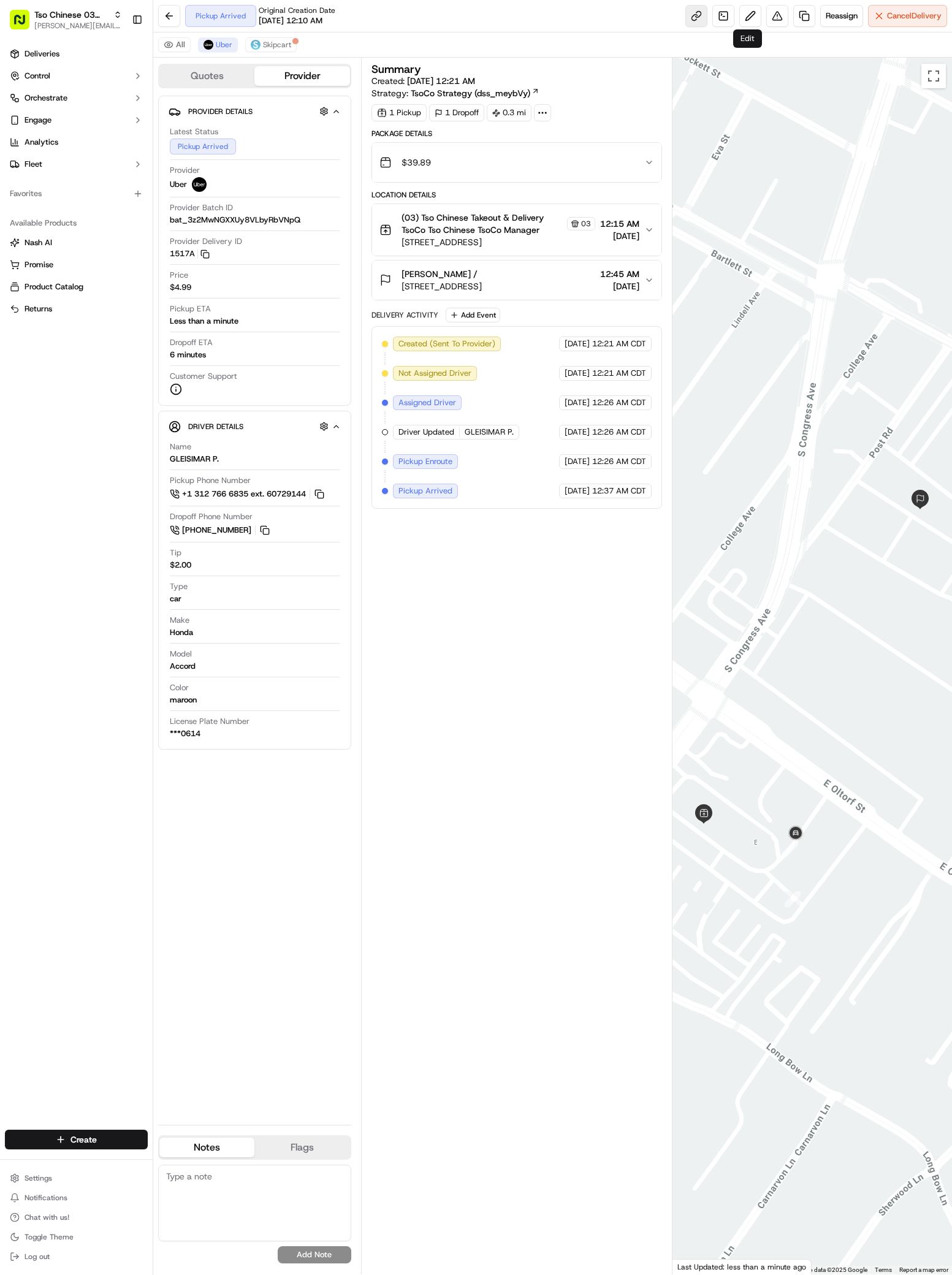
click at [689, 16] on link at bounding box center [696, 15] width 22 height 22
